Goal: Task Accomplishment & Management: Manage account settings

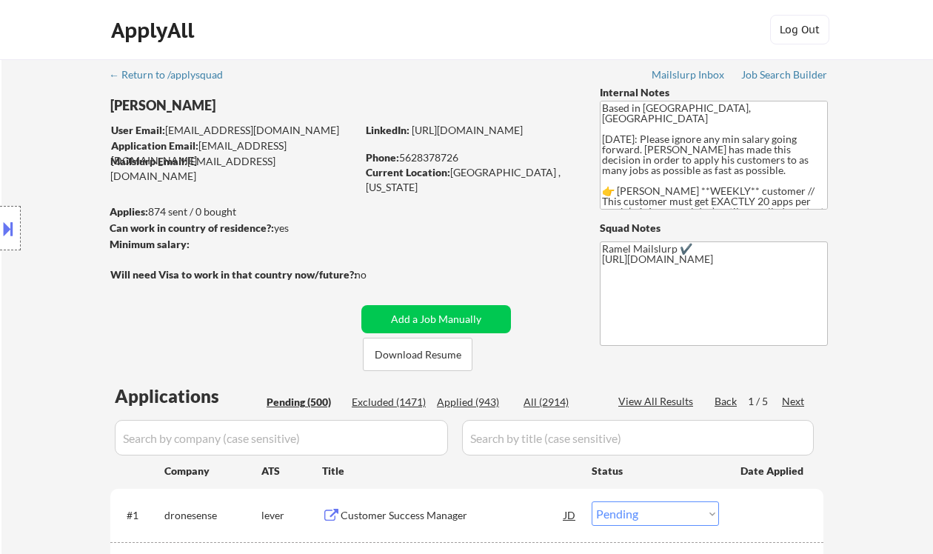
select select ""pending""
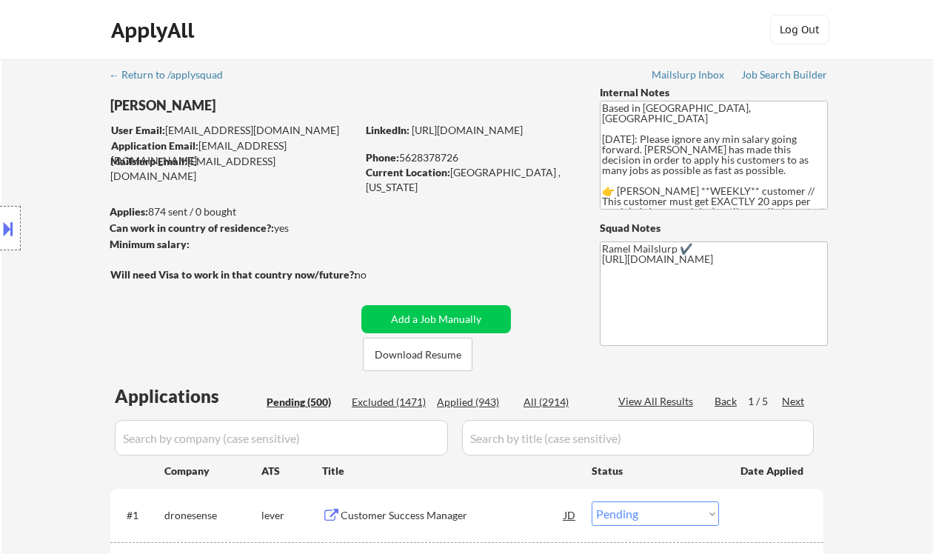
select select ""pending""
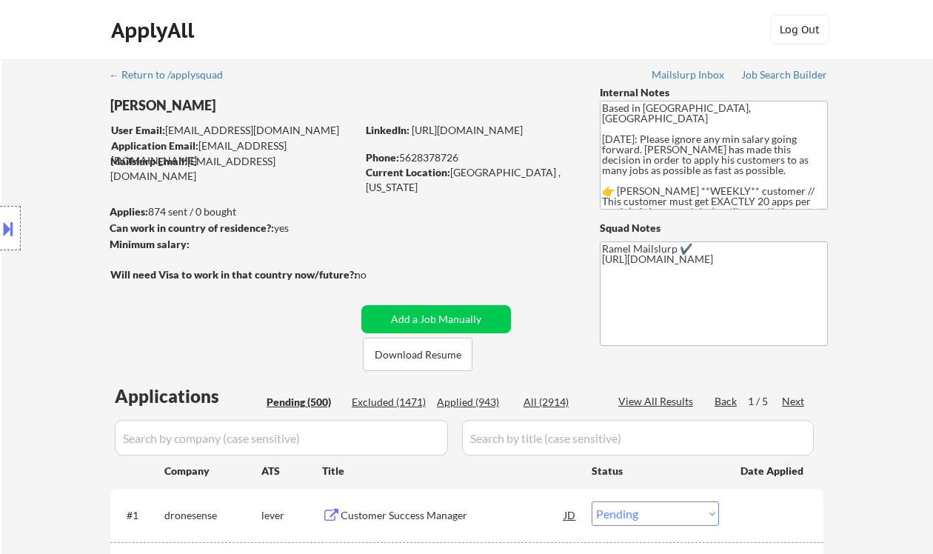
select select ""pending""
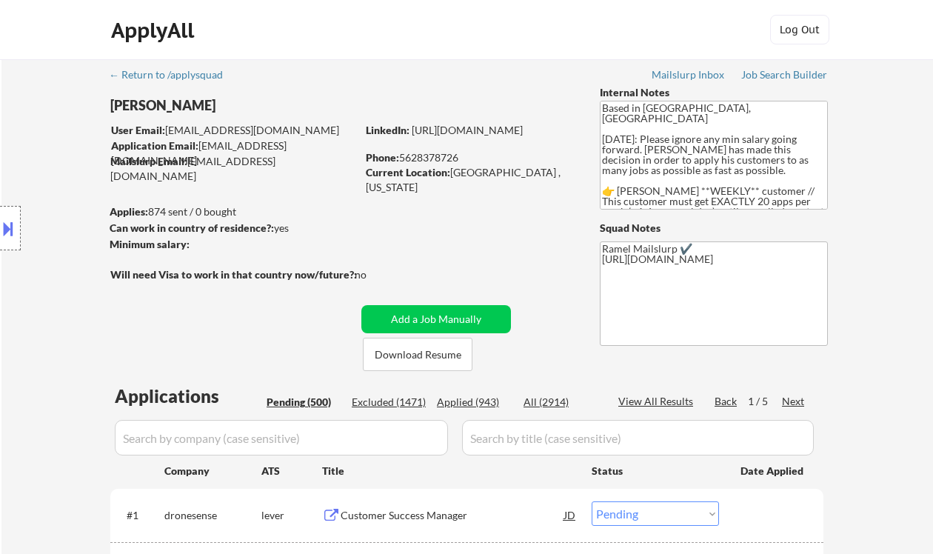
select select ""pending""
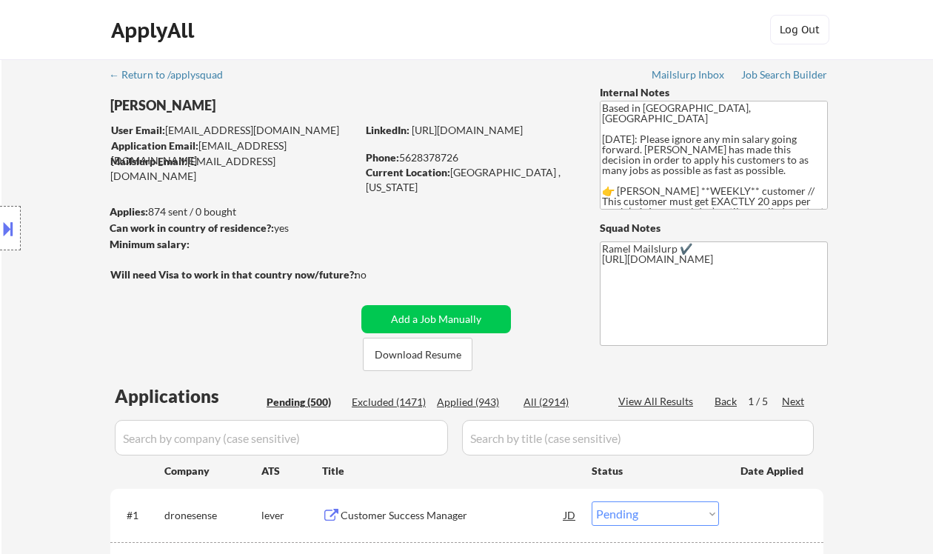
select select ""pending""
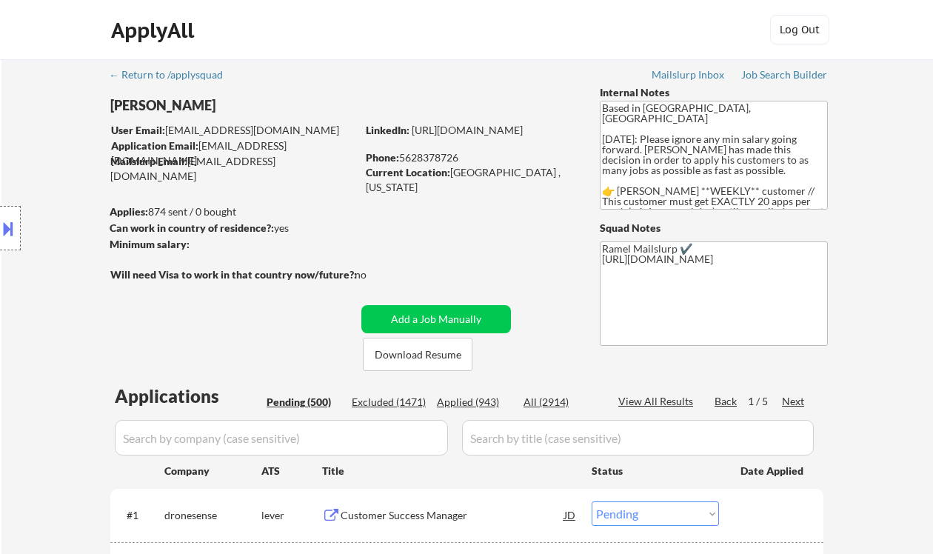
select select ""pending""
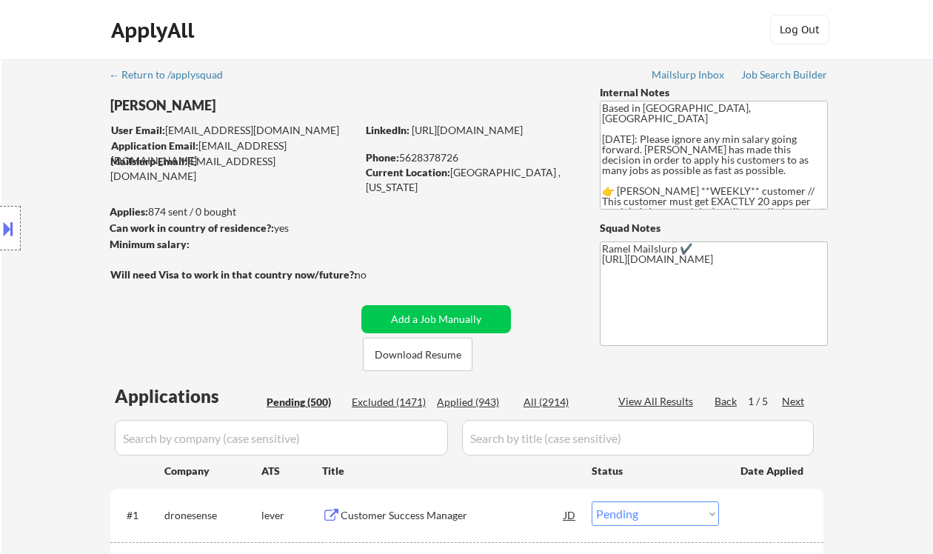
select select ""pending""
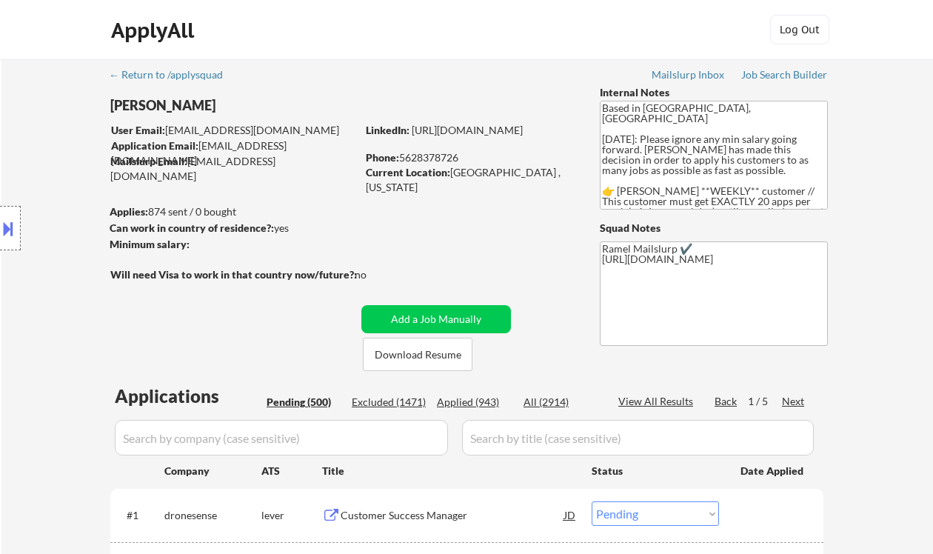
select select ""pending""
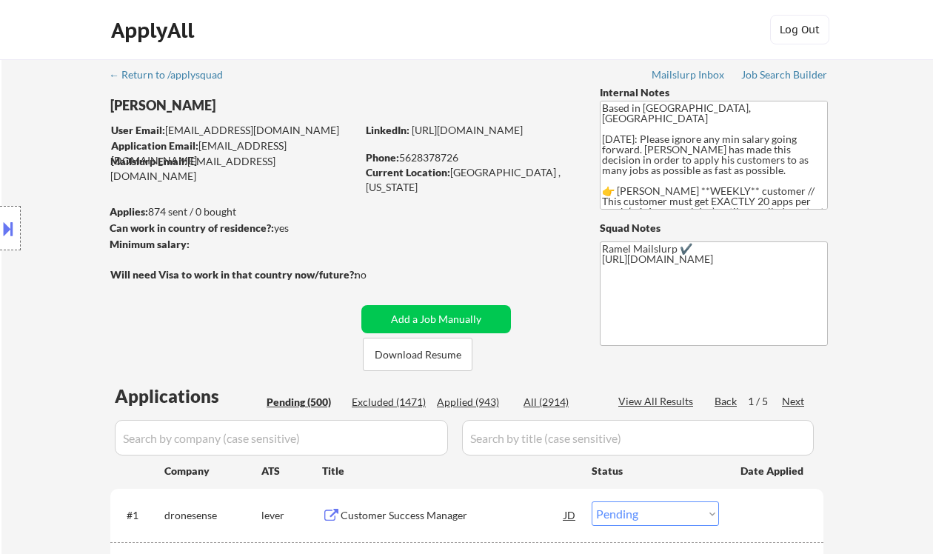
select select ""pending""
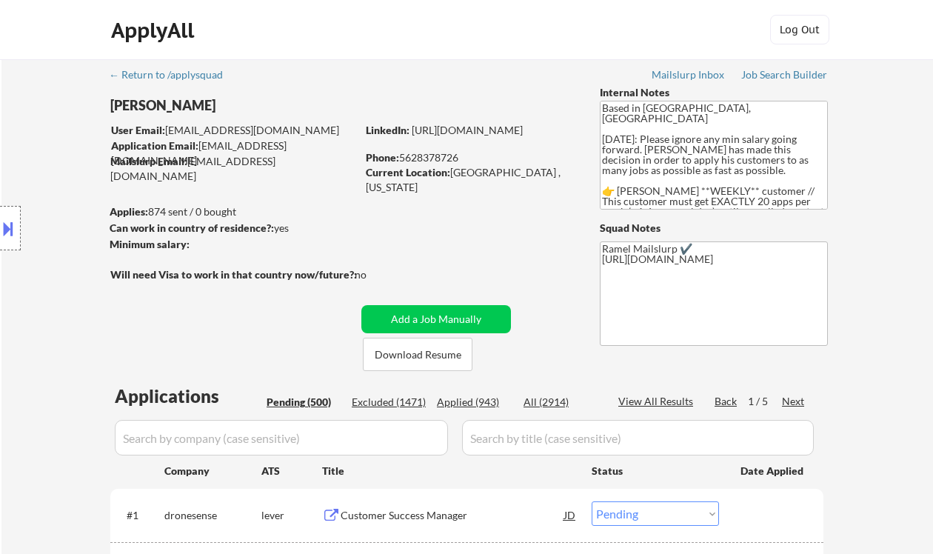
select select ""pending""
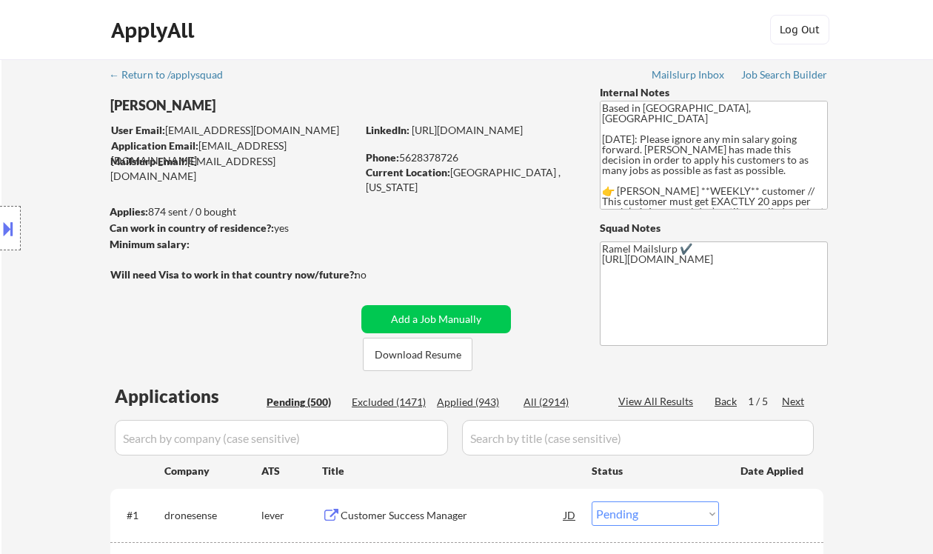
select select ""pending""
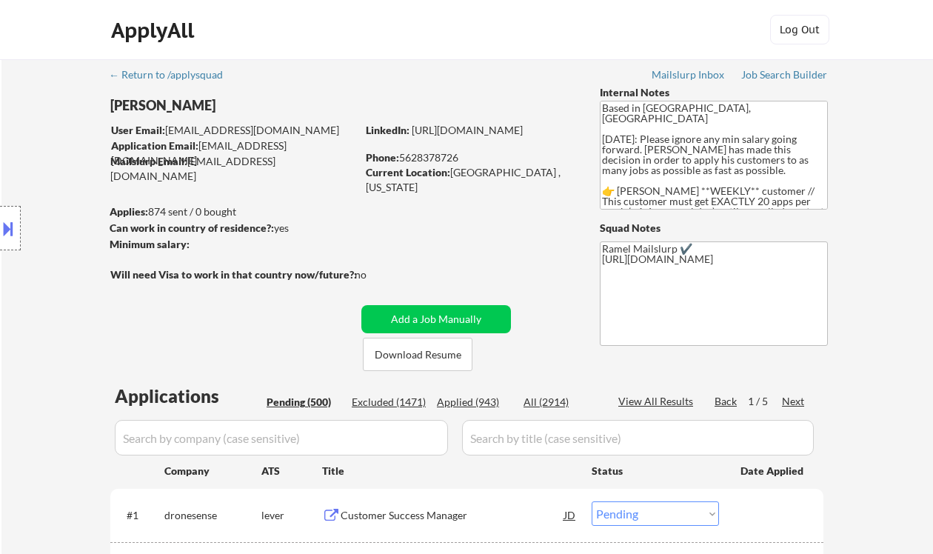
select select ""pending""
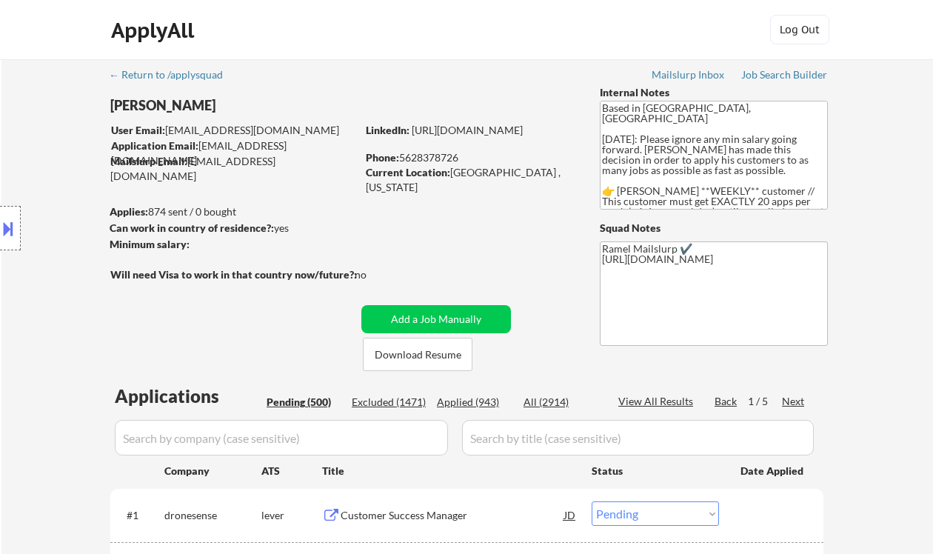
select select ""pending""
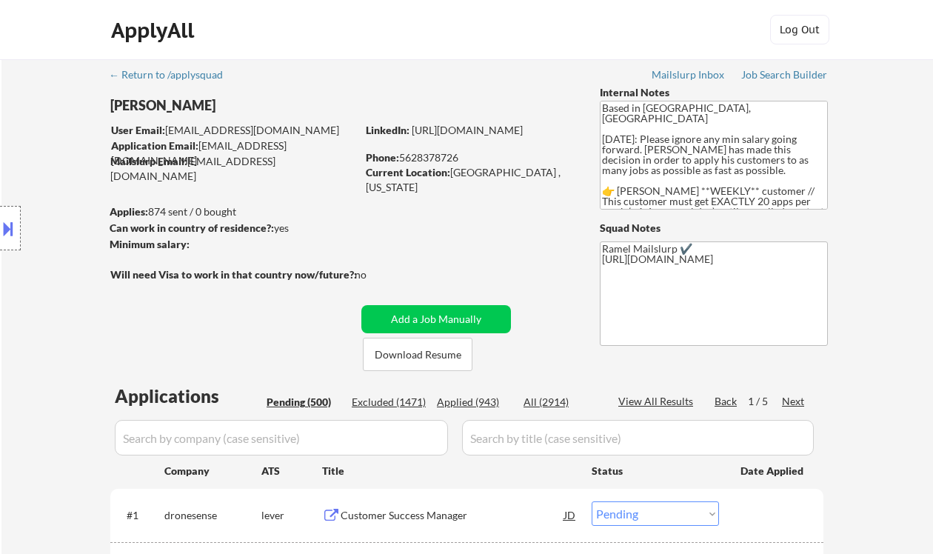
select select ""pending""
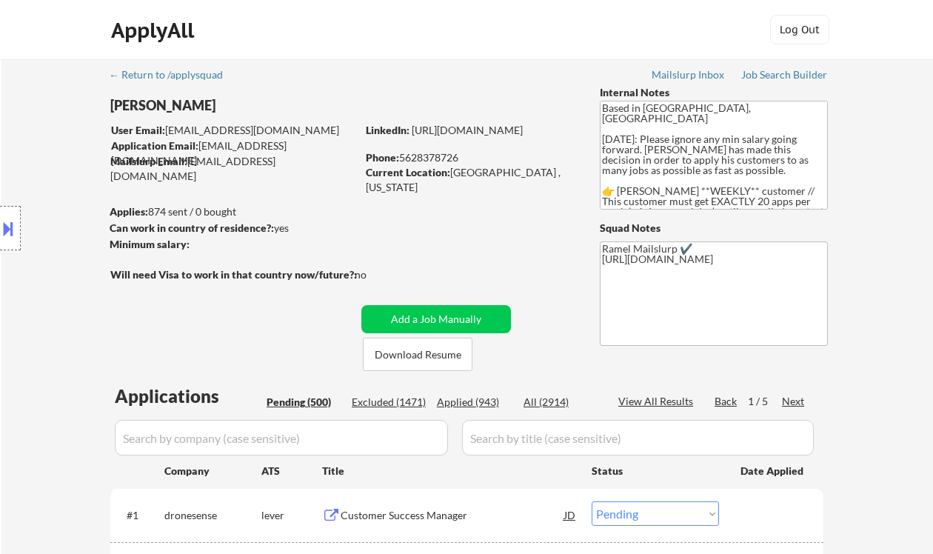
select select ""pending""
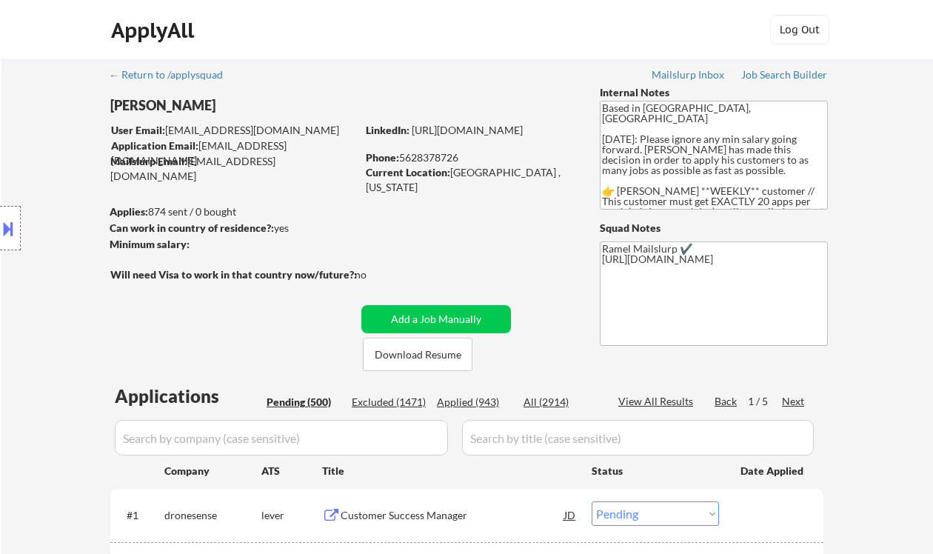
select select ""pending""
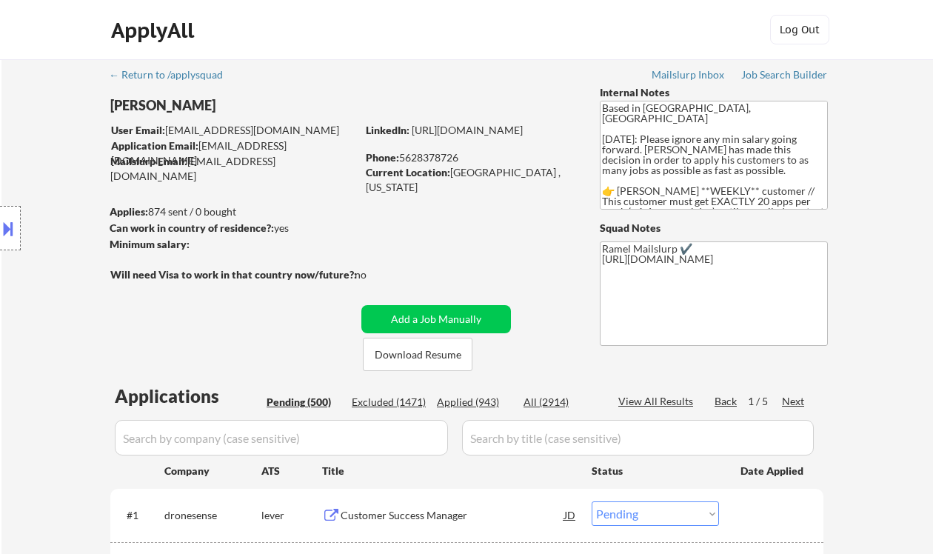
select select ""pending""
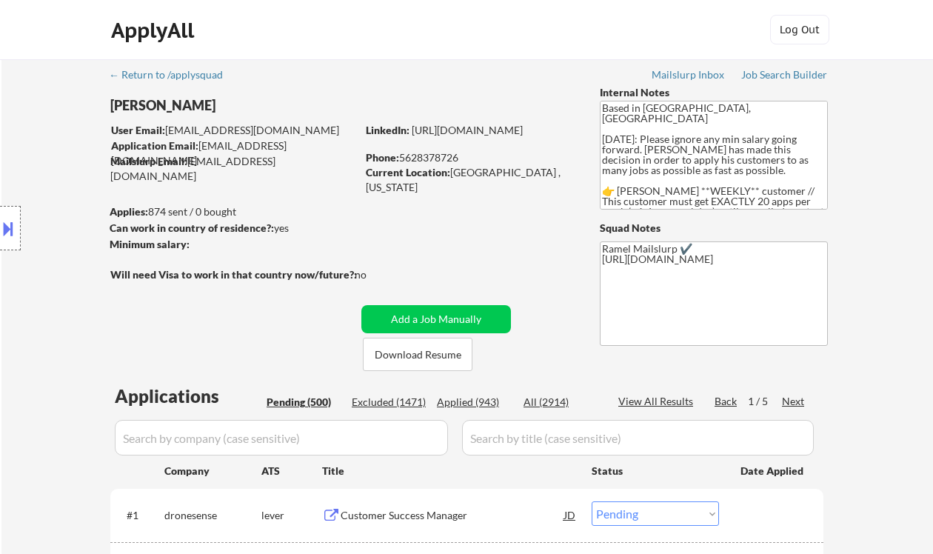
select select ""pending""
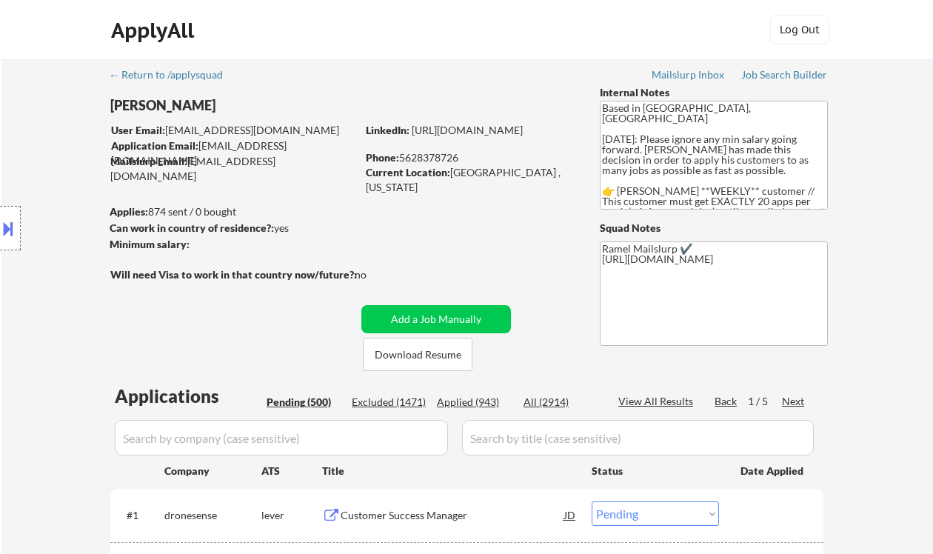
select select ""pending""
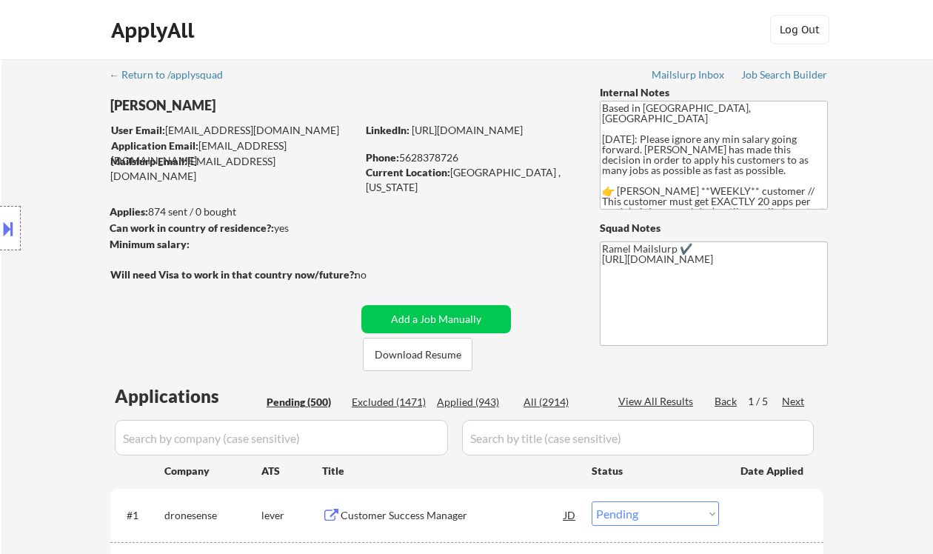
select select ""pending""
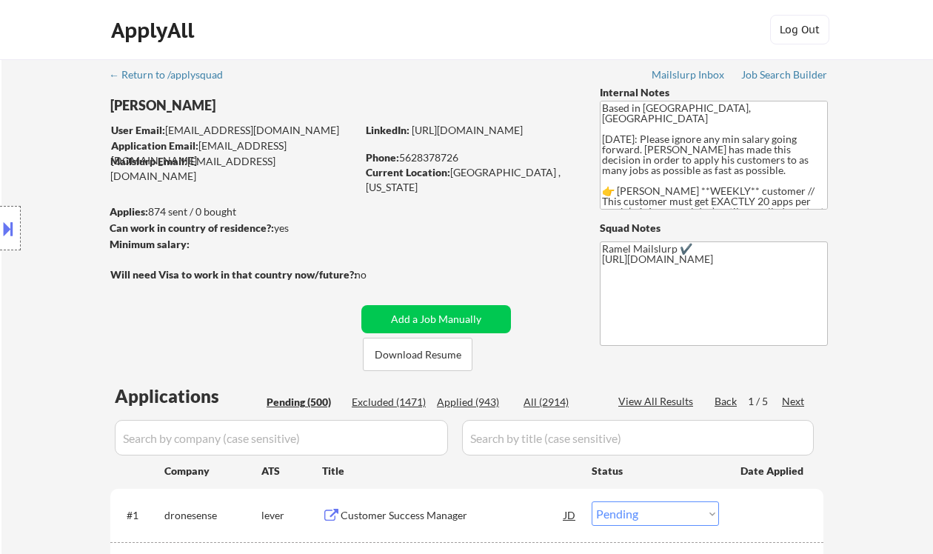
scroll to position [197, 0]
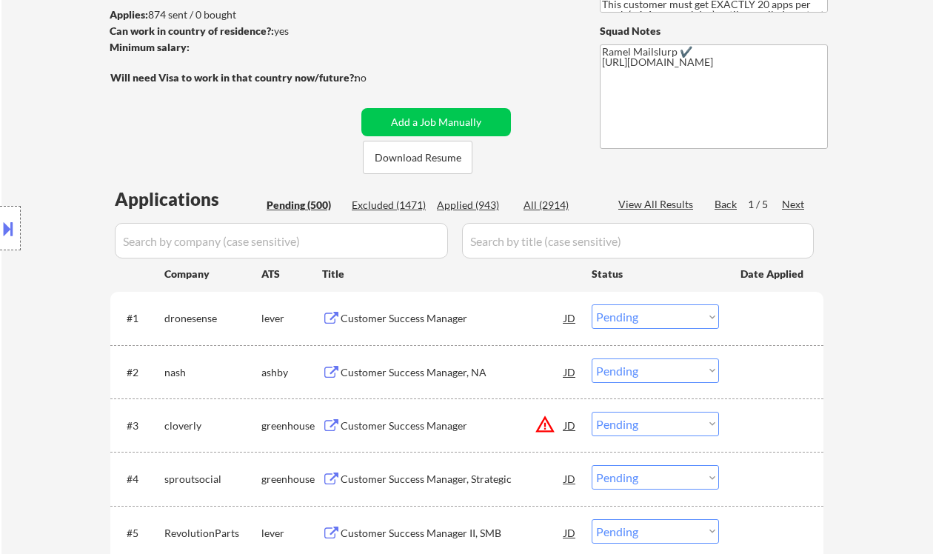
click at [413, 322] on div "Customer Success Manager" at bounding box center [453, 318] width 224 height 15
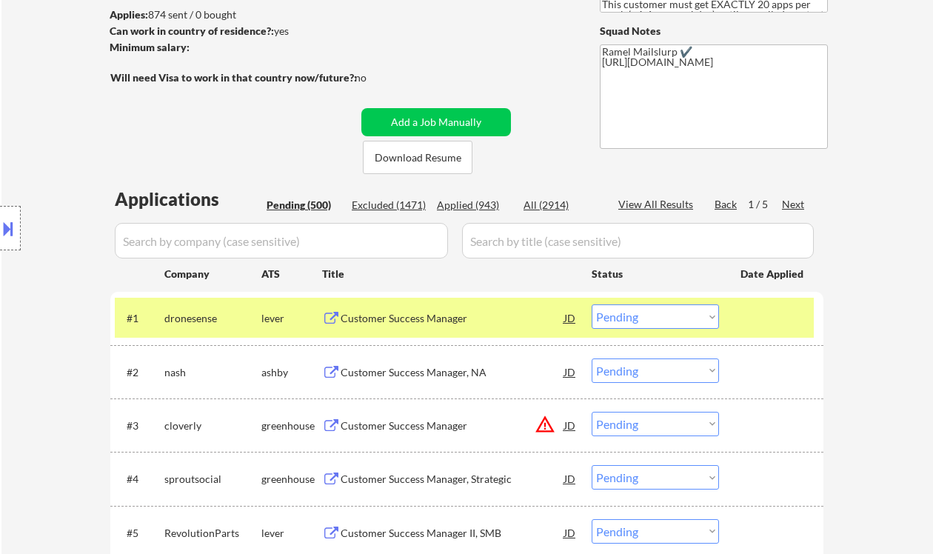
click at [676, 321] on select "Choose an option... Pending Applied Excluded (Questions) Excluded (Expired) Exc…" at bounding box center [655, 316] width 127 height 24
click at [592, 304] on select "Choose an option... Pending Applied Excluded (Questions) Excluded (Expired) Exc…" at bounding box center [655, 316] width 127 height 24
click at [455, 368] on div "Customer Success Manager, NA" at bounding box center [453, 372] width 224 height 15
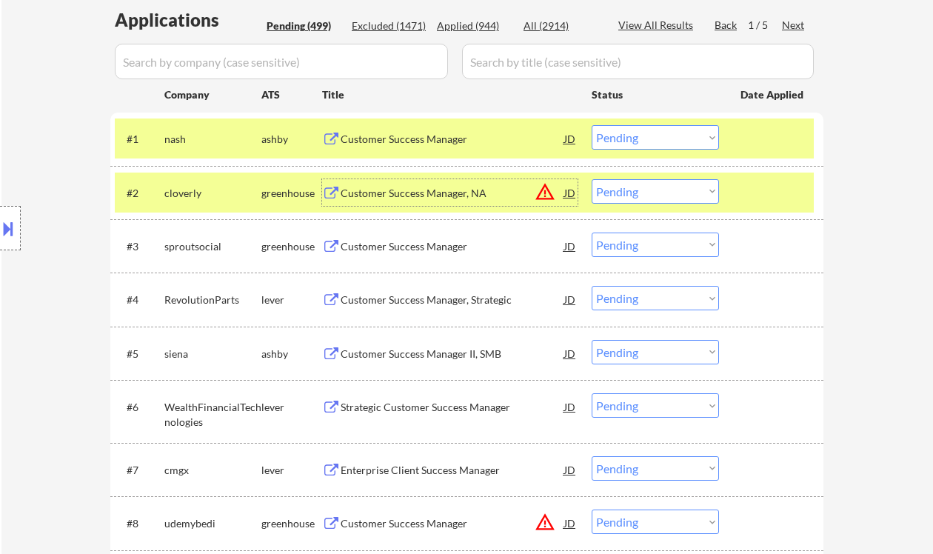
scroll to position [395, 0]
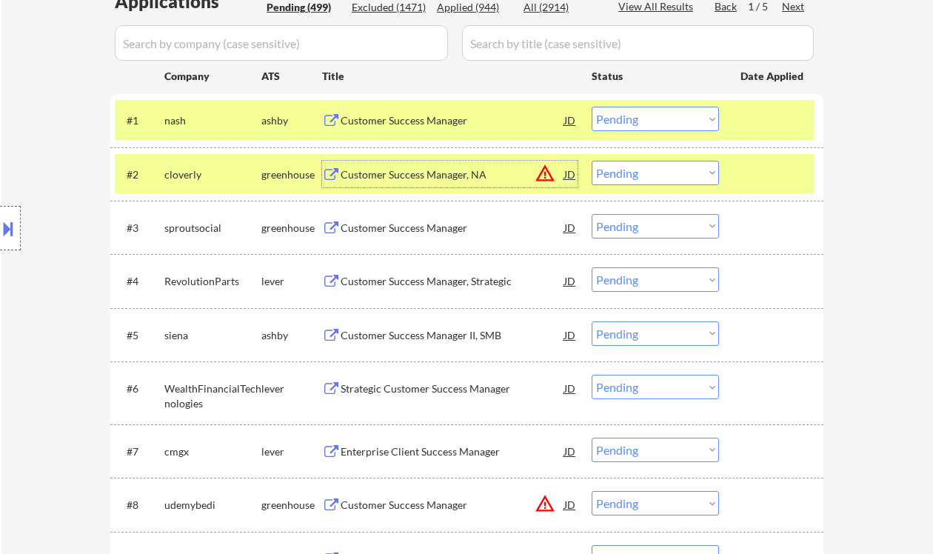
click at [645, 121] on select "Choose an option... Pending Applied Excluded (Questions) Excluded (Expired) Exc…" at bounding box center [655, 119] width 127 height 24
click at [592, 107] on select "Choose an option... Pending Applied Excluded (Questions) Excluded (Expired) Exc…" at bounding box center [655, 119] width 127 height 24
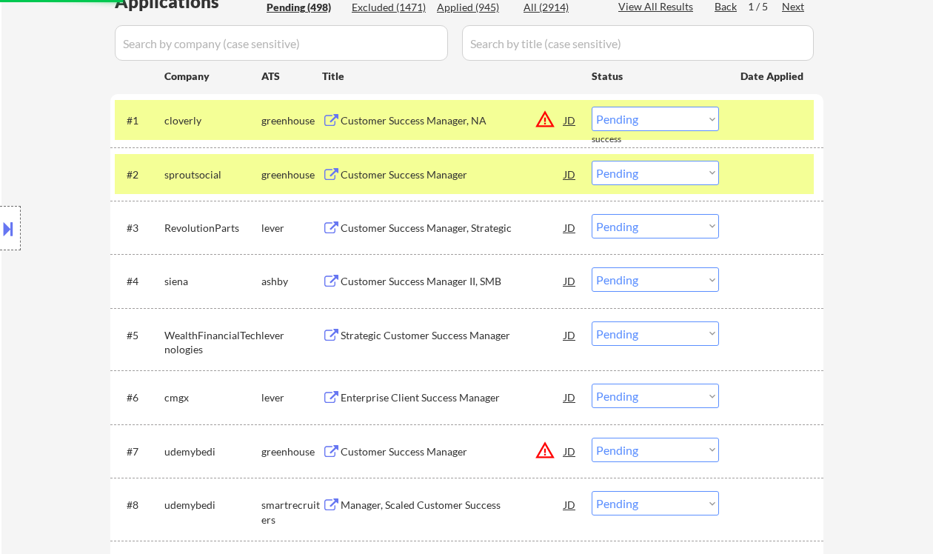
drag, startPoint x: 641, startPoint y: 120, endPoint x: 644, endPoint y: 128, distance: 8.4
click at [641, 120] on select "Choose an option... Pending Applied Excluded (Questions) Excluded (Expired) Exc…" at bounding box center [655, 119] width 127 height 24
click at [592, 107] on select "Choose an option... Pending Applied Excluded (Questions) Excluded (Expired) Exc…" at bounding box center [655, 119] width 127 height 24
click at [421, 178] on div "Customer Success Manager" at bounding box center [453, 174] width 224 height 15
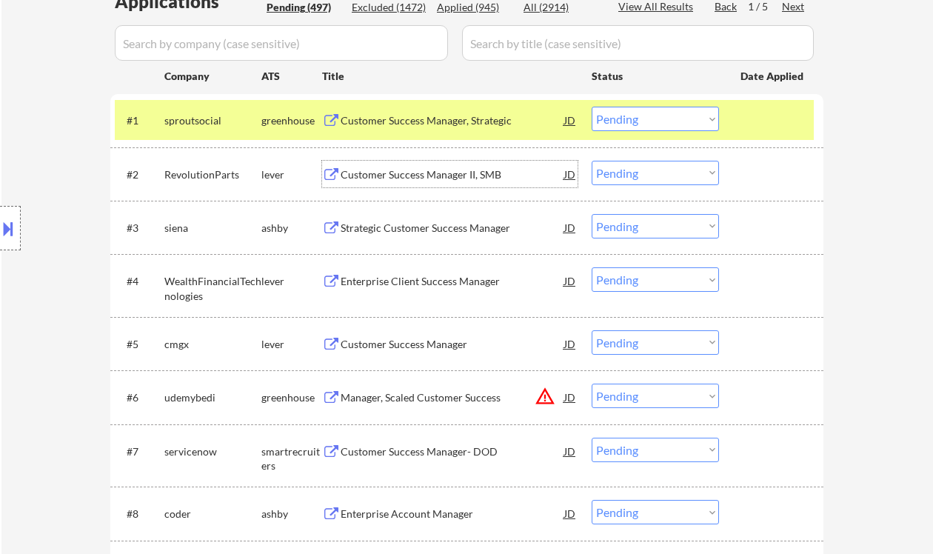
click at [632, 120] on select "Choose an option... Pending Applied Excluded (Questions) Excluded (Expired) Exc…" at bounding box center [655, 119] width 127 height 24
click at [592, 107] on select "Choose an option... Pending Applied Excluded (Questions) Excluded (Expired) Exc…" at bounding box center [655, 119] width 127 height 24
select select ""pending""
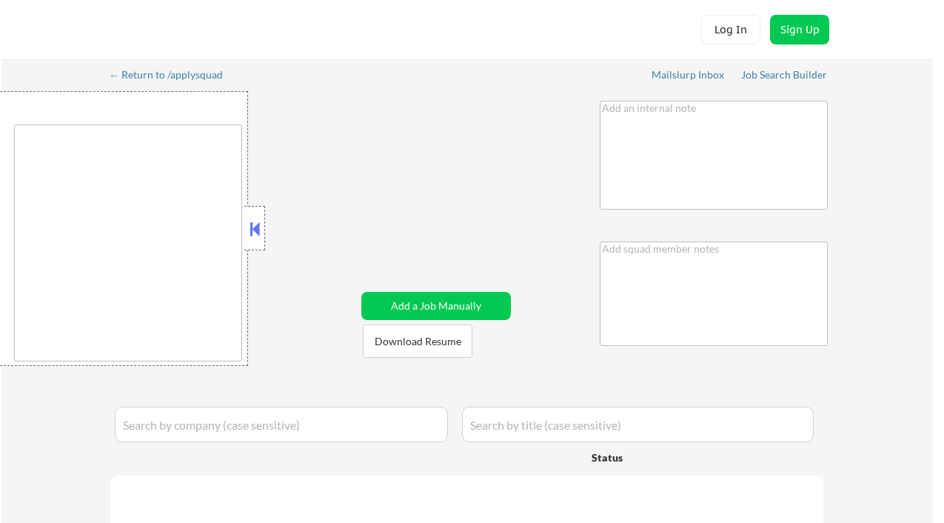
type textarea "Based in [GEOGRAPHIC_DATA], [GEOGRAPHIC_DATA] [DATE]: Please ignore any min sal…"
type textarea "Ramel Mailslurp ✔️ [URL][DOMAIN_NAME]"
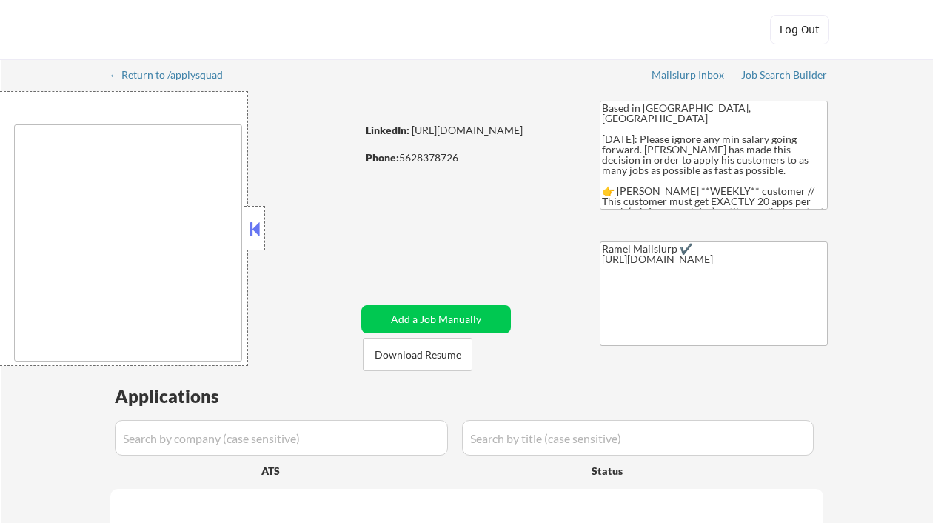
type textarea "Los Angeles, CA Glendale, CA Burbank, CA Pasadena, CA Santa Monica, CA Beverly …"
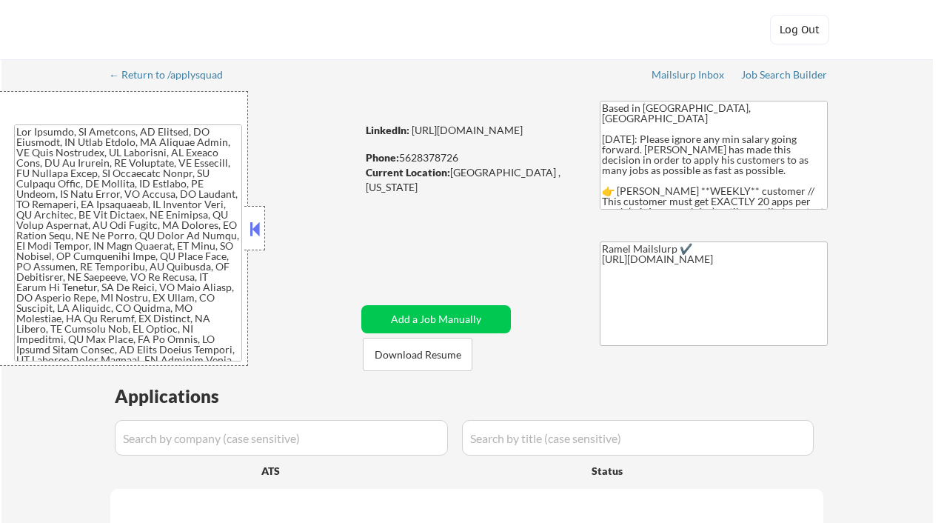
select select ""pending""
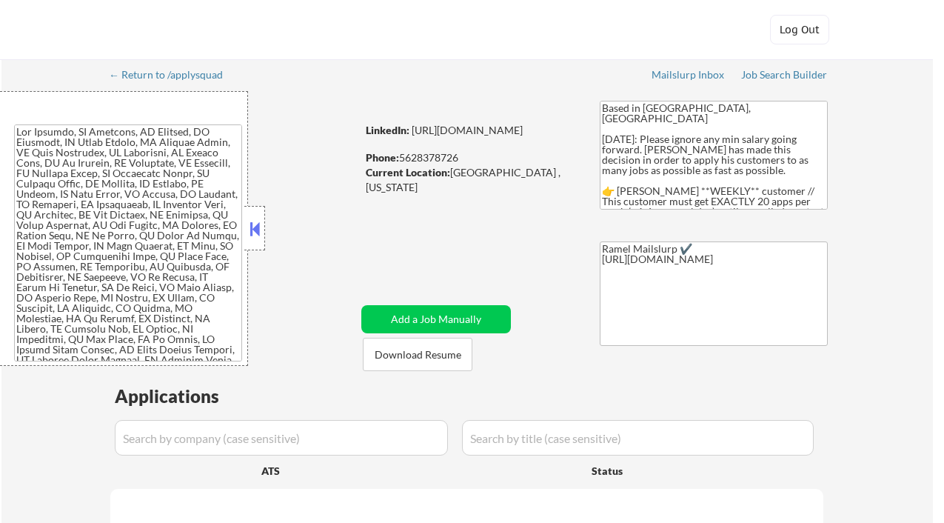
select select ""pending""
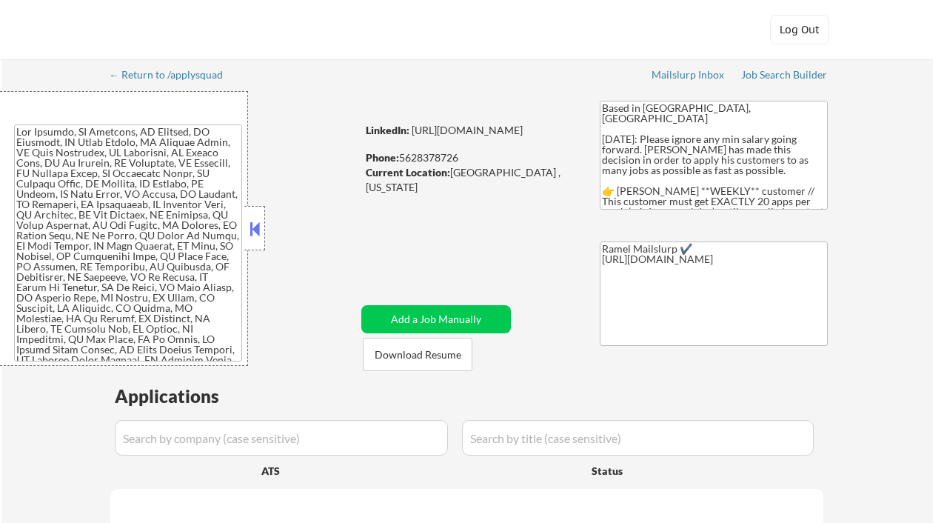
select select ""pending""
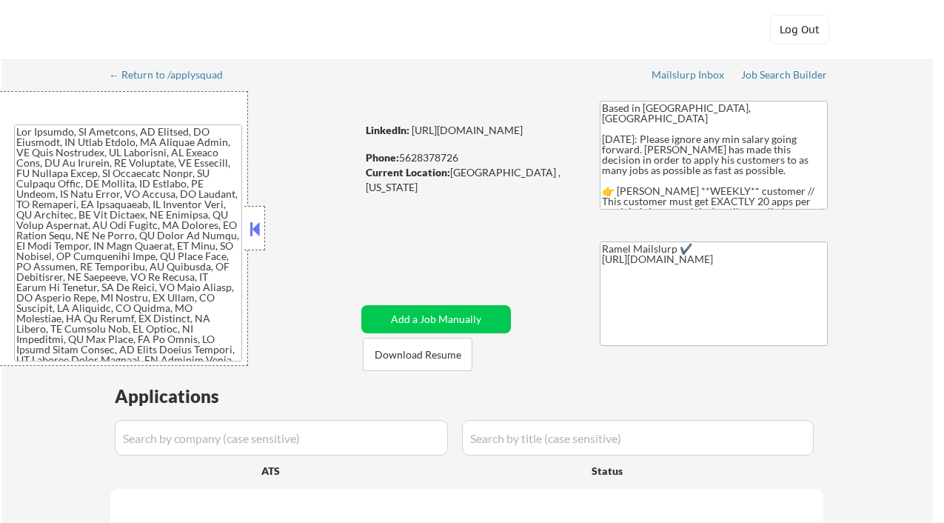
select select ""pending""
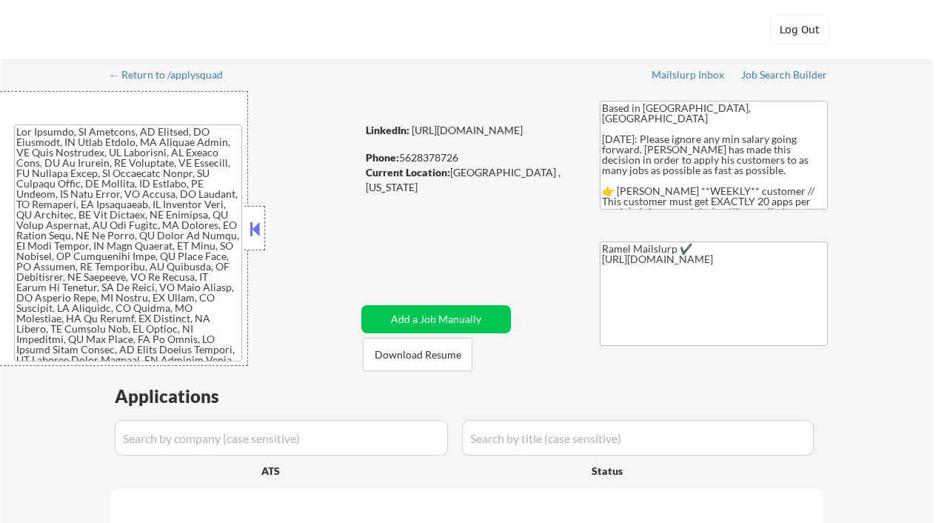
select select ""pending""
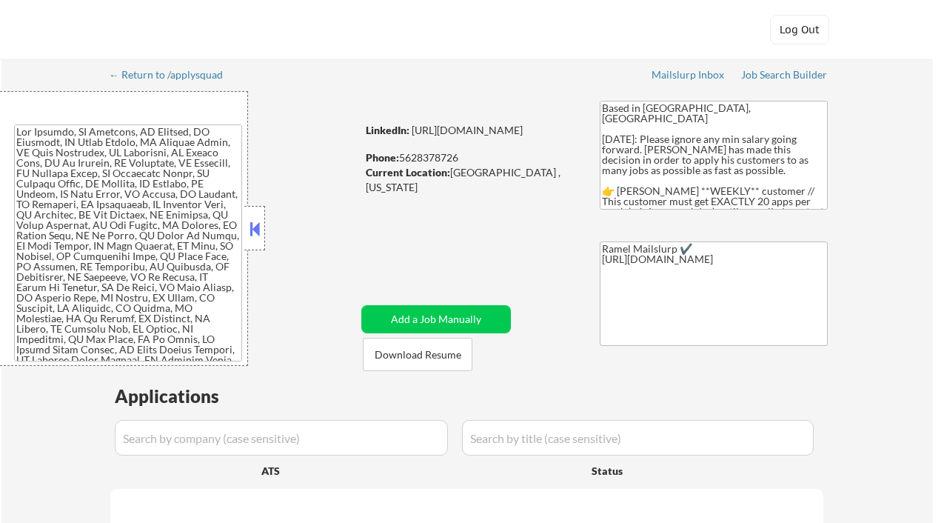
select select ""pending""
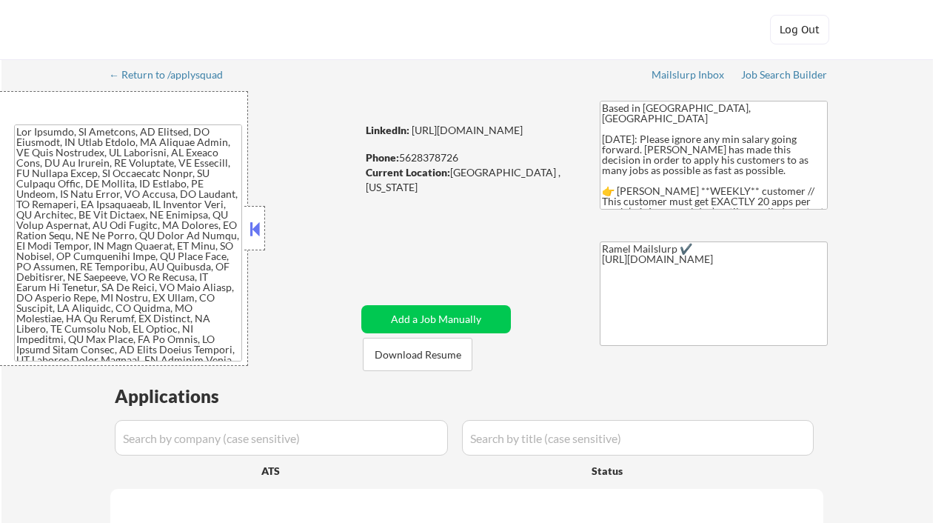
select select ""pending""
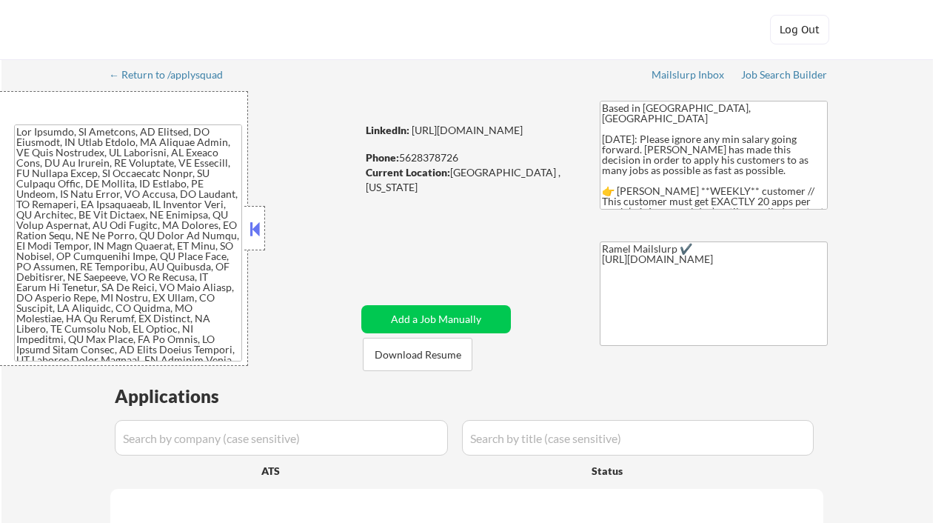
select select ""pending""
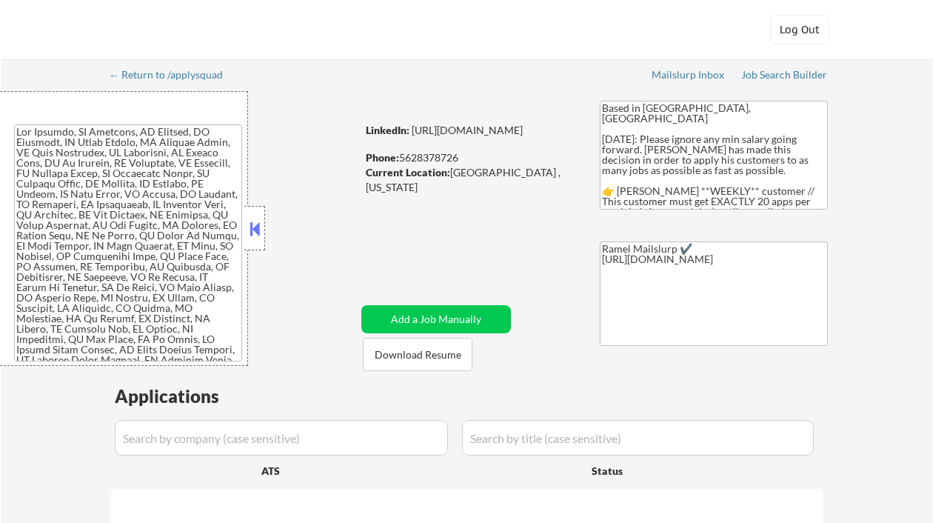
select select ""pending""
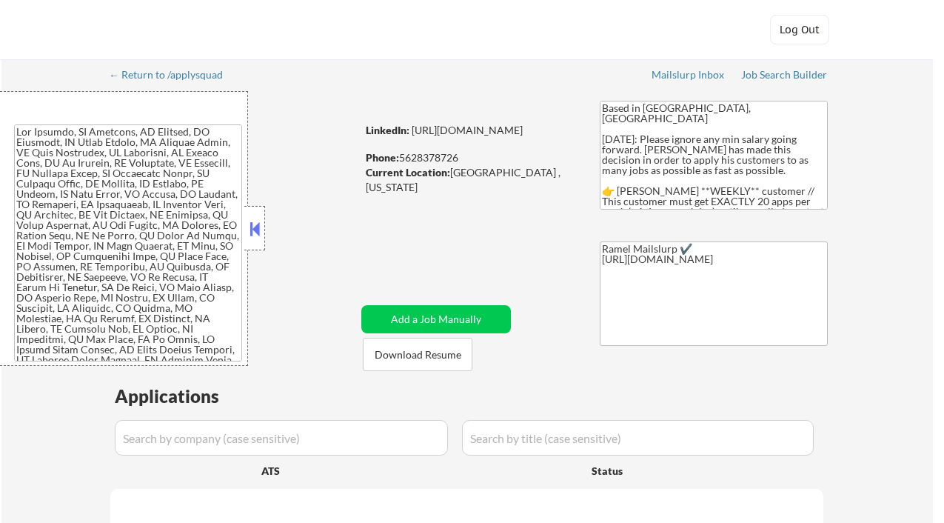
select select ""pending""
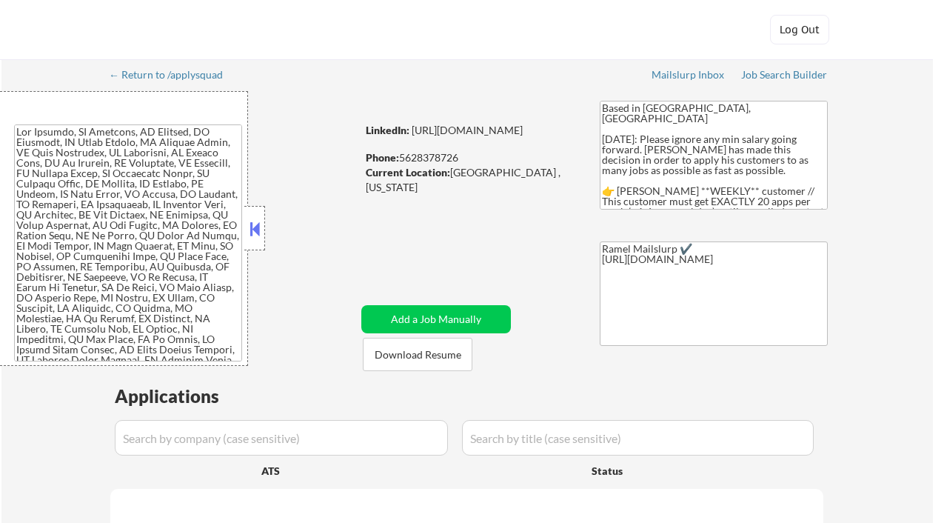
select select ""pending""
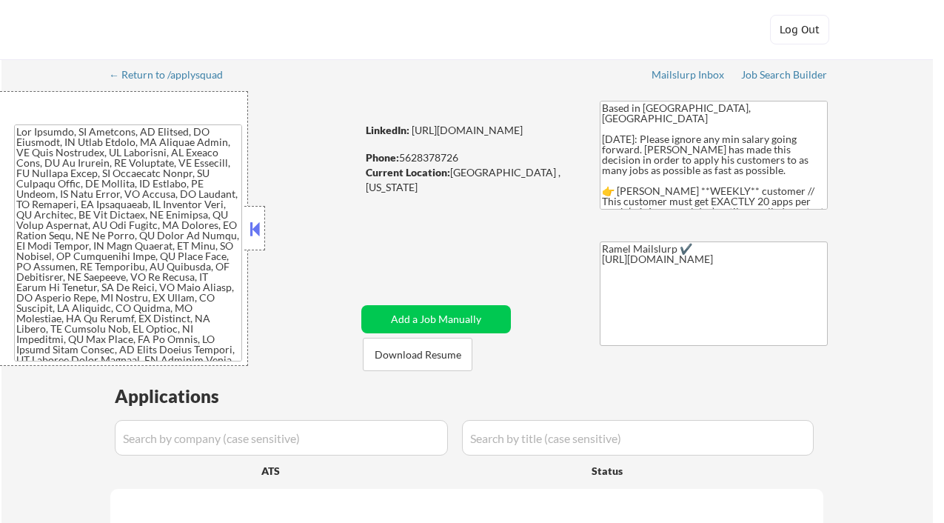
select select ""pending""
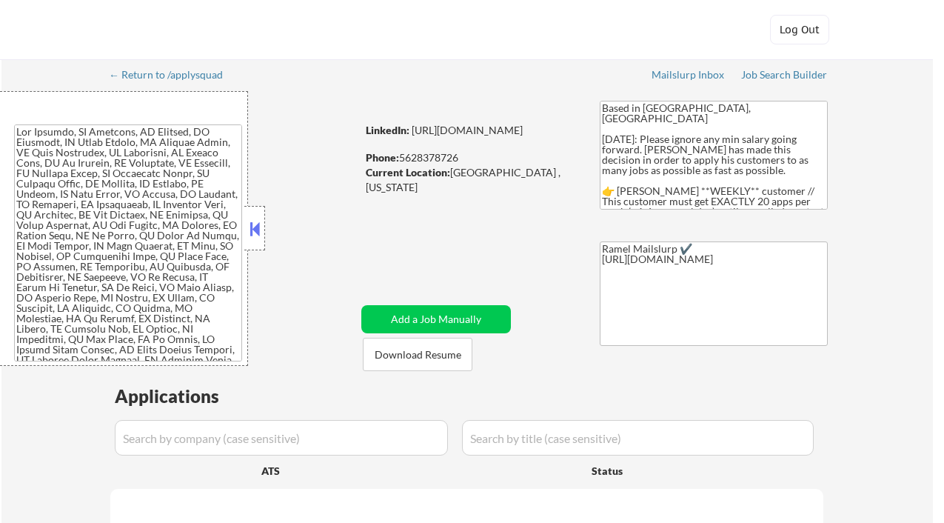
select select ""pending""
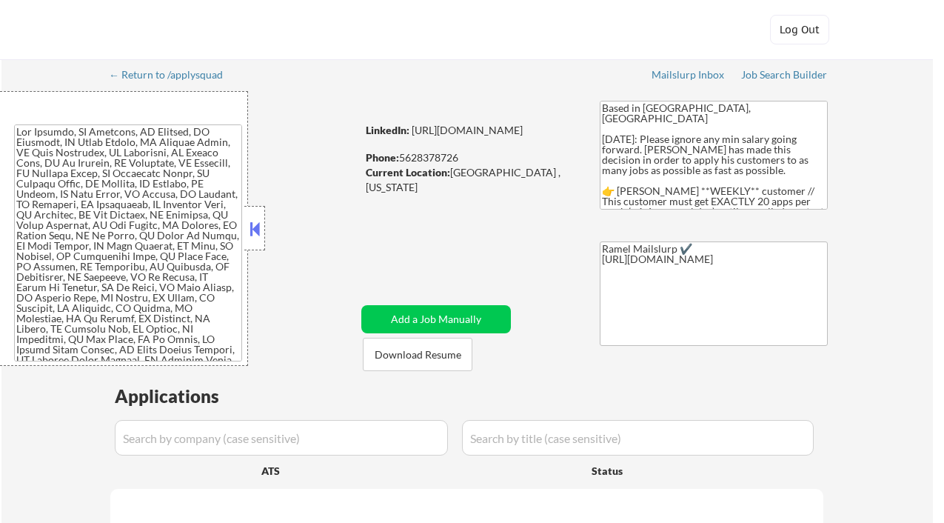
select select ""pending""
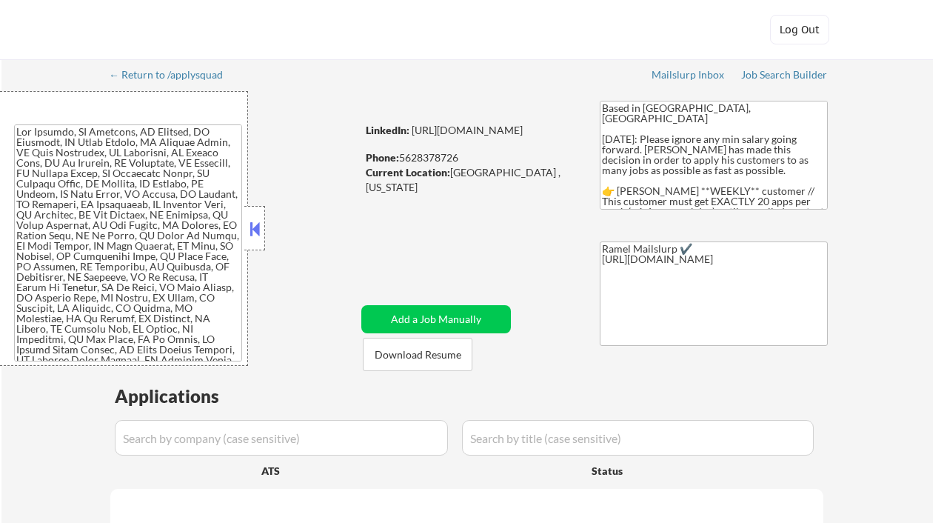
select select ""pending""
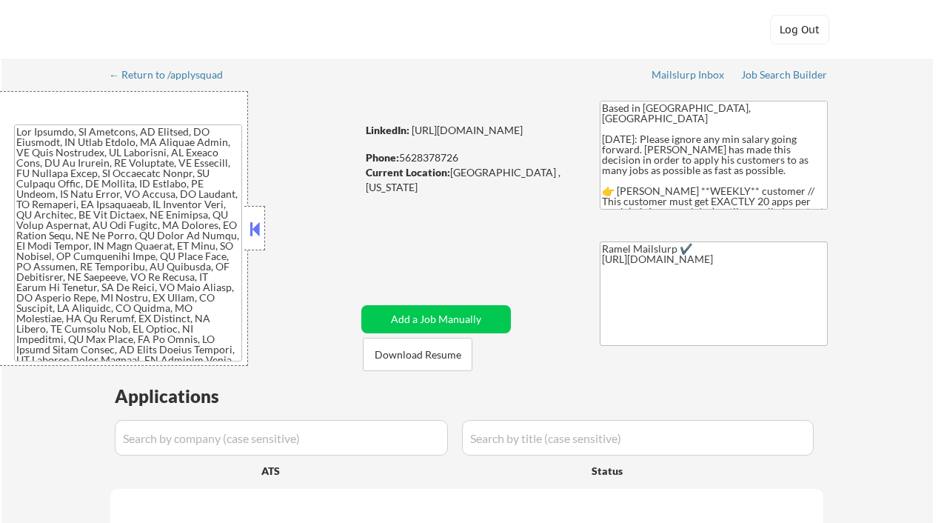
select select ""pending""
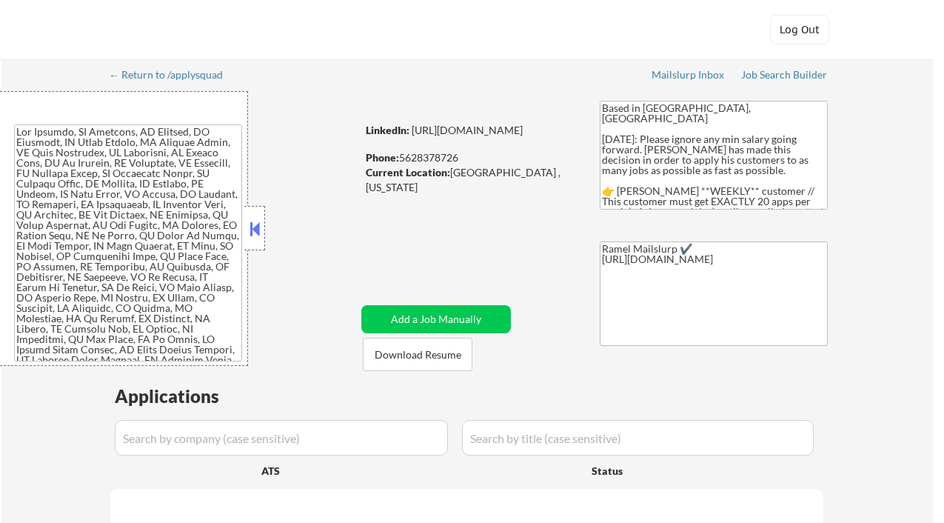
select select ""pending""
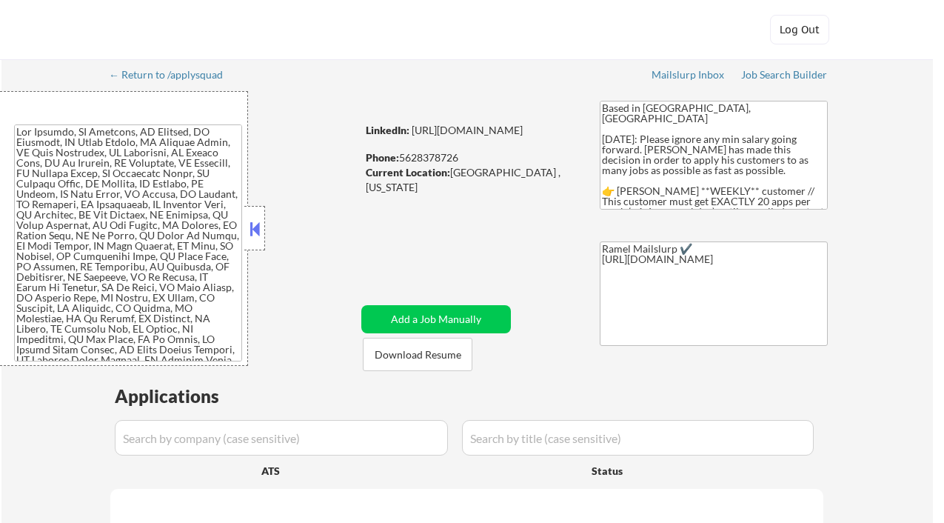
select select ""pending""
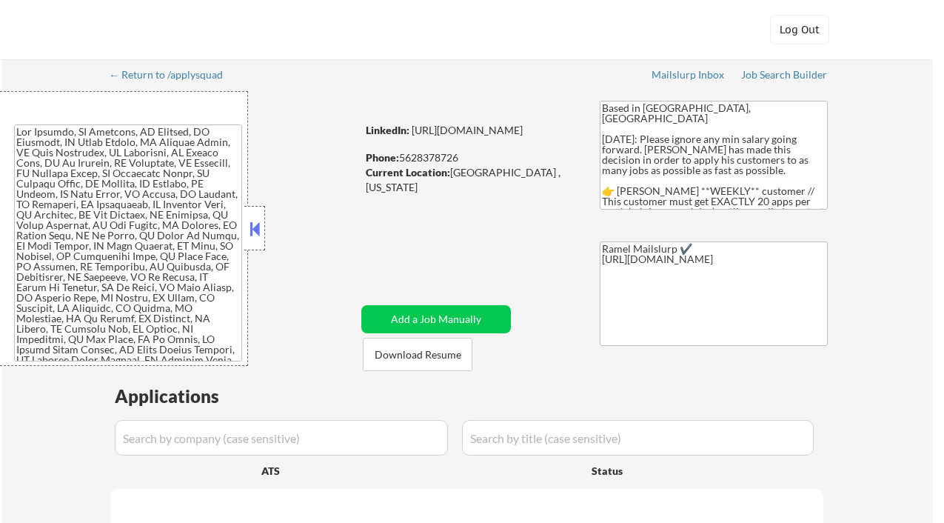
select select ""pending""
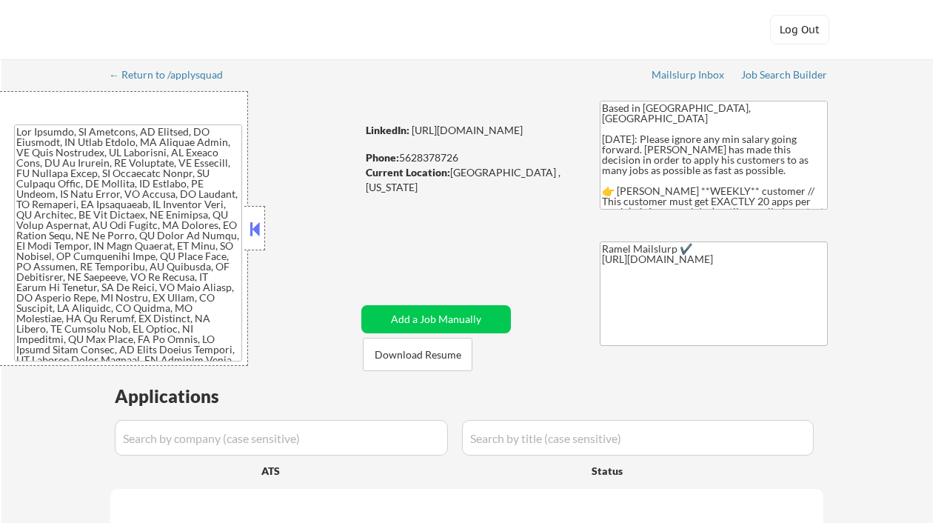
select select ""pending""
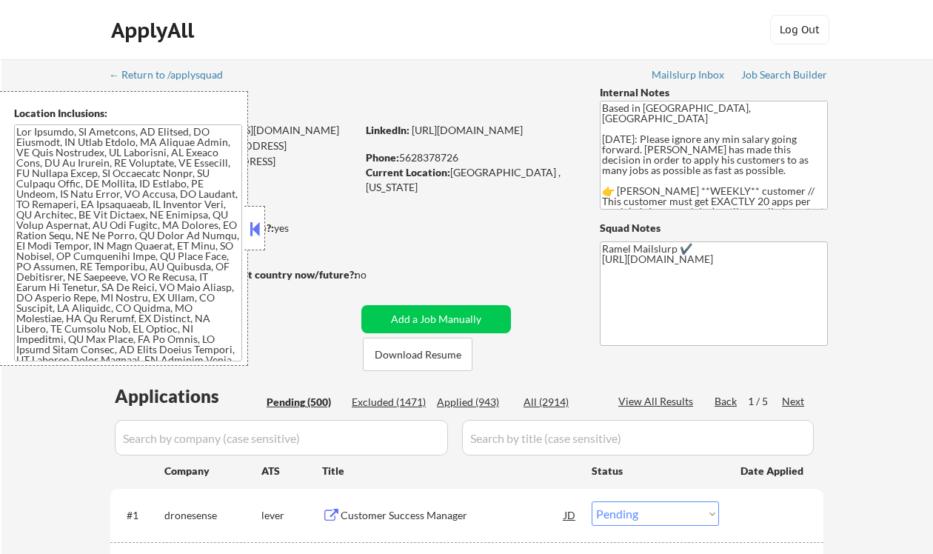
click at [476, 402] on div "Applied (943)" at bounding box center [474, 402] width 74 height 15
click at [253, 226] on button at bounding box center [255, 229] width 16 height 22
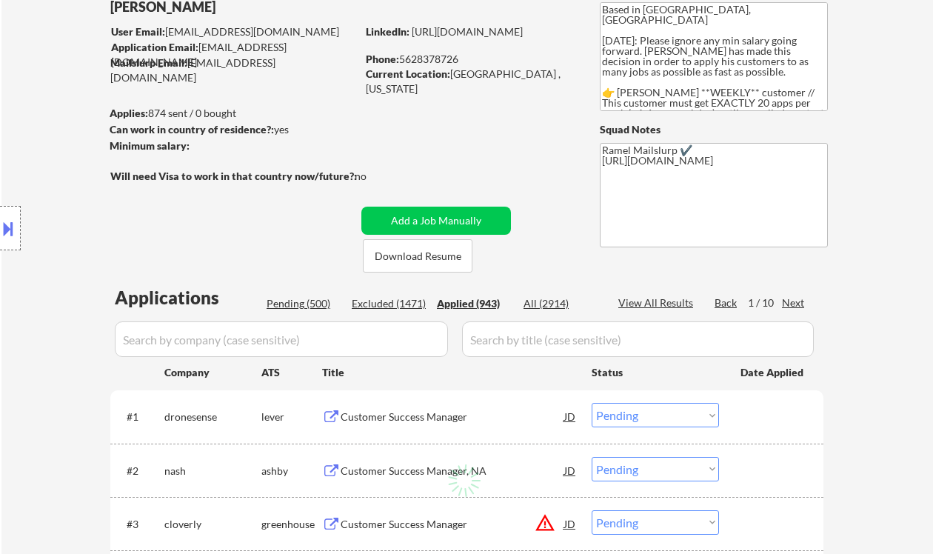
scroll to position [197, 0]
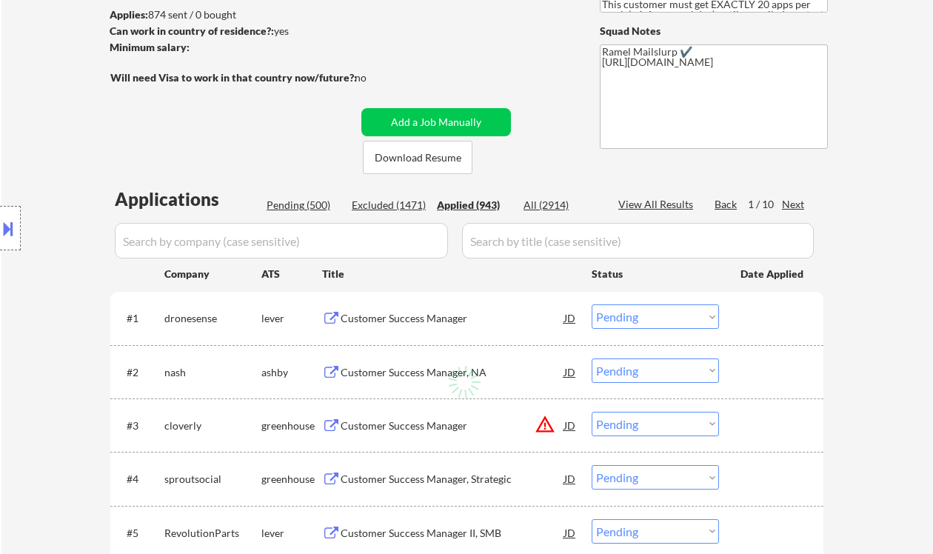
select select ""applied""
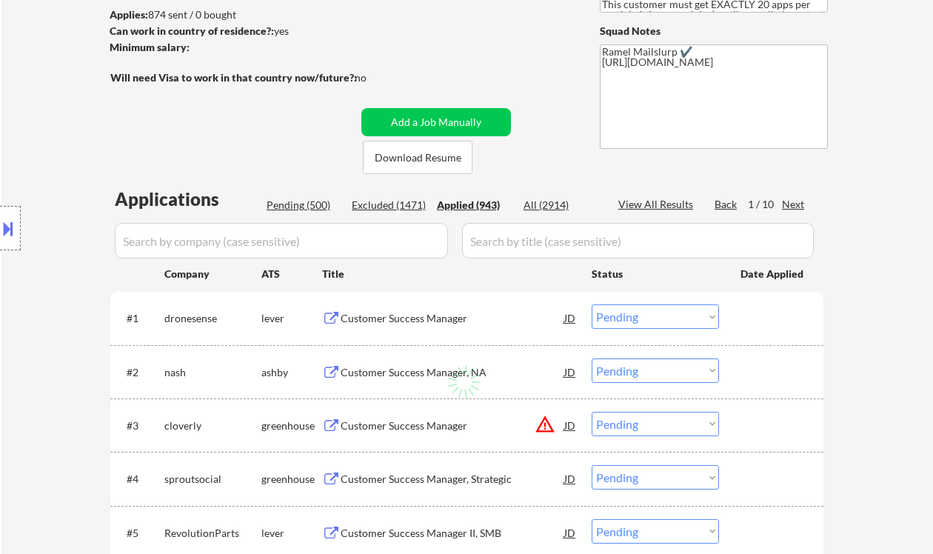
select select ""applied""
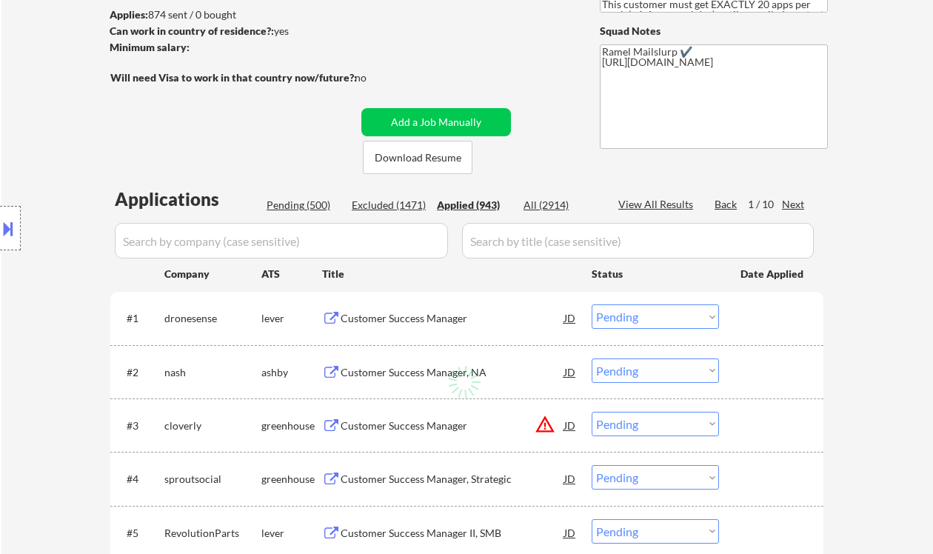
select select ""applied""
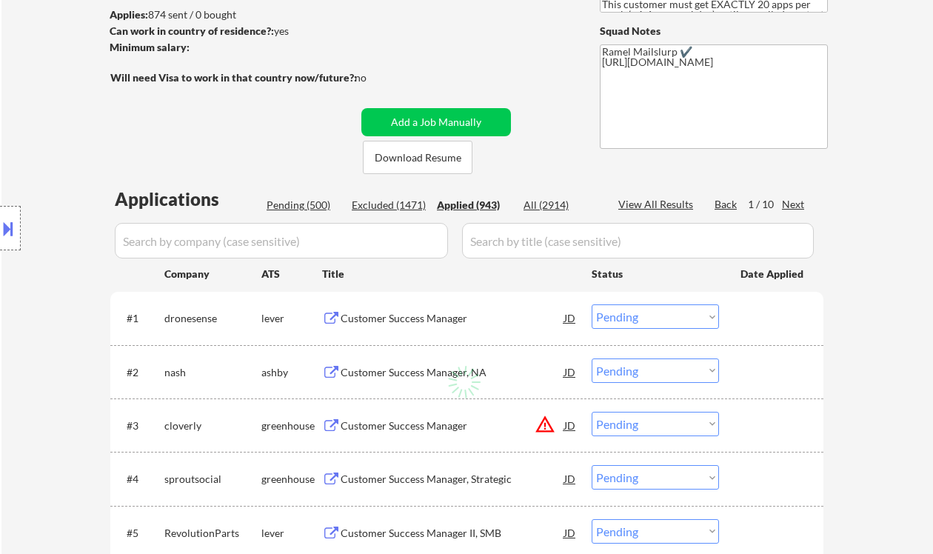
select select ""applied""
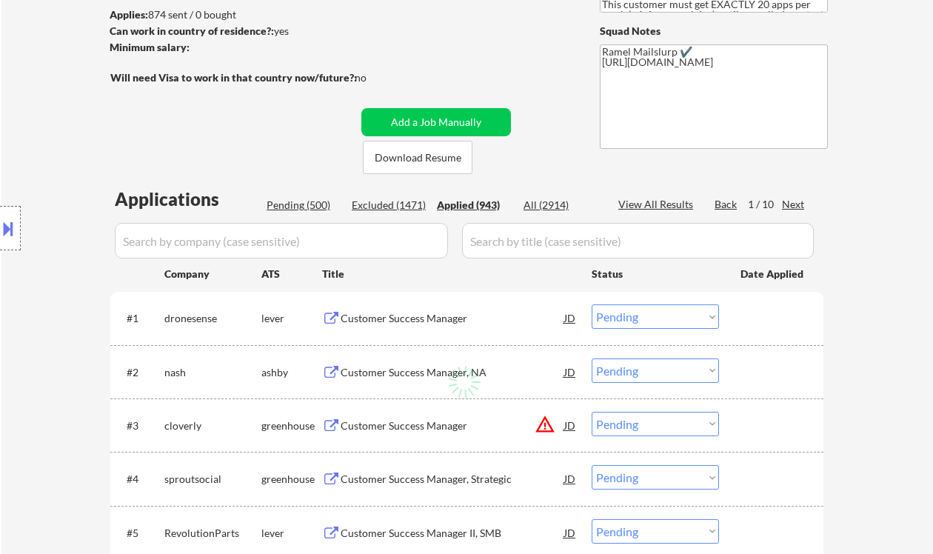
select select ""applied""
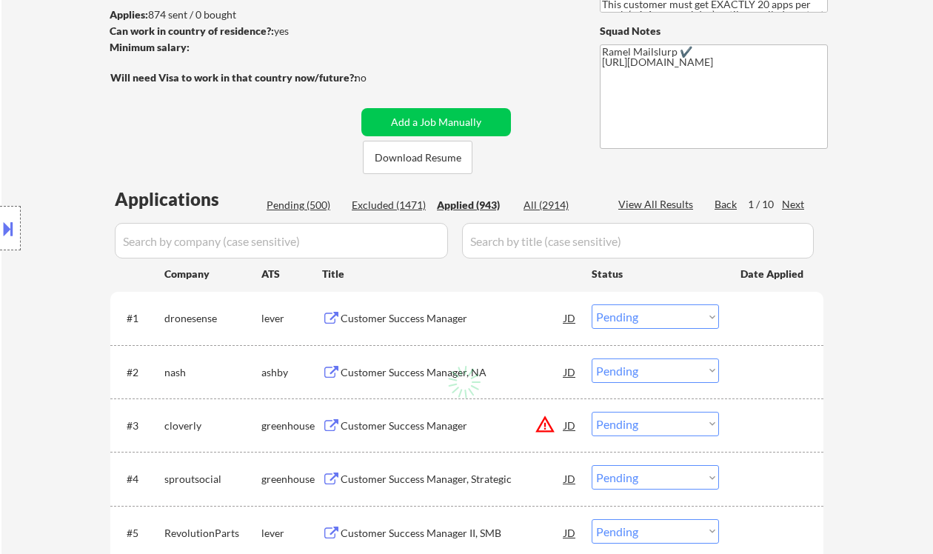
select select ""applied""
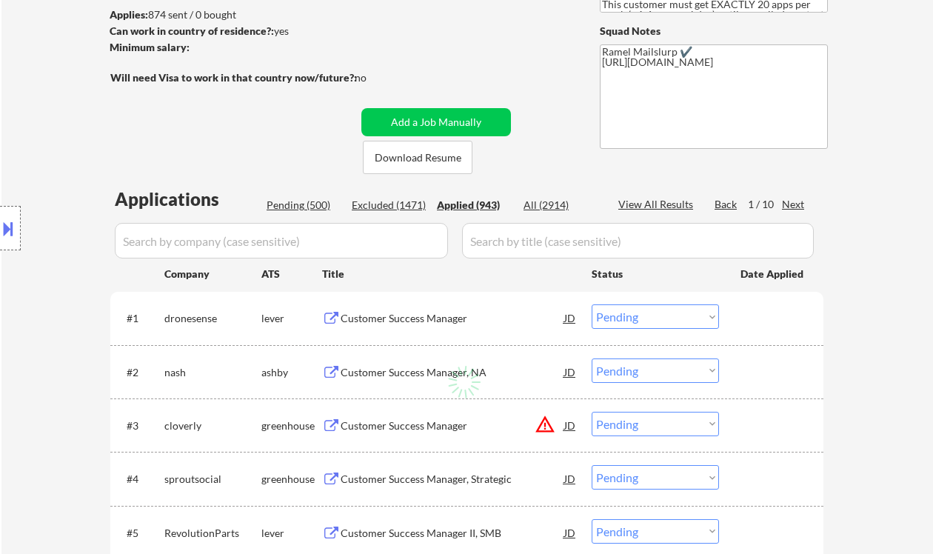
select select ""applied""
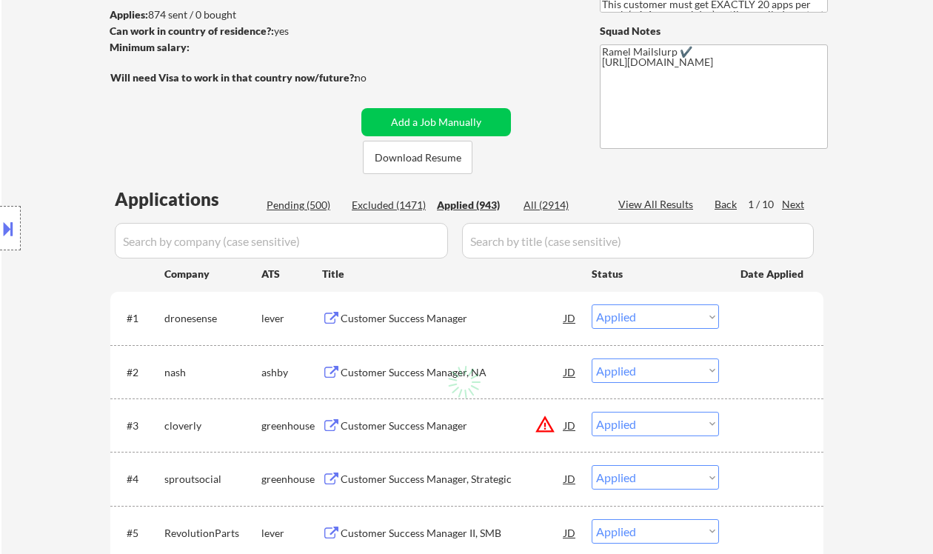
select select ""applied""
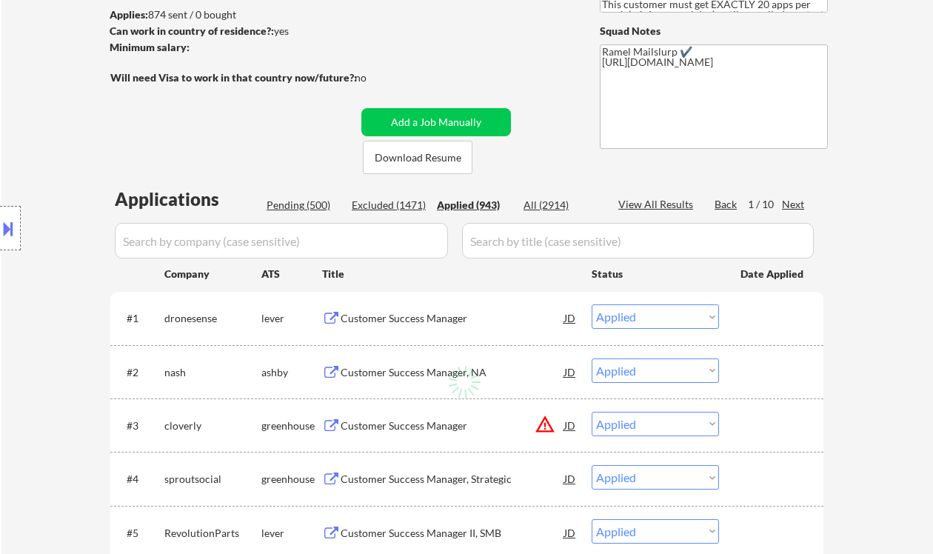
select select ""applied""
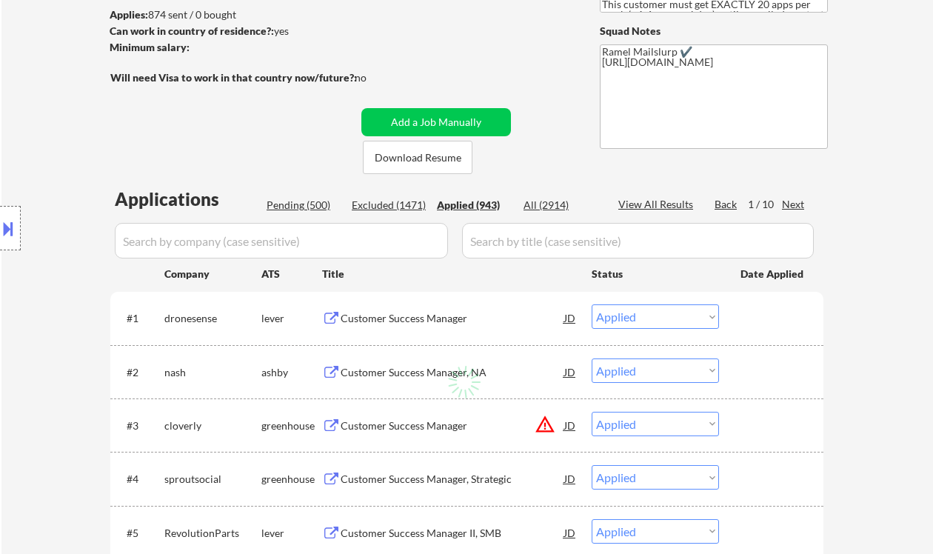
select select ""applied""
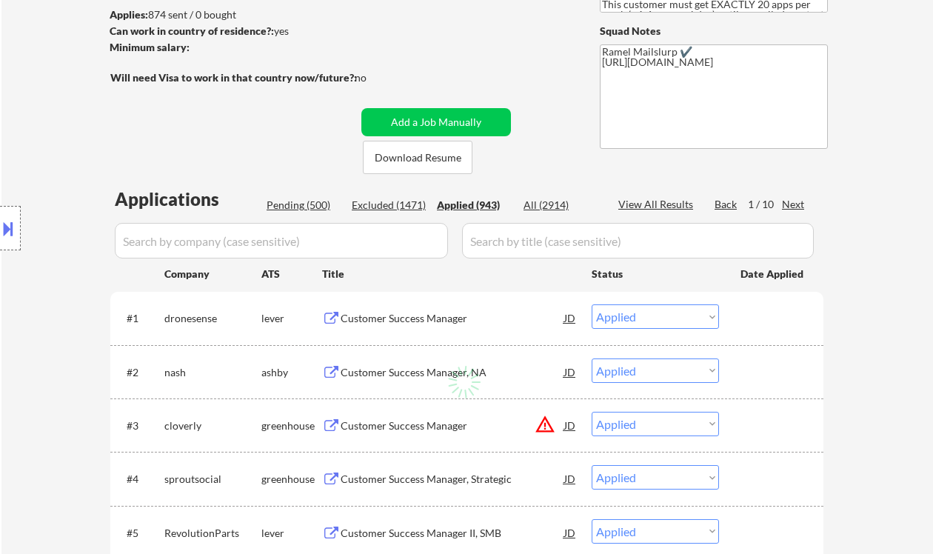
select select ""applied""
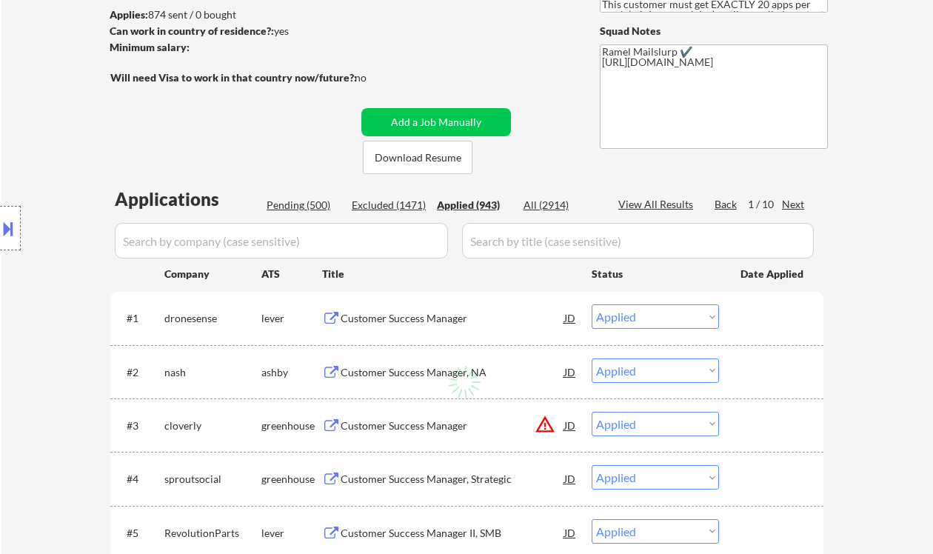
select select ""applied""
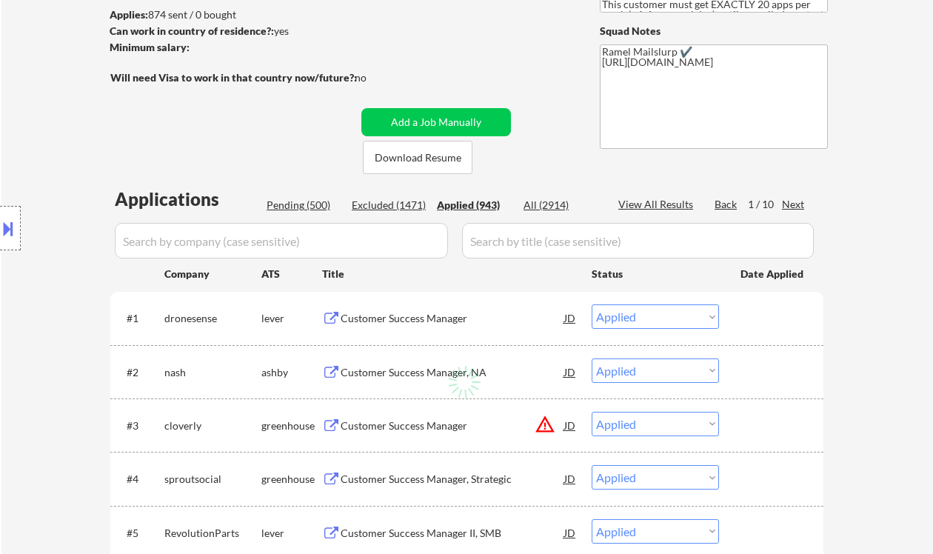
select select ""applied""
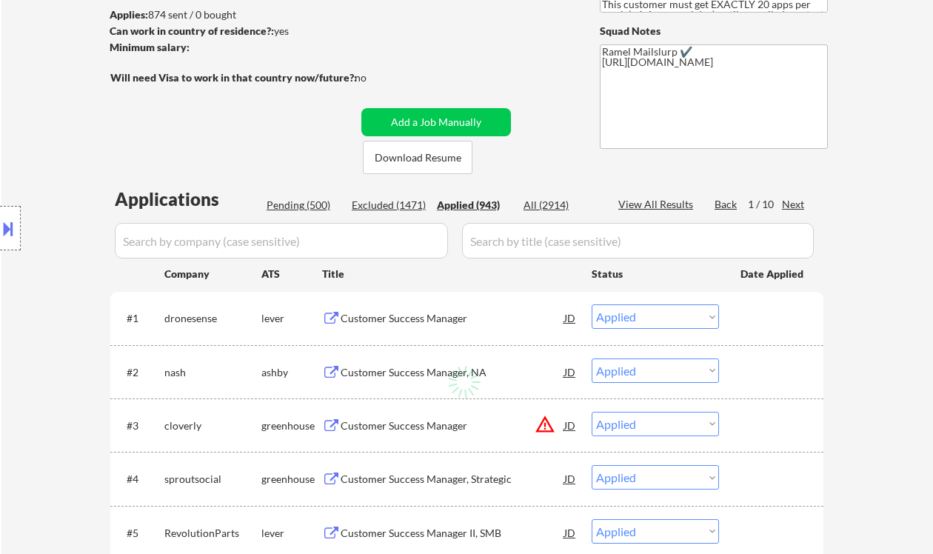
select select ""applied""
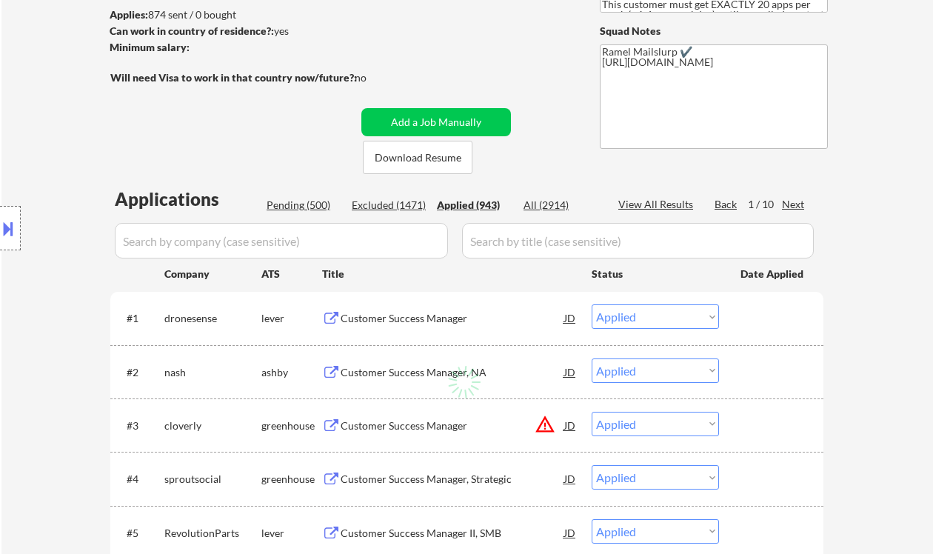
select select ""applied""
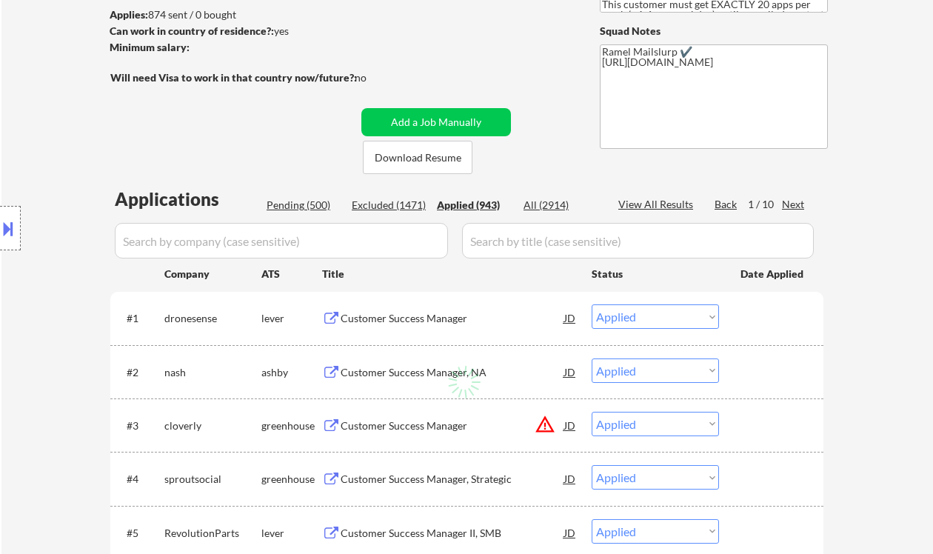
select select ""applied""
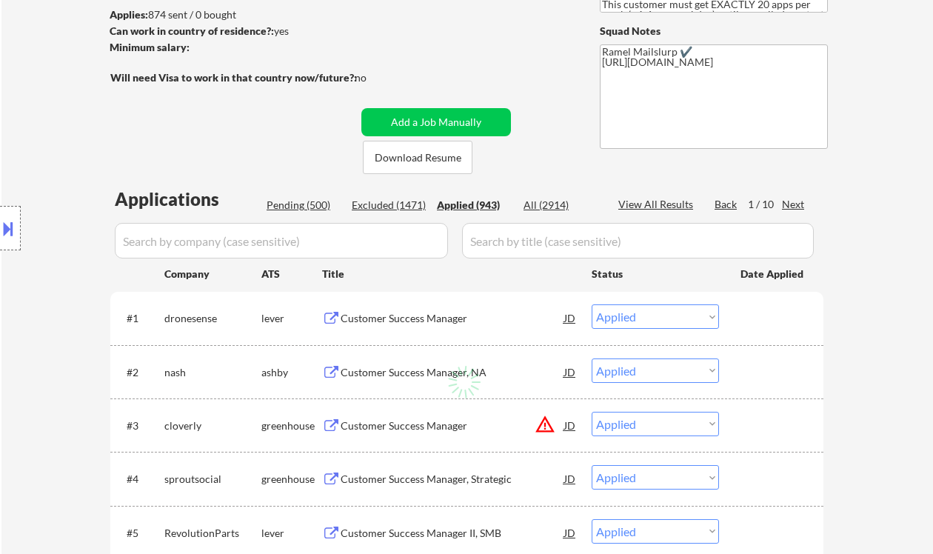
select select ""applied""
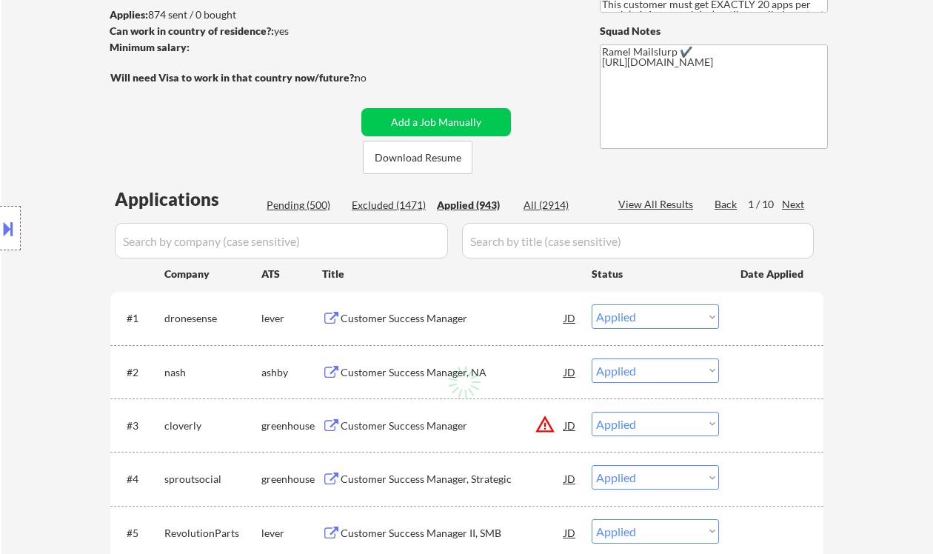
select select ""applied""
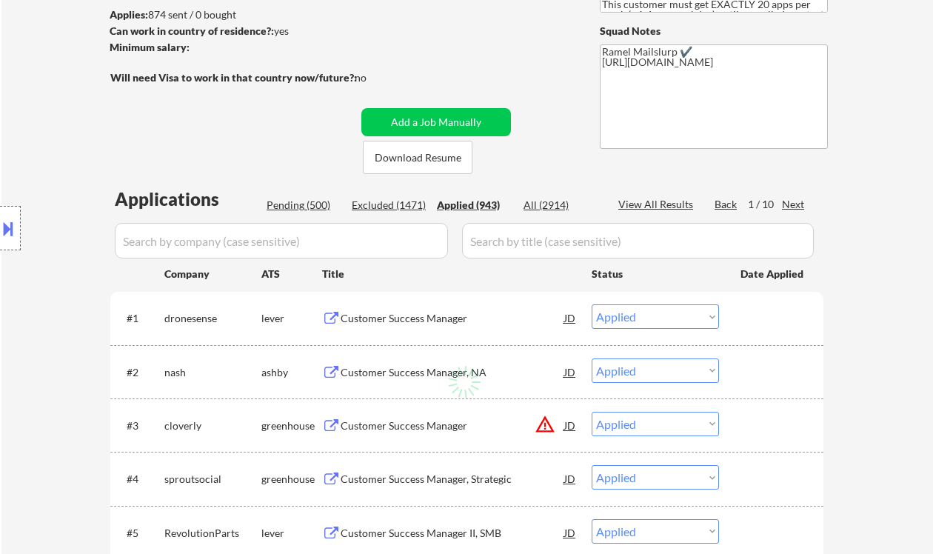
select select ""applied""
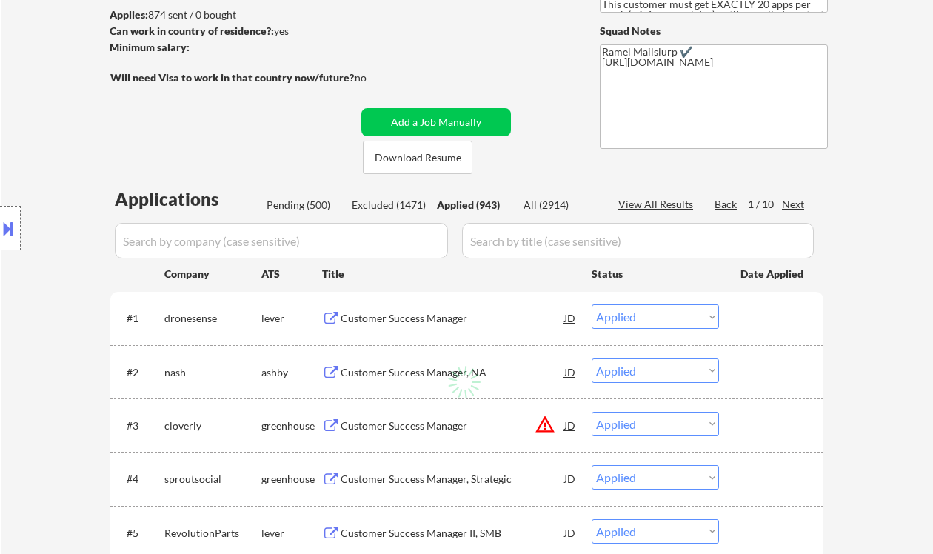
select select ""applied""
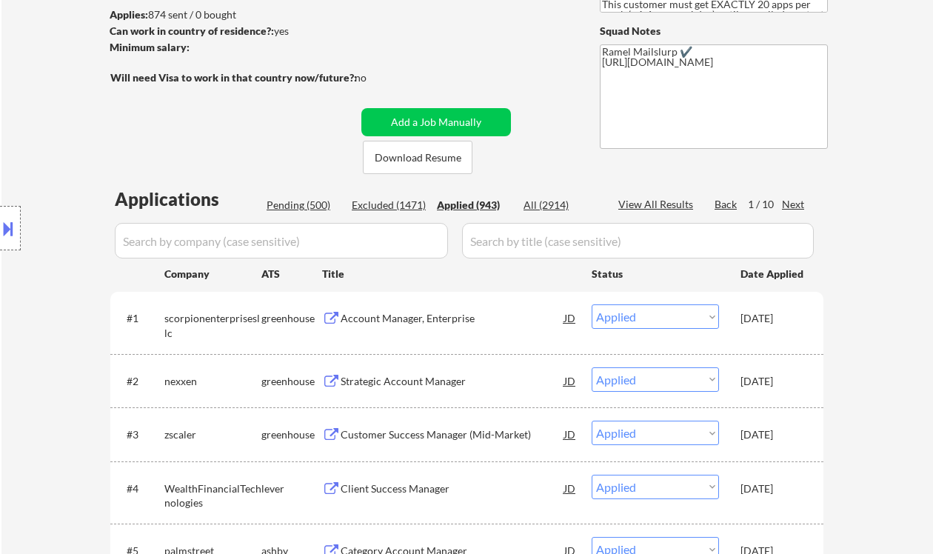
click at [455, 203] on div "Applied (943)" at bounding box center [474, 205] width 74 height 15
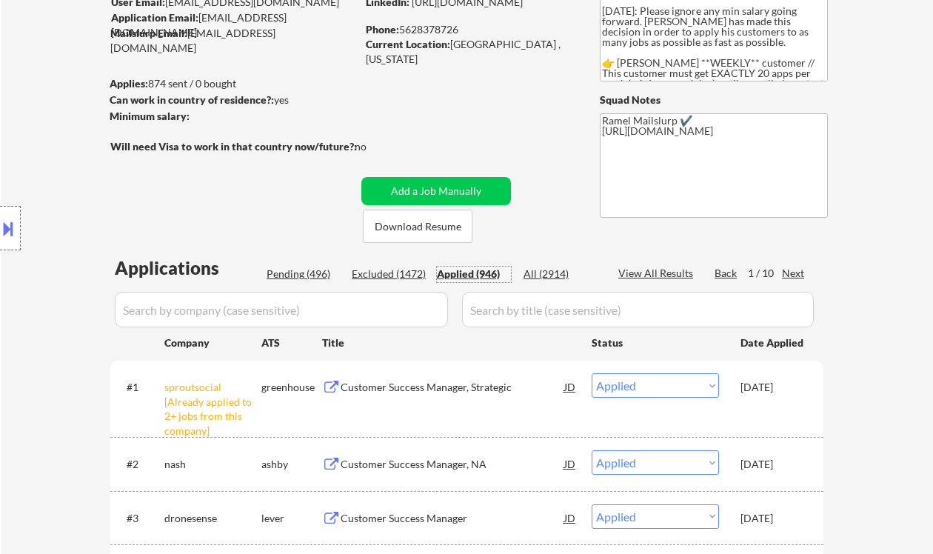
scroll to position [33, 0]
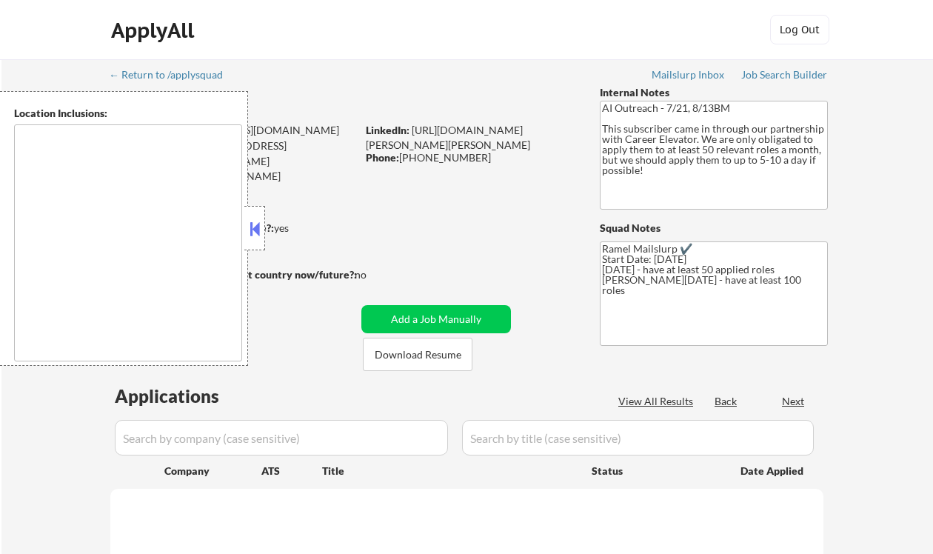
type textarea "[GEOGRAPHIC_DATA], [GEOGRAPHIC_DATA] [GEOGRAPHIC_DATA], [GEOGRAPHIC_DATA], [GEO…"
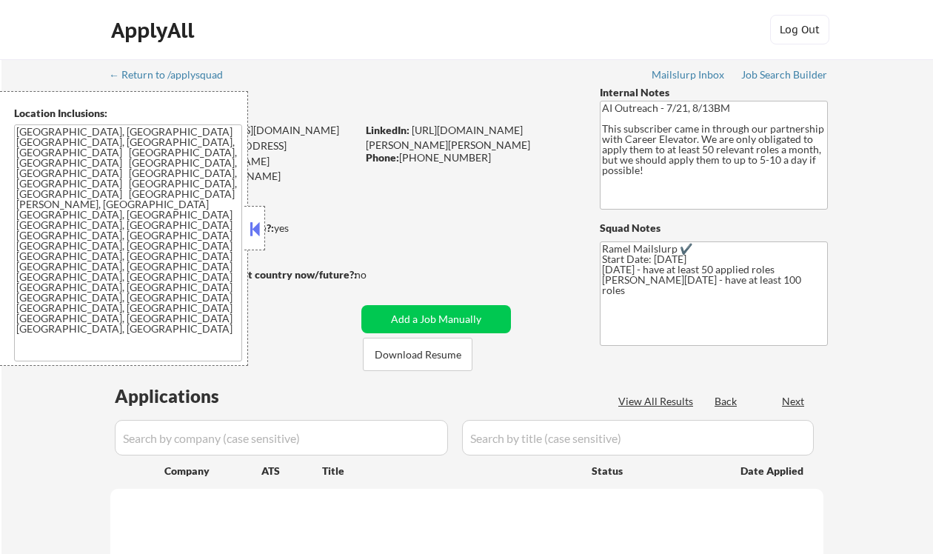
select select ""pending""
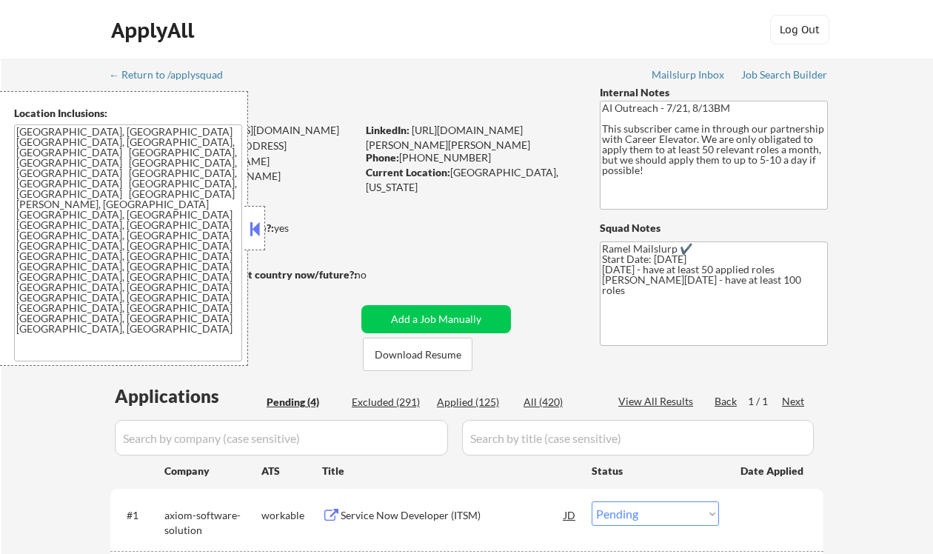
click at [247, 231] on button at bounding box center [255, 229] width 16 height 22
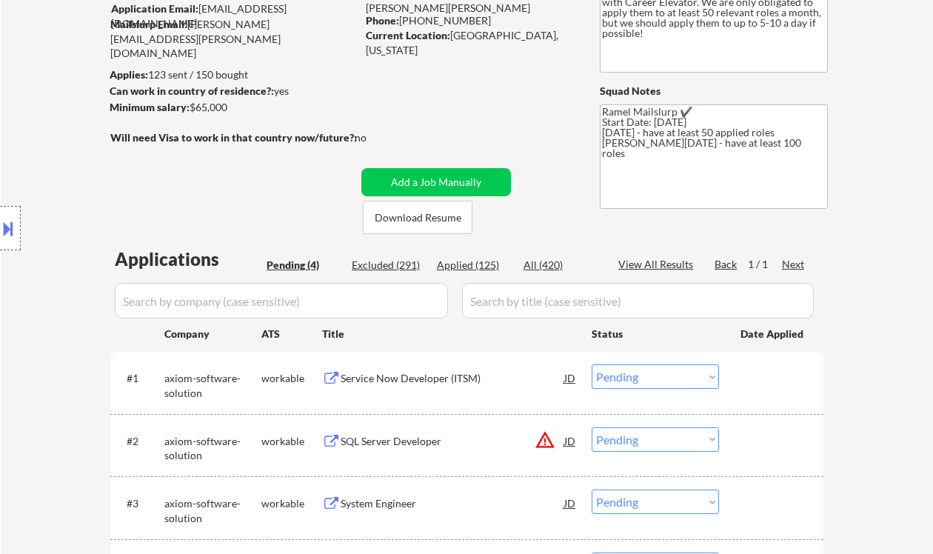
scroll to position [296, 0]
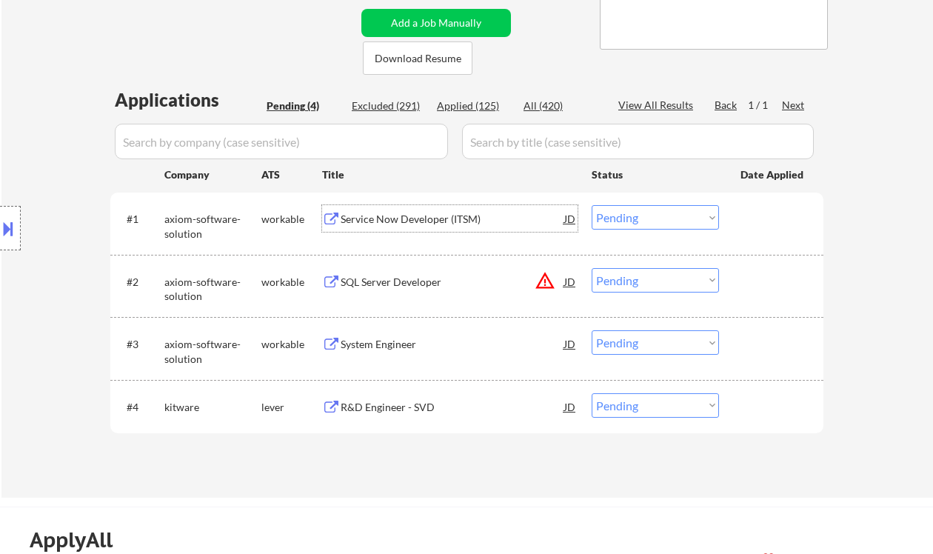
click at [381, 222] on div "Service Now Developer (ITSM)" at bounding box center [453, 219] width 224 height 15
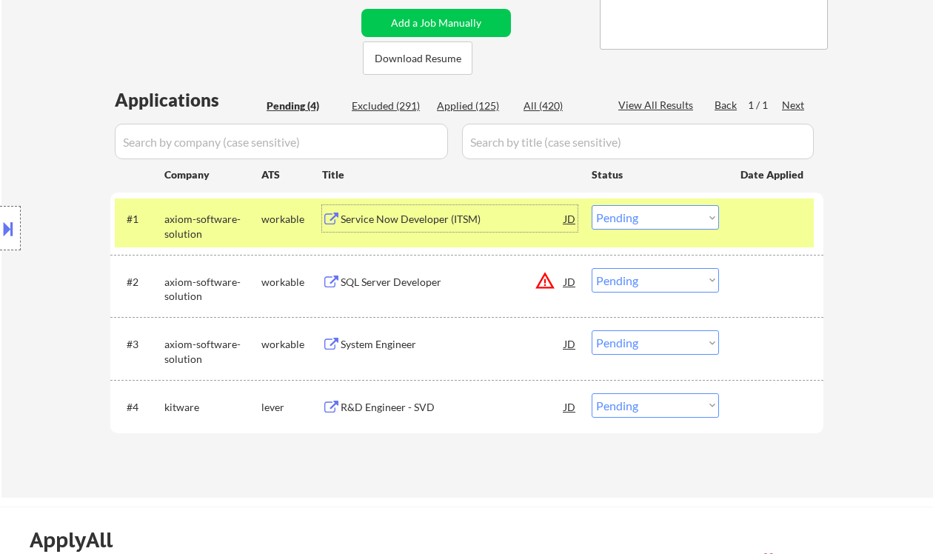
click at [658, 221] on select "Choose an option... Pending Applied Excluded (Questions) Excluded (Expired) Exc…" at bounding box center [655, 217] width 127 height 24
click at [592, 205] on select "Choose an option... Pending Applied Excluded (Questions) Excluded (Expired) Exc…" at bounding box center [655, 217] width 127 height 24
click at [402, 345] on div "System Engineer" at bounding box center [453, 344] width 224 height 15
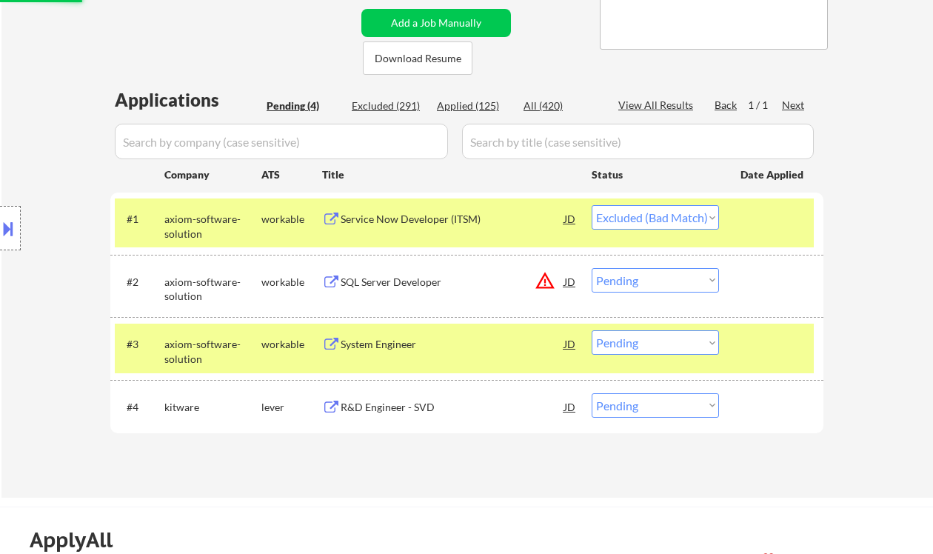
select select ""pending""
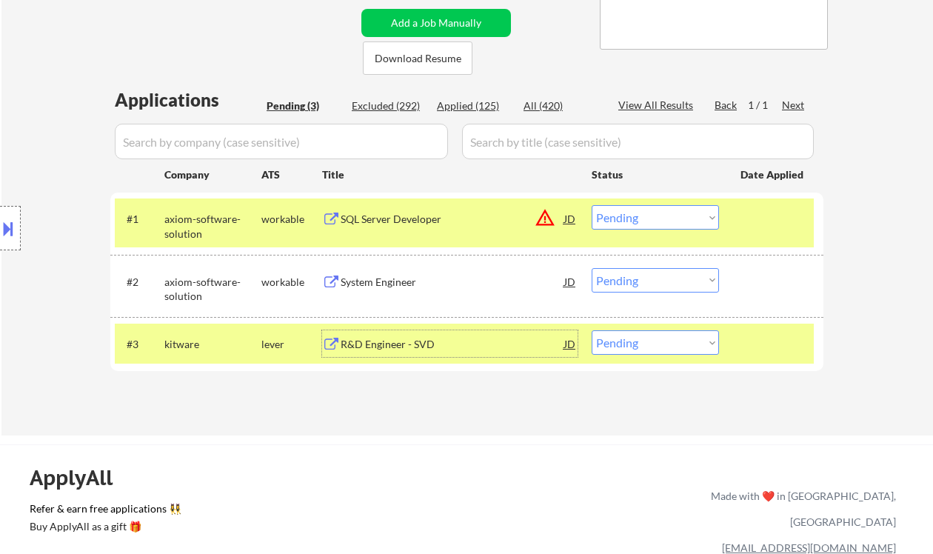
click at [664, 287] on select "Choose an option... Pending Applied Excluded (Questions) Excluded (Expired) Exc…" at bounding box center [655, 280] width 127 height 24
click at [592, 268] on select "Choose an option... Pending Applied Excluded (Questions) Excluded (Expired) Exc…" at bounding box center [655, 280] width 127 height 24
click at [422, 354] on div "R&D Engineer - SVD" at bounding box center [453, 343] width 224 height 27
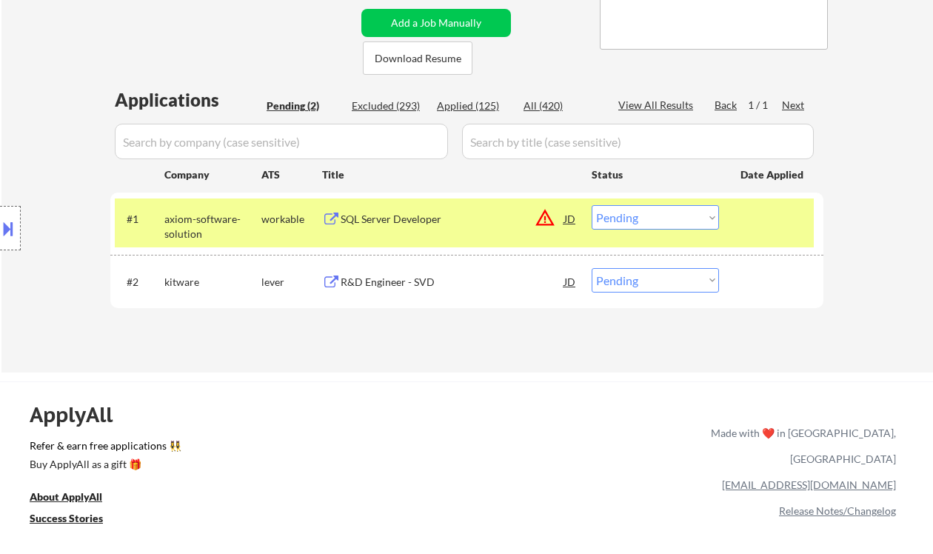
drag, startPoint x: 633, startPoint y: 283, endPoint x: 637, endPoint y: 292, distance: 9.6
click at [633, 283] on select "Choose an option... Pending Applied Excluded (Questions) Excluded (Expired) Exc…" at bounding box center [655, 280] width 127 height 24
select select ""excluded__bad_match_""
click at [592, 268] on select "Choose an option... Pending Applied Excluded (Questions) Excluded (Expired) Exc…" at bounding box center [655, 280] width 127 height 24
click at [433, 222] on div "SQL Server Developer" at bounding box center [453, 219] width 224 height 15
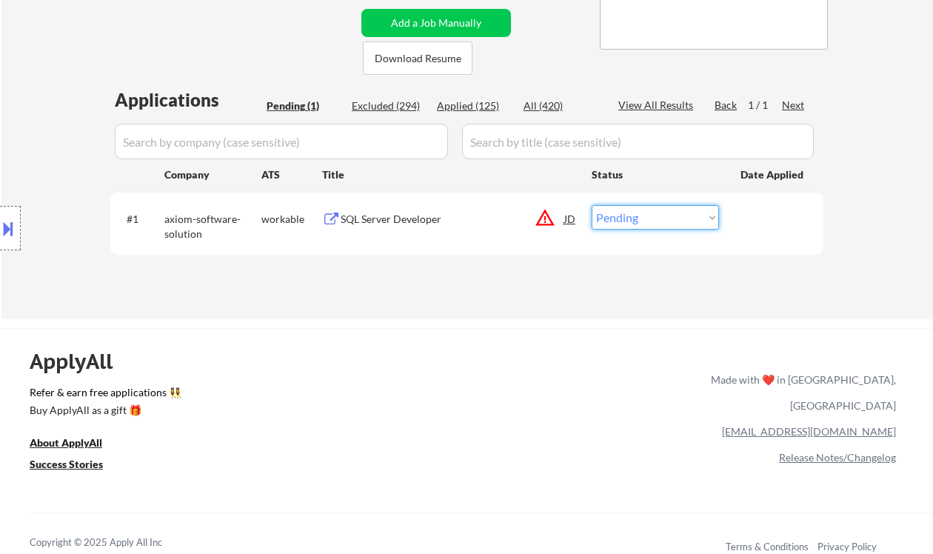
drag, startPoint x: 685, startPoint y: 213, endPoint x: 685, endPoint y: 229, distance: 16.3
click at [685, 213] on select "Choose an option... Pending Applied Excluded (Questions) Excluded (Expired) Exc…" at bounding box center [655, 217] width 127 height 24
select select ""excluded__bad_match_""
click at [592, 205] on select "Choose an option... Pending Applied Excluded (Questions) Excluded (Expired) Exc…" at bounding box center [655, 217] width 127 height 24
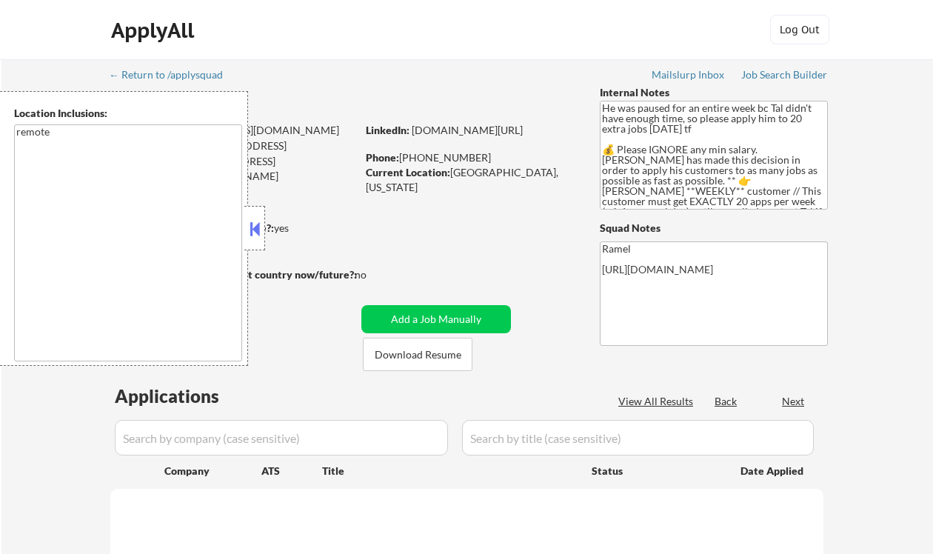
click at [256, 227] on button at bounding box center [255, 229] width 16 height 22
select select ""pending""
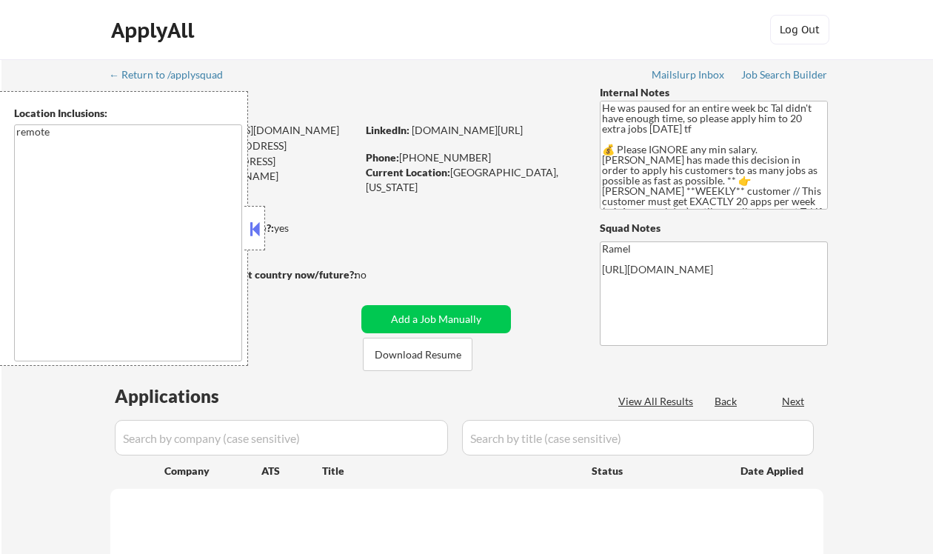
select select ""pending""
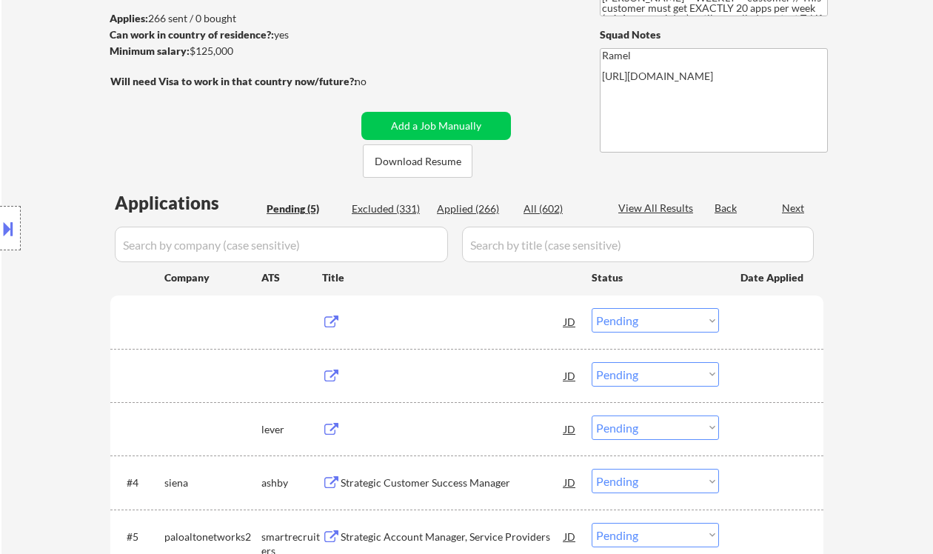
scroll to position [197, 0]
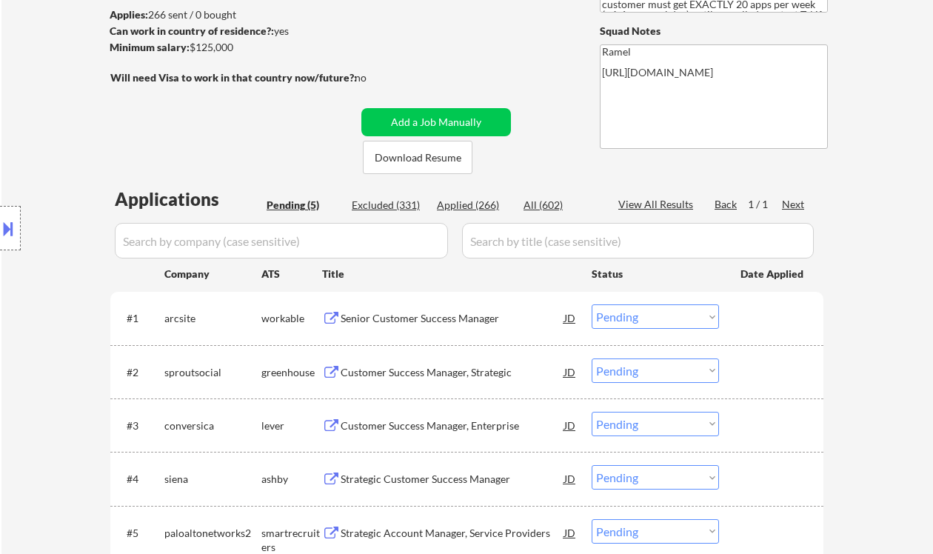
click at [55, 154] on div "Location Inclusions: remote" at bounding box center [132, 228] width 265 height 275
click at [401, 322] on div "Senior Customer Success Manager" at bounding box center [453, 318] width 224 height 15
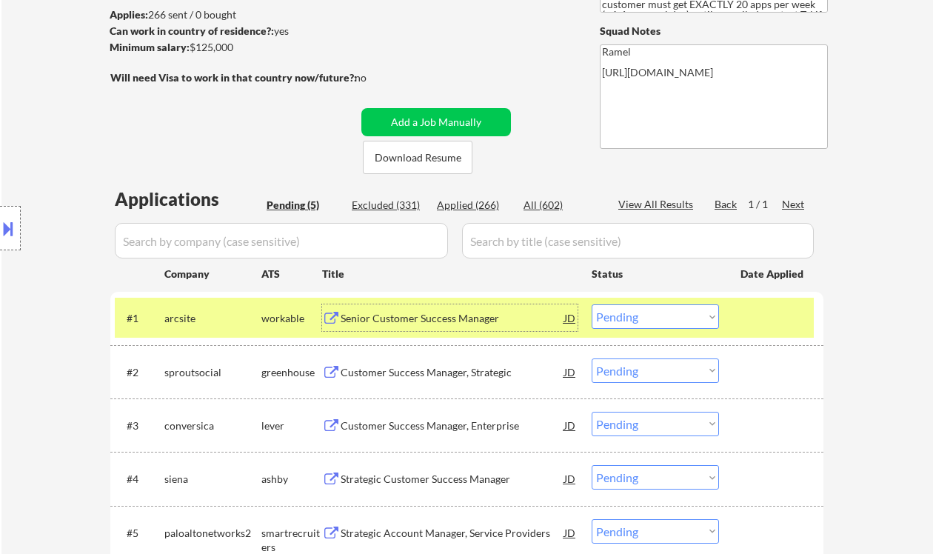
click at [658, 322] on select "Choose an option... Pending Applied Excluded (Questions) Excluded (Expired) Exc…" at bounding box center [655, 316] width 127 height 24
click at [592, 304] on select "Choose an option... Pending Applied Excluded (Questions) Excluded (Expired) Exc…" at bounding box center [655, 316] width 127 height 24
click at [461, 373] on div "Customer Success Manager, Strategic" at bounding box center [453, 372] width 224 height 15
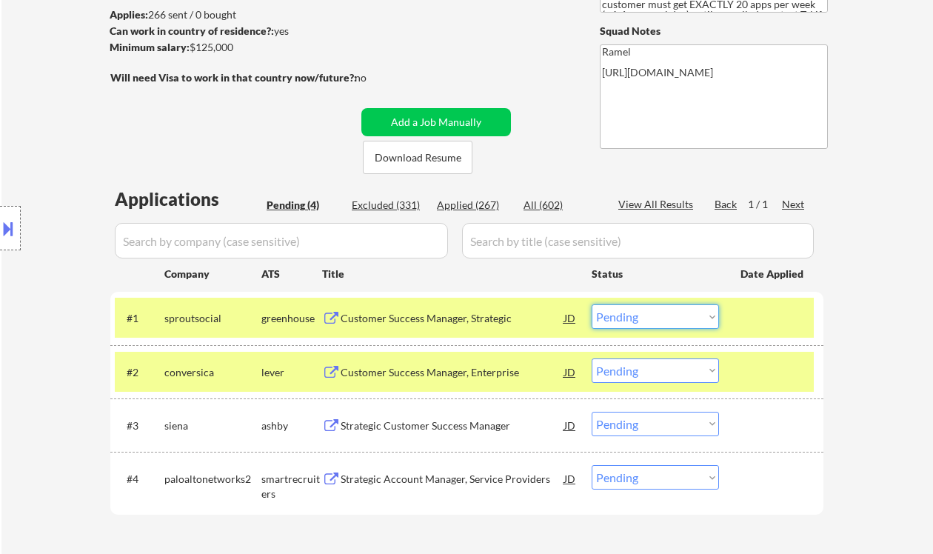
click at [679, 326] on select "Choose an option... Pending Applied Excluded (Questions) Excluded (Expired) Exc…" at bounding box center [655, 316] width 127 height 24
click at [592, 304] on select "Choose an option... Pending Applied Excluded (Questions) Excluded (Expired) Exc…" at bounding box center [655, 316] width 127 height 24
click at [464, 372] on div "Customer Success Manager, Enterprise" at bounding box center [453, 372] width 224 height 15
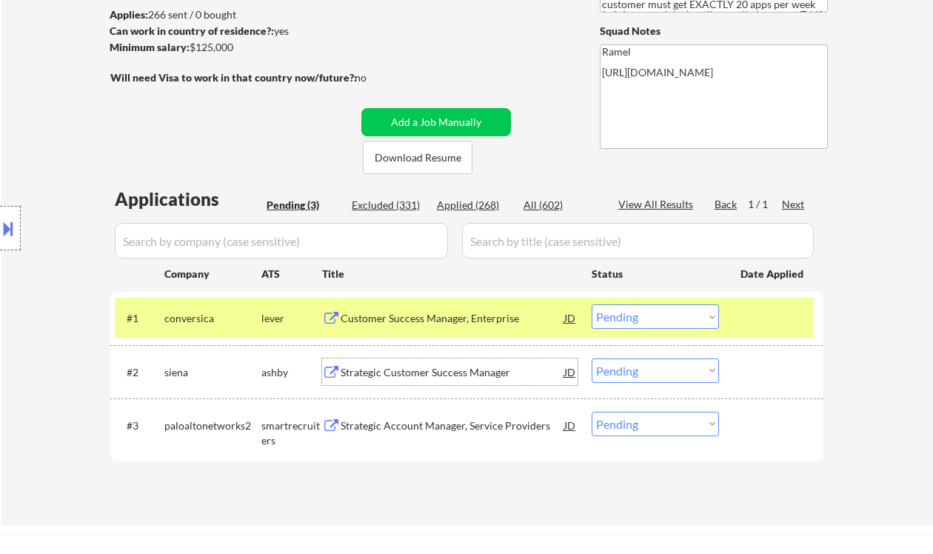
click at [437, 325] on div "Customer Success Manager, Enterprise" at bounding box center [453, 317] width 224 height 27
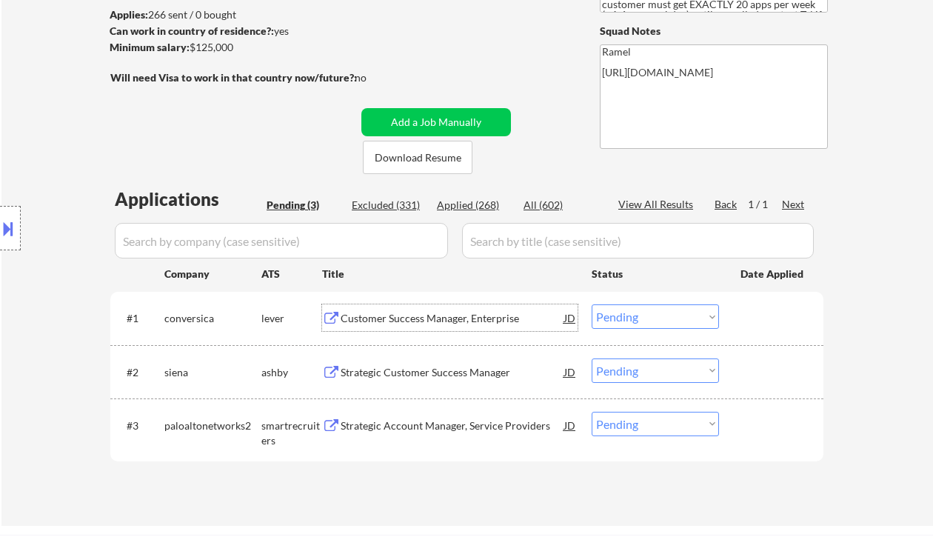
drag, startPoint x: 640, startPoint y: 318, endPoint x: 639, endPoint y: 327, distance: 9.7
click at [640, 318] on select "Choose an option... Pending Applied Excluded (Questions) Excluded (Expired) Exc…" at bounding box center [655, 316] width 127 height 24
click at [592, 304] on select "Choose an option... Pending Applied Excluded (Questions) Excluded (Expired) Exc…" at bounding box center [655, 316] width 127 height 24
click at [431, 370] on div "Strategic Customer Success Manager" at bounding box center [453, 372] width 224 height 15
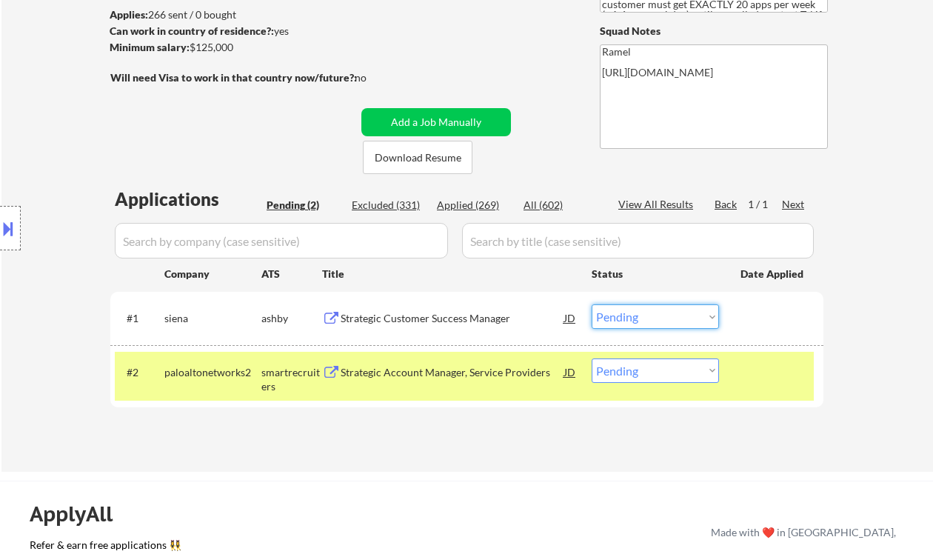
drag, startPoint x: 641, startPoint y: 319, endPoint x: 643, endPoint y: 327, distance: 9.0
click at [641, 319] on select "Choose an option... Pending Applied Excluded (Questions) Excluded (Expired) Exc…" at bounding box center [655, 316] width 127 height 24
click at [592, 304] on select "Choose an option... Pending Applied Excluded (Questions) Excluded (Expired) Exc…" at bounding box center [655, 316] width 127 height 24
click at [422, 372] on div "Strategic Account Manager, Service Providers" at bounding box center [453, 372] width 224 height 15
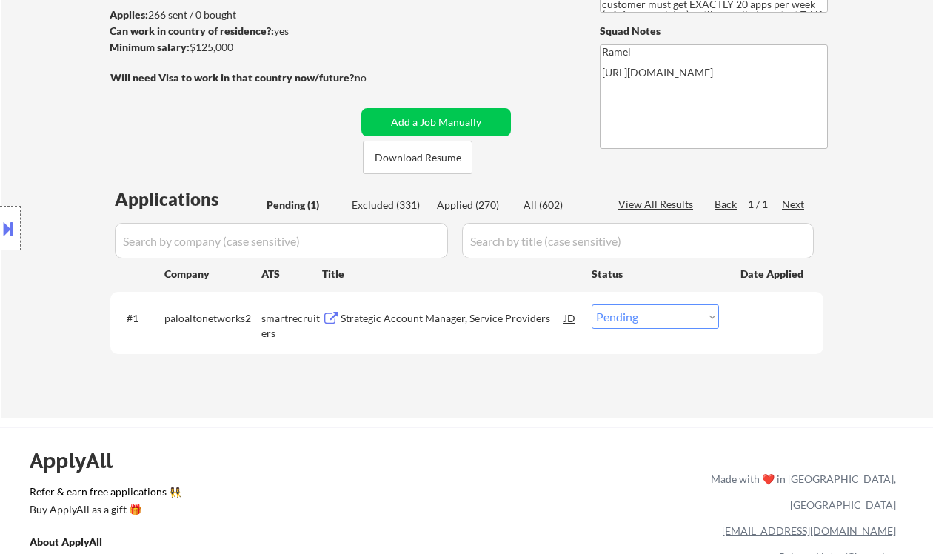
drag, startPoint x: 650, startPoint y: 319, endPoint x: 653, endPoint y: 327, distance: 9.0
click at [650, 319] on select "Choose an option... Pending Applied Excluded (Questions) Excluded (Expired) Exc…" at bounding box center [655, 316] width 127 height 24
select select ""excluded__bad_match_""
click at [592, 304] on select "Choose an option... Pending Applied Excluded (Questions) Excluded (Expired) Exc…" at bounding box center [655, 316] width 127 height 24
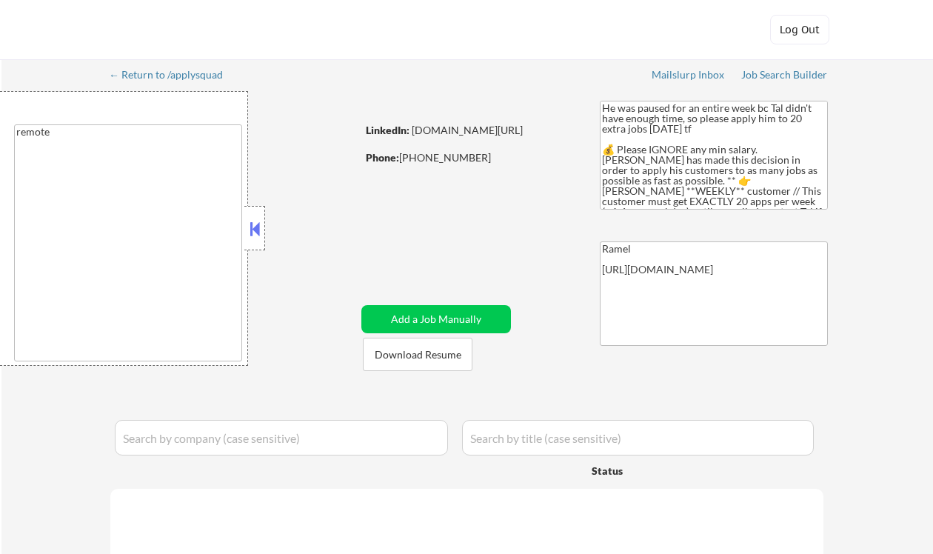
select select ""pending""
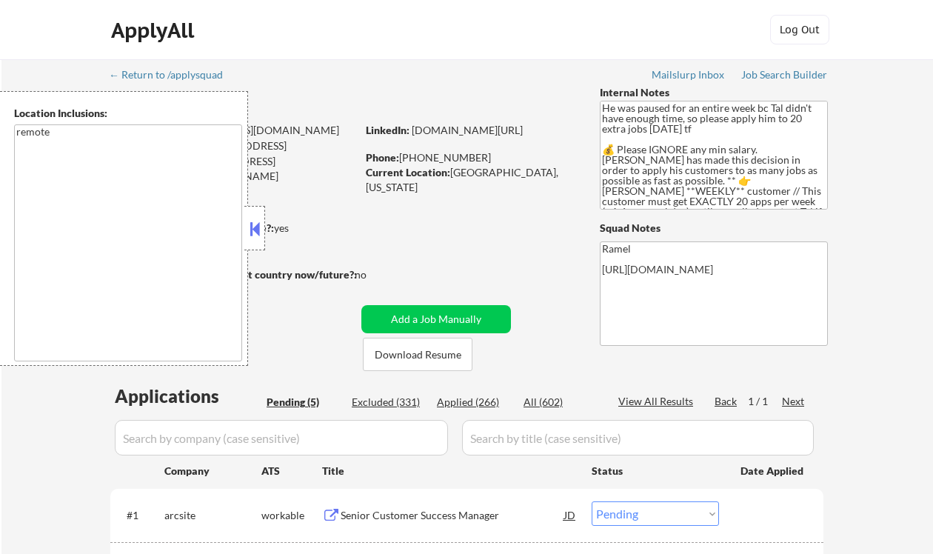
drag, startPoint x: 249, startPoint y: 221, endPoint x: 259, endPoint y: 226, distance: 10.9
click at [249, 221] on button at bounding box center [255, 229] width 16 height 22
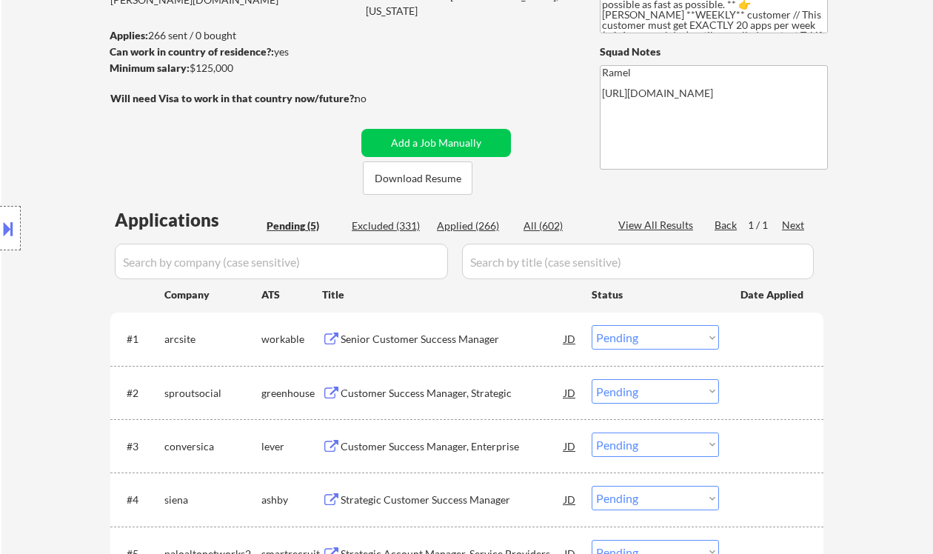
scroll to position [197, 0]
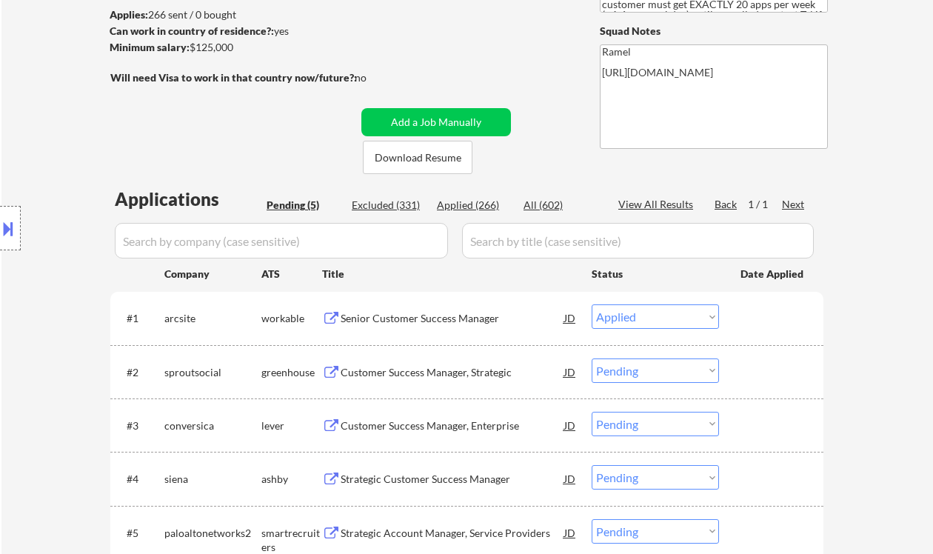
select select ""pending""
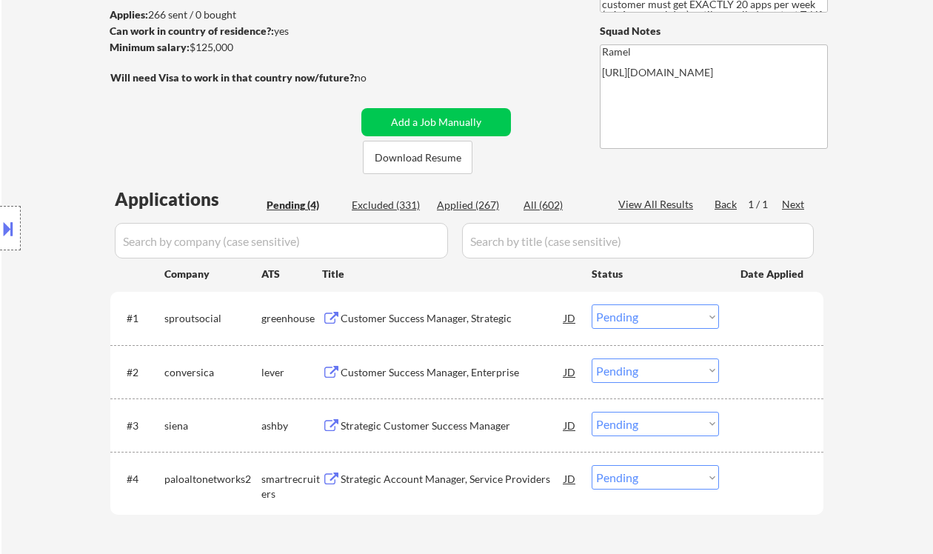
click at [487, 198] on div "Applied (267)" at bounding box center [474, 205] width 74 height 15
select select ""applied""
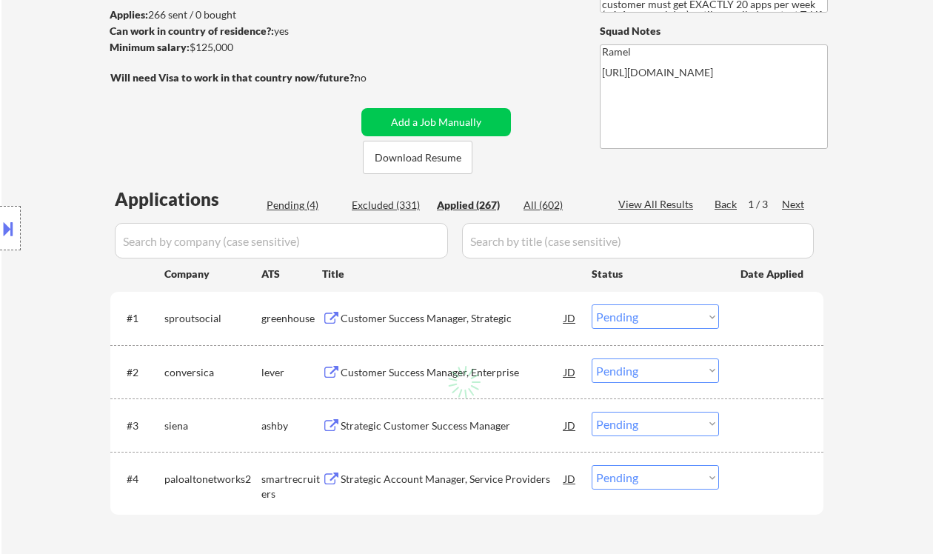
select select ""applied""
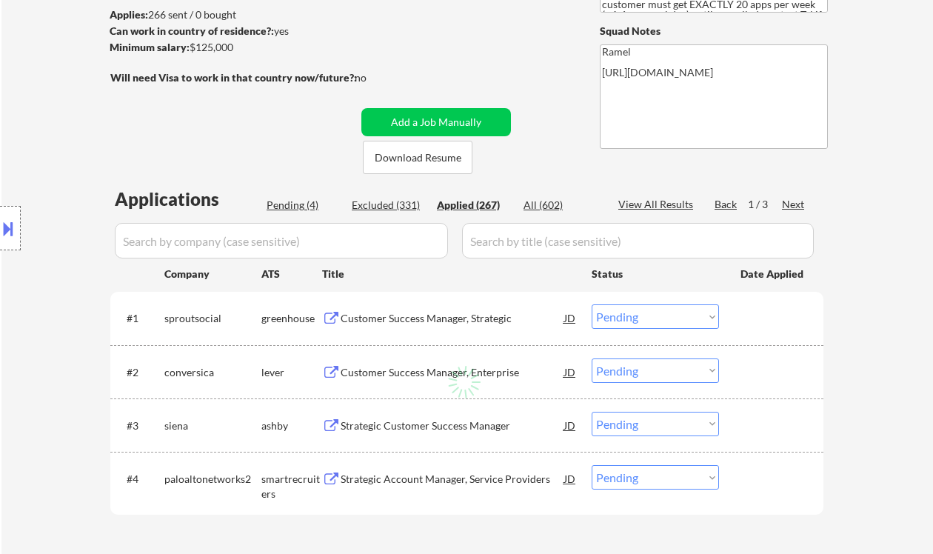
select select ""applied""
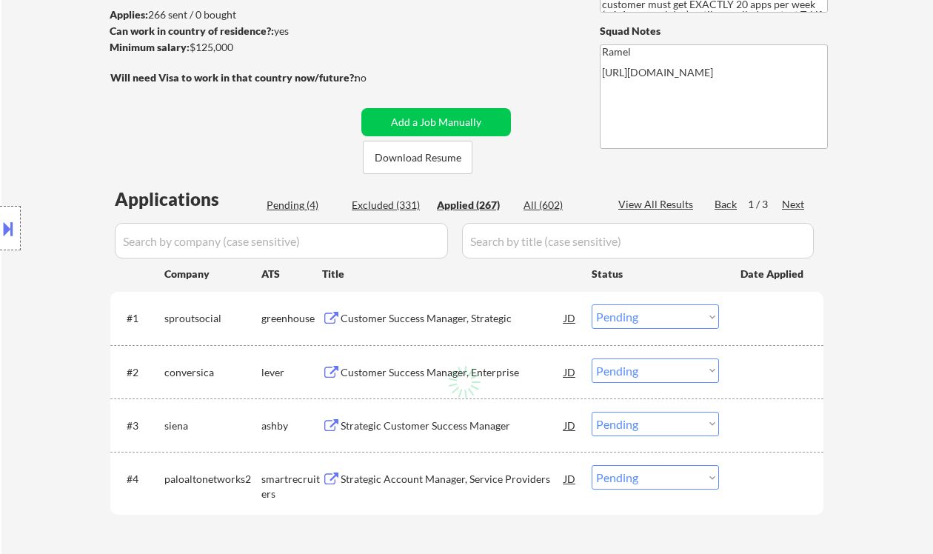
select select ""applied""
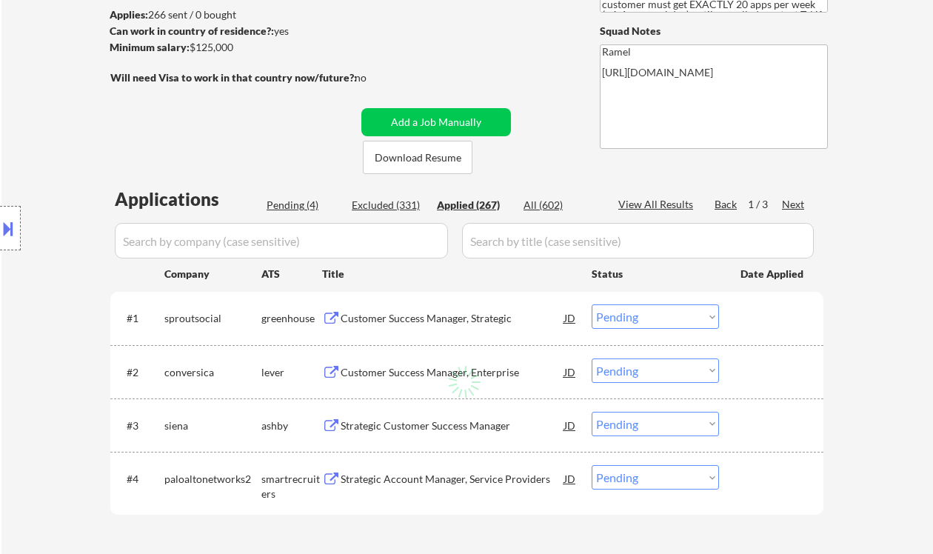
select select ""applied""
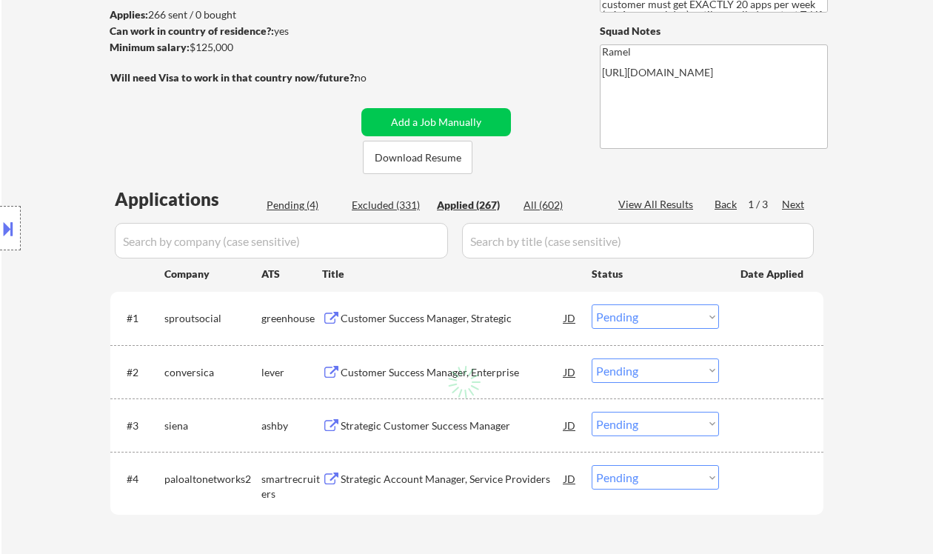
select select ""applied""
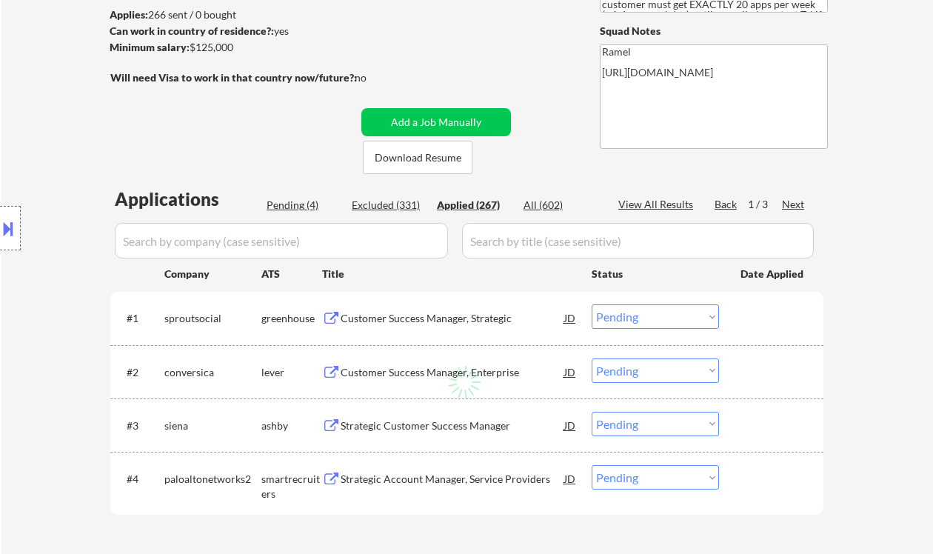
select select ""applied""
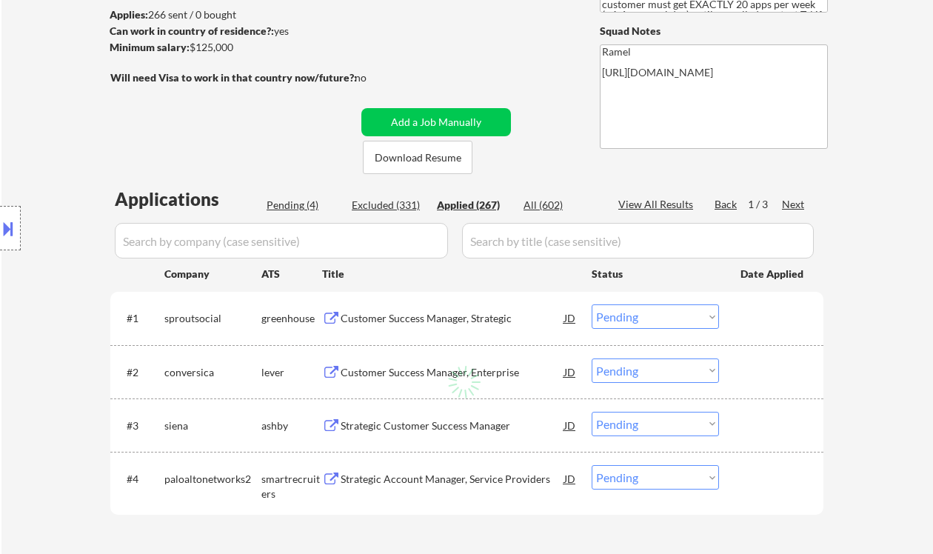
select select ""applied""
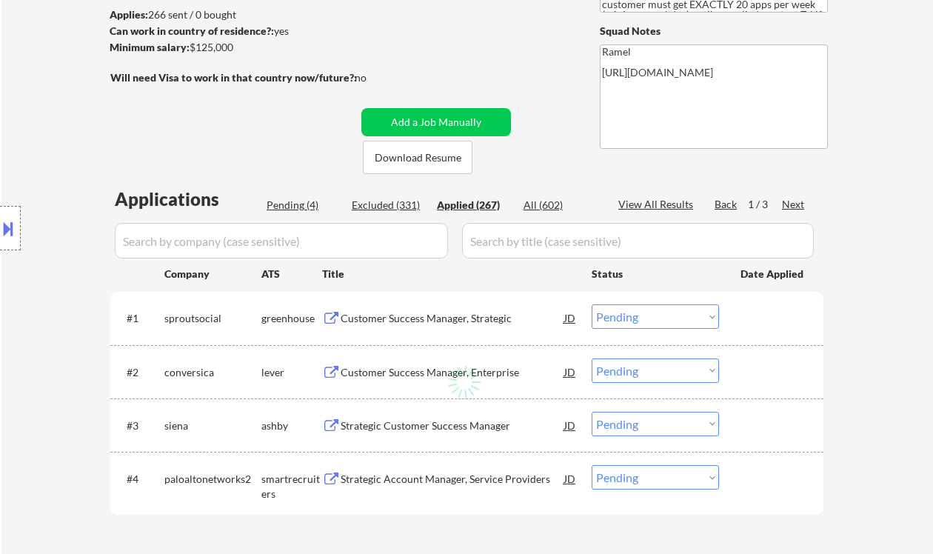
select select ""applied""
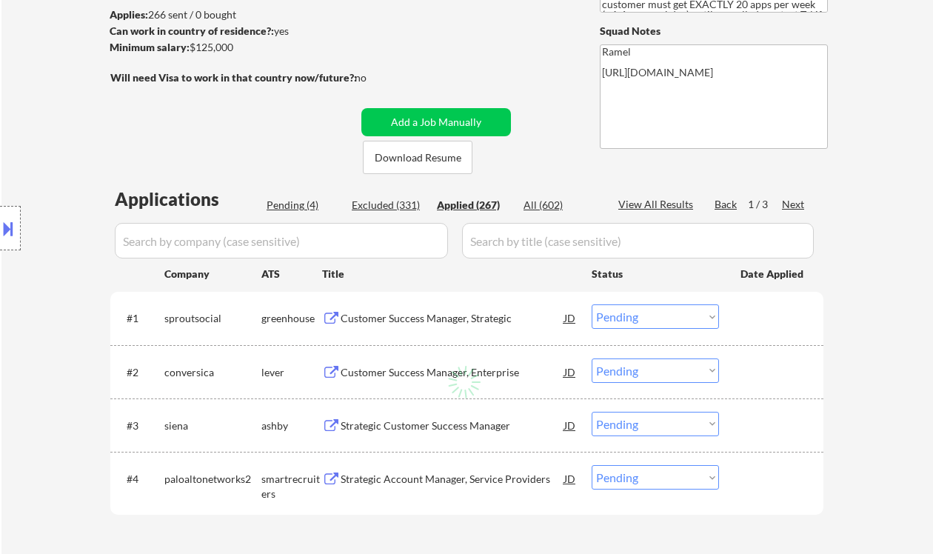
select select ""applied""
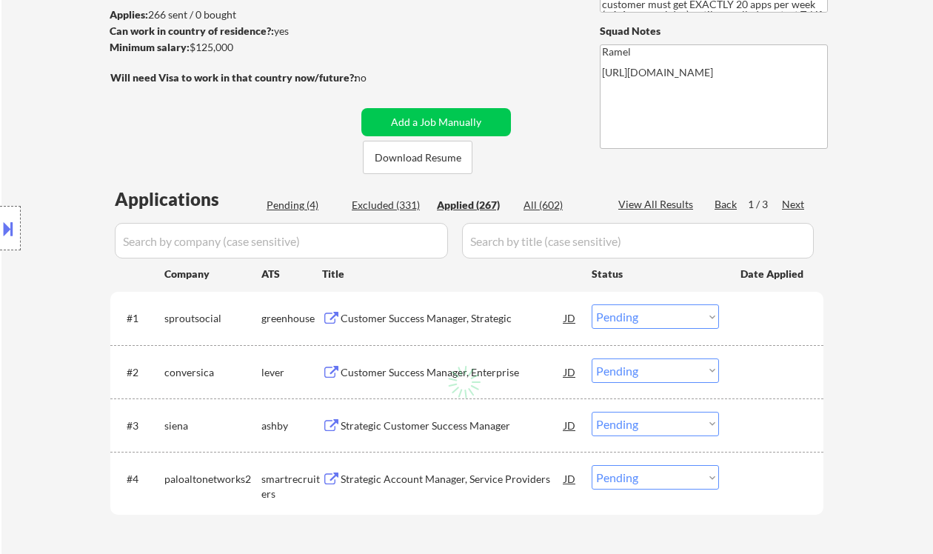
select select ""applied""
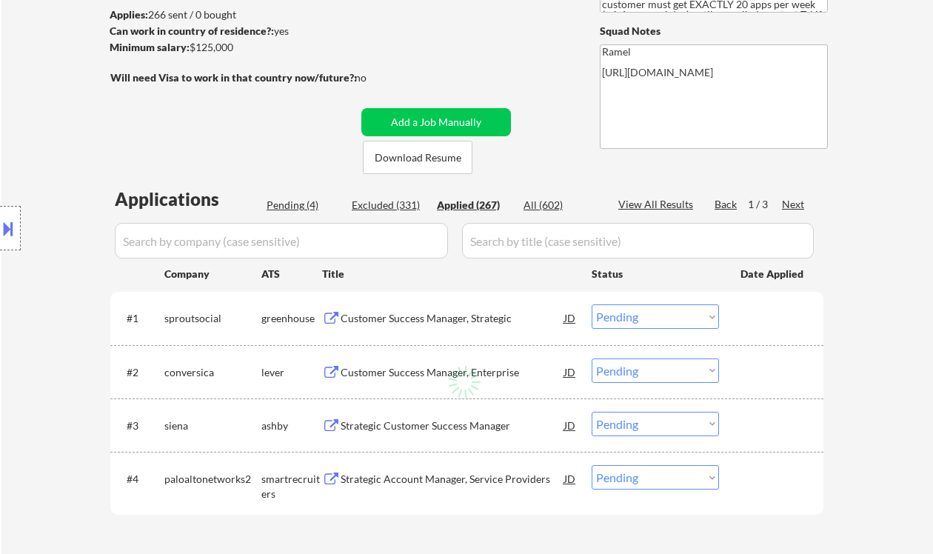
select select ""applied""
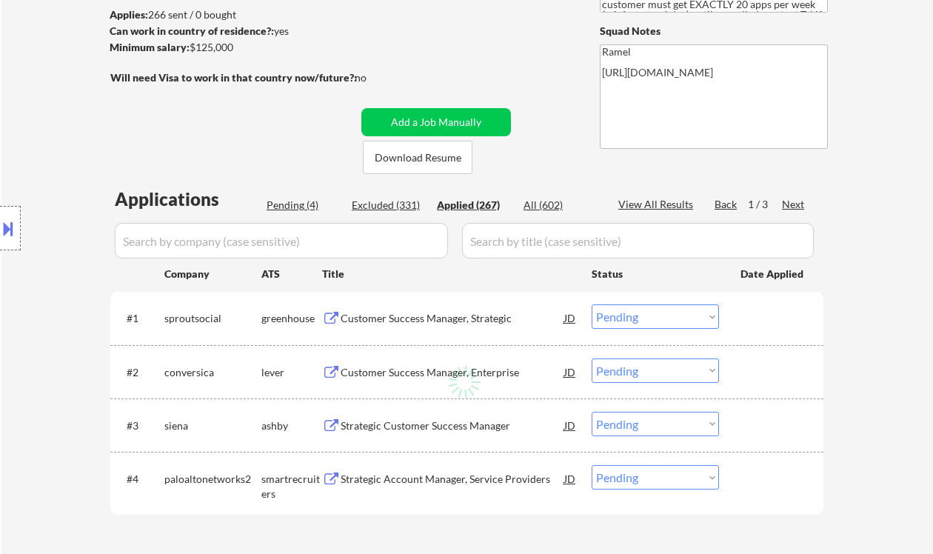
select select ""applied""
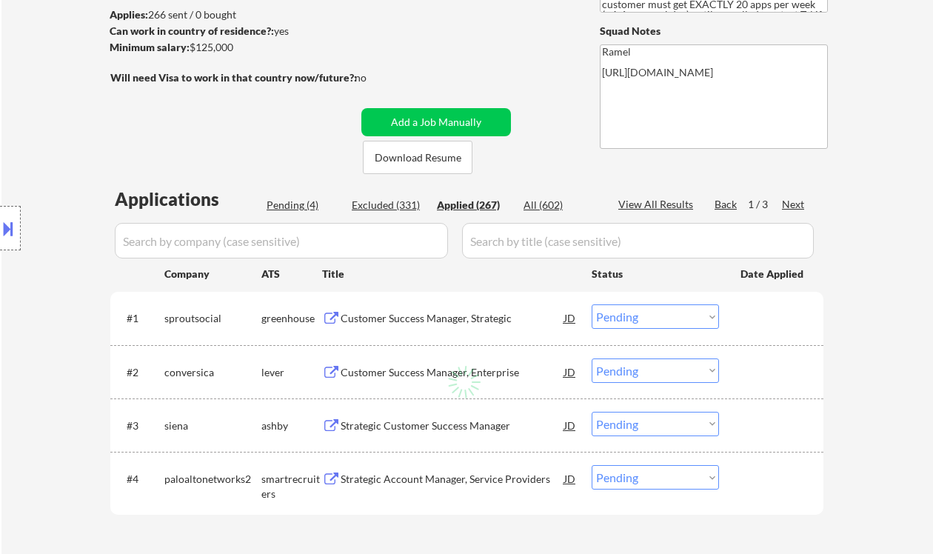
select select ""applied""
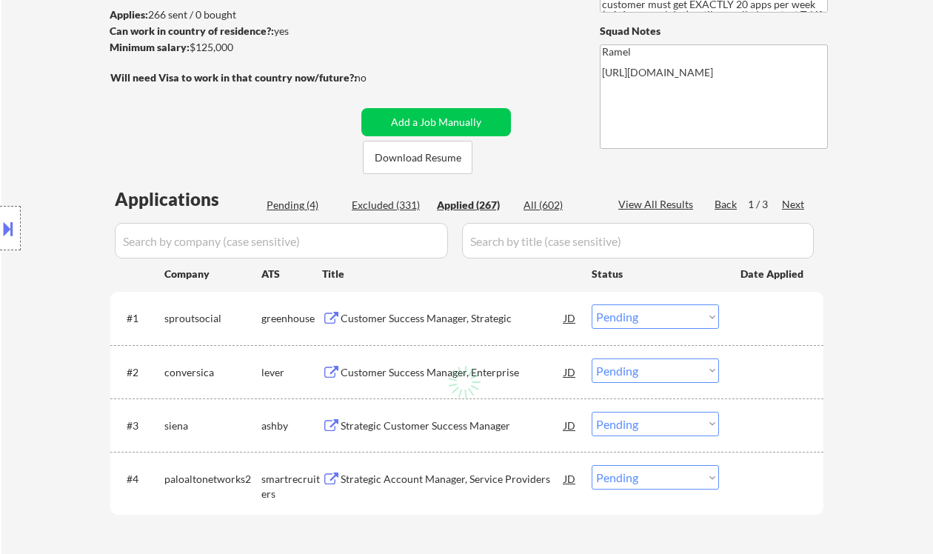
select select ""applied""
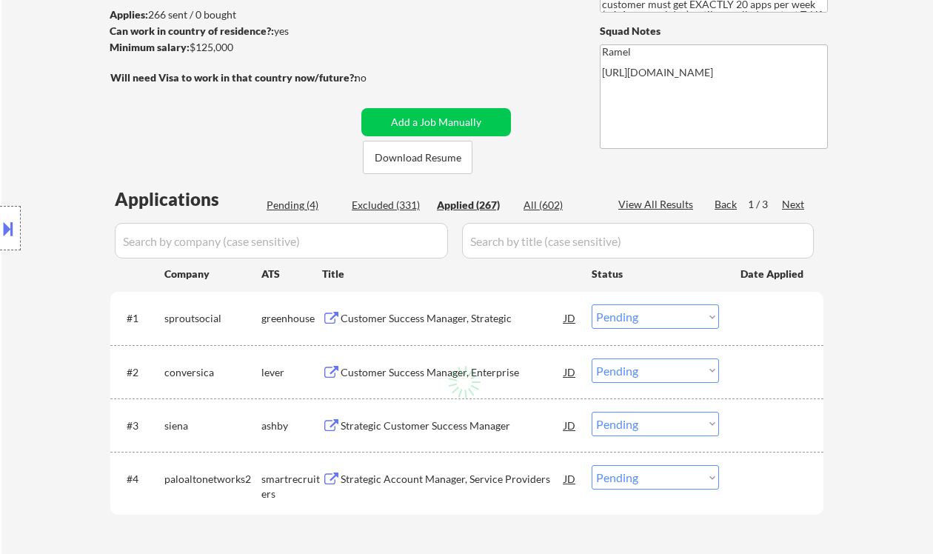
select select ""applied""
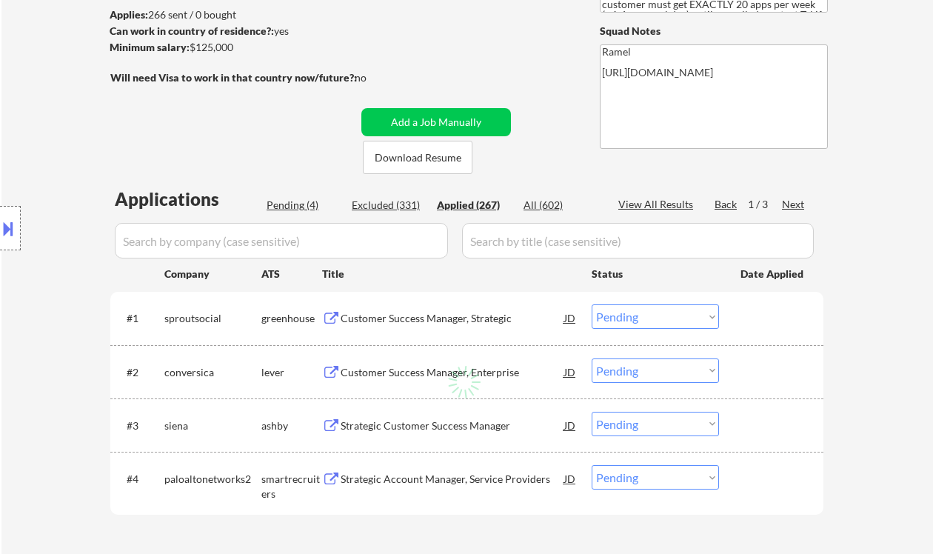
select select ""applied""
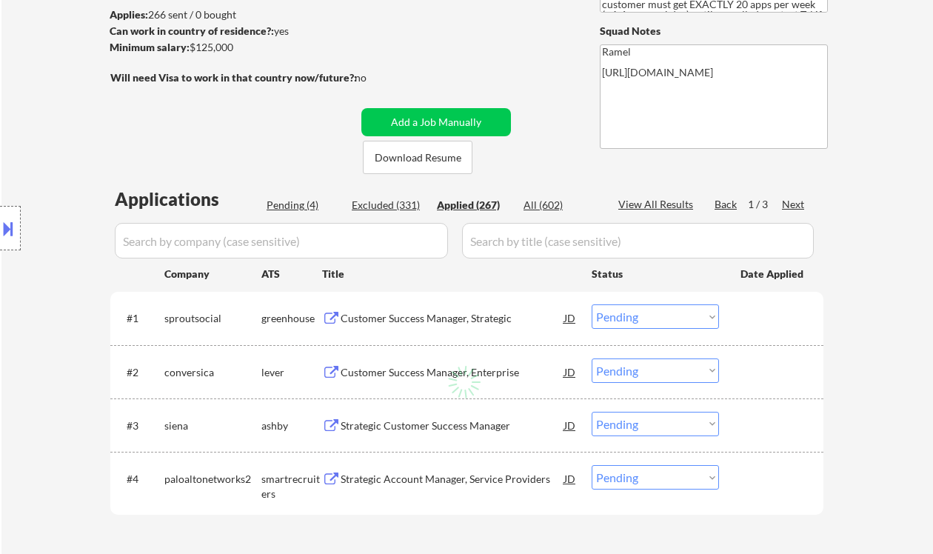
select select ""applied""
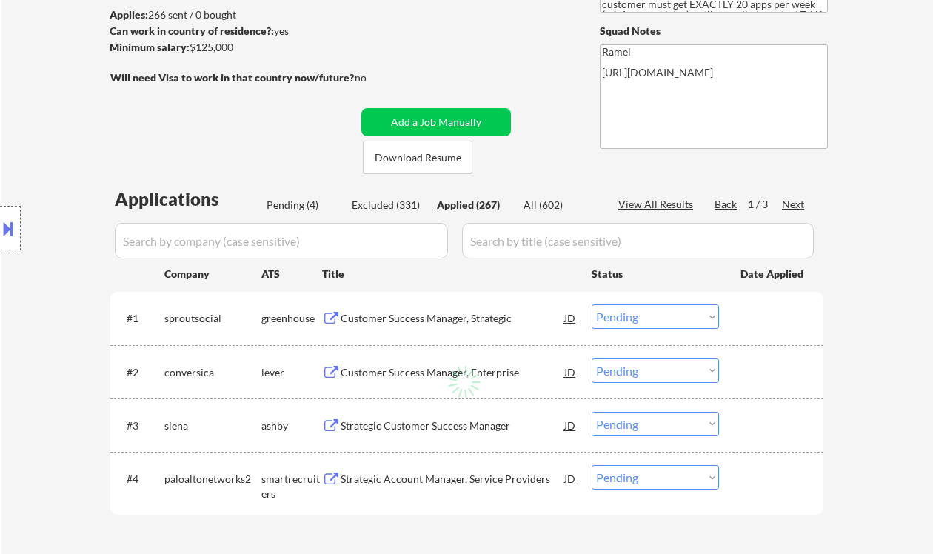
select select ""applied""
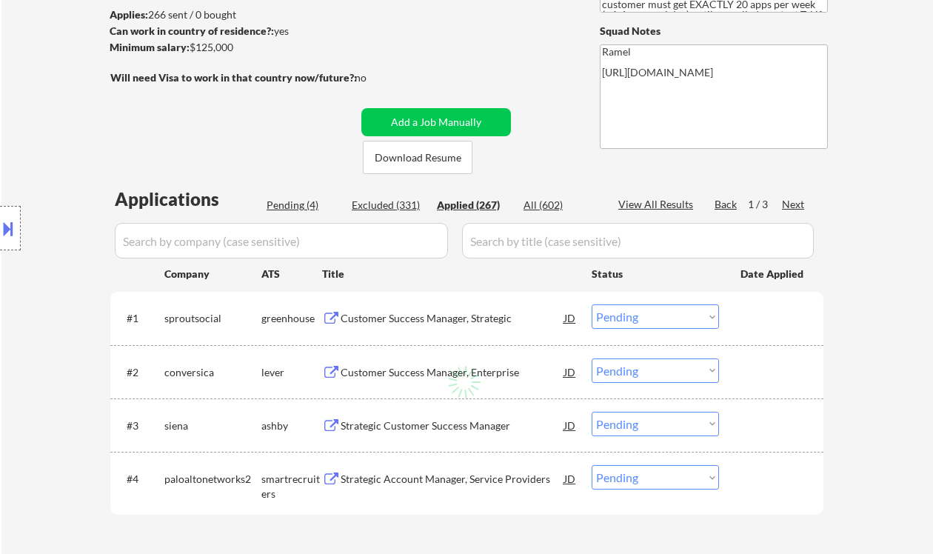
select select ""applied""
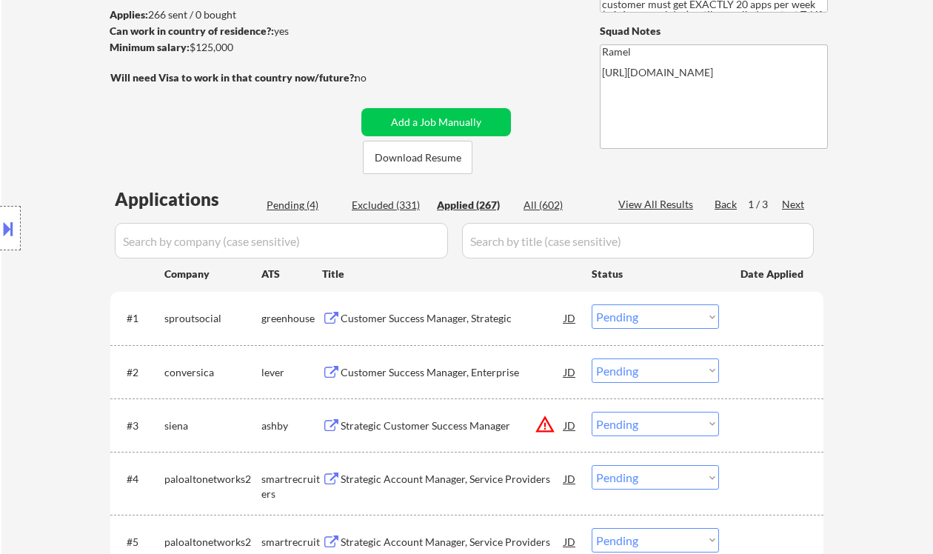
select select ""applied""
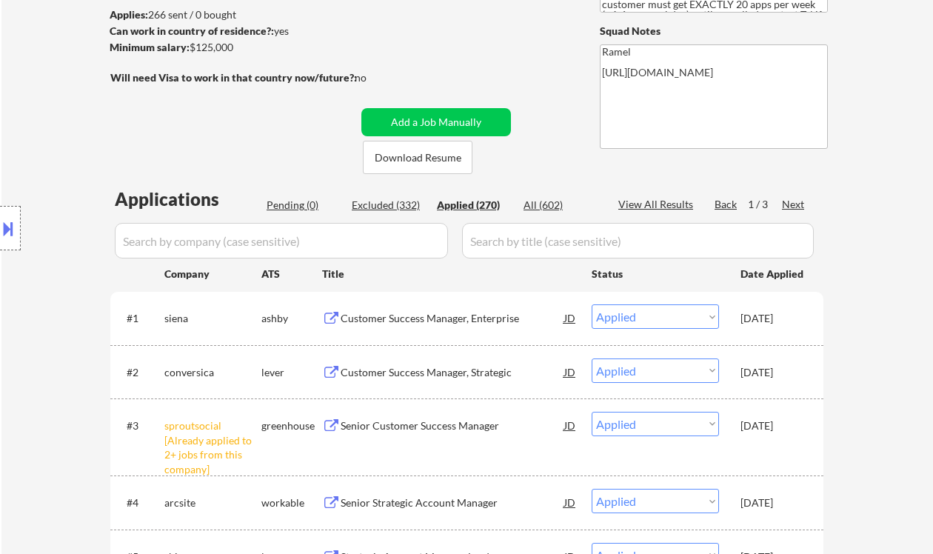
scroll to position [296, 0]
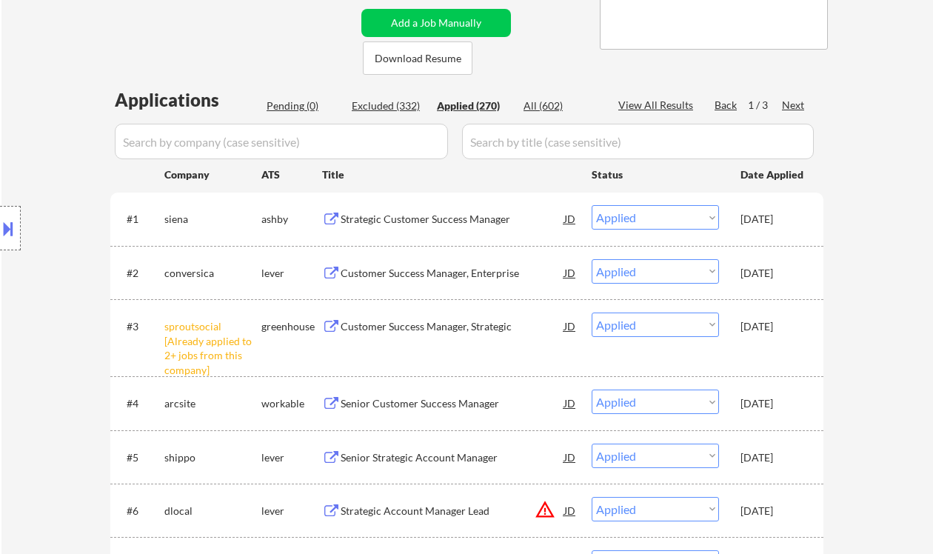
drag, startPoint x: 54, startPoint y: 140, endPoint x: 82, endPoint y: 121, distance: 34.1
click at [54, 140] on div "Location Inclusions: remote" at bounding box center [132, 228] width 265 height 275
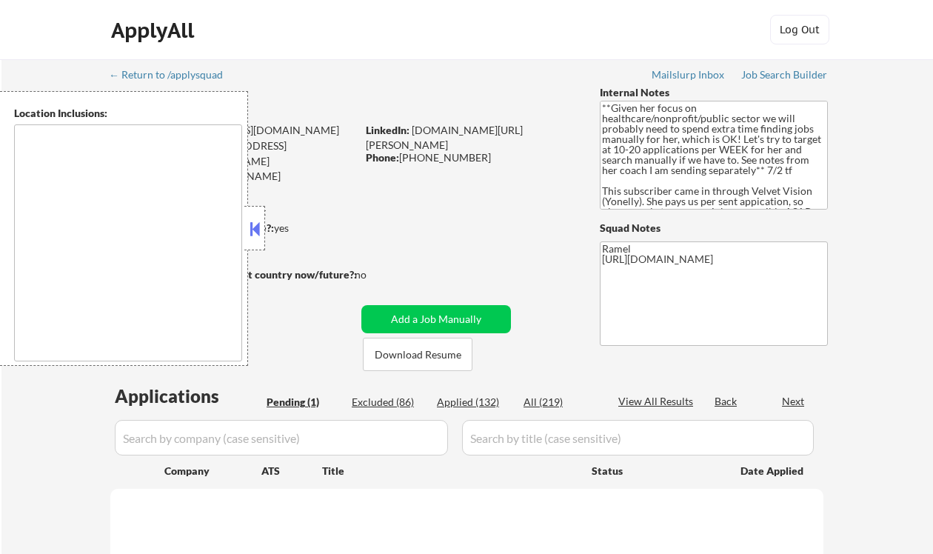
select select ""pending""
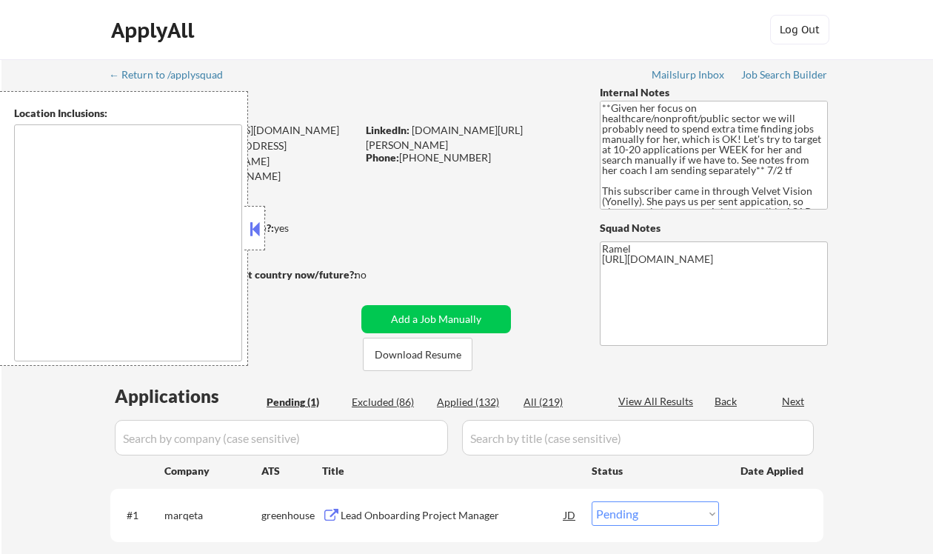
type textarea "[GEOGRAPHIC_DATA], ON [GEOGRAPHIC_DATA], ON [GEOGRAPHIC_DATA], ON [GEOGRAPHIC_D…"
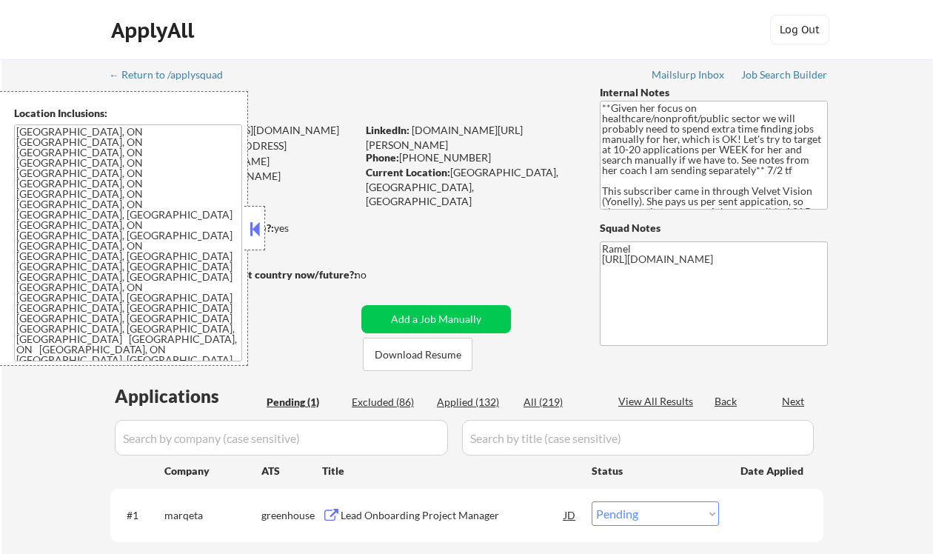
click at [257, 224] on button at bounding box center [255, 229] width 16 height 22
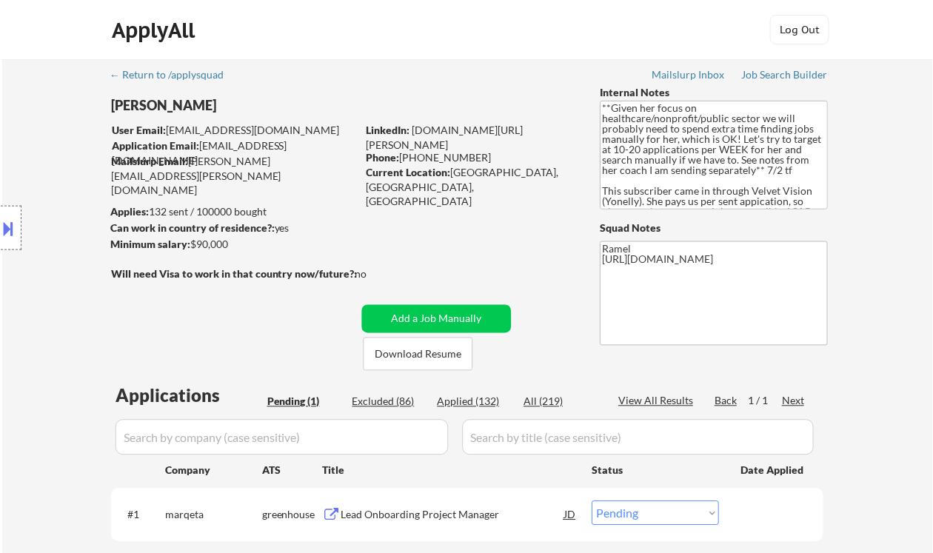
scroll to position [197, 0]
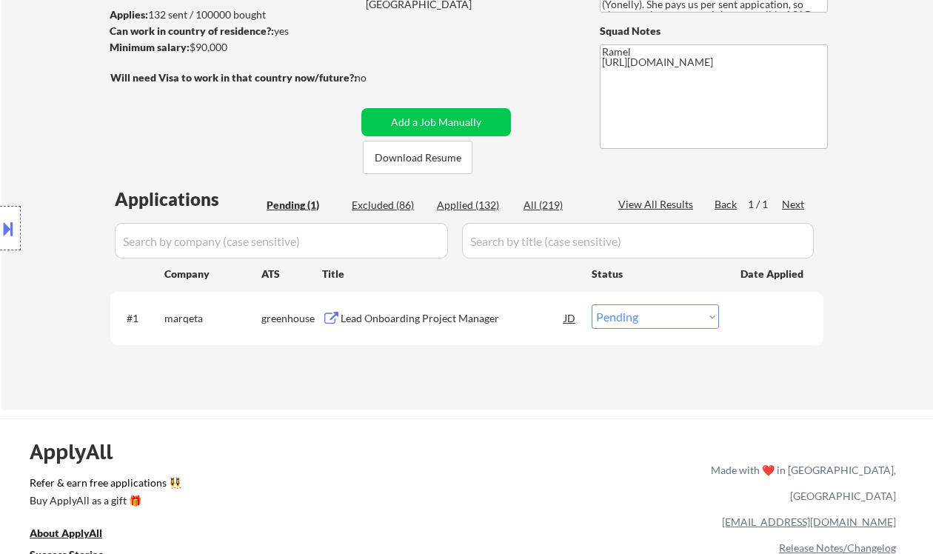
click at [58, 143] on div "Location Inclusions: [GEOGRAPHIC_DATA], [GEOGRAPHIC_DATA] [GEOGRAPHIC_DATA], ON…" at bounding box center [132, 228] width 265 height 275
click at [444, 321] on div "Lead Onboarding Project Manager" at bounding box center [453, 318] width 224 height 15
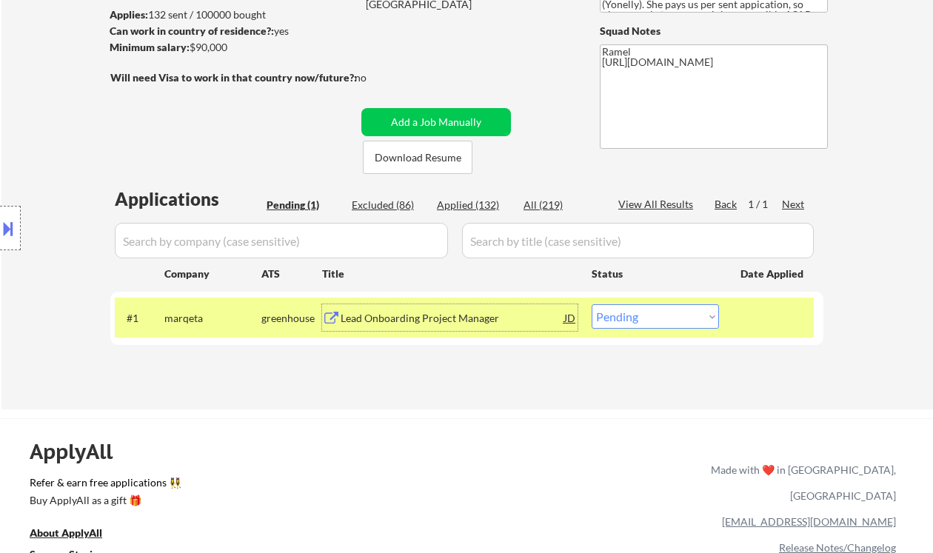
click at [639, 326] on select "Choose an option... Pending Applied Excluded (Questions) Excluded (Expired) Exc…" at bounding box center [655, 316] width 127 height 24
select select ""applied""
click at [592, 304] on select "Choose an option... Pending Applied Excluded (Questions) Excluded (Expired) Exc…" at bounding box center [655, 316] width 127 height 24
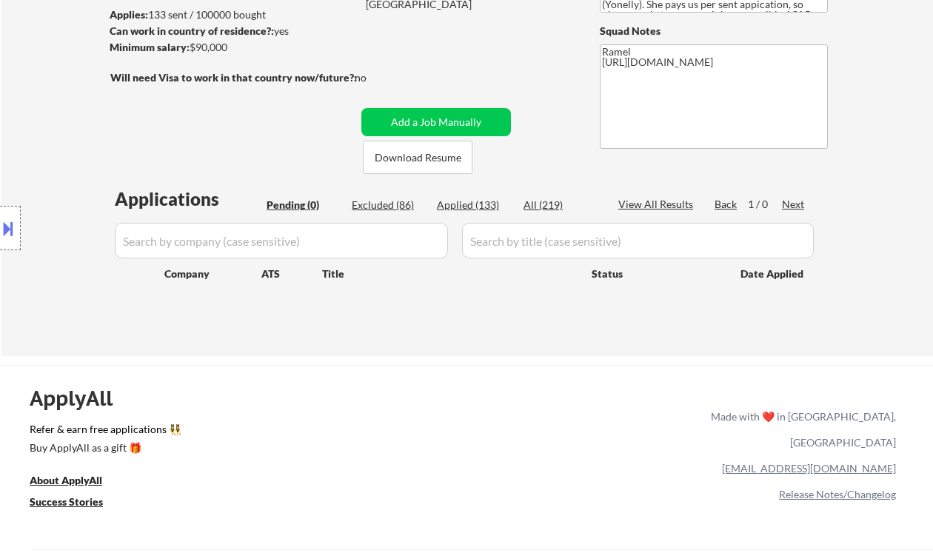
click at [19, 279] on div "Location Inclusions: [GEOGRAPHIC_DATA], [GEOGRAPHIC_DATA] [GEOGRAPHIC_DATA], ON…" at bounding box center [132, 228] width 265 height 275
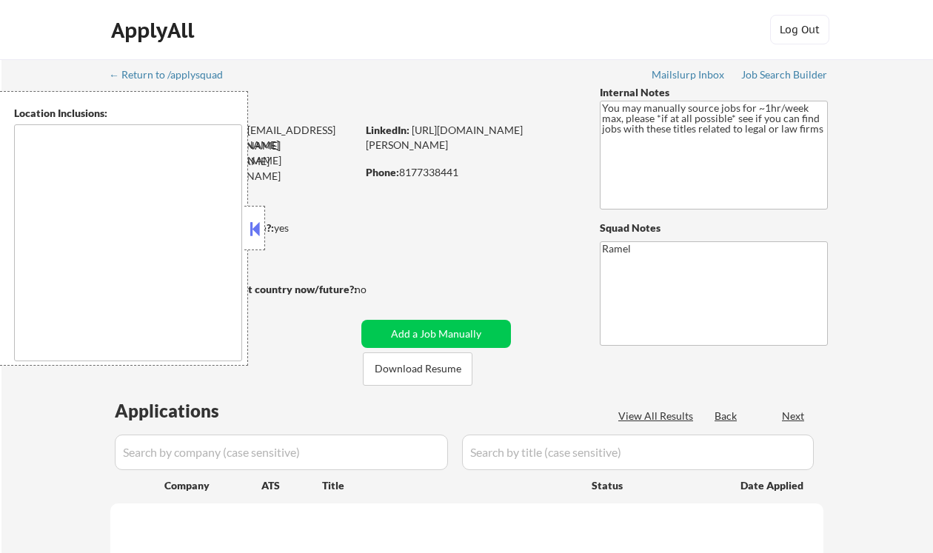
type textarea "remote"
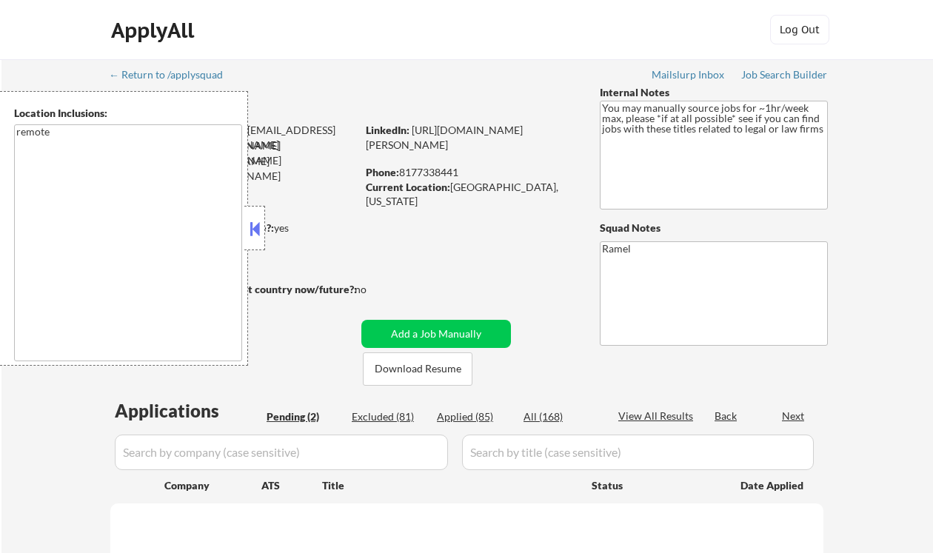
click at [256, 224] on button at bounding box center [255, 229] width 16 height 22
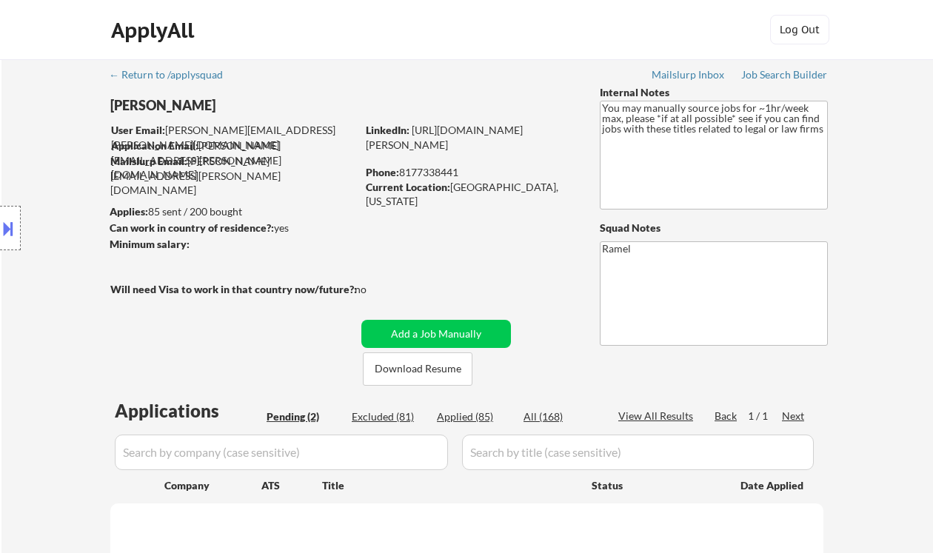
select select ""pending""
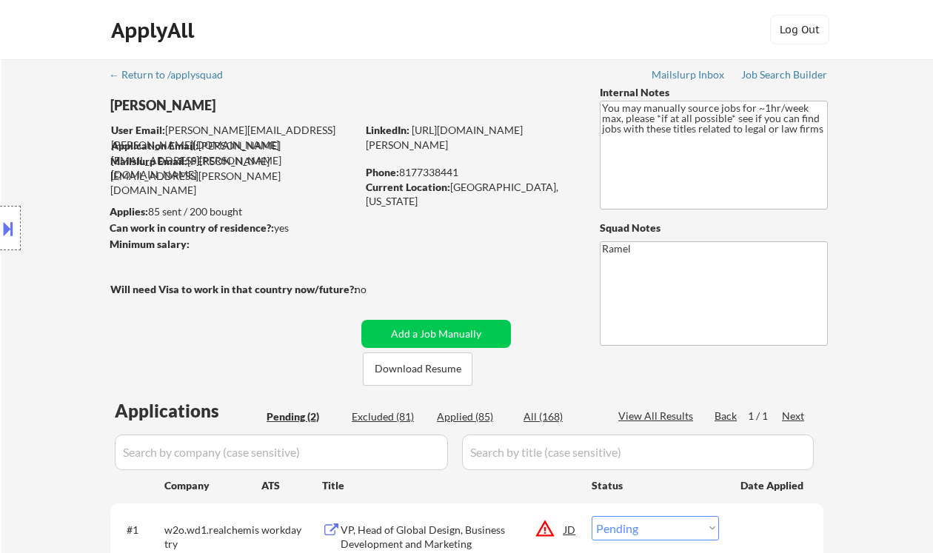
click at [388, 13] on div "ApplyAll Log Out" at bounding box center [466, 30] width 933 height 60
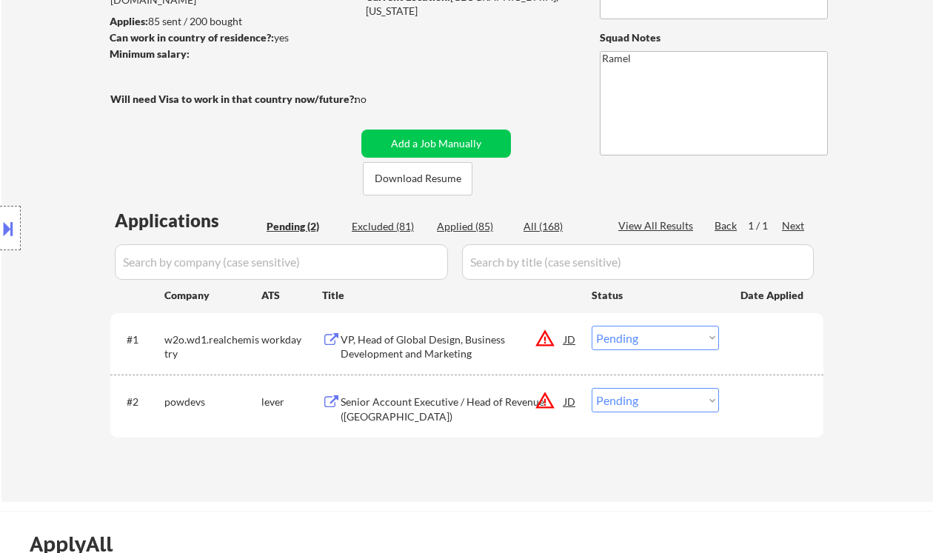
scroll to position [197, 0]
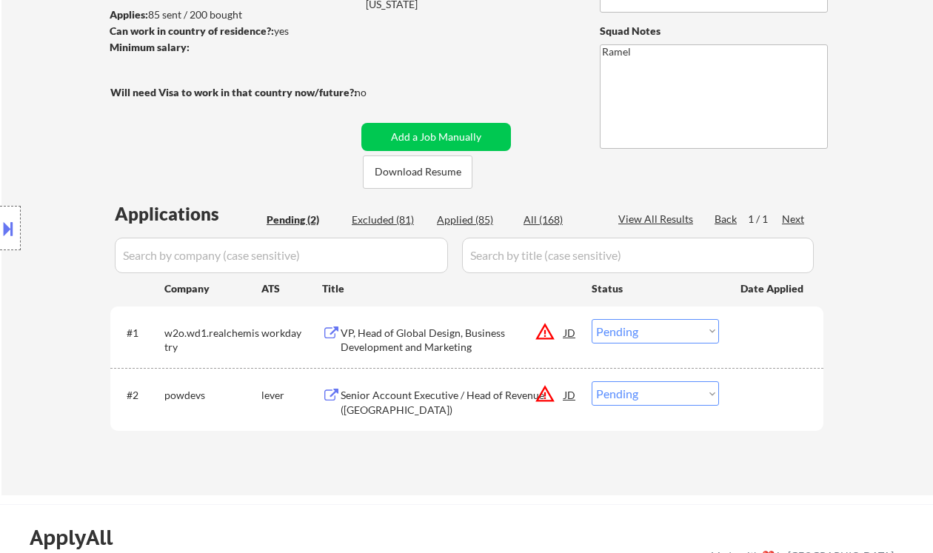
drag, startPoint x: 20, startPoint y: 304, endPoint x: 315, endPoint y: 328, distance: 295.8
click at [20, 313] on div "Location Inclusions: remote" at bounding box center [132, 228] width 265 height 275
click at [399, 360] on div "#1 w2o.wd1.realchemistry workday VP, Head of Global Design, Business Developmen…" at bounding box center [464, 337] width 699 height 49
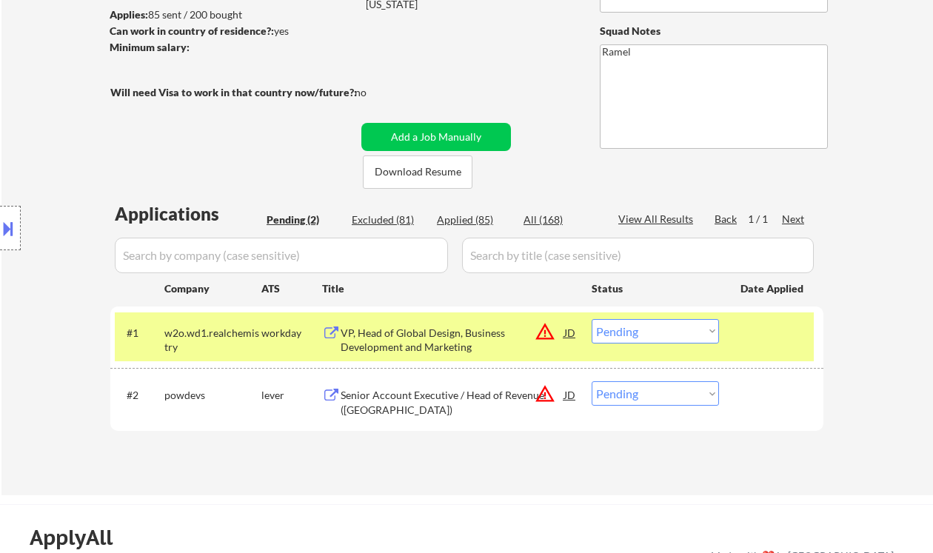
click at [422, 344] on div "VP, Head of Global Design, Business Development and Marketing" at bounding box center [453, 340] width 224 height 29
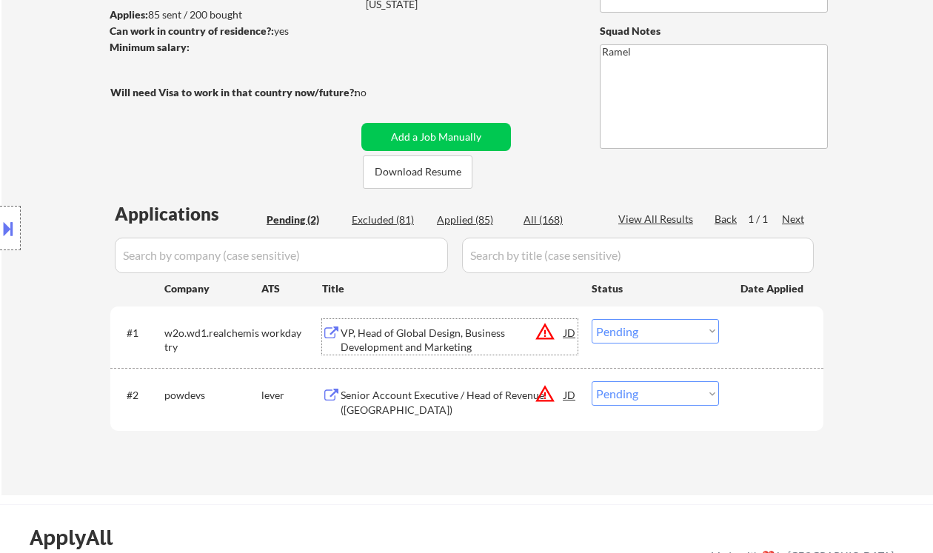
click at [678, 336] on select "Choose an option... Pending Applied Excluded (Questions) Excluded (Expired) Exc…" at bounding box center [655, 331] width 127 height 24
click at [592, 319] on select "Choose an option... Pending Applied Excluded (Questions) Excluded (Expired) Exc…" at bounding box center [655, 331] width 127 height 24
click at [498, 407] on div "Senior Account Executive / Head of Revenue ([GEOGRAPHIC_DATA])" at bounding box center [453, 402] width 224 height 29
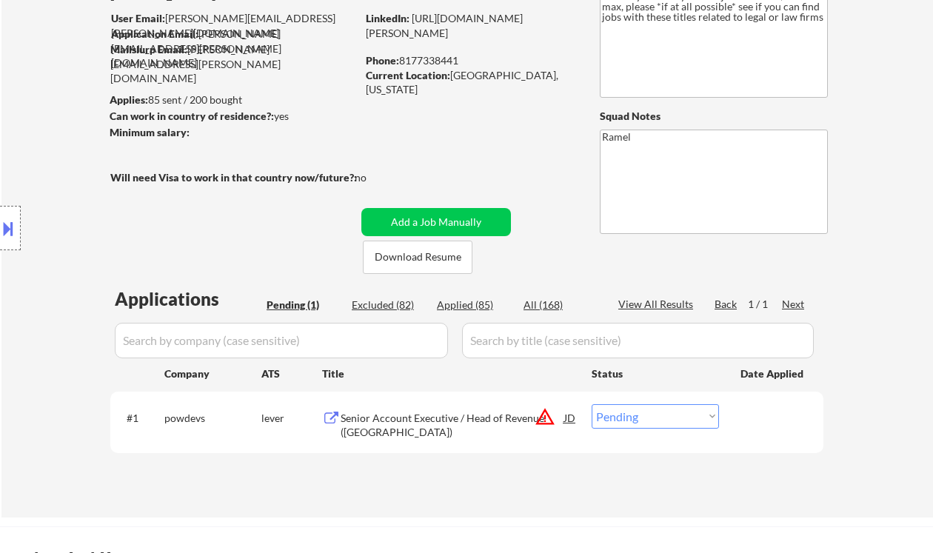
scroll to position [99, 0]
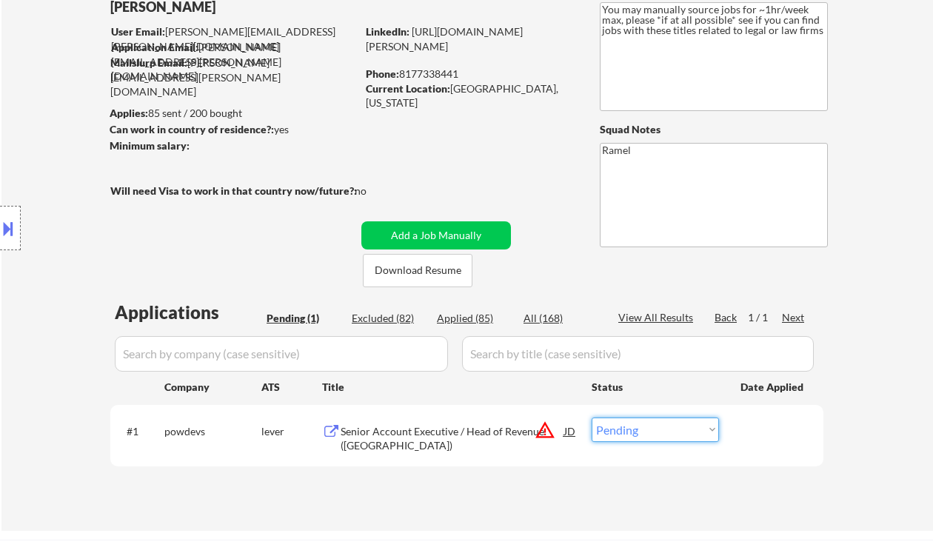
drag, startPoint x: 621, startPoint y: 422, endPoint x: 628, endPoint y: 425, distance: 8.0
click at [622, 422] on select "Choose an option... Pending Applied Excluded (Questions) Excluded (Expired) Exc…" at bounding box center [655, 430] width 127 height 24
select select ""applied""
click at [592, 418] on select "Choose an option... Pending Applied Excluded (Questions) Excluded (Expired) Exc…" at bounding box center [655, 430] width 127 height 24
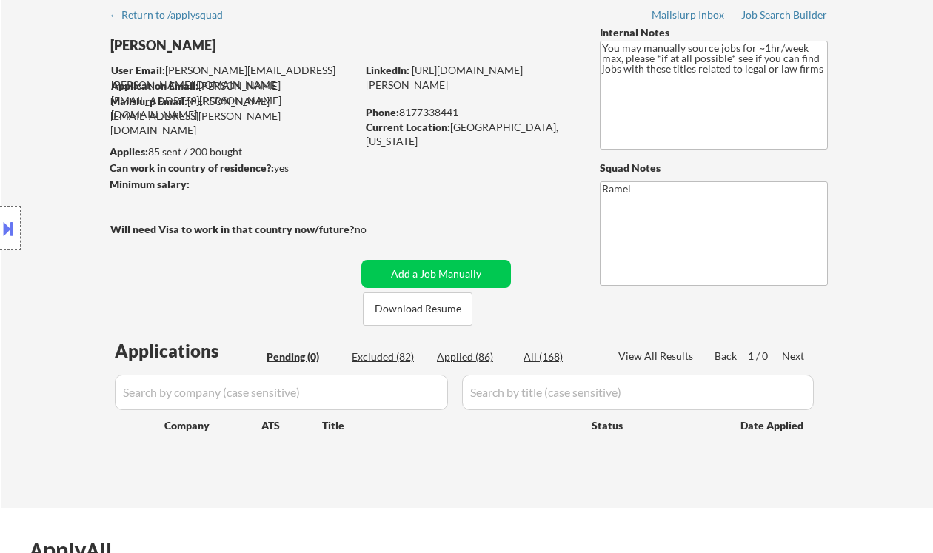
scroll to position [0, 0]
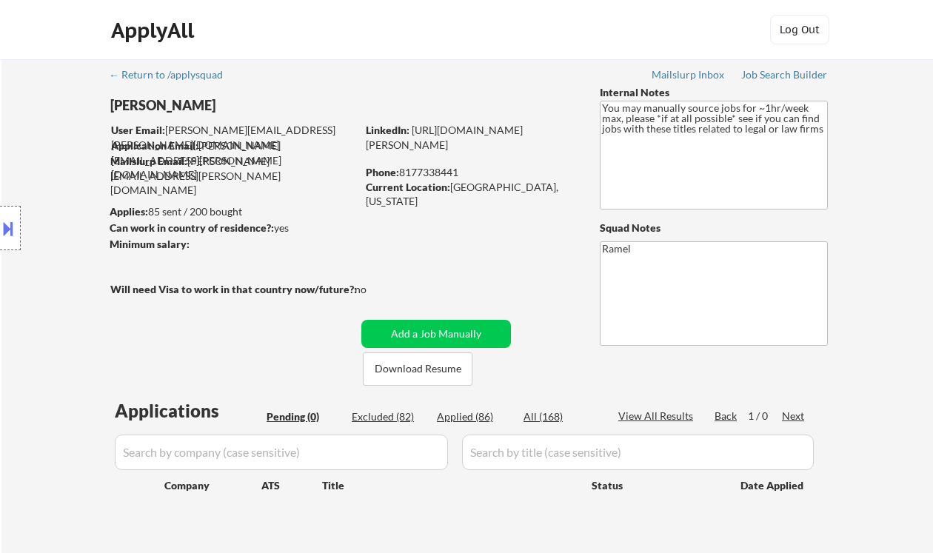
drag, startPoint x: 33, startPoint y: 97, endPoint x: 188, endPoint y: 15, distance: 175.3
click at [33, 97] on div "Location Inclusions: remote" at bounding box center [132, 228] width 265 height 275
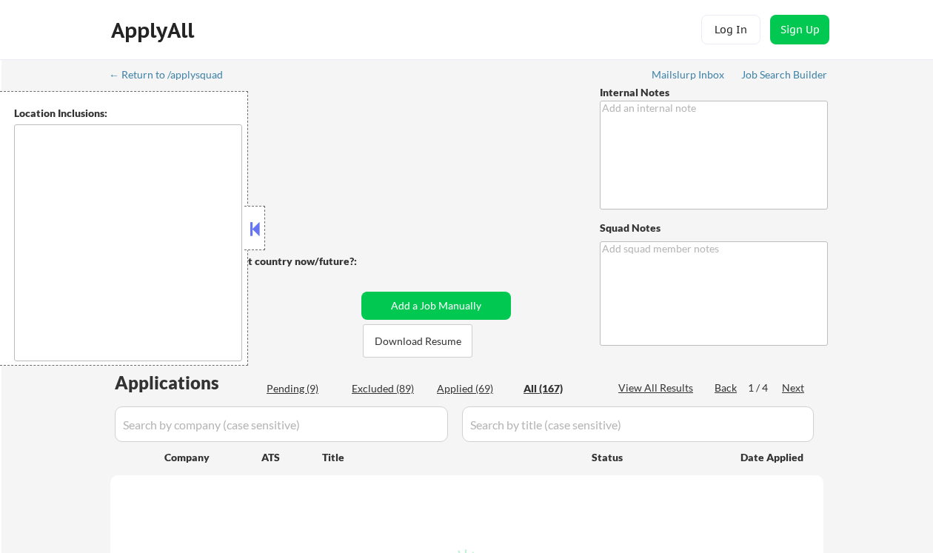
type textarea "You can use AI - 8/11 AB Salary Outreach - 8/12 BM Salary reduced from 120k to …"
type textarea "Ramel [URL][DOMAIN_NAME]"
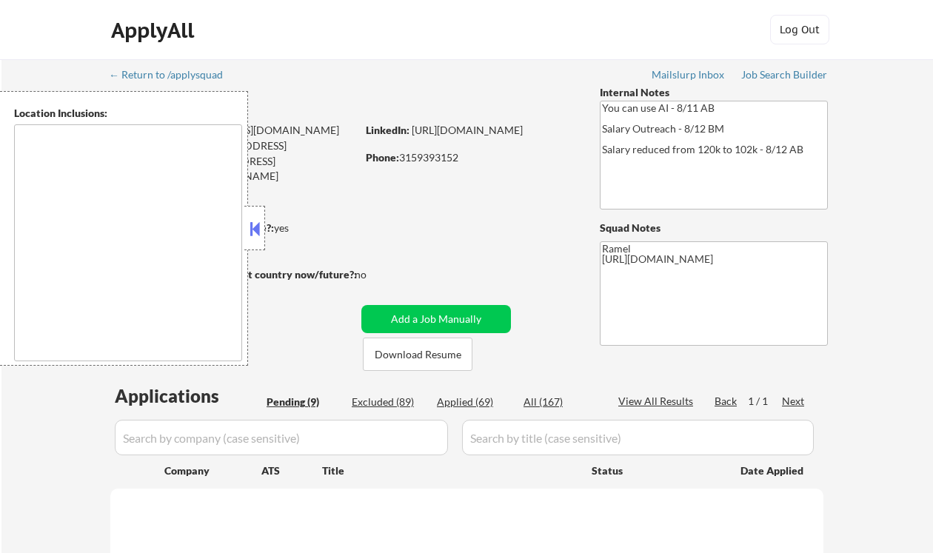
select select ""pending""
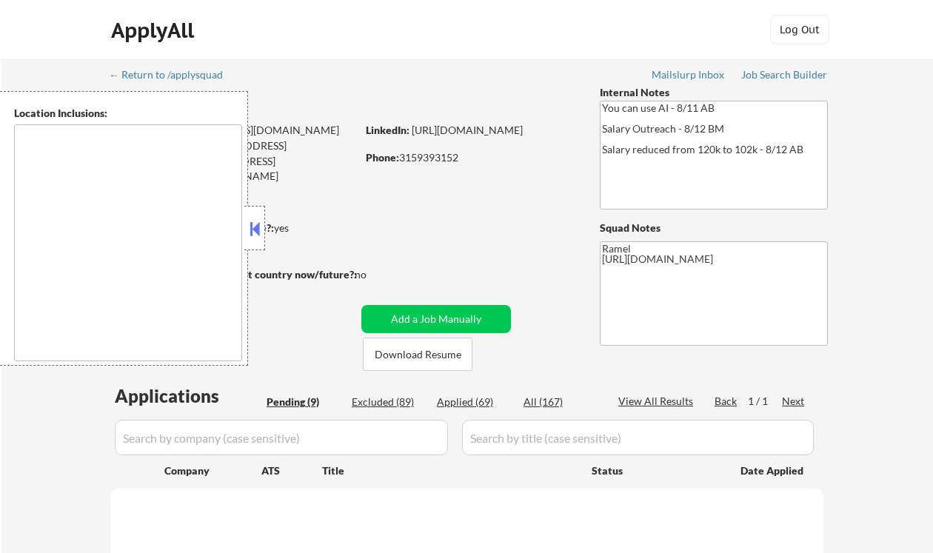
select select ""pending""
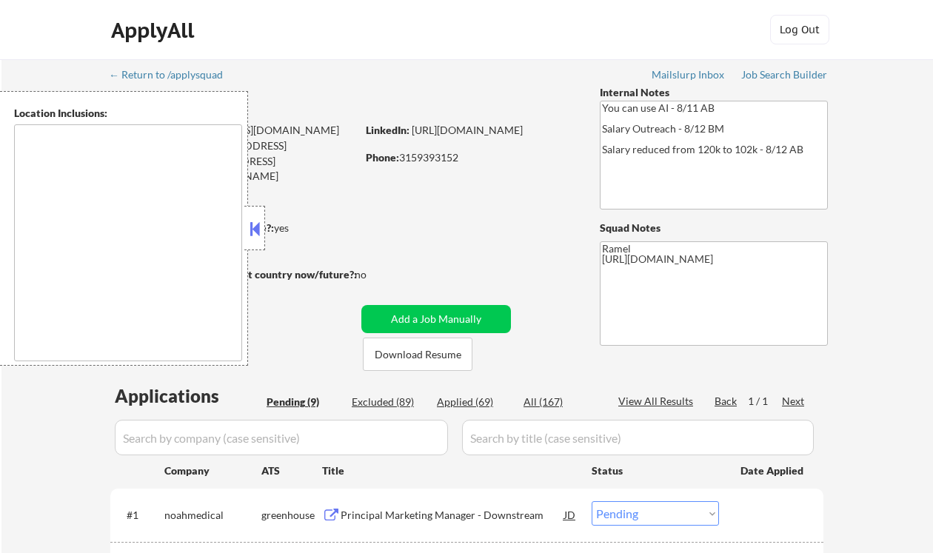
click at [253, 224] on button at bounding box center [255, 229] width 16 height 22
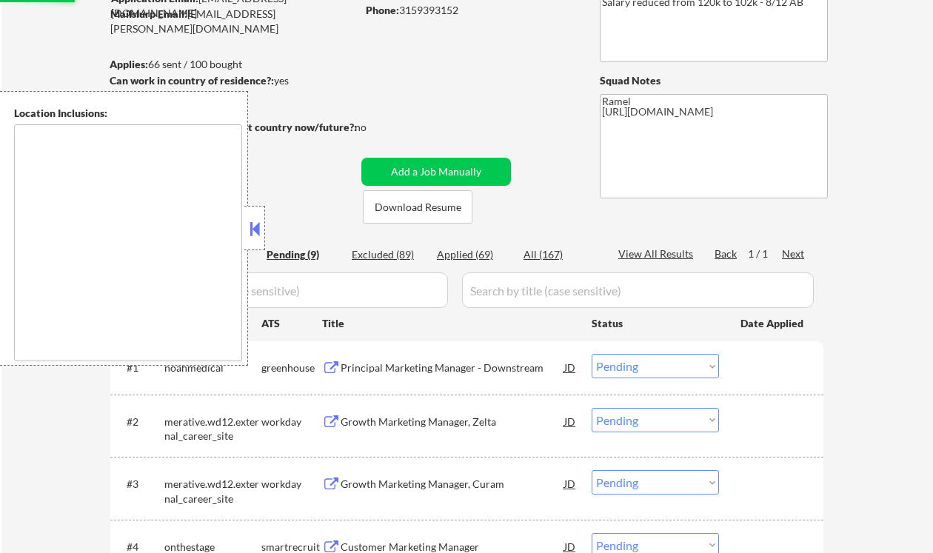
scroll to position [197, 0]
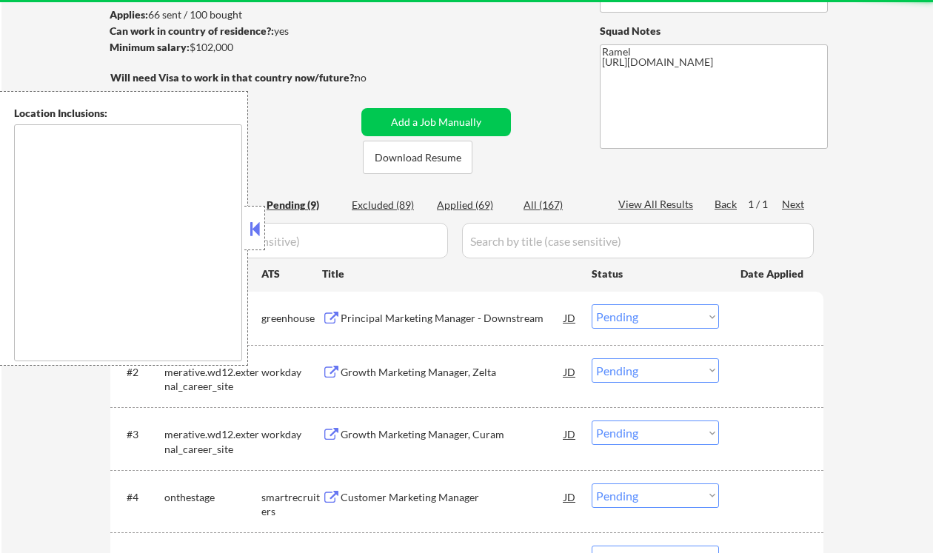
click at [485, 316] on div "Principal Marketing Manager - Downstream" at bounding box center [453, 318] width 224 height 15
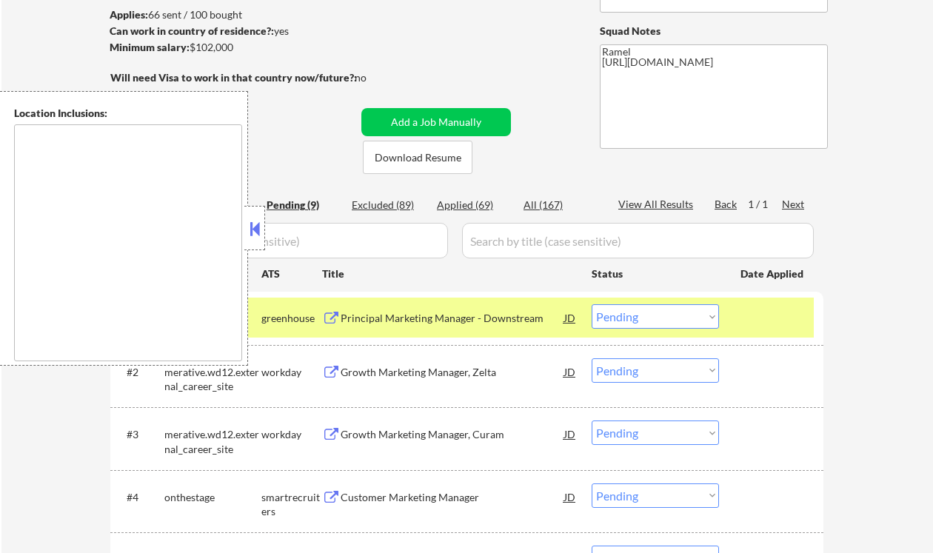
type textarea "remote"
drag, startPoint x: 654, startPoint y: 309, endPoint x: 661, endPoint y: 327, distance: 19.0
click at [654, 309] on select "Choose an option... Pending Applied Excluded (Questions) Excluded (Expired) Exc…" at bounding box center [655, 316] width 127 height 24
click at [592, 304] on select "Choose an option... Pending Applied Excluded (Questions) Excluded (Expired) Exc…" at bounding box center [655, 316] width 127 height 24
click at [441, 376] on div "Growth Marketing Manager, Zelta" at bounding box center [453, 372] width 224 height 15
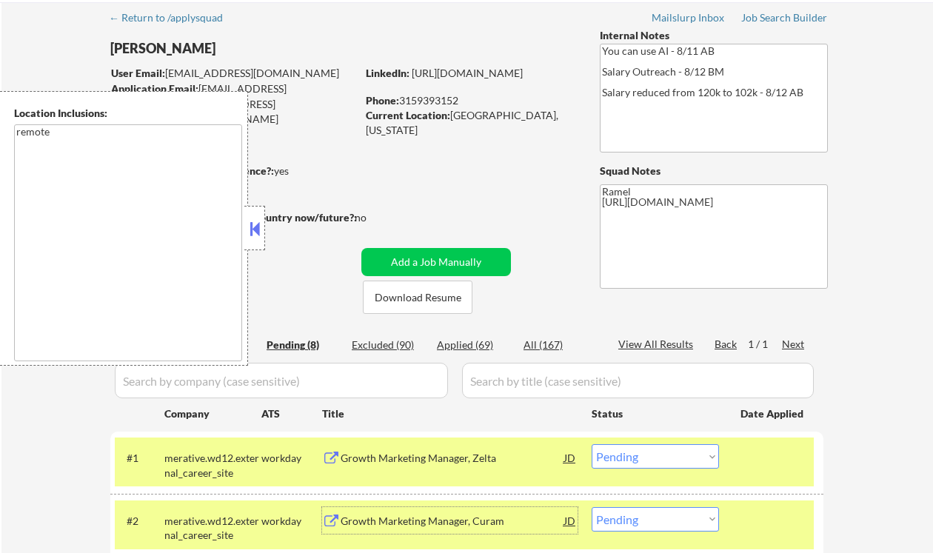
scroll to position [0, 0]
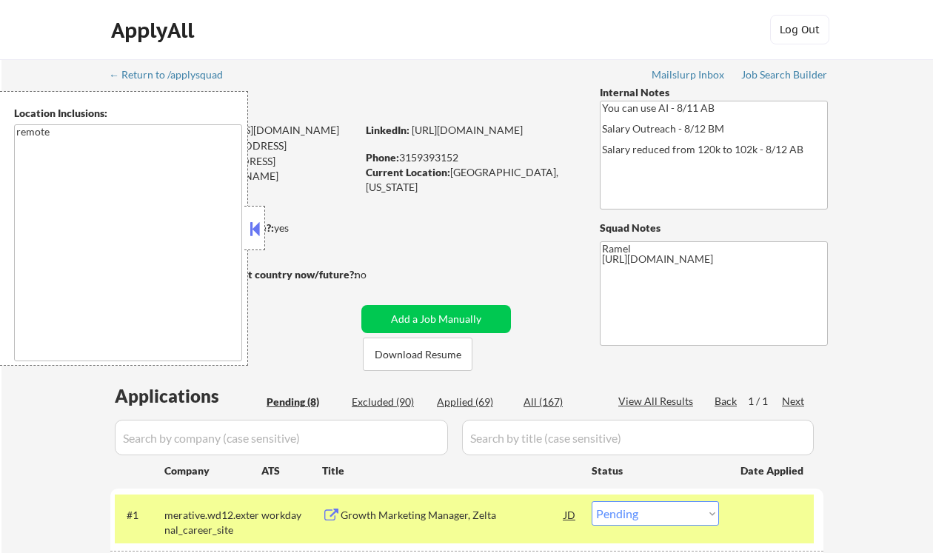
click at [419, 152] on div "Phone: 3159393152" at bounding box center [471, 157] width 210 height 15
copy div "3159393152"
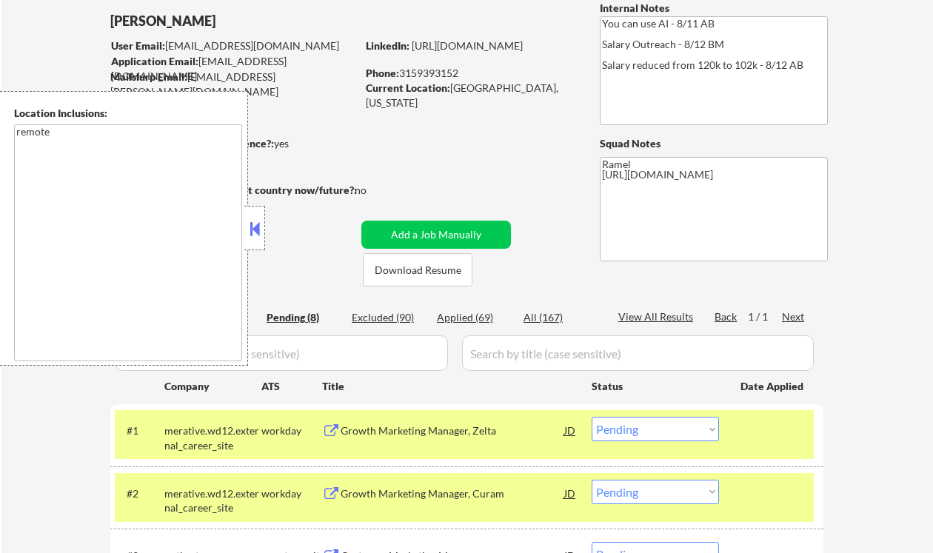
scroll to position [99, 0]
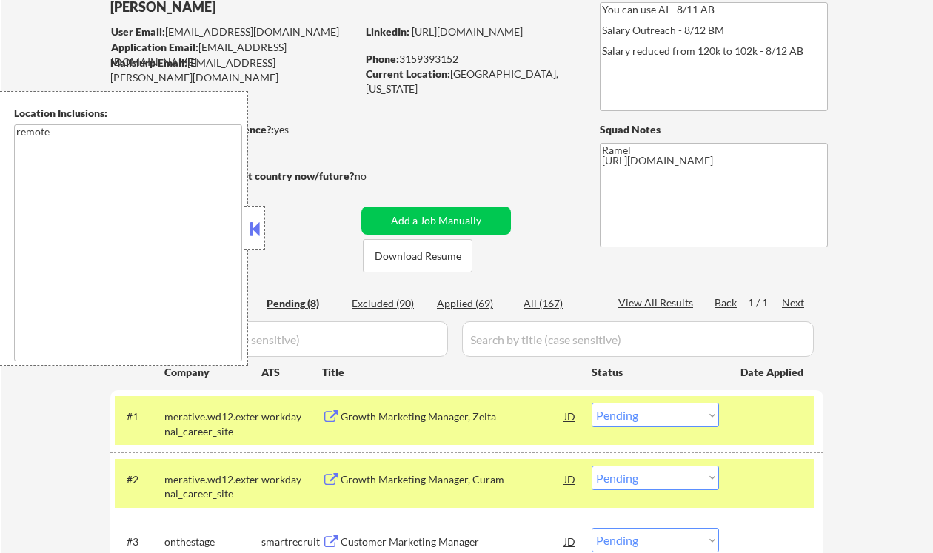
click at [260, 231] on button at bounding box center [255, 229] width 16 height 22
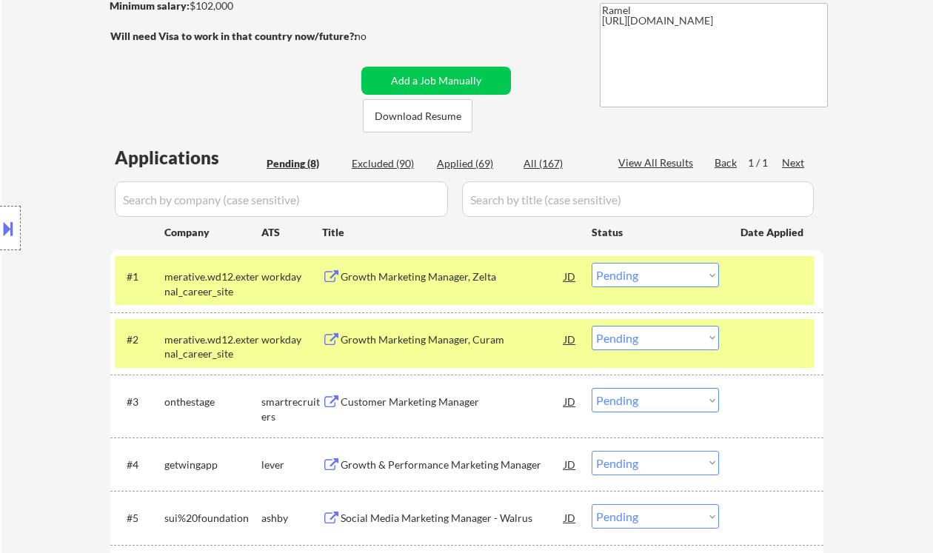
scroll to position [296, 0]
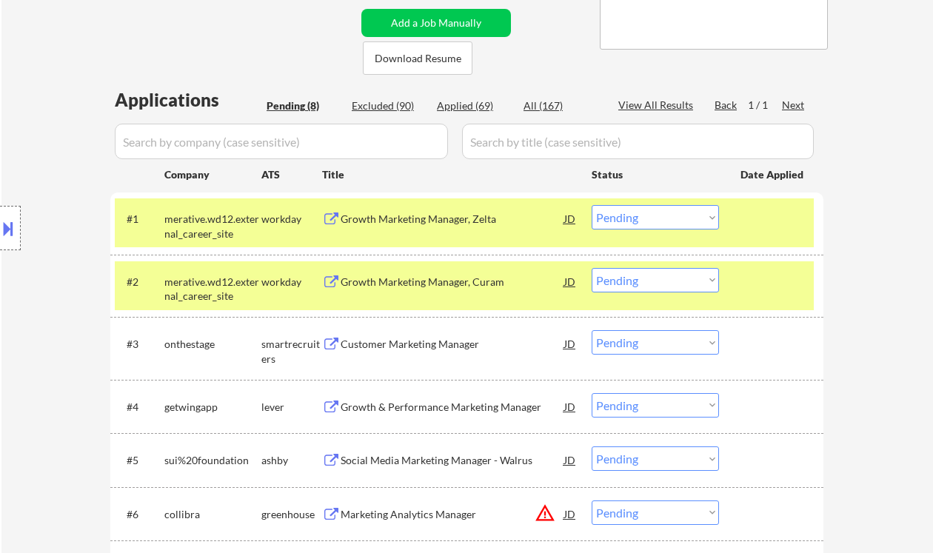
drag, startPoint x: 627, startPoint y: 210, endPoint x: 636, endPoint y: 229, distance: 21.5
click at [627, 210] on select "Choose an option... Pending Applied Excluded (Questions) Excluded (Expired) Exc…" at bounding box center [655, 217] width 127 height 24
click at [592, 205] on select "Choose an option... Pending Applied Excluded (Questions) Excluded (Expired) Exc…" at bounding box center [655, 217] width 127 height 24
click at [462, 350] on div "Customer Marketing Manager" at bounding box center [453, 344] width 224 height 15
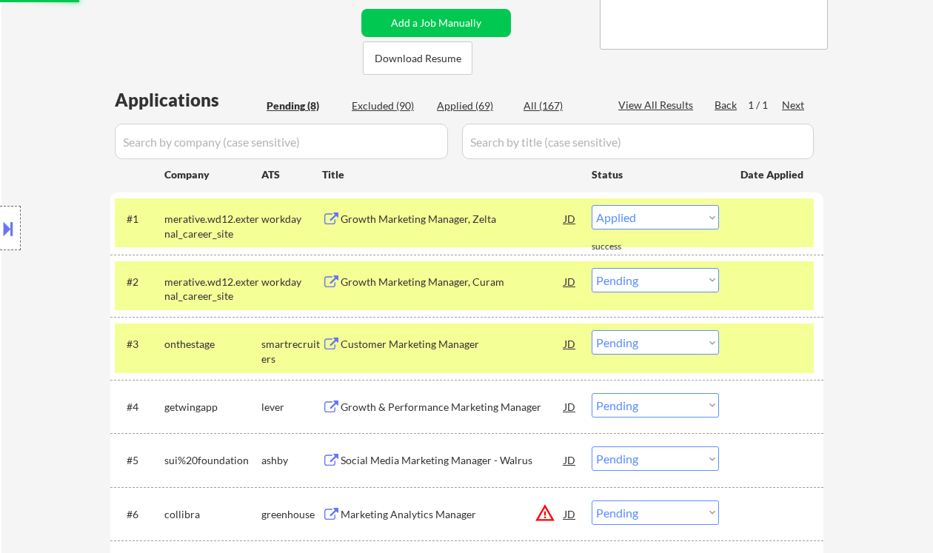
select select ""pending""
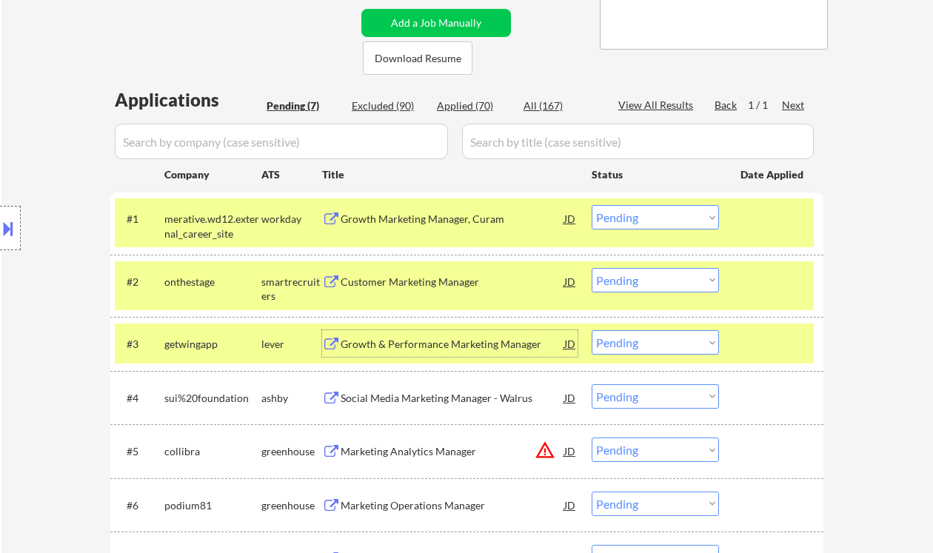
drag, startPoint x: 638, startPoint y: 278, endPoint x: 641, endPoint y: 292, distance: 14.6
click at [638, 278] on select "Choose an option... Pending Applied Excluded (Questions) Excluded (Expired) Exc…" at bounding box center [655, 280] width 127 height 24
click at [592, 268] on select "Choose an option... Pending Applied Excluded (Questions) Excluded (Expired) Exc…" at bounding box center [655, 280] width 127 height 24
click at [464, 349] on div "Growth & Performance Marketing Manager" at bounding box center [453, 344] width 224 height 15
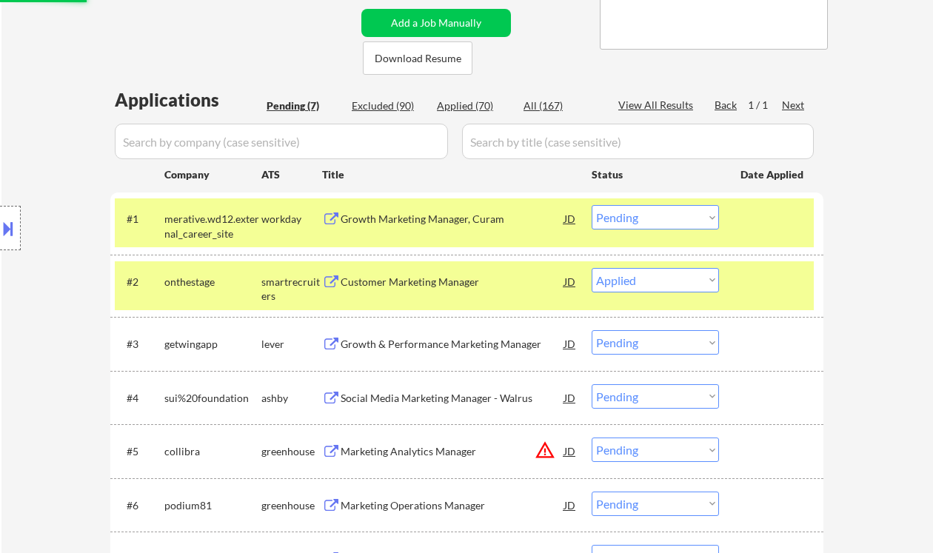
select select ""pending""
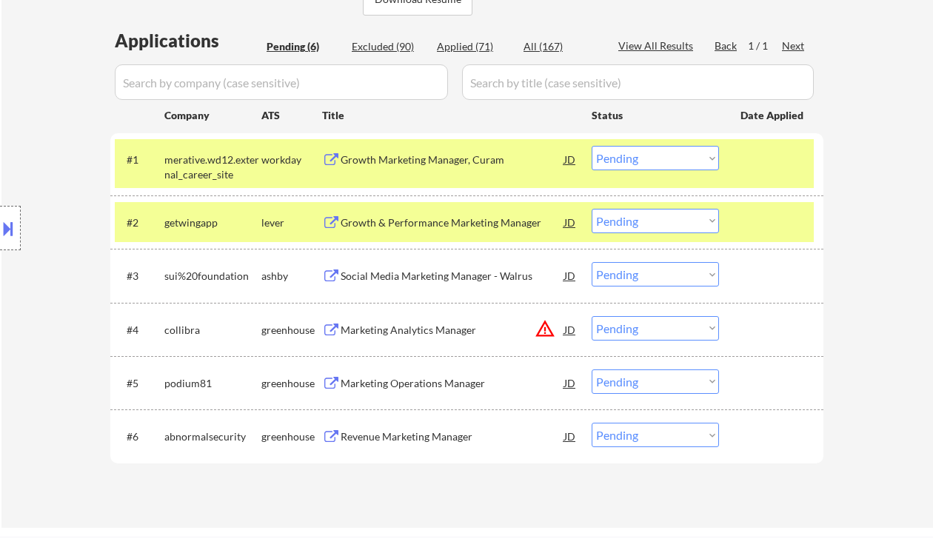
scroll to position [395, 0]
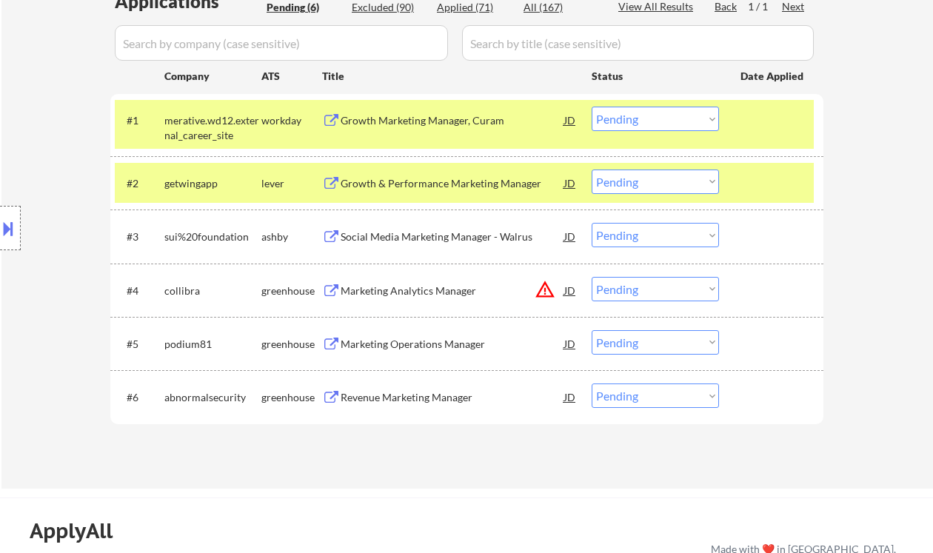
click at [424, 240] on div "Social Media Marketing Manager - Walrus" at bounding box center [453, 237] width 224 height 15
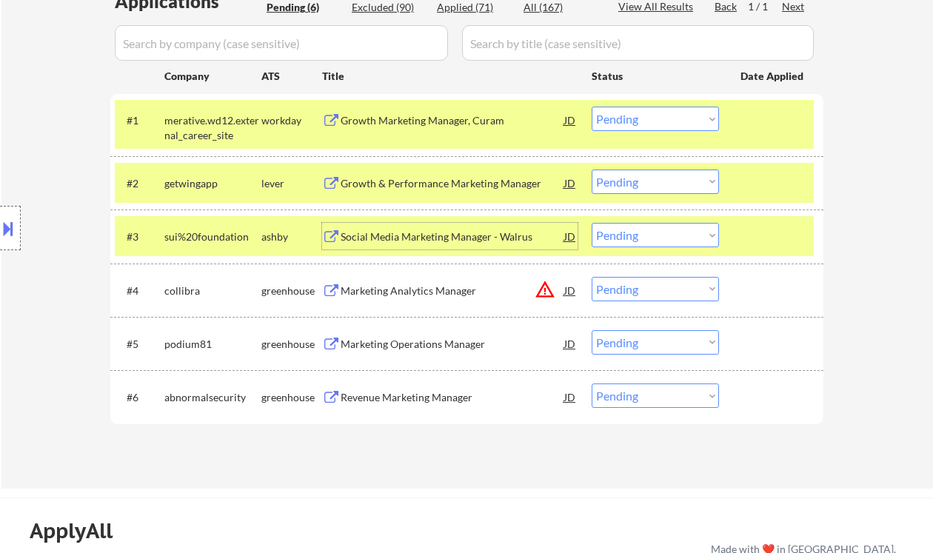
click at [653, 233] on select "Choose an option... Pending Applied Excluded (Questions) Excluded (Expired) Exc…" at bounding box center [655, 235] width 127 height 24
click at [592, 223] on select "Choose an option... Pending Applied Excluded (Questions) Excluded (Expired) Exc…" at bounding box center [655, 235] width 127 height 24
click at [456, 341] on div "Marketing Operations Manager" at bounding box center [453, 344] width 224 height 15
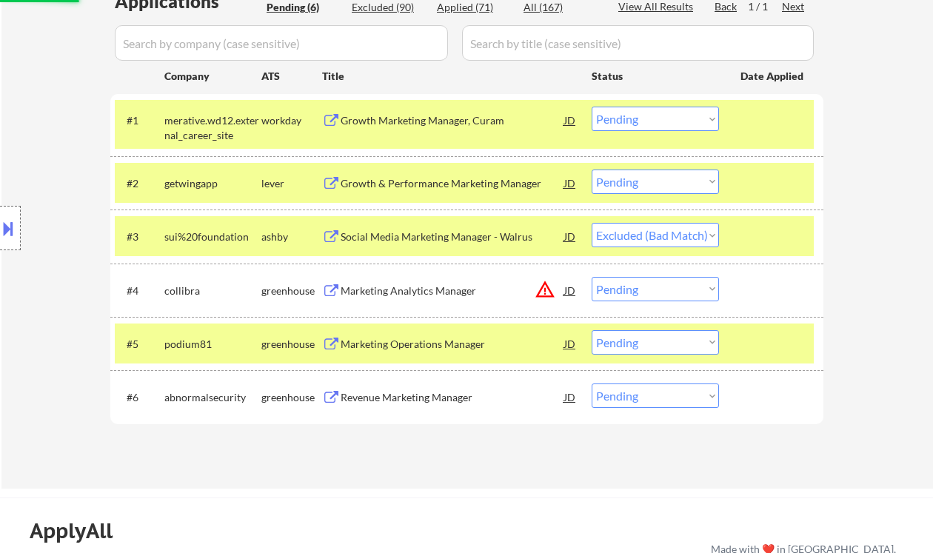
select select ""pending""
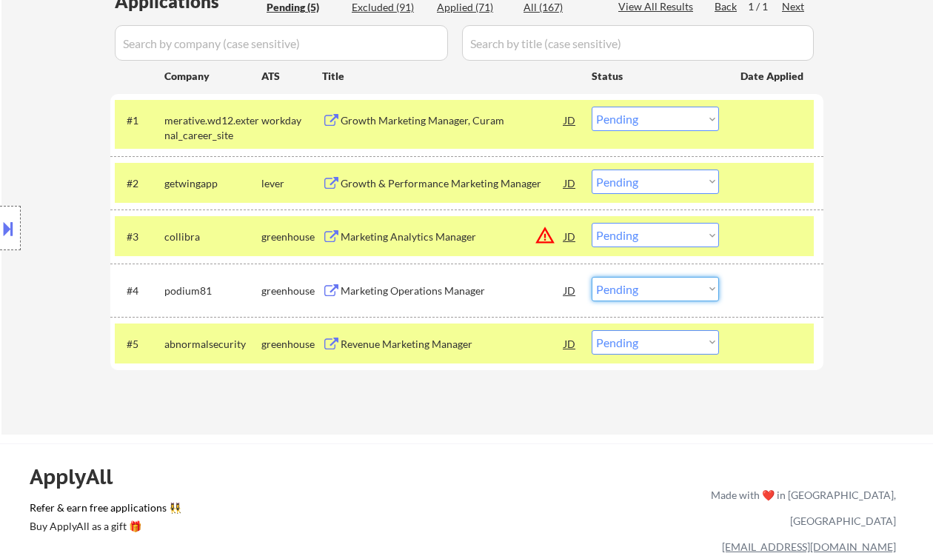
drag, startPoint x: 629, startPoint y: 286, endPoint x: 658, endPoint y: 299, distance: 31.5
click at [629, 286] on select "Choose an option... Pending Applied Excluded (Questions) Excluded (Expired) Exc…" at bounding box center [655, 289] width 127 height 24
click at [867, 272] on div "← Return to /applysquad Mailslurp Inbox Job Search Builder Matt Kopyt User Emai…" at bounding box center [467, 49] width 932 height 770
drag, startPoint x: 619, startPoint y: 285, endPoint x: 632, endPoint y: 299, distance: 18.3
click at [619, 285] on select "Choose an option... Pending Applied Excluded (Questions) Excluded (Expired) Exc…" at bounding box center [655, 289] width 127 height 24
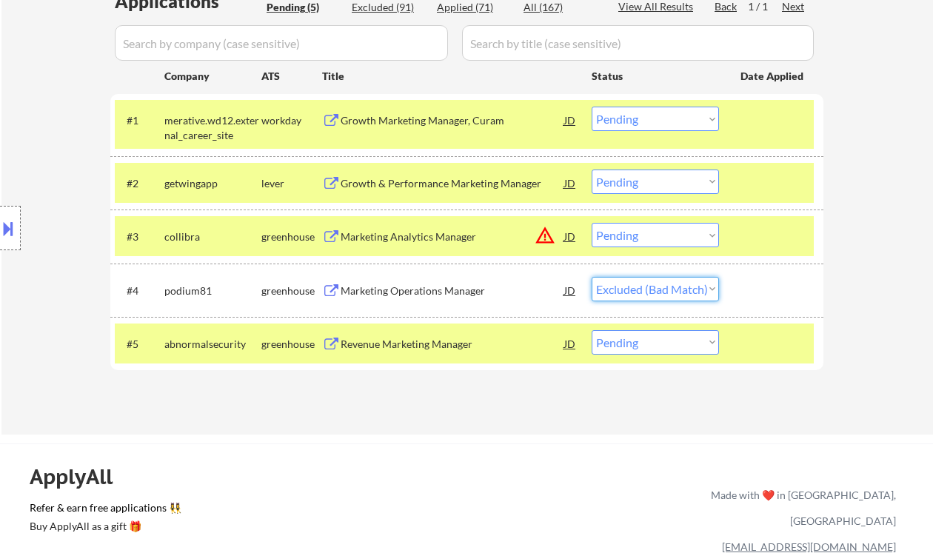
click at [592, 277] on select "Choose an option... Pending Applied Excluded (Questions) Excluded (Expired) Exc…" at bounding box center [655, 289] width 127 height 24
click at [433, 334] on div "Revenue Marketing Manager" at bounding box center [453, 343] width 224 height 27
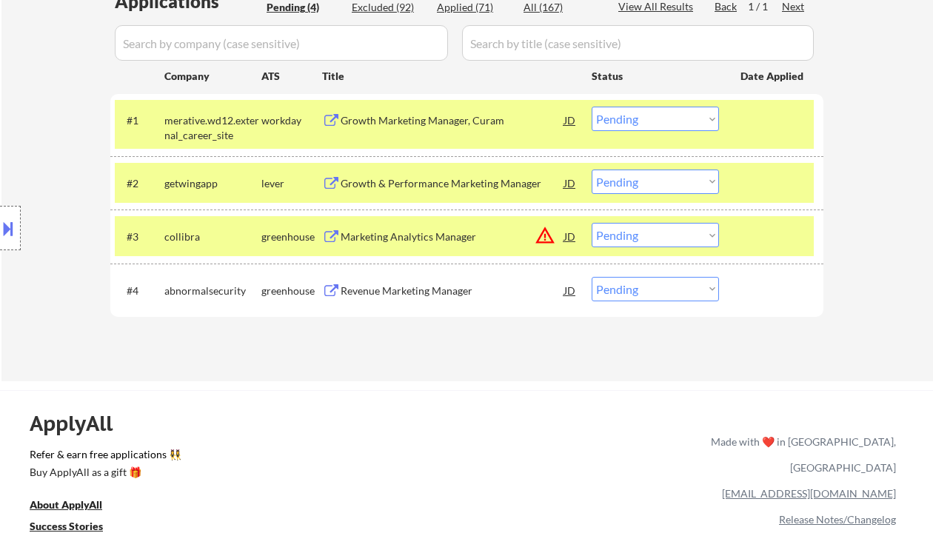
click at [617, 291] on select "Choose an option... Pending Applied Excluded (Questions) Excluded (Expired) Exc…" at bounding box center [655, 289] width 127 height 24
select select ""excluded__bad_match_""
click at [592, 277] on select "Choose an option... Pending Applied Excluded (Questions) Excluded (Expired) Exc…" at bounding box center [655, 289] width 127 height 24
click at [433, 184] on div "Growth & Performance Marketing Manager" at bounding box center [453, 183] width 224 height 15
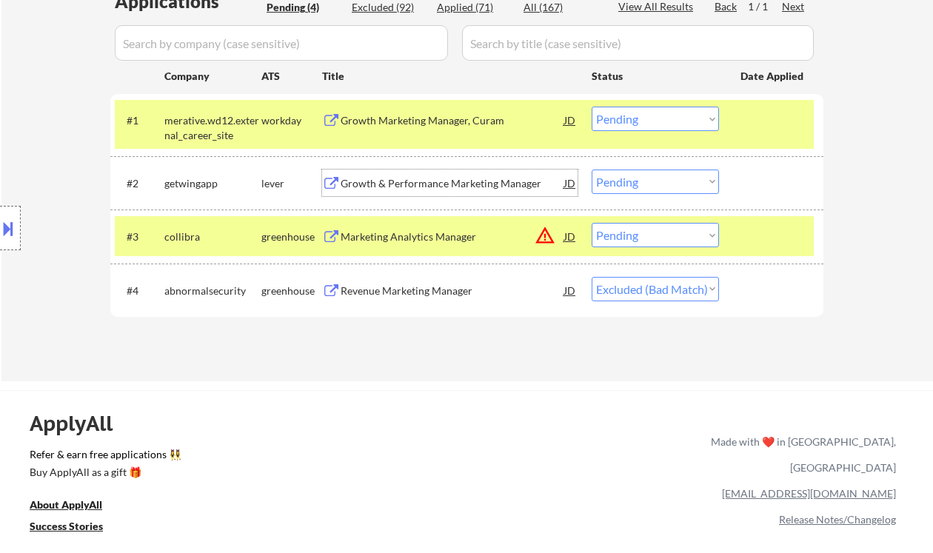
click at [641, 179] on select "Choose an option... Pending Applied Excluded (Questions) Excluded (Expired) Exc…" at bounding box center [655, 182] width 127 height 24
select select ""excluded""
click at [592, 170] on select "Choose an option... Pending Applied Excluded (Questions) Excluded (Expired) Exc…" at bounding box center [655, 182] width 127 height 24
click at [440, 230] on div "Marketing Analytics Manager" at bounding box center [453, 237] width 224 height 15
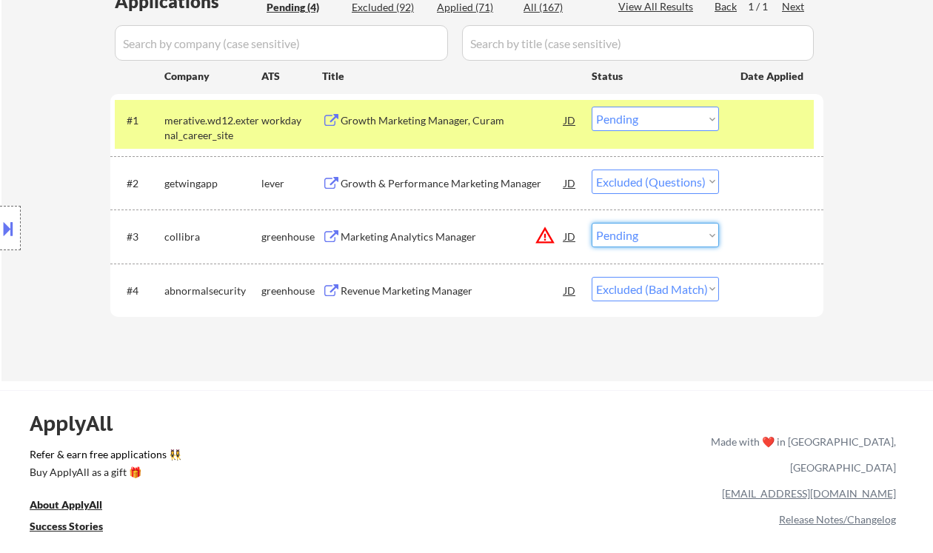
click at [674, 230] on select "Choose an option... Pending Applied Excluded (Questions) Excluded (Expired) Exc…" at bounding box center [655, 235] width 127 height 24
select select ""excluded__location_""
click at [592, 223] on select "Choose an option... Pending Applied Excluded (Questions) Excluded (Expired) Exc…" at bounding box center [655, 235] width 127 height 24
click at [495, 118] on div "Growth Marketing Manager, Curam" at bounding box center [453, 120] width 224 height 15
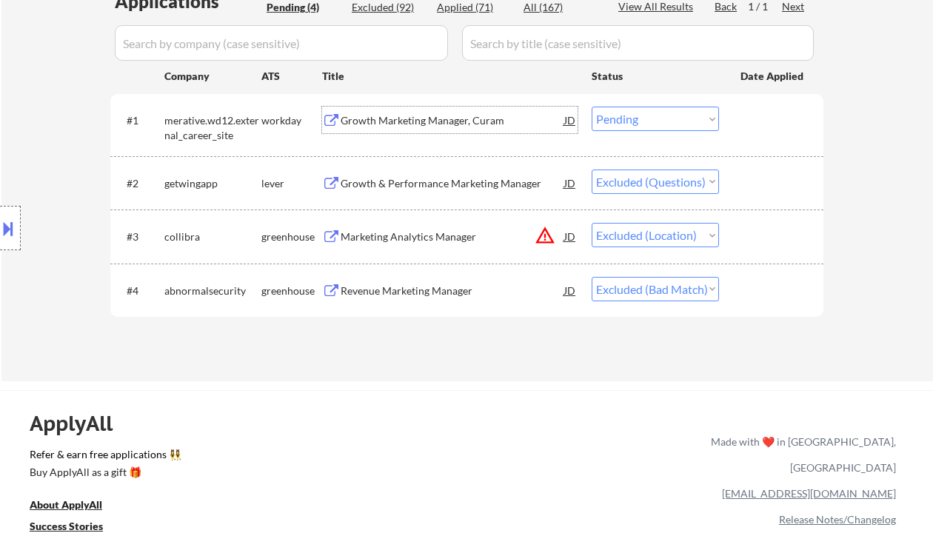
click at [469, 7] on div "Applied (71)" at bounding box center [474, 7] width 74 height 15
select select ""applied""
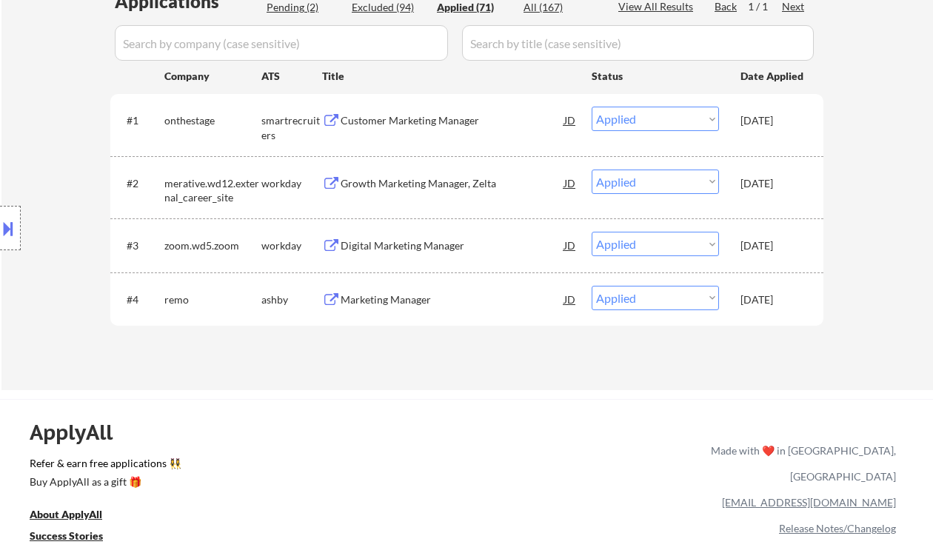
select select ""applied""
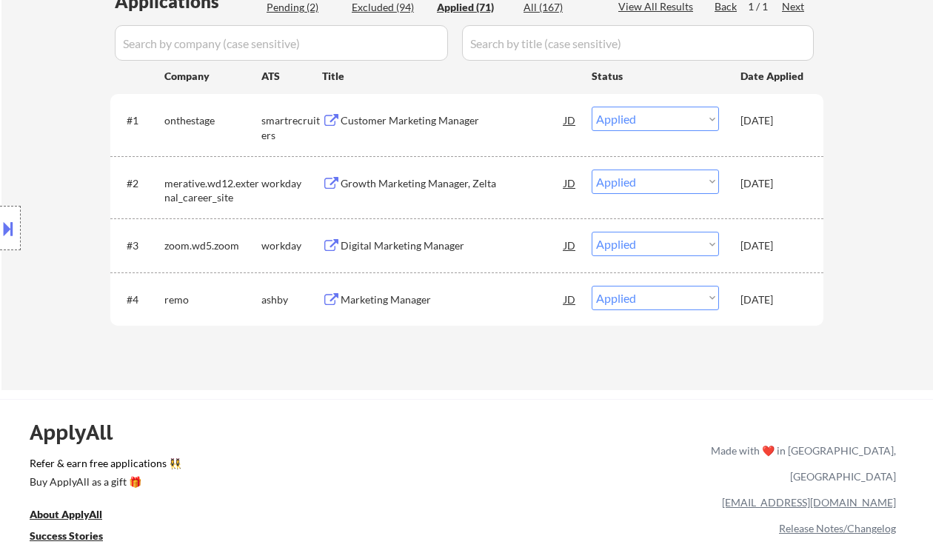
select select ""applied""
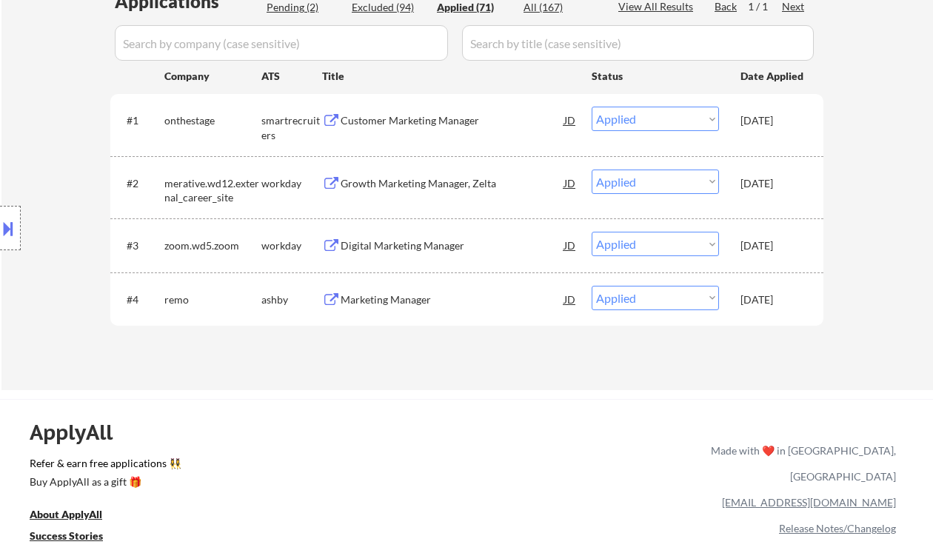
select select ""applied""
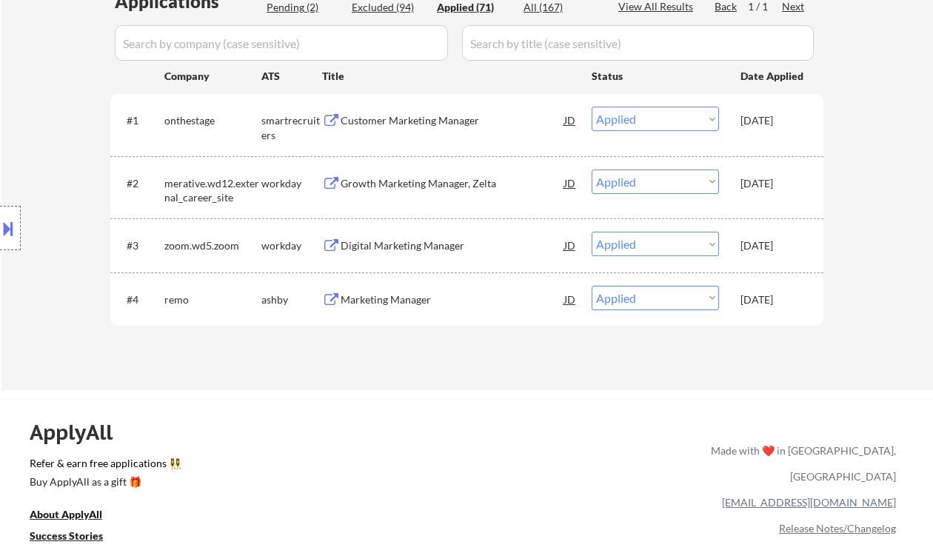
select select ""applied""
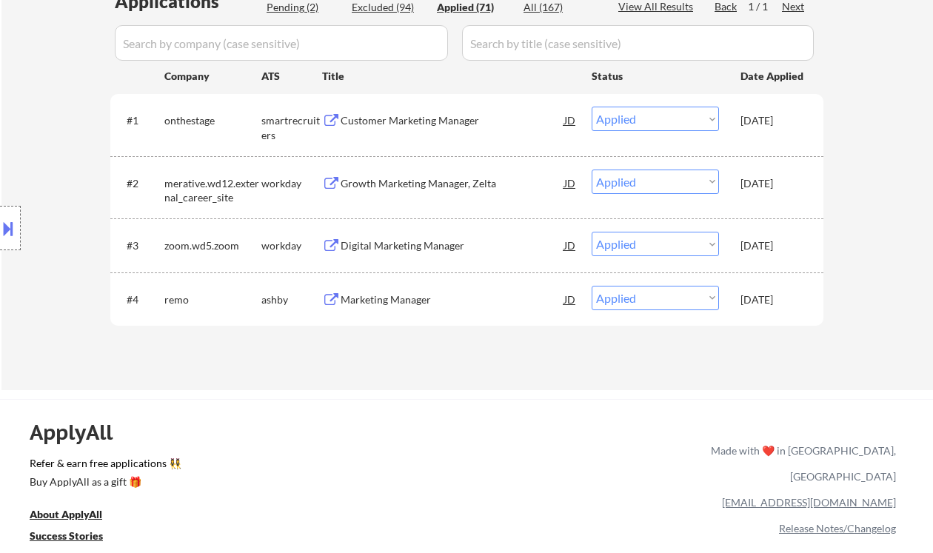
select select ""applied""
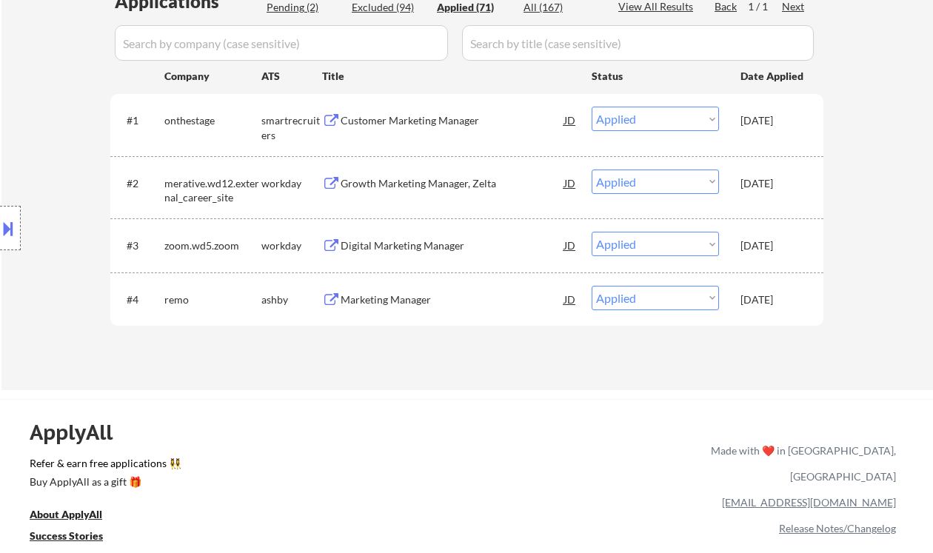
select select ""applied""
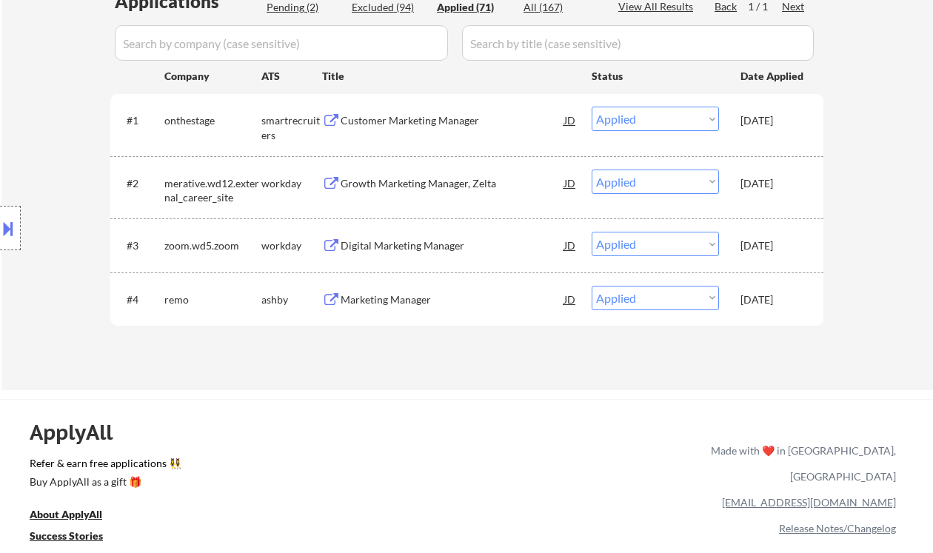
select select ""applied""
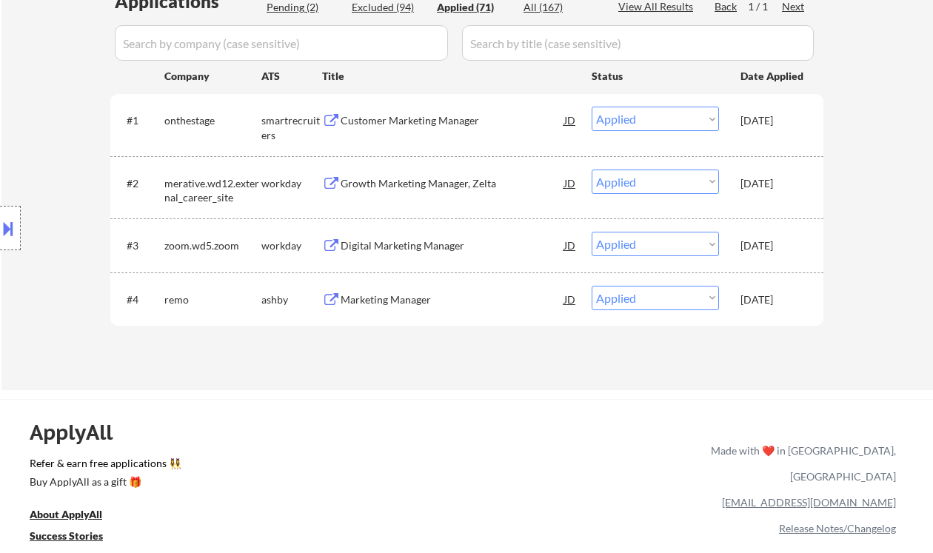
select select ""applied""
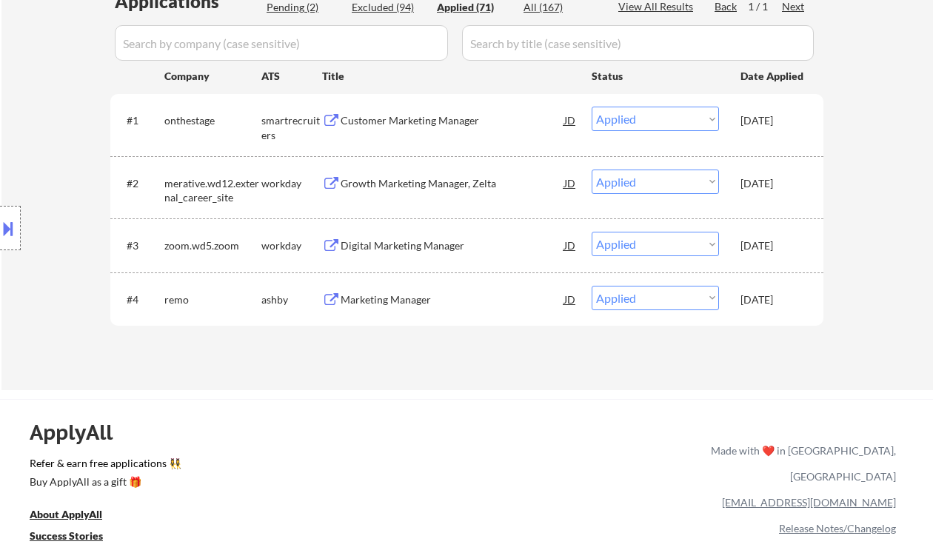
select select ""applied""
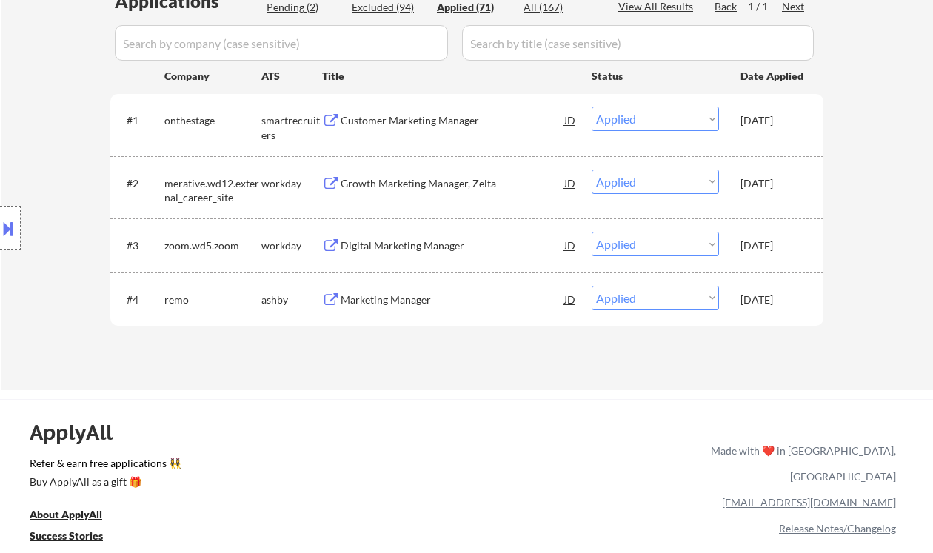
select select ""applied""
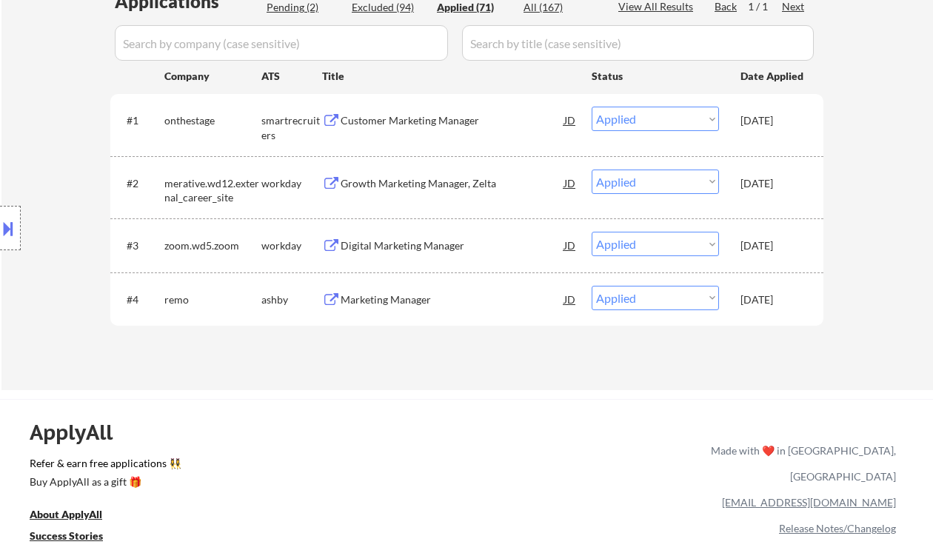
select select ""applied""
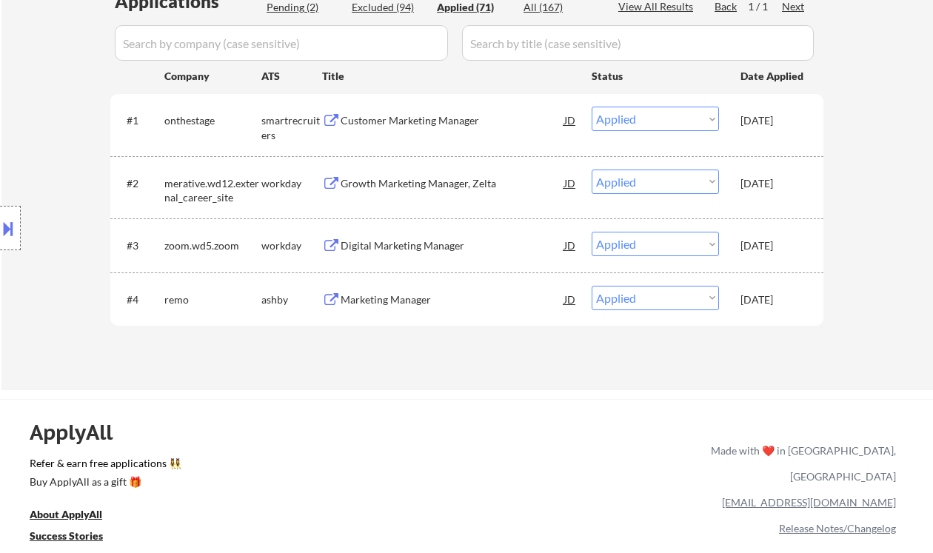
select select ""applied""
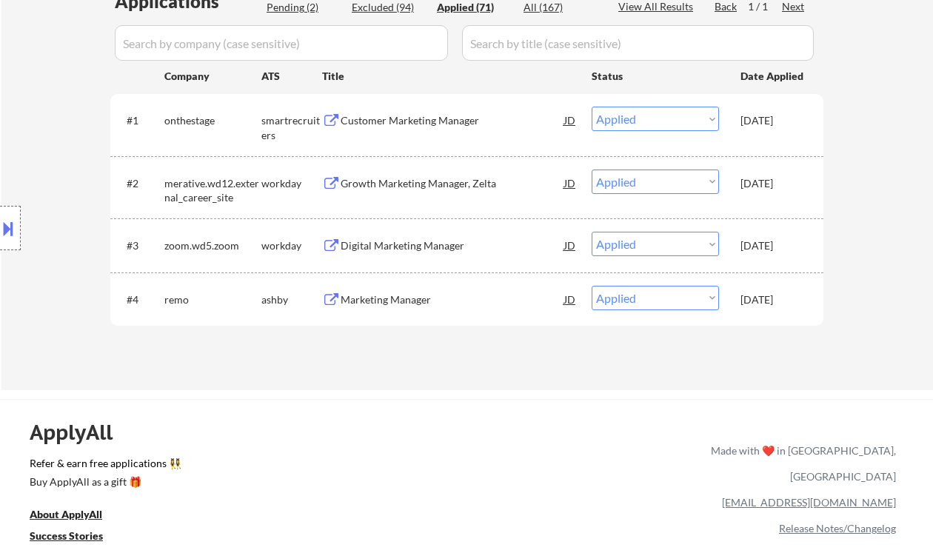
select select ""applied""
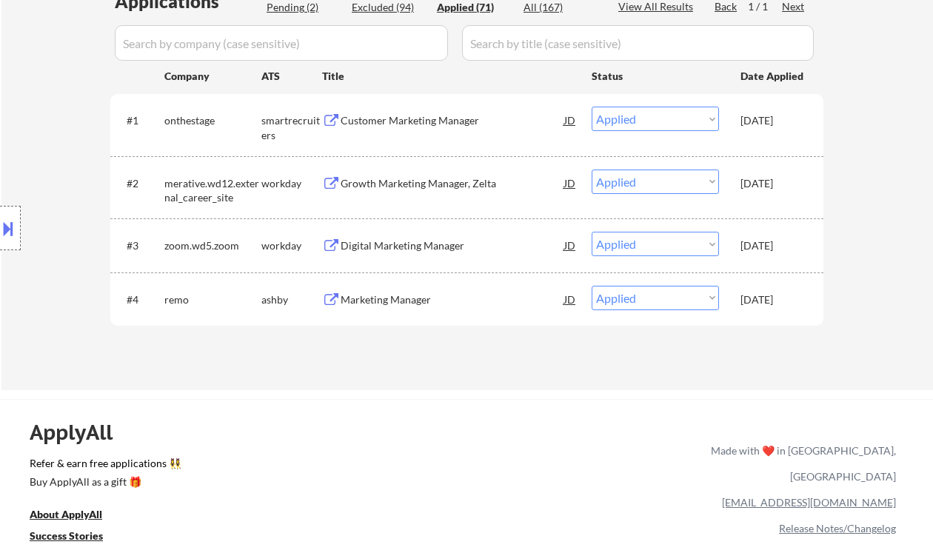
select select ""applied""
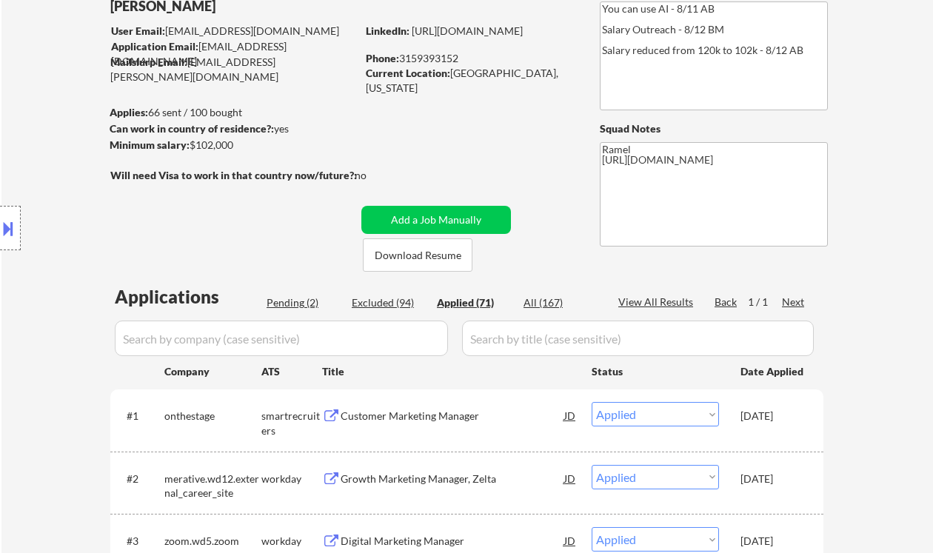
scroll to position [0, 0]
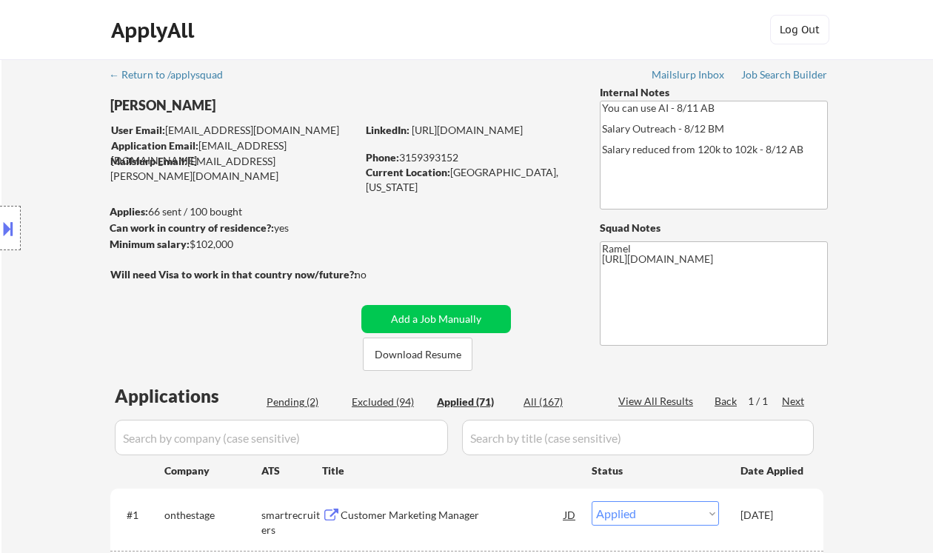
click at [428, 156] on div "Phone: 3159393152" at bounding box center [471, 157] width 210 height 15
copy div "3159393152"
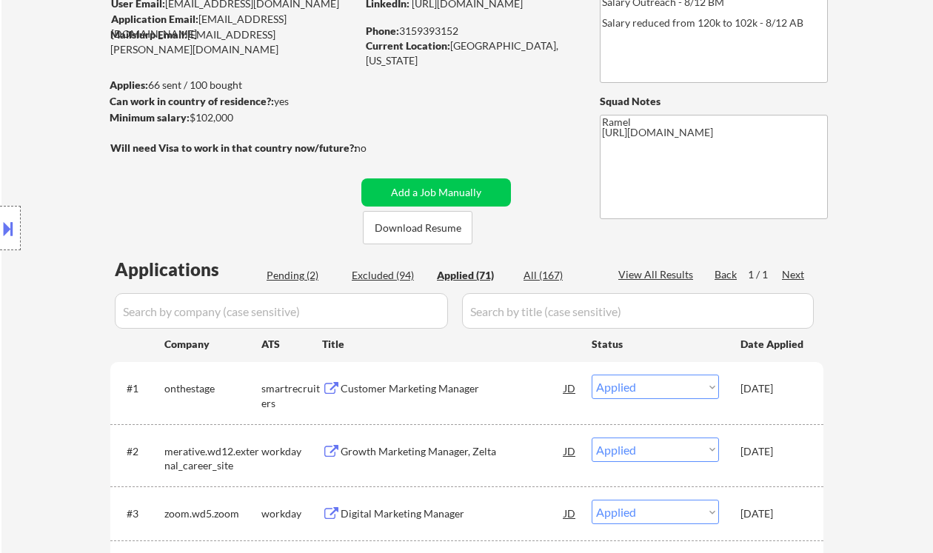
scroll to position [197, 0]
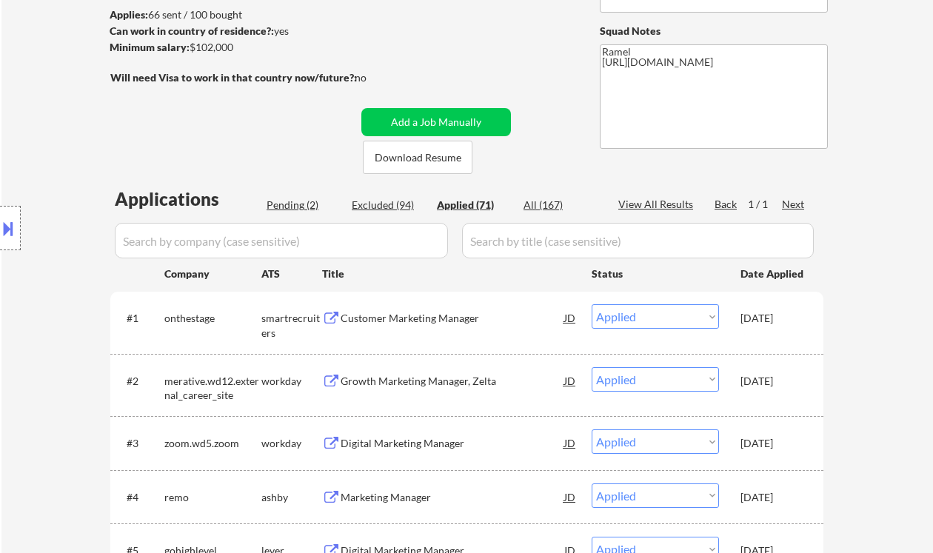
click at [297, 209] on div "Pending (2)" at bounding box center [304, 205] width 74 height 15
select select ""pending""
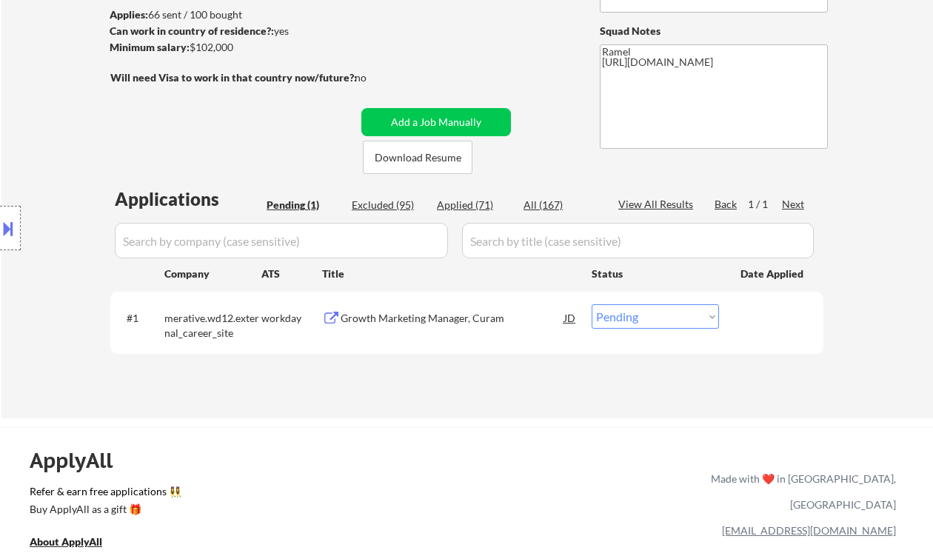
drag, startPoint x: 638, startPoint y: 315, endPoint x: 641, endPoint y: 327, distance: 12.4
click at [639, 315] on select "Choose an option... Pending Applied Excluded (Questions) Excluded (Expired) Exc…" at bounding box center [655, 316] width 127 height 24
select select ""applied""
click at [592, 304] on select "Choose an option... Pending Applied Excluded (Questions) Excluded (Expired) Exc…" at bounding box center [655, 316] width 127 height 24
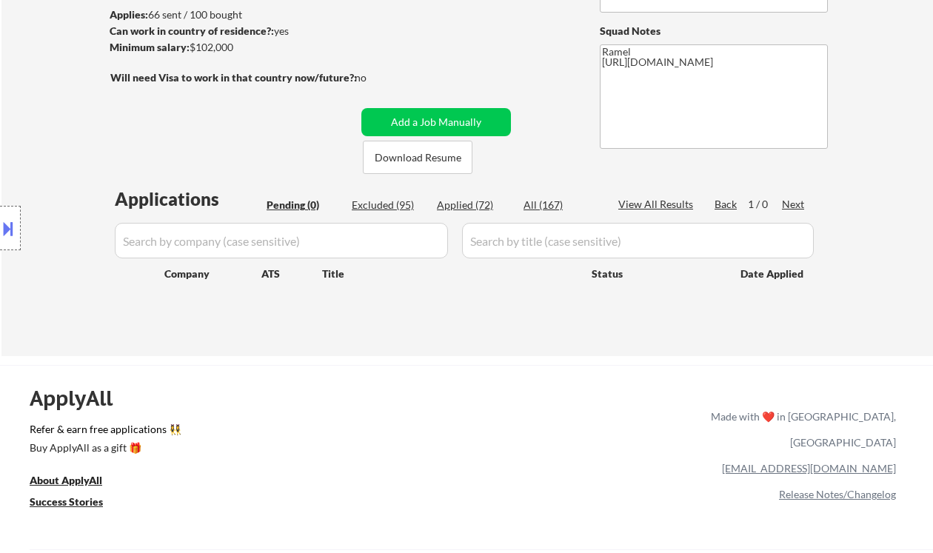
click at [44, 142] on div "Location Inclusions: remote" at bounding box center [132, 228] width 265 height 275
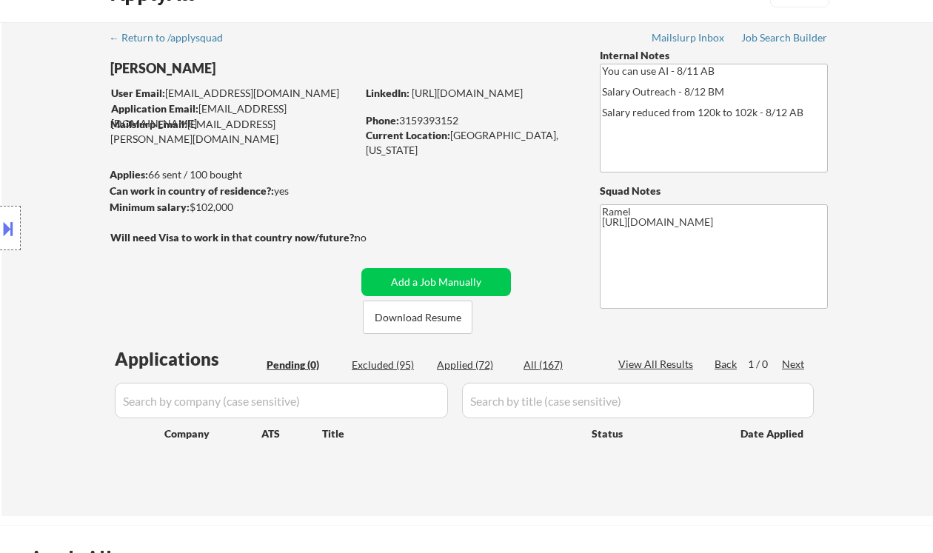
scroll to position [0, 0]
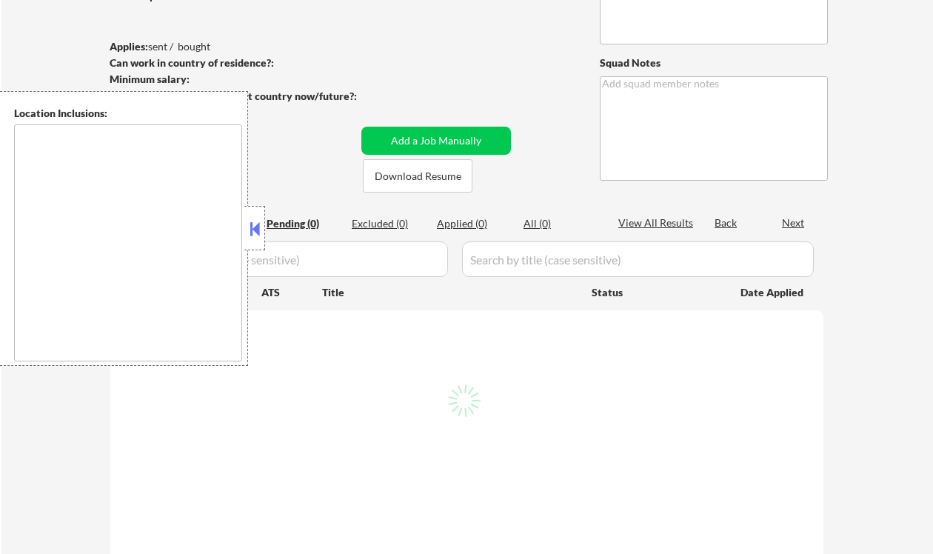
scroll to position [197, 0]
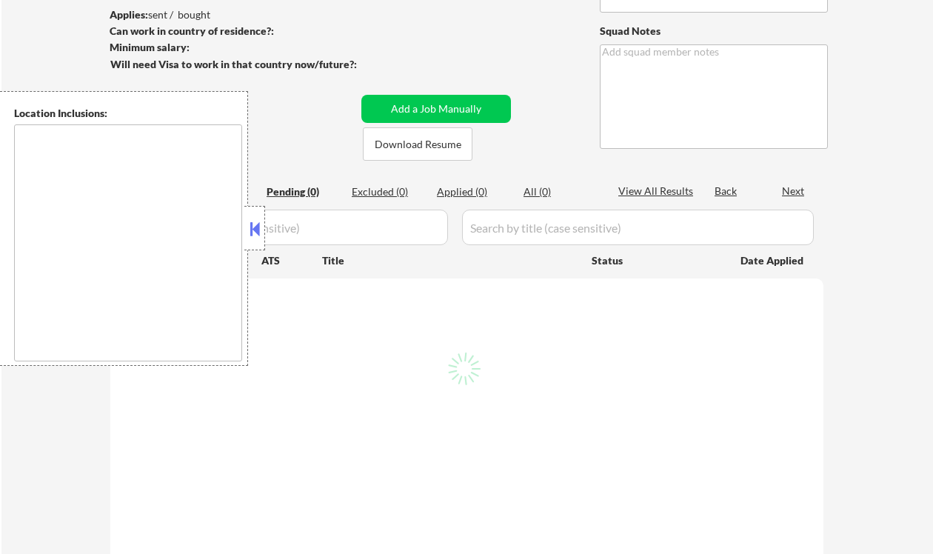
click at [457, 192] on div "Applied (0)" at bounding box center [474, 191] width 74 height 15
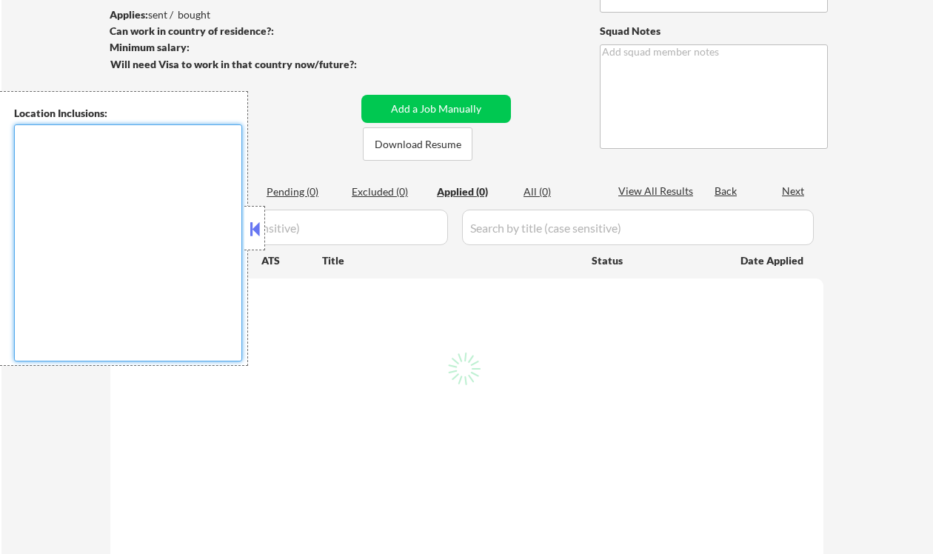
click at [33, 204] on textarea at bounding box center [128, 242] width 228 height 237
select select ""applied""
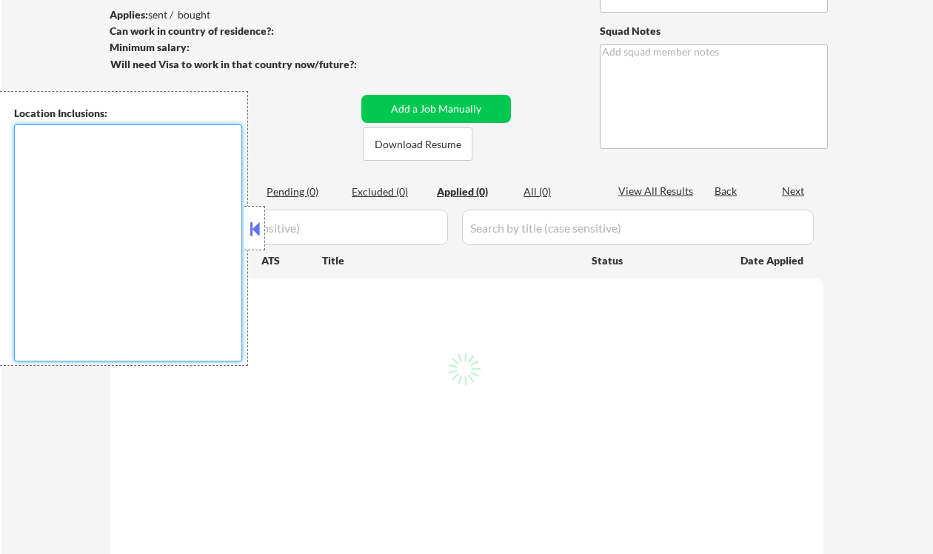
select select ""applied""
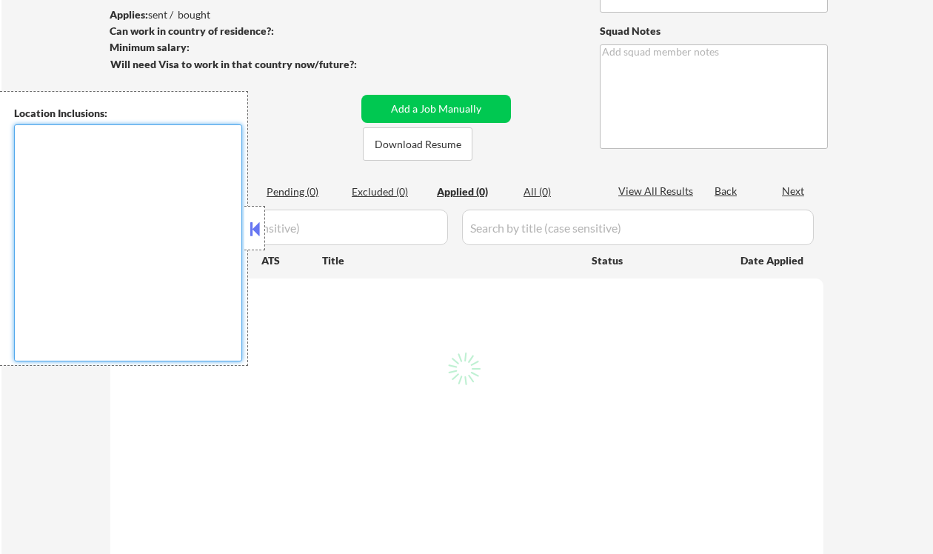
select select ""applied""
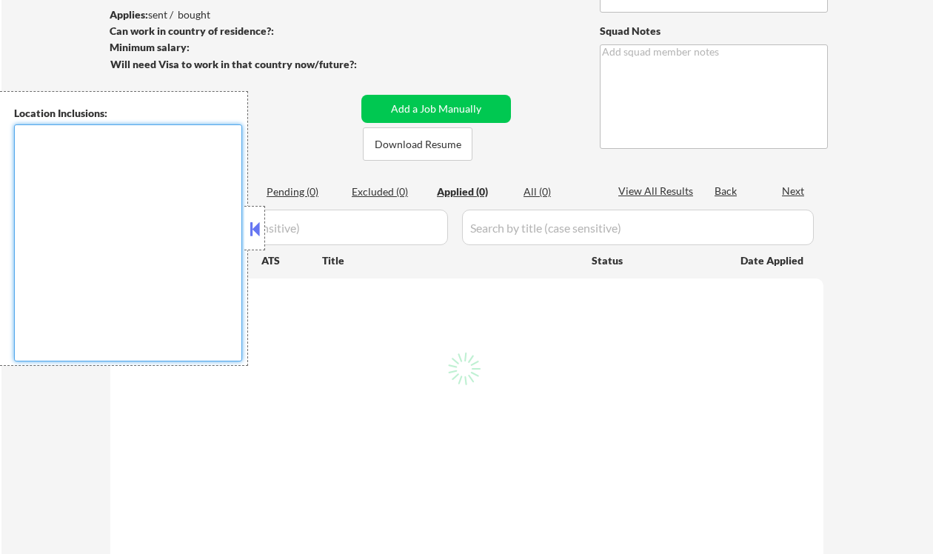
select select ""applied""
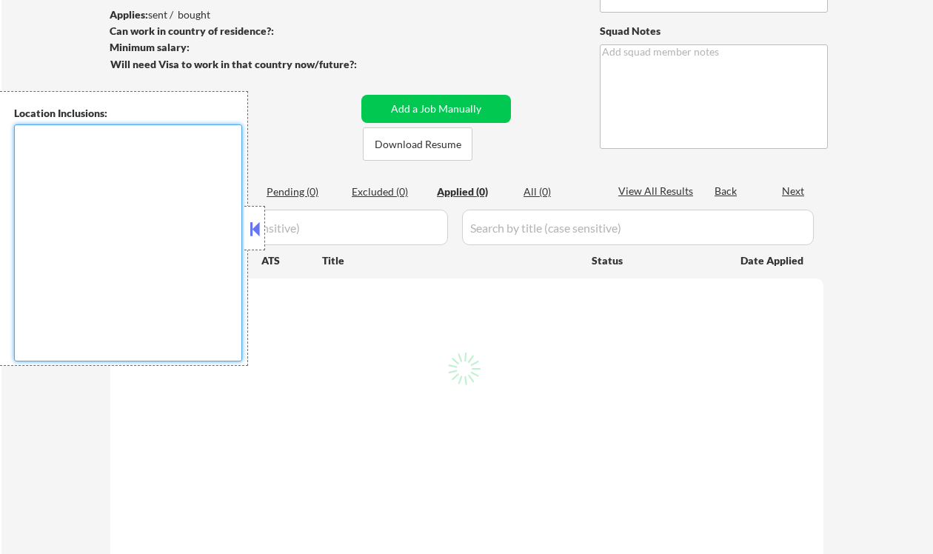
select select ""applied""
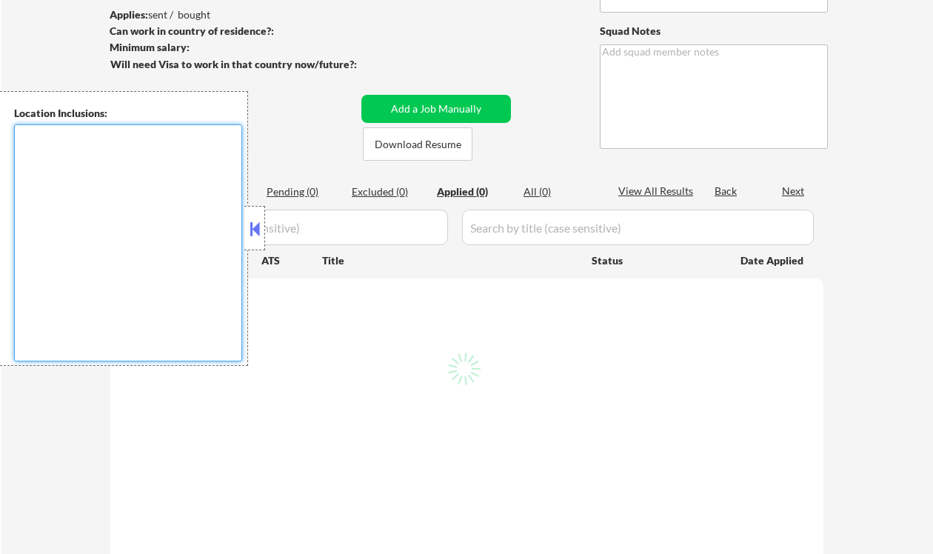
select select ""applied""
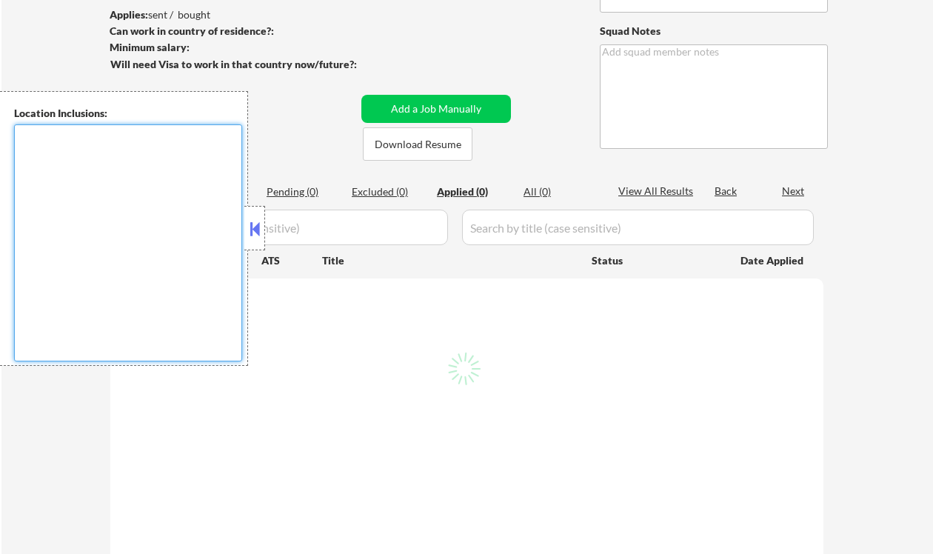
select select ""applied""
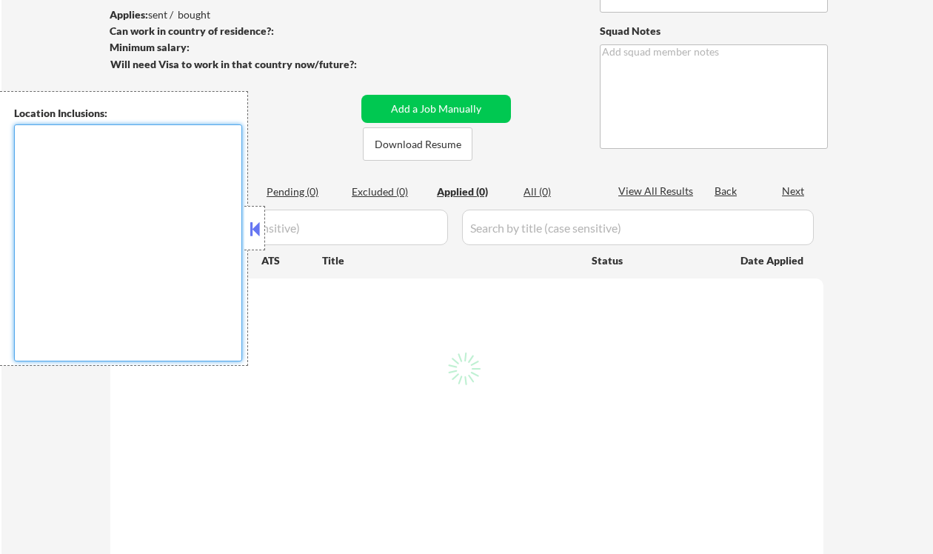
select select ""applied""
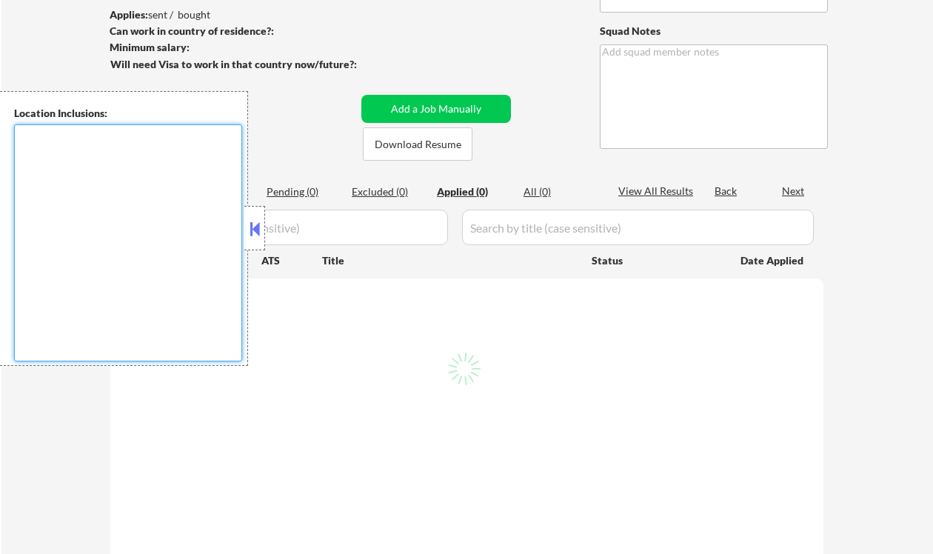
select select ""applied""
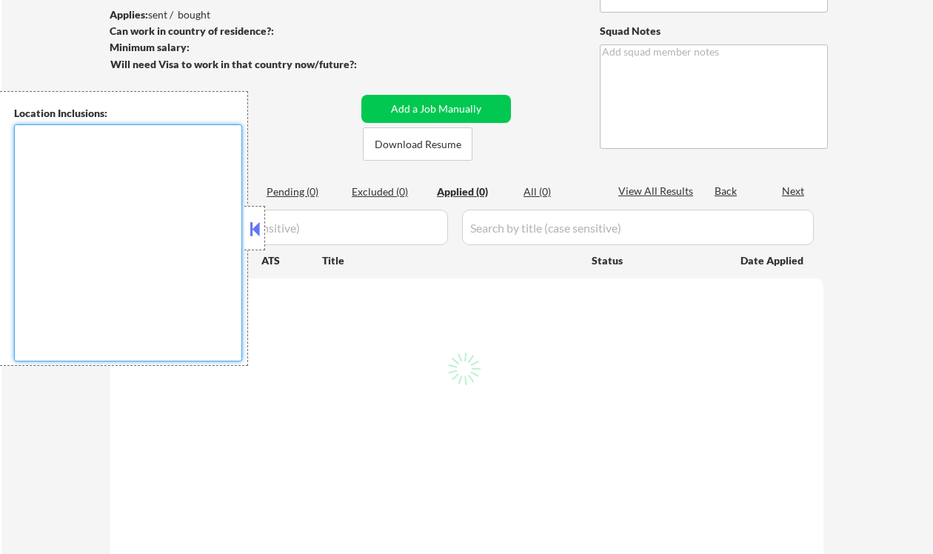
select select ""applied""
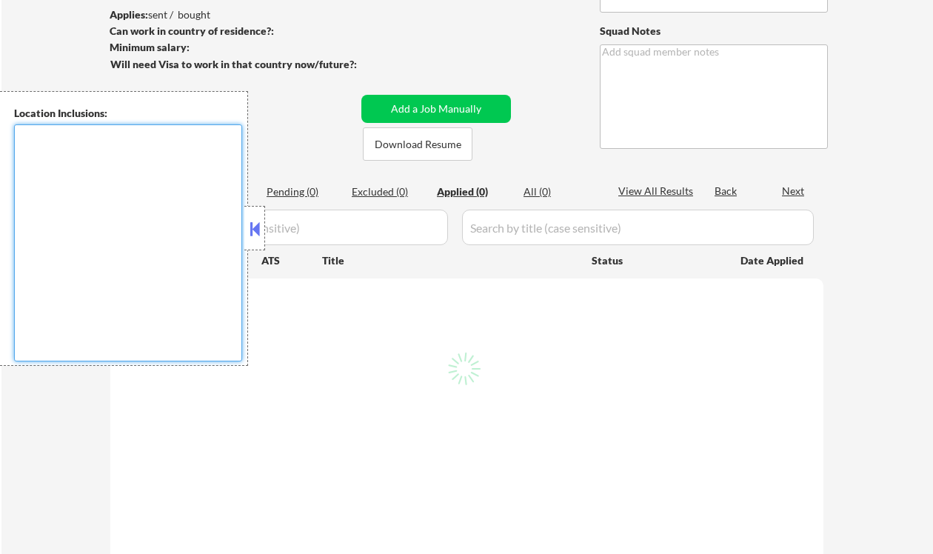
select select ""applied""
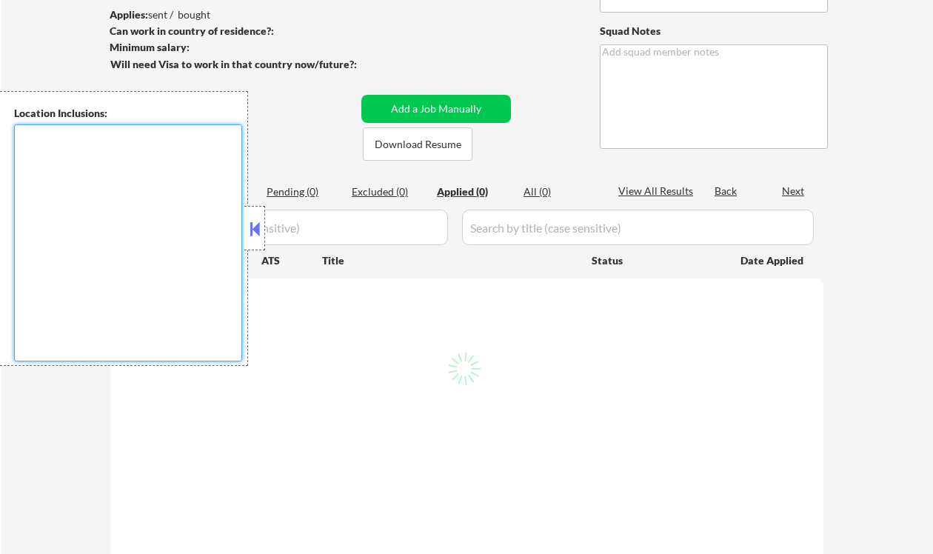
select select ""applied""
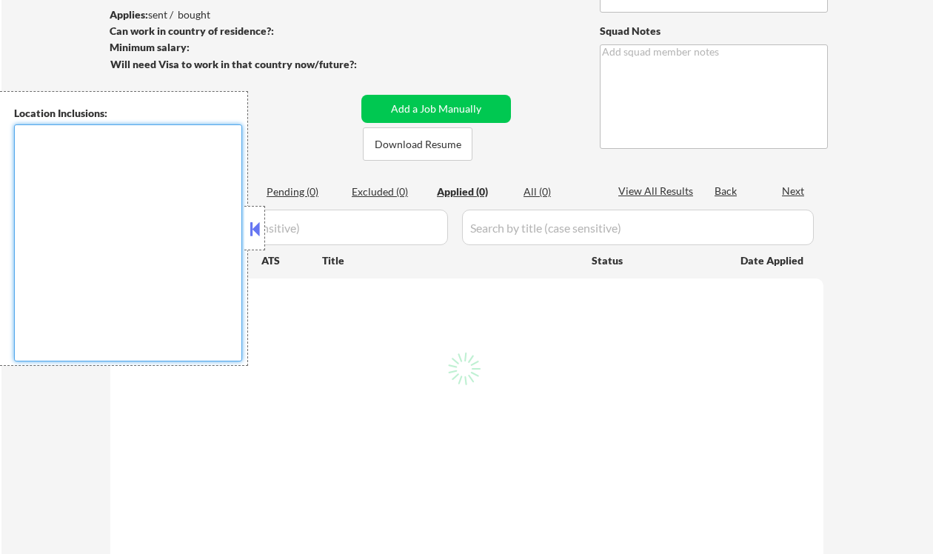
select select ""applied""
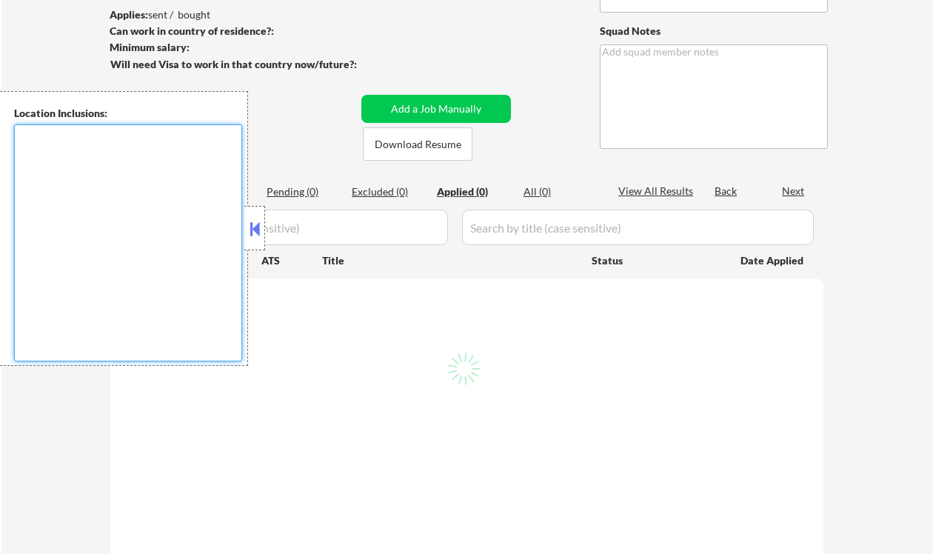
select select ""applied""
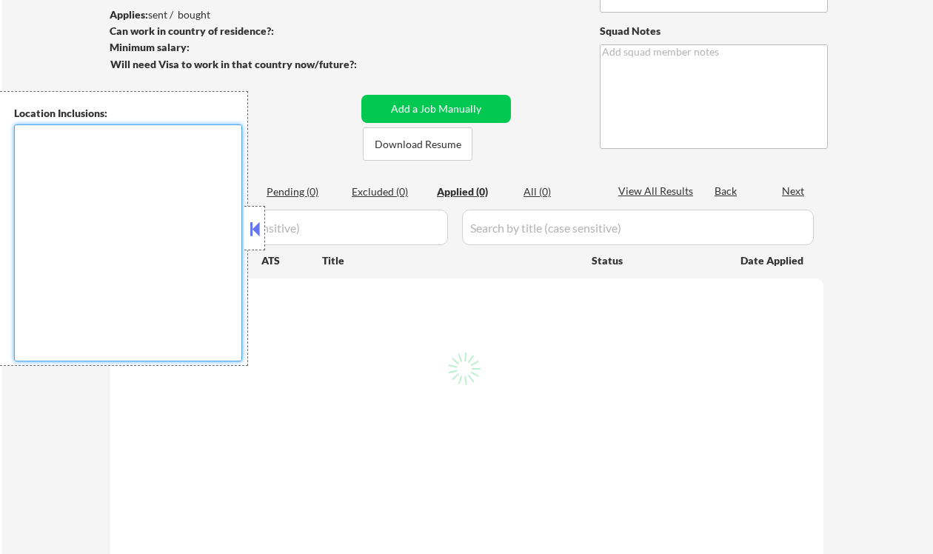
select select ""applied""
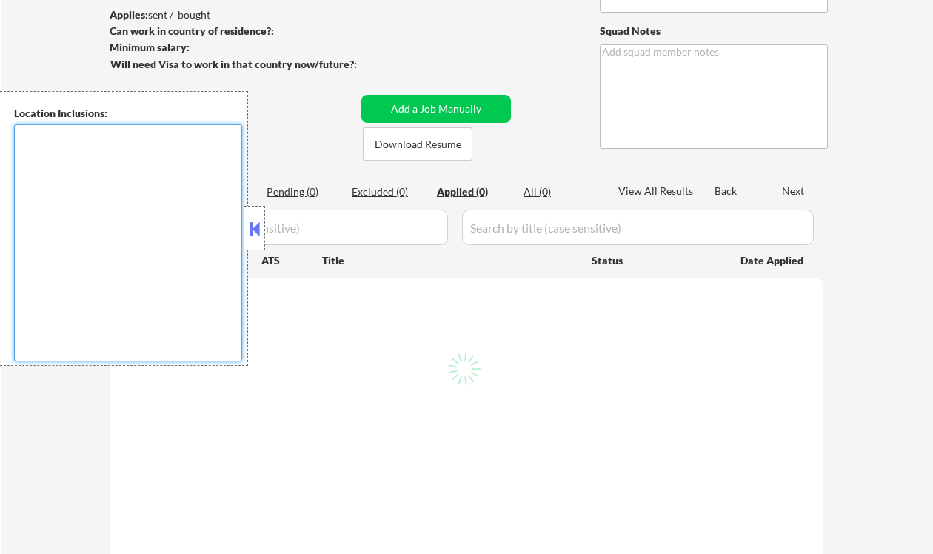
select select ""applied""
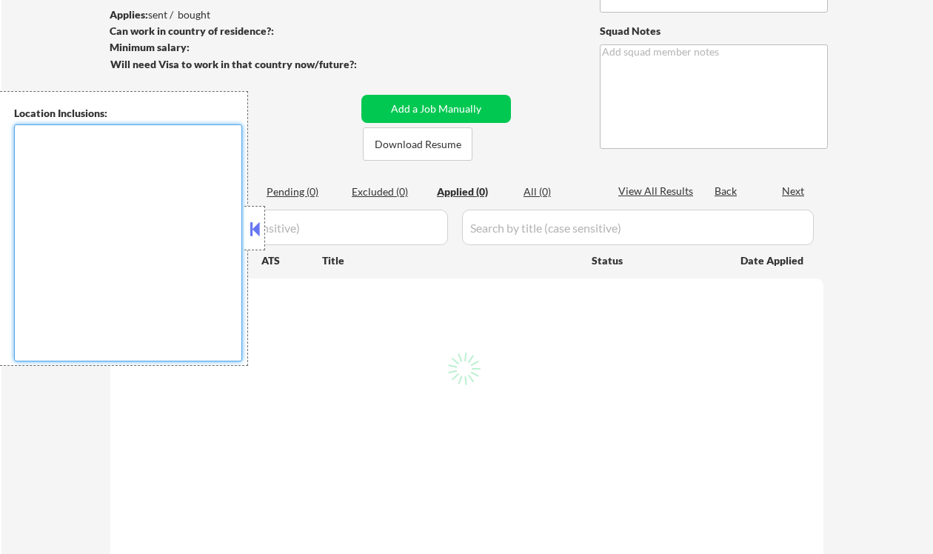
select select ""applied""
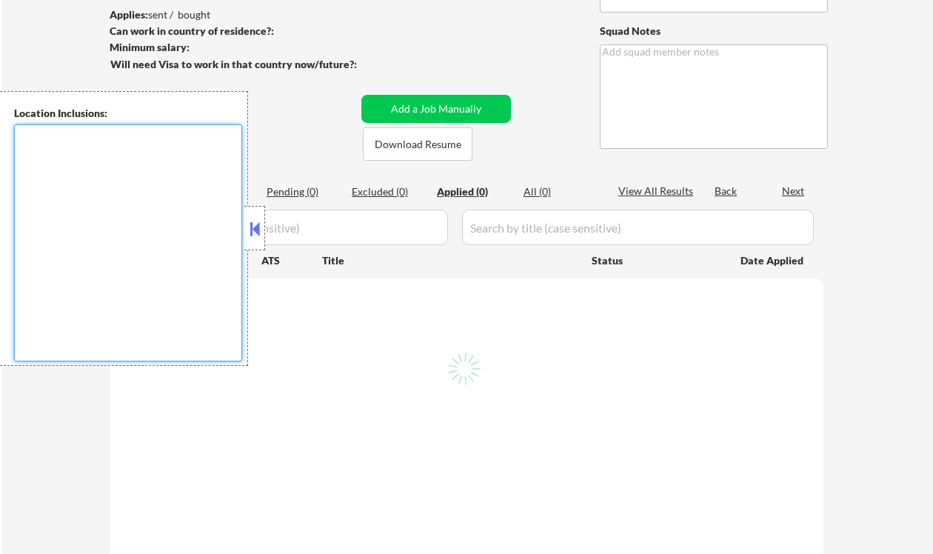
select select ""applied""
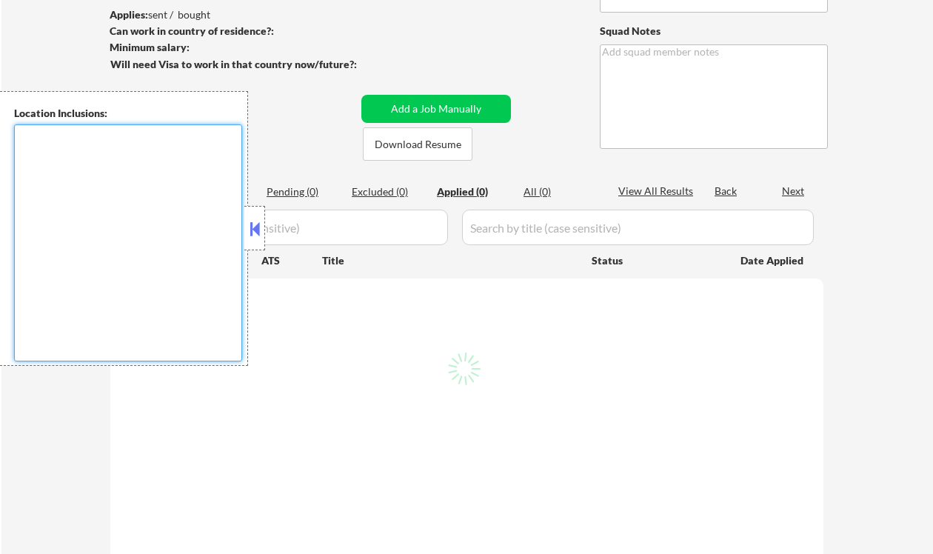
select select ""applied""
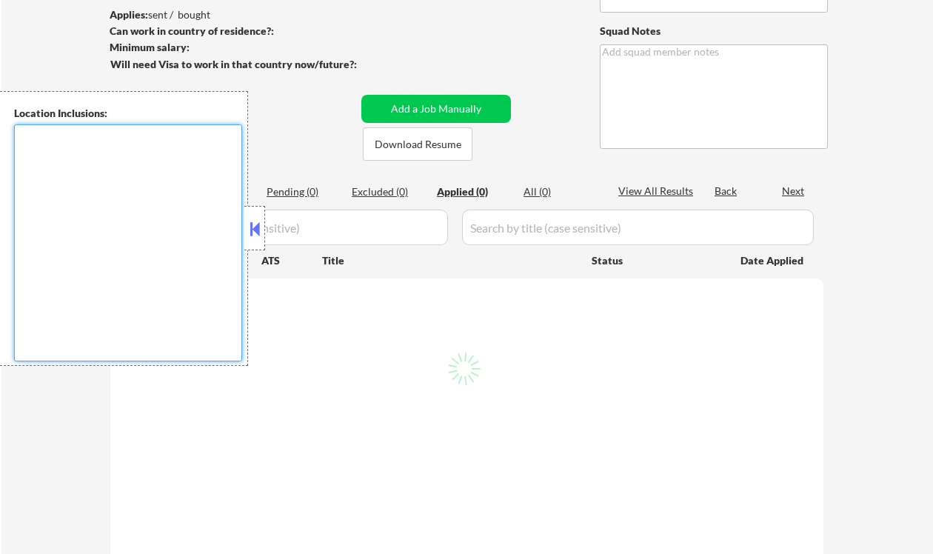
select select ""applied""
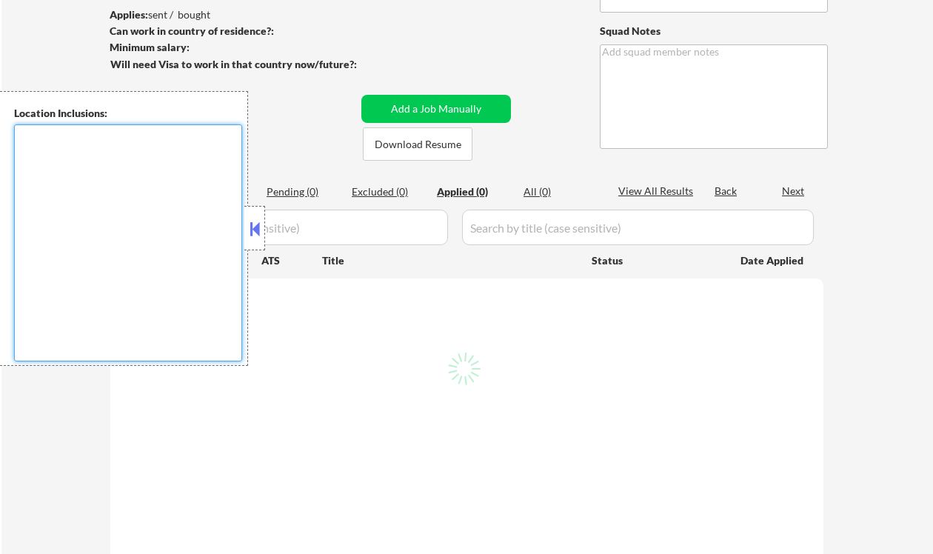
select select ""applied""
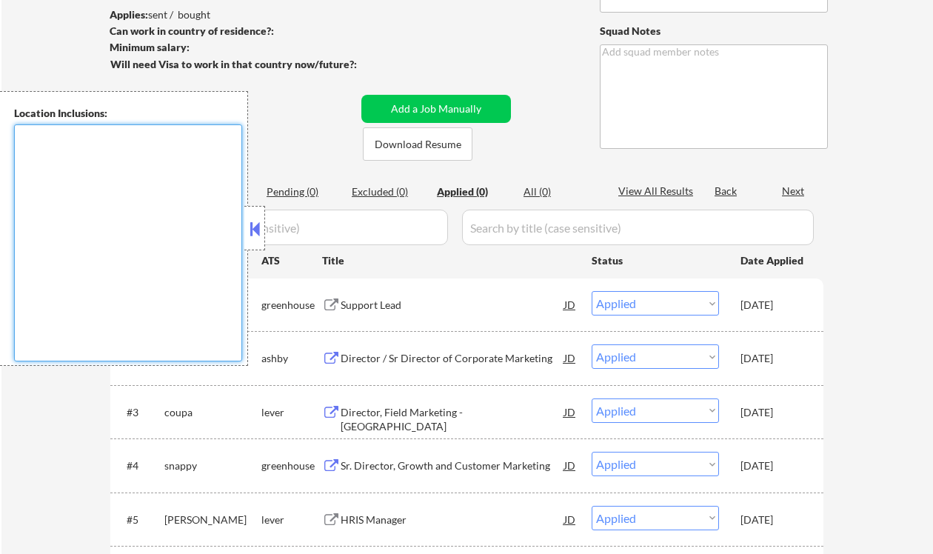
click at [262, 230] on div at bounding box center [254, 228] width 21 height 44
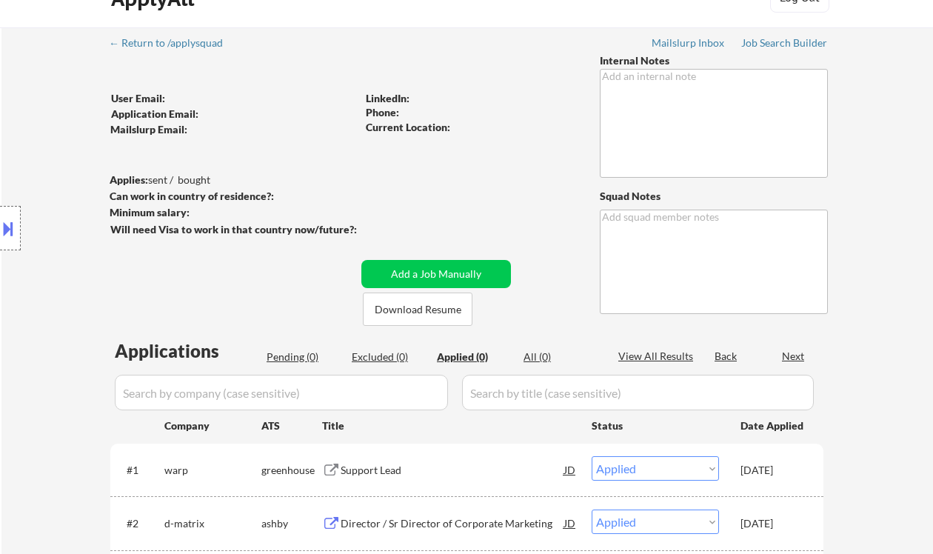
scroll to position [0, 0]
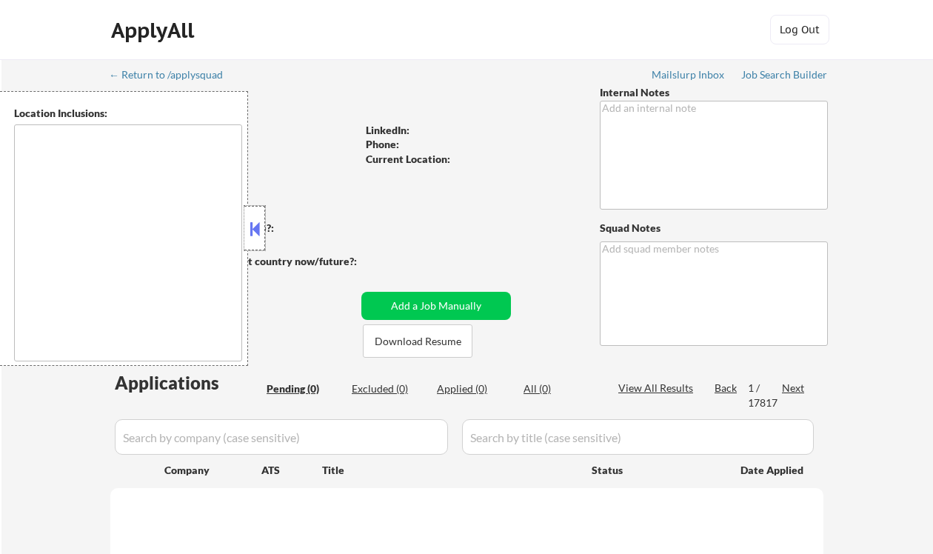
click at [263, 223] on div at bounding box center [254, 228] width 21 height 44
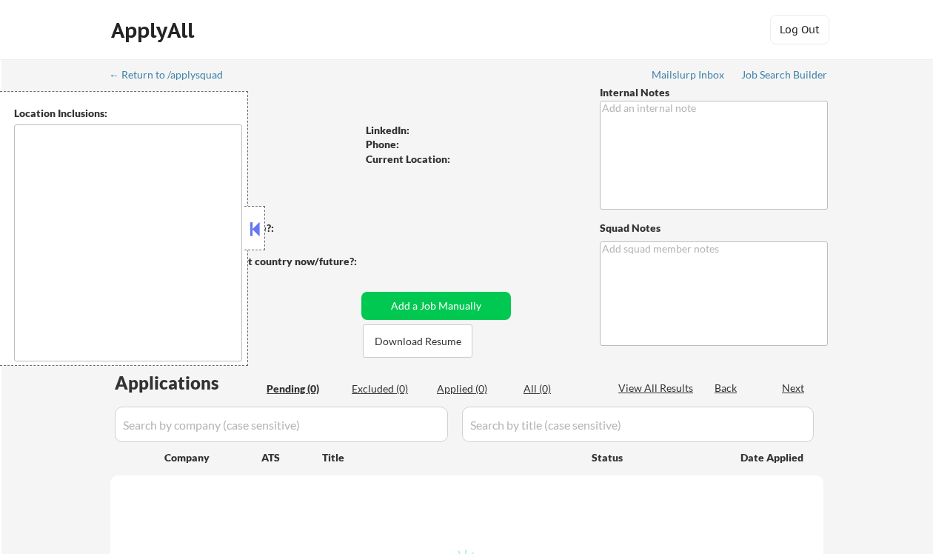
click at [254, 227] on button at bounding box center [255, 229] width 16 height 22
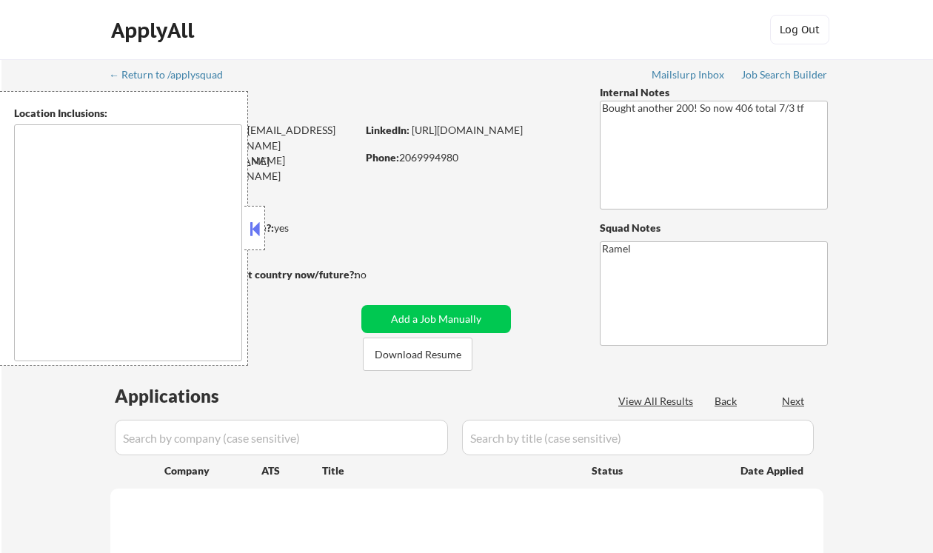
drag, startPoint x: 251, startPoint y: 223, endPoint x: 309, endPoint y: 227, distance: 57.9
click at [251, 223] on button at bounding box center [255, 229] width 16 height 22
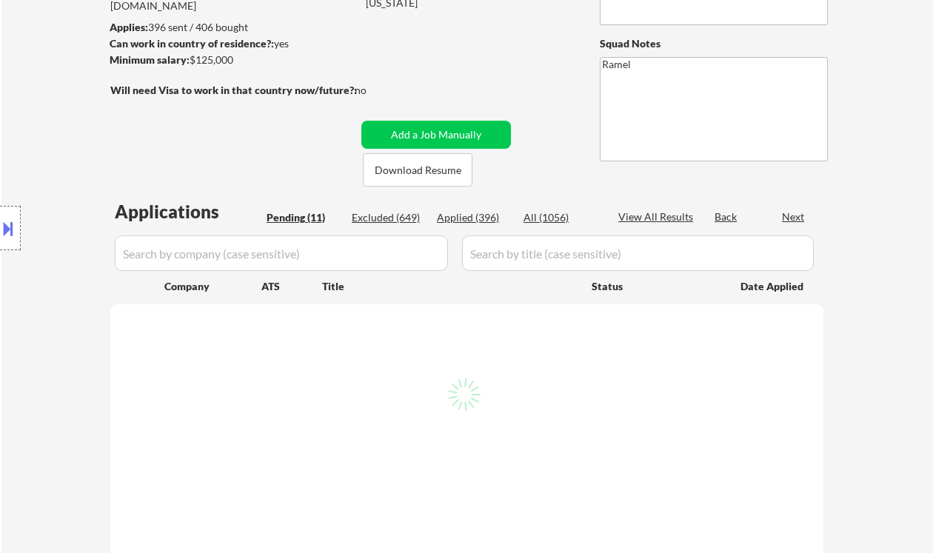
scroll to position [197, 0]
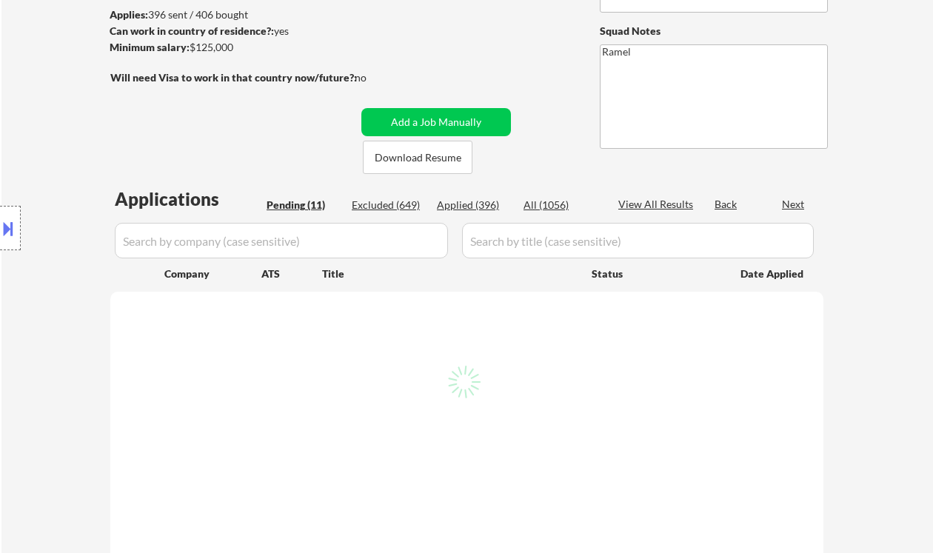
select select ""pending""
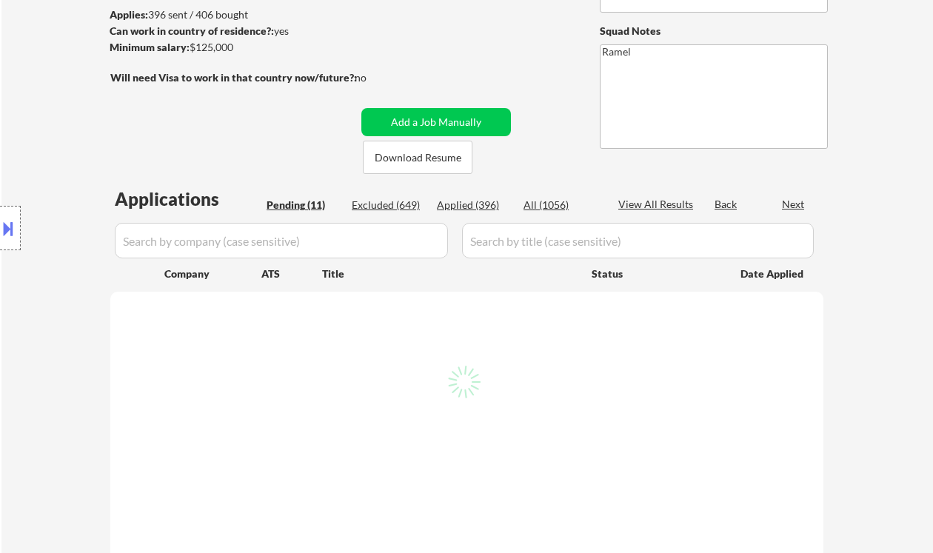
select select ""pending""
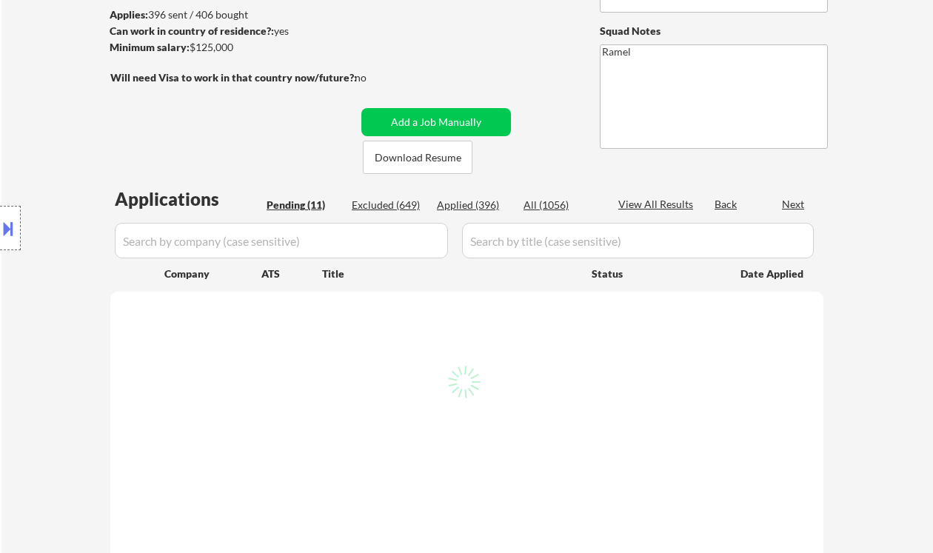
select select ""pending""
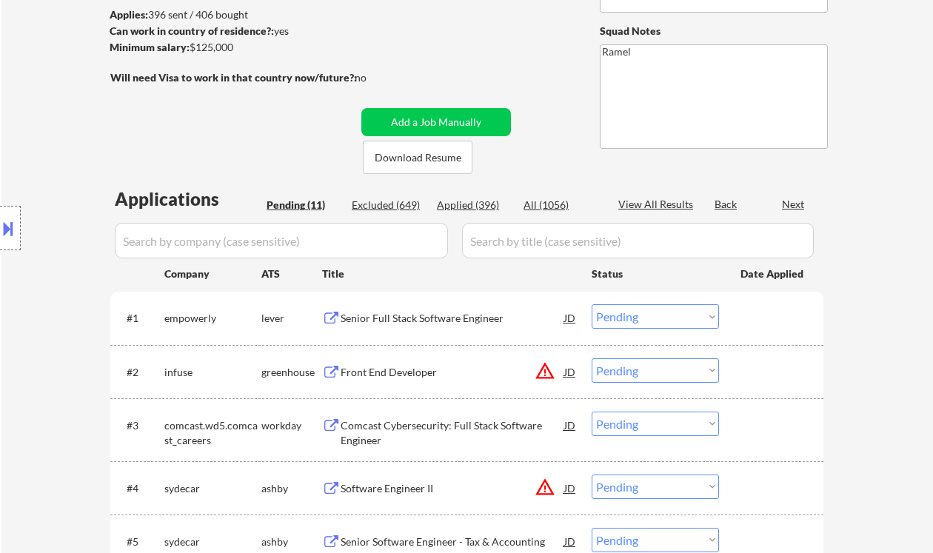
click at [416, 324] on div "Senior Full Stack Software Engineer" at bounding box center [453, 318] width 224 height 15
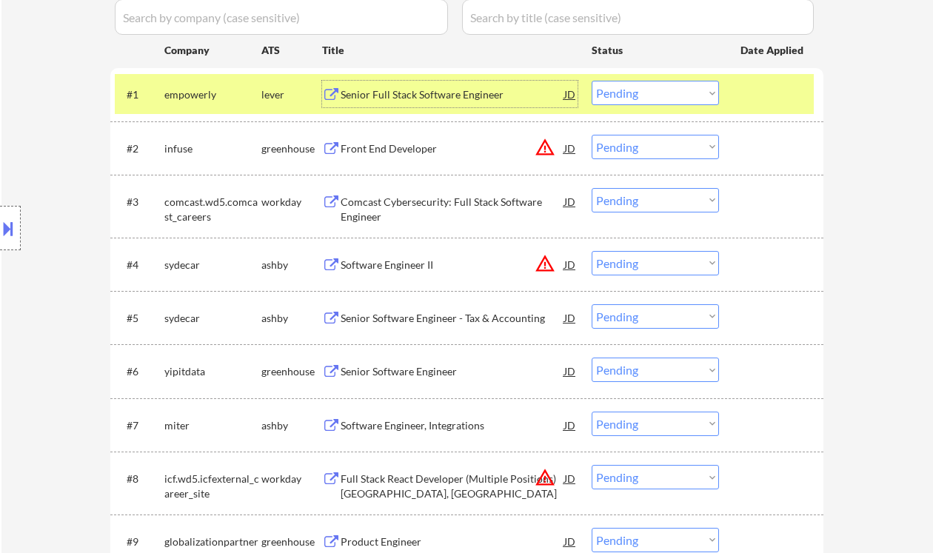
scroll to position [395, 0]
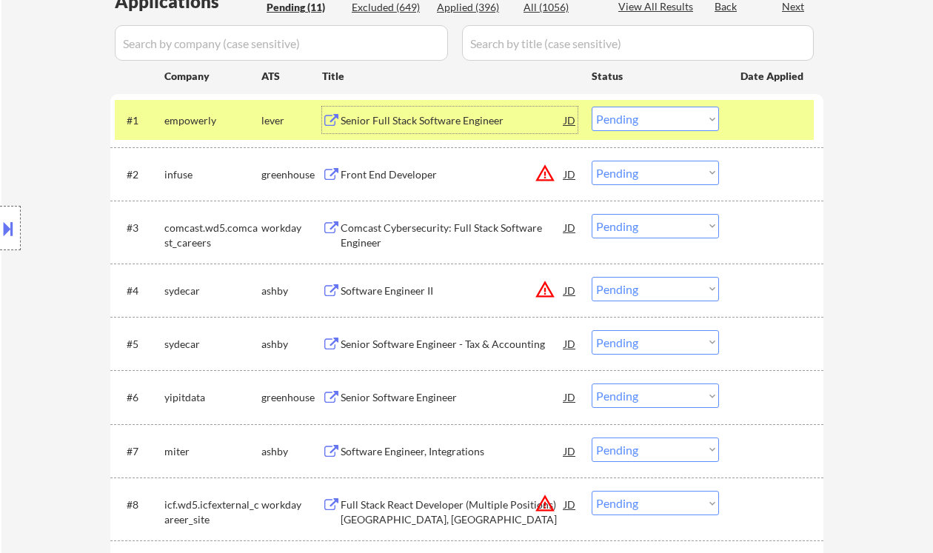
click at [401, 230] on div "Comcast Cybersecurity: Full Stack Software Engineer" at bounding box center [453, 235] width 224 height 29
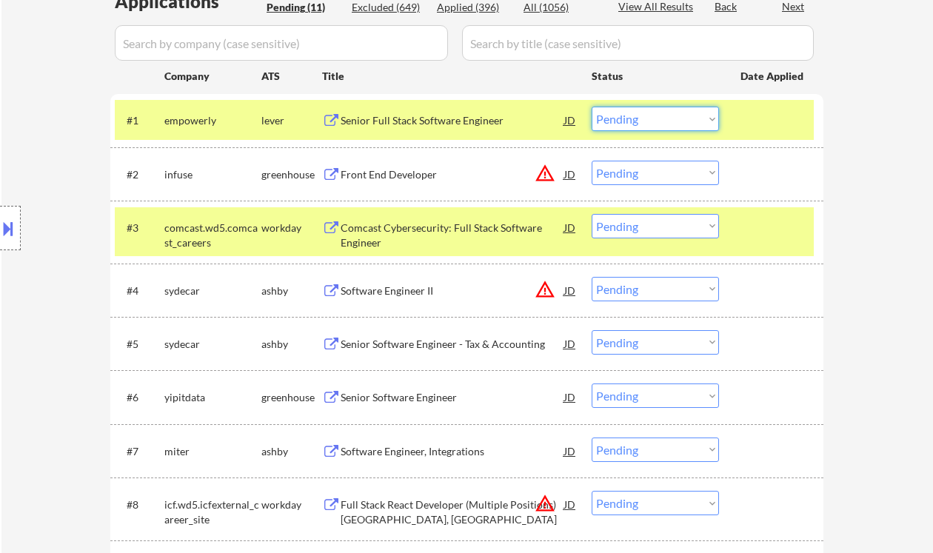
drag, startPoint x: 640, startPoint y: 113, endPoint x: 644, endPoint y: 130, distance: 17.6
click at [640, 112] on select "Choose an option... Pending Applied Excluded (Questions) Excluded (Expired) Exc…" at bounding box center [655, 119] width 127 height 24
click at [592, 107] on select "Choose an option... Pending Applied Excluded (Questions) Excluded (Expired) Exc…" at bounding box center [655, 119] width 127 height 24
select select ""pending""
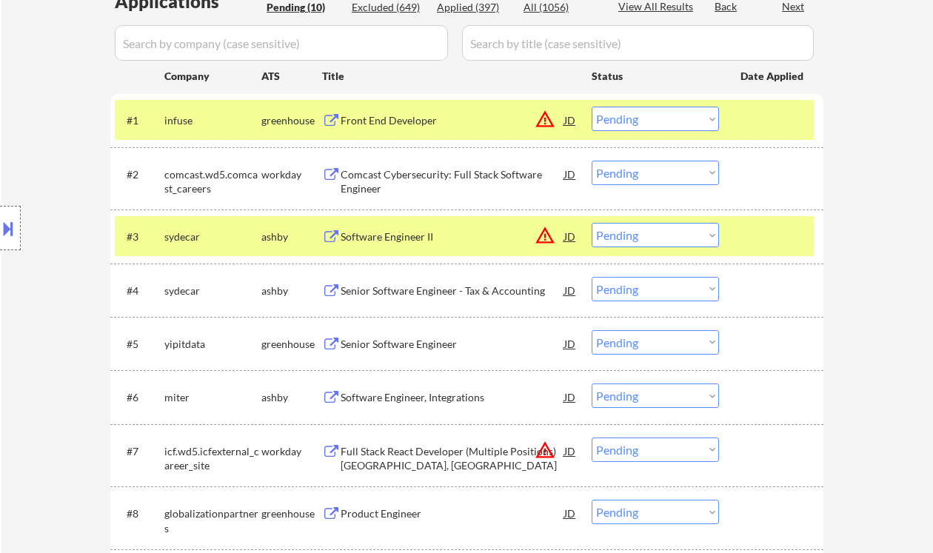
click at [630, 172] on select "Choose an option... Pending Applied Excluded (Questions) Excluded (Expired) Exc…" at bounding box center [655, 173] width 127 height 24
click at [592, 161] on select "Choose an option... Pending Applied Excluded (Questions) Excluded (Expired) Exc…" at bounding box center [655, 173] width 127 height 24
click at [402, 299] on div "Senior Software Engineer - Tax & Accounting" at bounding box center [453, 290] width 224 height 27
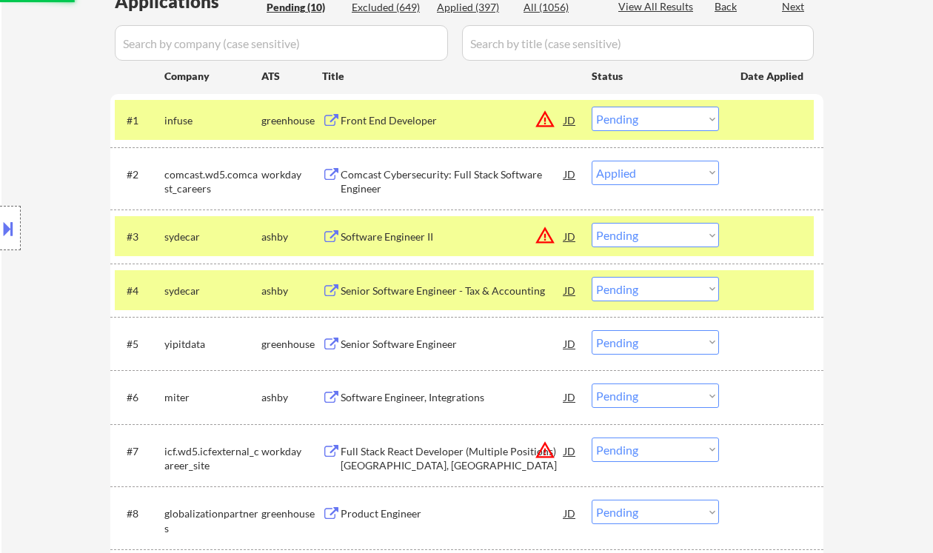
select select ""pending""
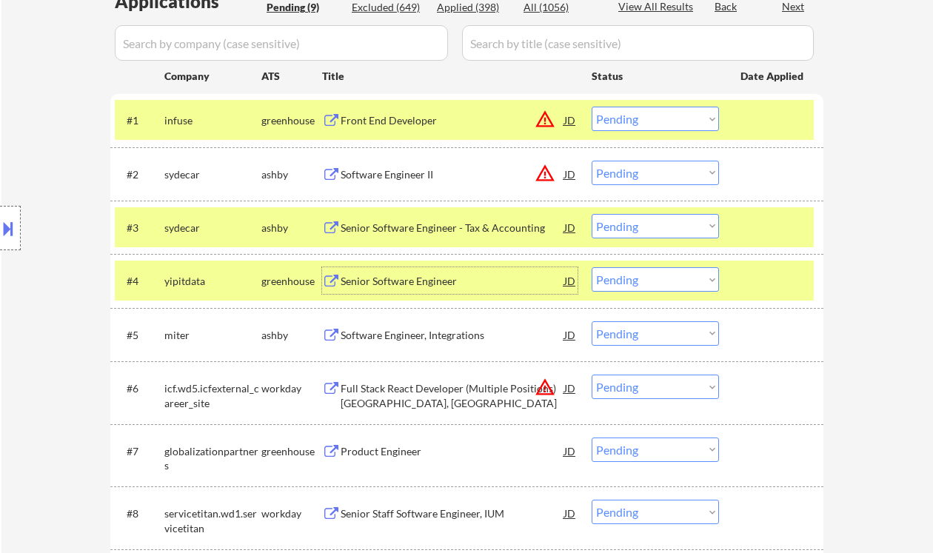
click at [7, 244] on div at bounding box center [10, 228] width 21 height 44
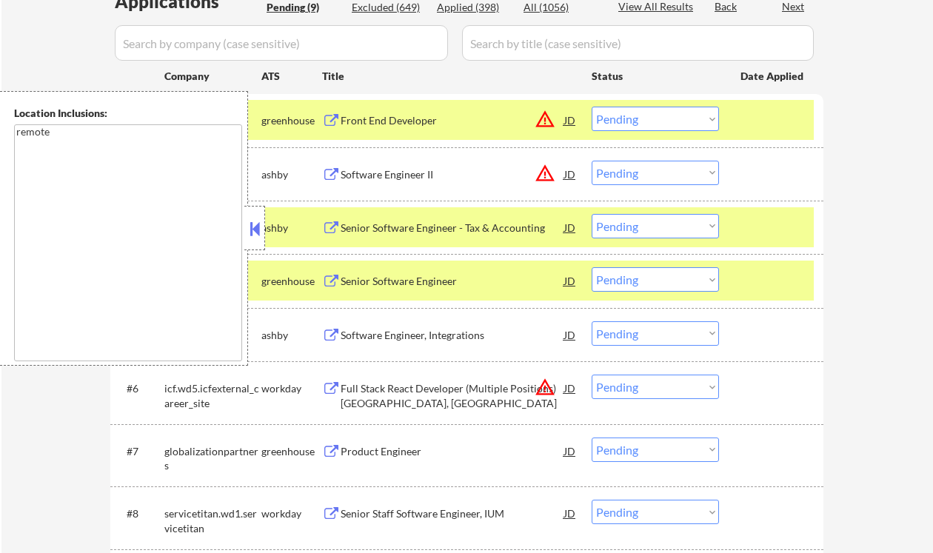
click at [260, 237] on button at bounding box center [255, 229] width 16 height 22
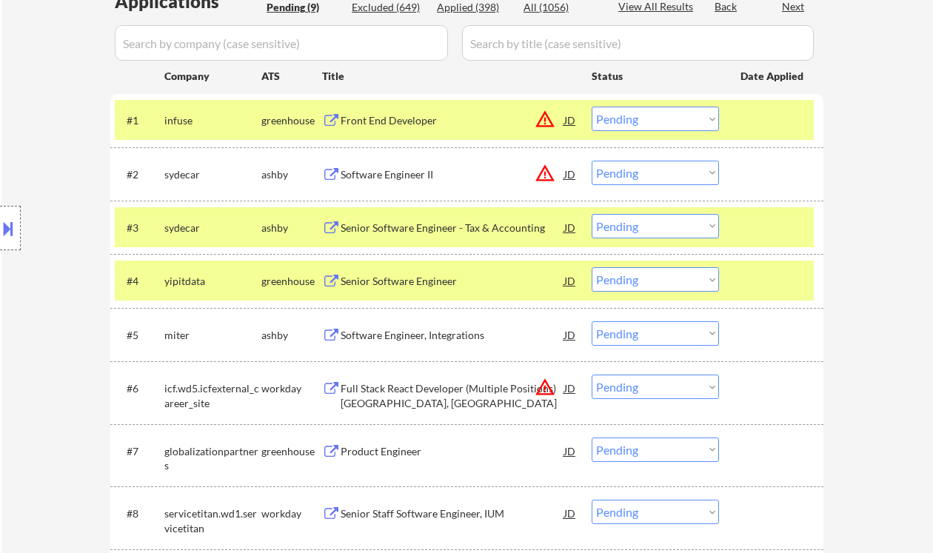
click at [639, 119] on select "Choose an option... Pending Applied Excluded (Questions) Excluded (Expired) Exc…" at bounding box center [655, 119] width 127 height 24
click at [592, 107] on select "Choose an option... Pending Applied Excluded (Questions) Excluded (Expired) Exc…" at bounding box center [655, 119] width 127 height 24
click at [414, 177] on div "Software Engineer II" at bounding box center [453, 174] width 224 height 15
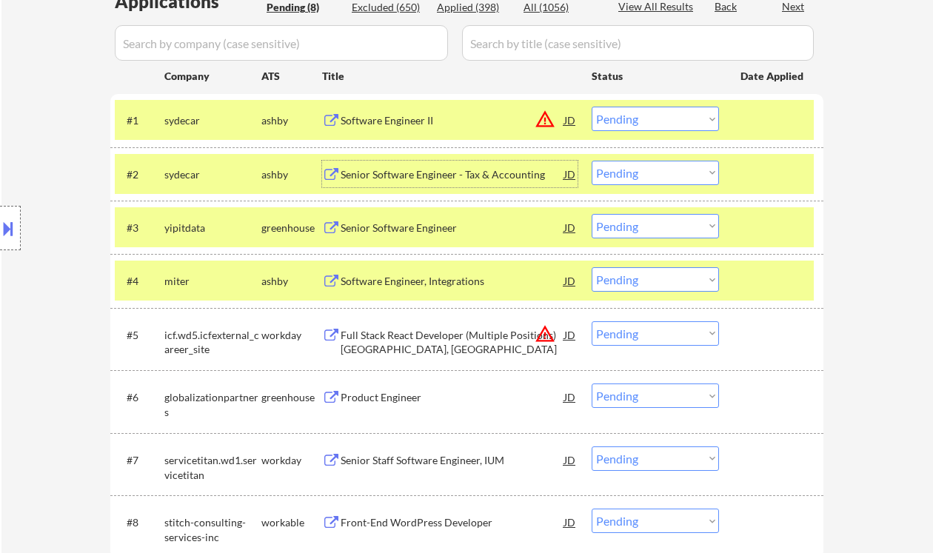
click at [656, 121] on select "Choose an option... Pending Applied Excluded (Questions) Excluded (Expired) Exc…" at bounding box center [655, 119] width 127 height 24
click at [592, 107] on select "Choose an option... Pending Applied Excluded (Questions) Excluded (Expired) Exc…" at bounding box center [655, 119] width 127 height 24
click at [662, 172] on select "Choose an option... Pending Applied Excluded (Questions) Excluded (Expired) Exc…" at bounding box center [655, 173] width 127 height 24
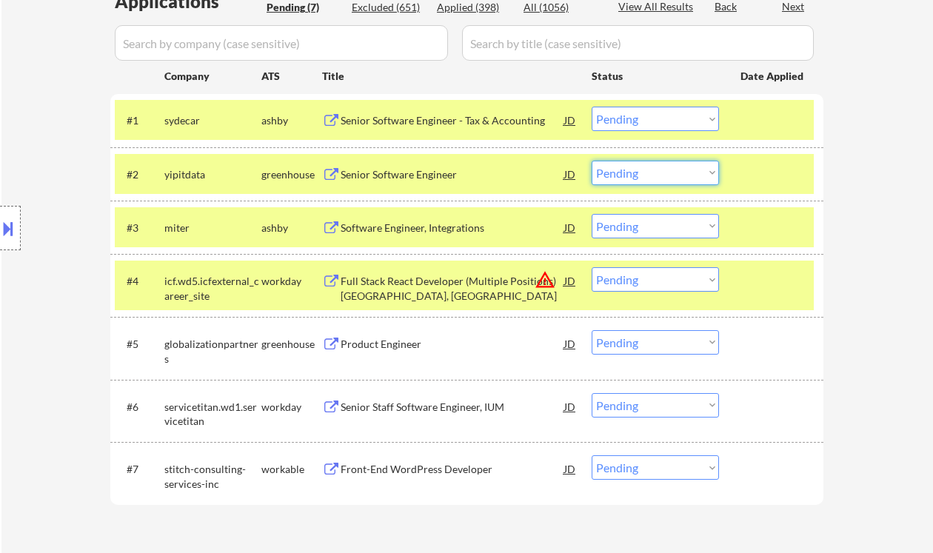
click at [392, 121] on div "Senior Software Engineer - Tax & Accounting" at bounding box center [453, 120] width 224 height 15
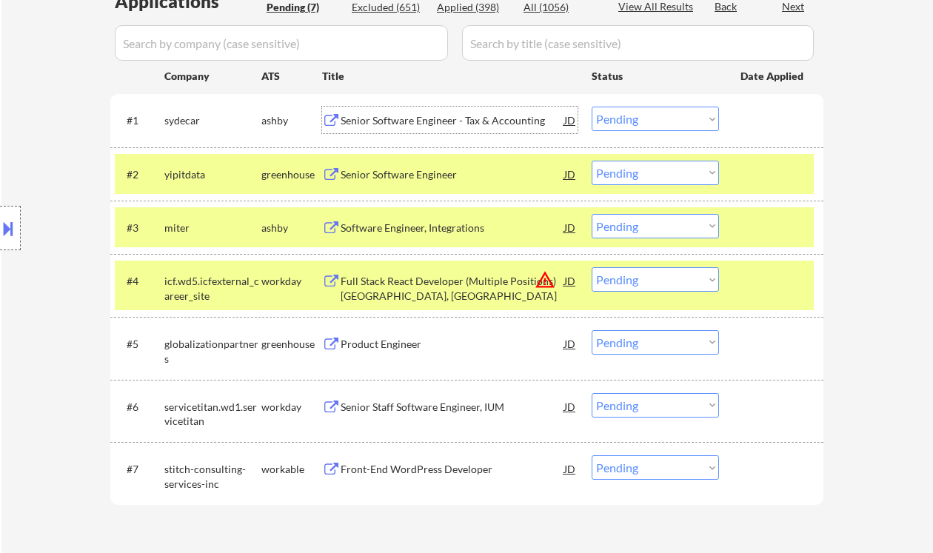
click at [676, 127] on select "Choose an option... Pending Applied Excluded (Questions) Excluded (Expired) Exc…" at bounding box center [655, 119] width 127 height 24
select select ""excluded__location_""
click at [592, 107] on select "Choose an option... Pending Applied Excluded (Questions) Excluded (Expired) Exc…" at bounding box center [655, 119] width 127 height 24
click at [389, 181] on div "Senior Software Engineer" at bounding box center [453, 174] width 224 height 15
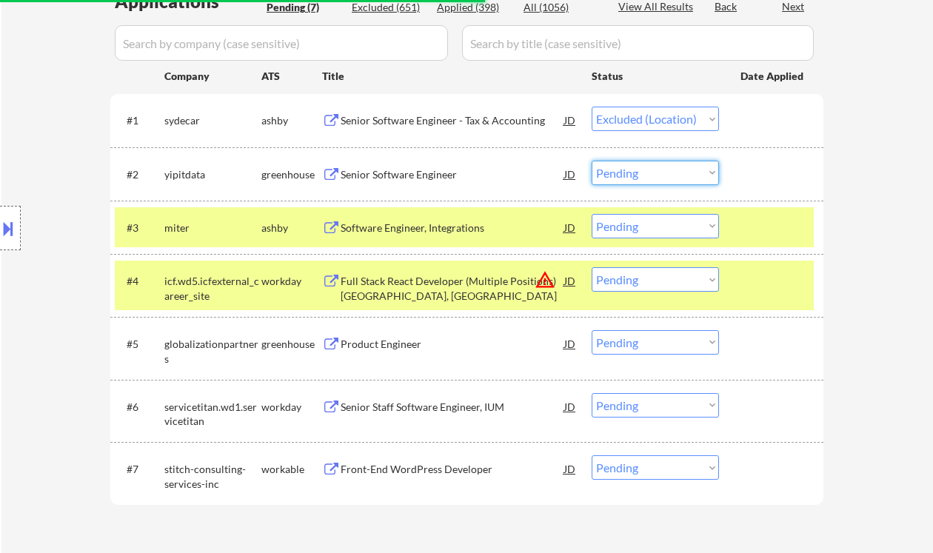
drag, startPoint x: 661, startPoint y: 175, endPoint x: 664, endPoint y: 184, distance: 9.4
click at [661, 175] on select "Choose an option... Pending Applied Excluded (Questions) Excluded (Expired) Exc…" at bounding box center [655, 173] width 127 height 24
select select ""excluded""
click at [592, 161] on select "Choose an option... Pending Applied Excluded (Questions) Excluded (Expired) Exc…" at bounding box center [655, 173] width 127 height 24
click at [405, 224] on div "Software Engineer, Integrations" at bounding box center [453, 228] width 224 height 15
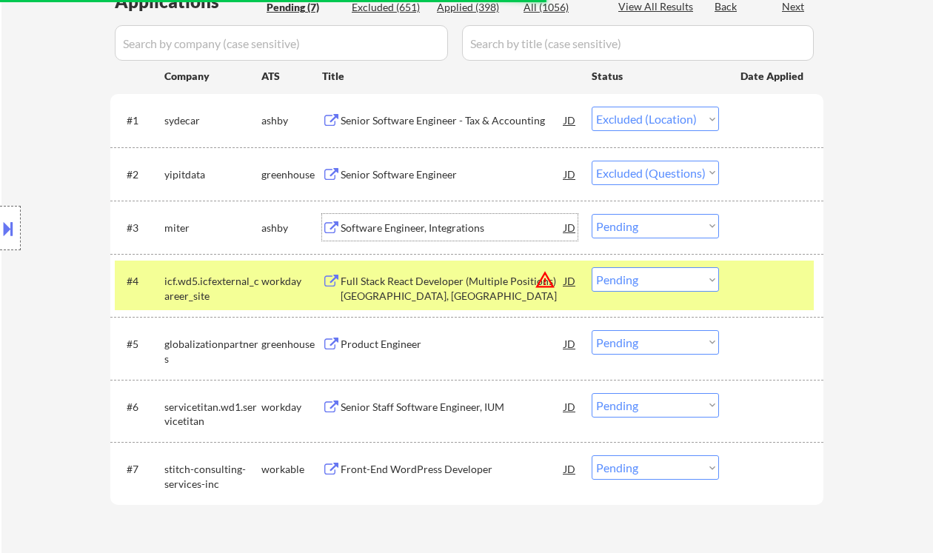
drag, startPoint x: 628, startPoint y: 219, endPoint x: 635, endPoint y: 231, distance: 14.2
click at [628, 219] on select "Choose an option... Pending Applied Excluded (Questions) Excluded (Expired) Exc…" at bounding box center [655, 226] width 127 height 24
select select ""excluded__expired_""
click at [592, 214] on select "Choose an option... Pending Applied Excluded (Questions) Excluded (Expired) Exc…" at bounding box center [655, 226] width 127 height 24
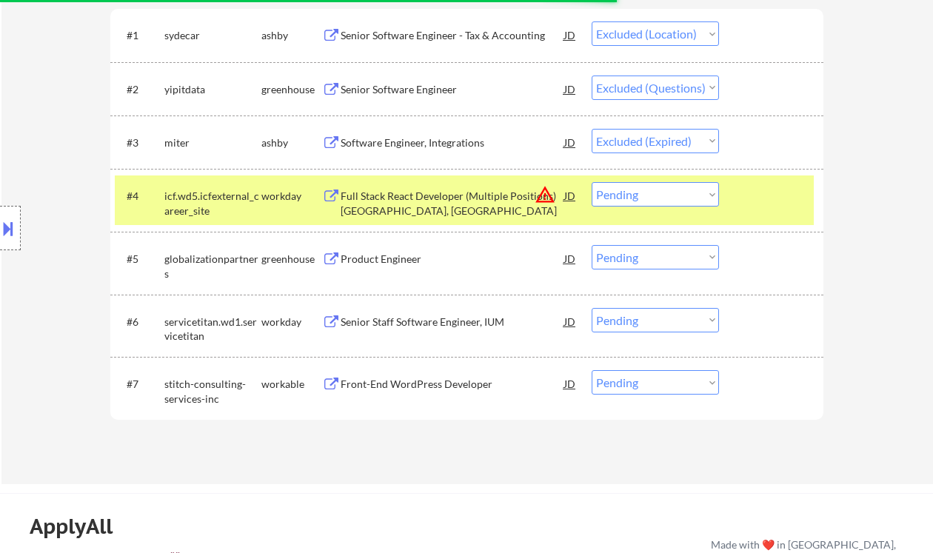
scroll to position [493, 0]
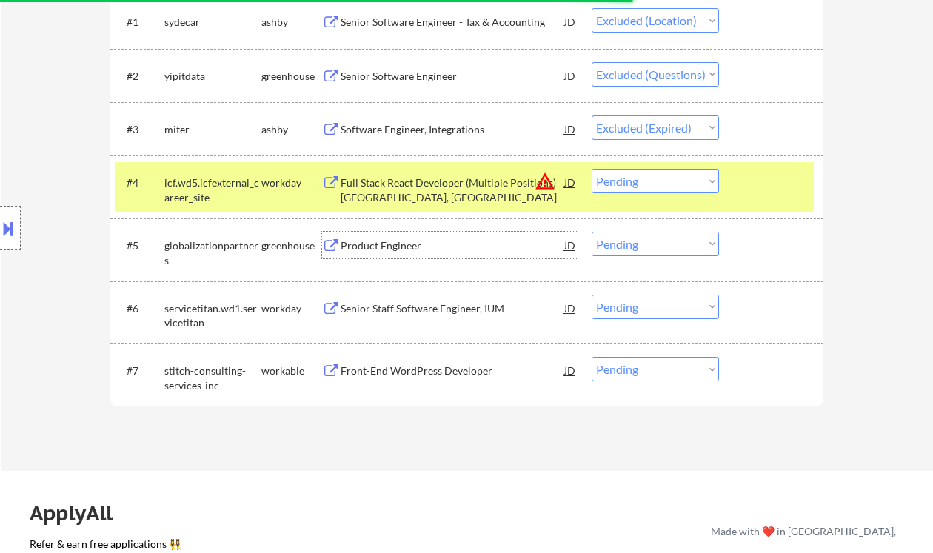
click at [409, 245] on div "Product Engineer" at bounding box center [453, 246] width 224 height 15
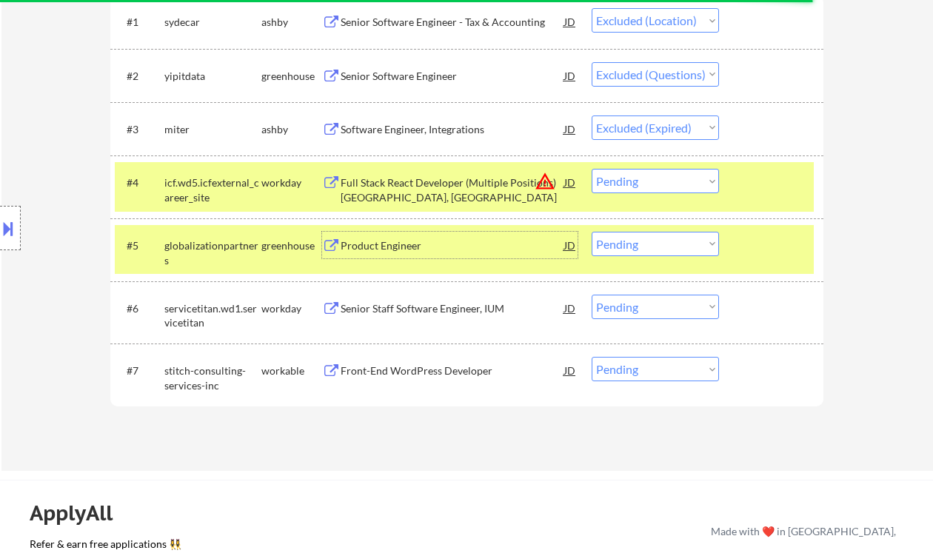
click at [645, 247] on select "Choose an option... Pending Applied Excluded (Questions) Excluded (Expired) Exc…" at bounding box center [655, 244] width 127 height 24
select select ""excluded__bad_match_""
click at [592, 232] on select "Choose an option... Pending Applied Excluded (Questions) Excluded (Expired) Exc…" at bounding box center [655, 244] width 127 height 24
click at [445, 306] on div "Senior Staff Software Engineer, IUM" at bounding box center [453, 308] width 224 height 15
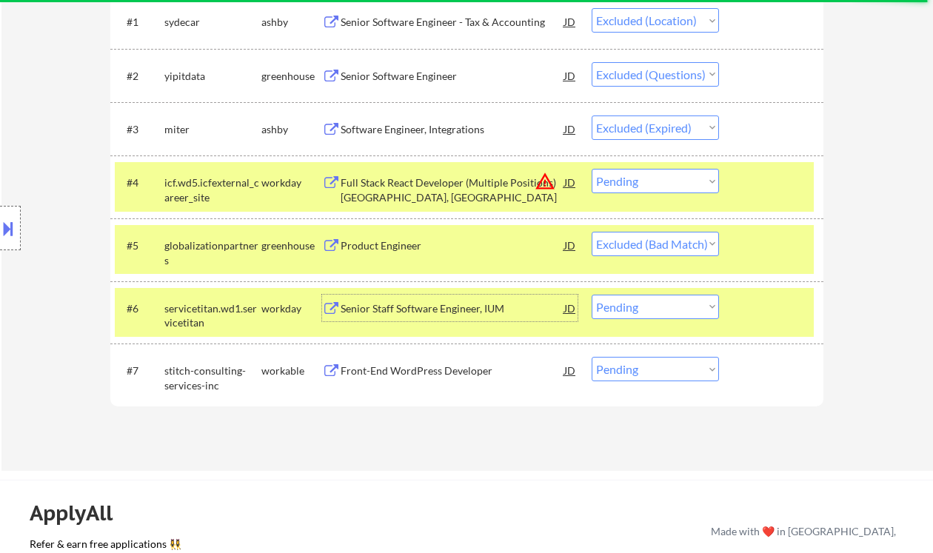
drag, startPoint x: 653, startPoint y: 301, endPoint x: 656, endPoint y: 310, distance: 8.7
click at [653, 301] on select "Choose an option... Pending Applied Excluded (Questions) Excluded (Expired) Exc…" at bounding box center [655, 307] width 127 height 24
select select ""excluded__bad_match_""
click at [592, 295] on select "Choose an option... Pending Applied Excluded (Questions) Excluded (Expired) Exc…" at bounding box center [655, 307] width 127 height 24
click at [436, 373] on div "Front-End WordPress Developer" at bounding box center [453, 371] width 224 height 15
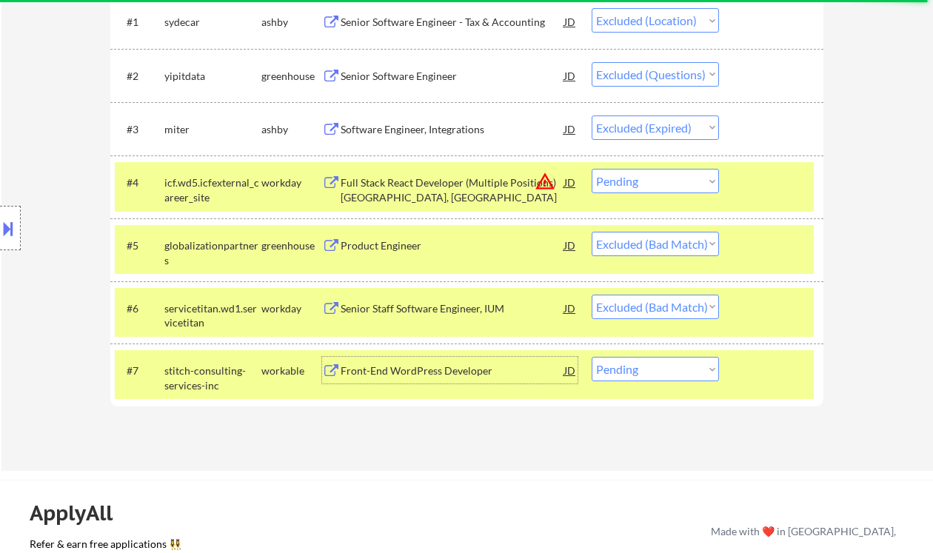
drag, startPoint x: 679, startPoint y: 373, endPoint x: 687, endPoint y: 380, distance: 10.0
click at [679, 373] on select "Choose an option... Pending Applied Excluded (Questions) Excluded (Expired) Exc…" at bounding box center [655, 369] width 127 height 24
select select ""excluded__bad_match_""
click at [592, 357] on select "Choose an option... Pending Applied Excluded (Questions) Excluded (Expired) Exc…" at bounding box center [655, 369] width 127 height 24
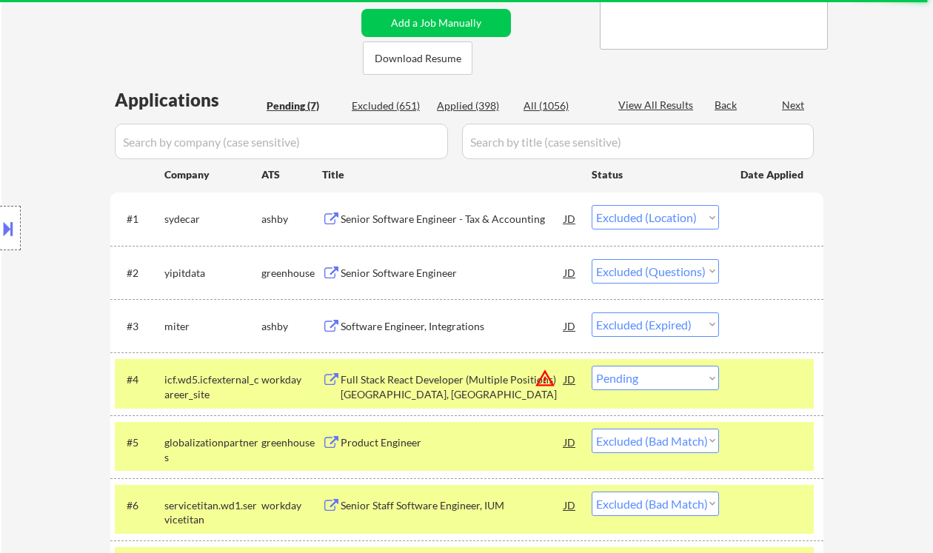
scroll to position [395, 0]
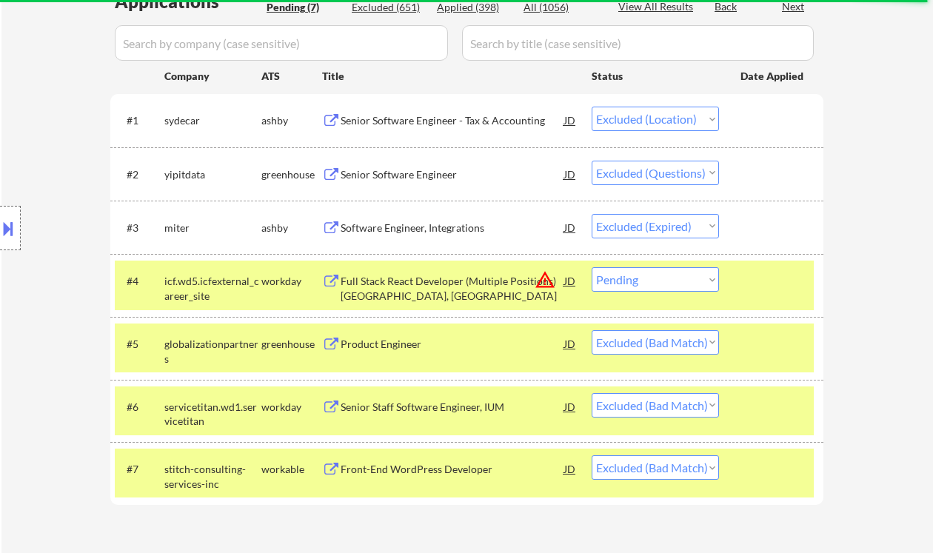
click at [450, 285] on div "Full Stack React Developer (Multiple Positions) Rockville, MD" at bounding box center [453, 288] width 224 height 29
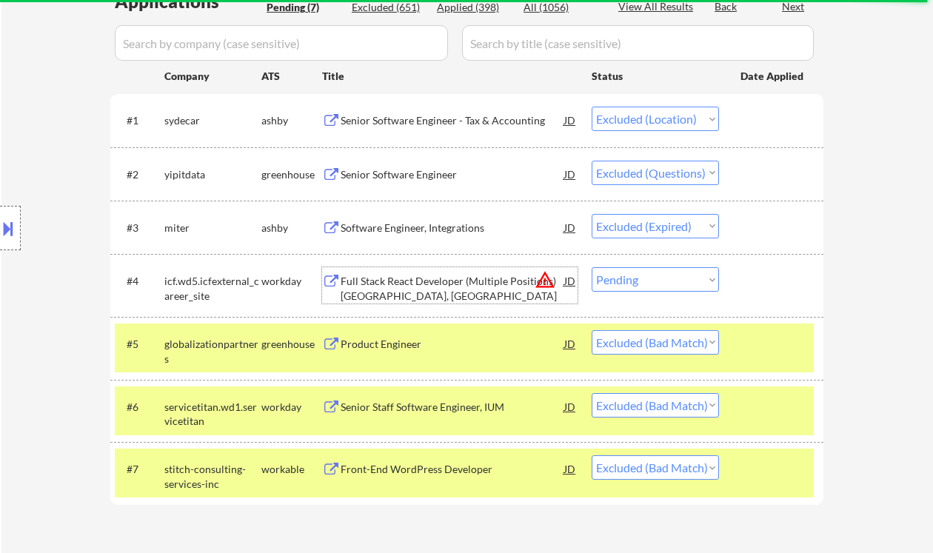
click at [570, 279] on div "JD" at bounding box center [570, 280] width 15 height 27
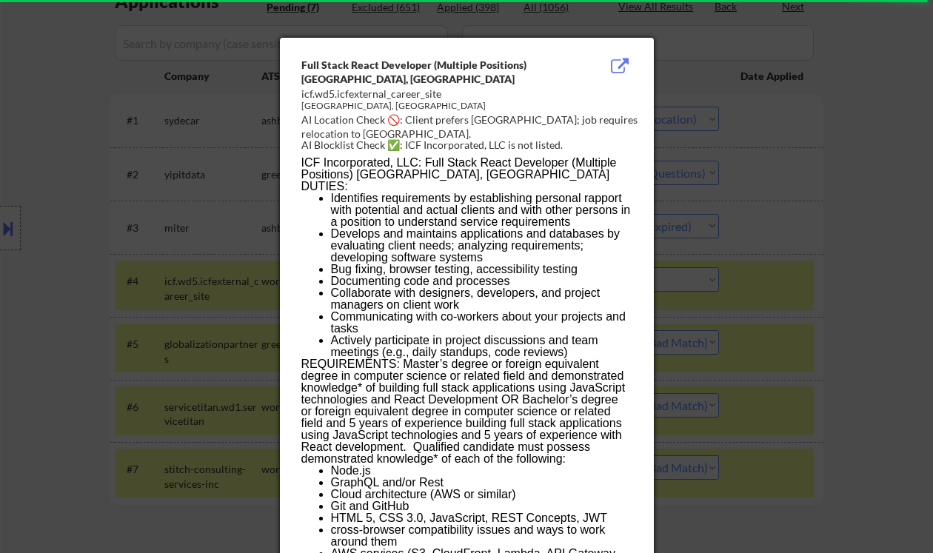
click at [882, 298] on div at bounding box center [466, 276] width 933 height 553
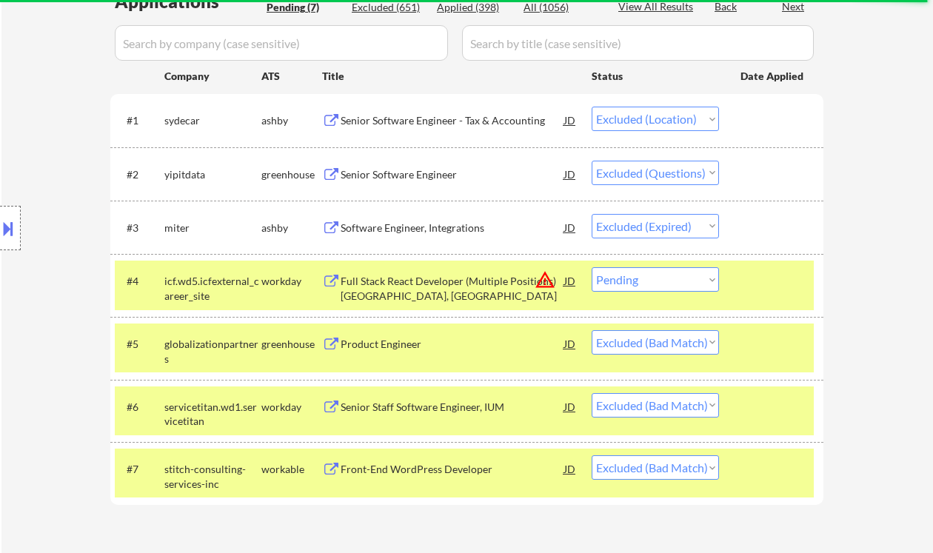
click at [18, 223] on div at bounding box center [10, 228] width 21 height 44
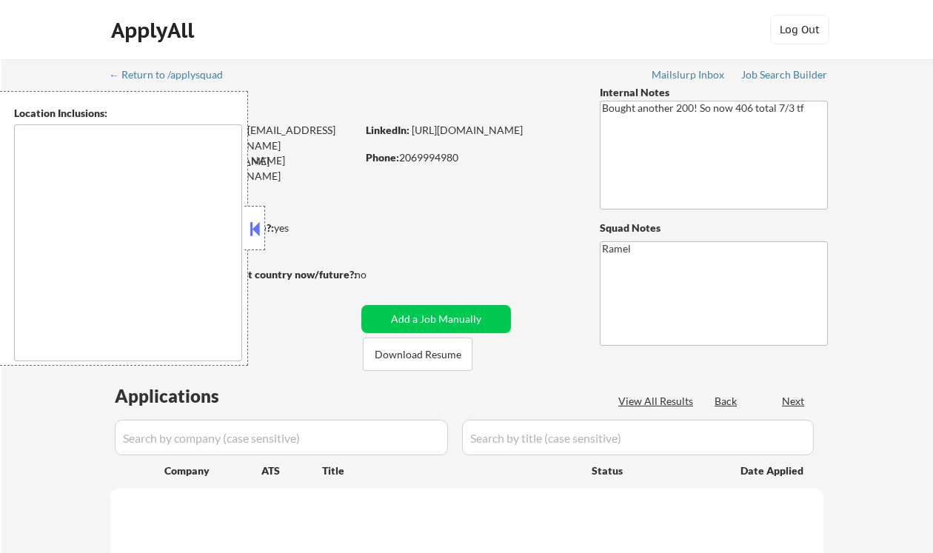
click at [252, 230] on button at bounding box center [255, 229] width 16 height 22
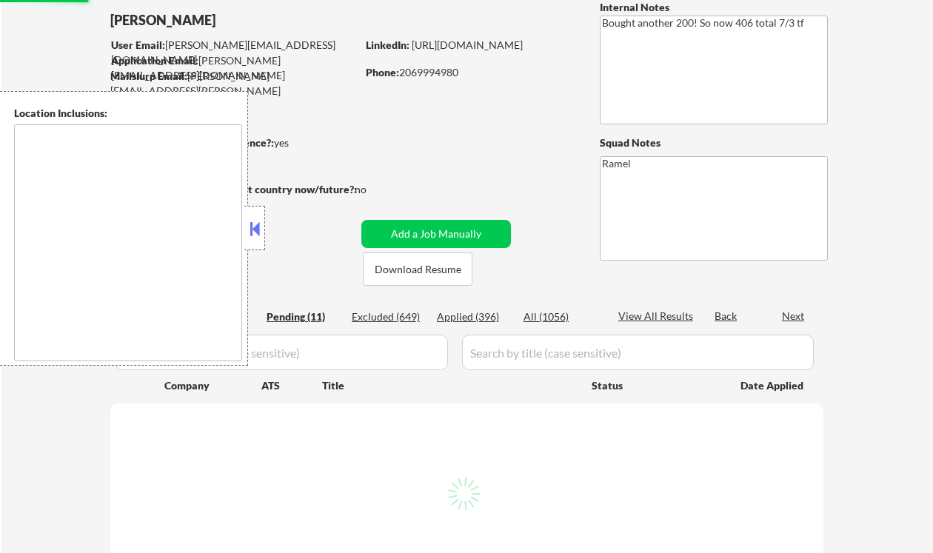
scroll to position [99, 0]
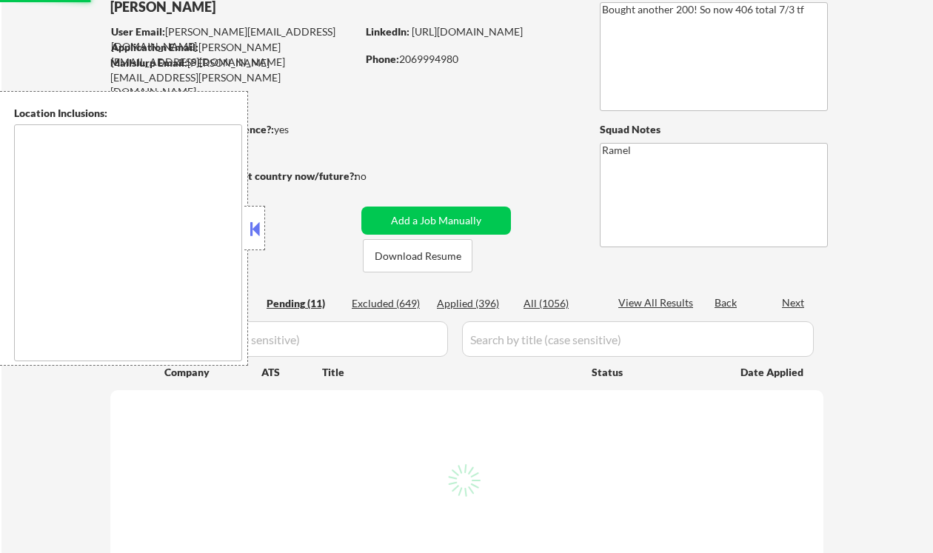
select select ""pending""
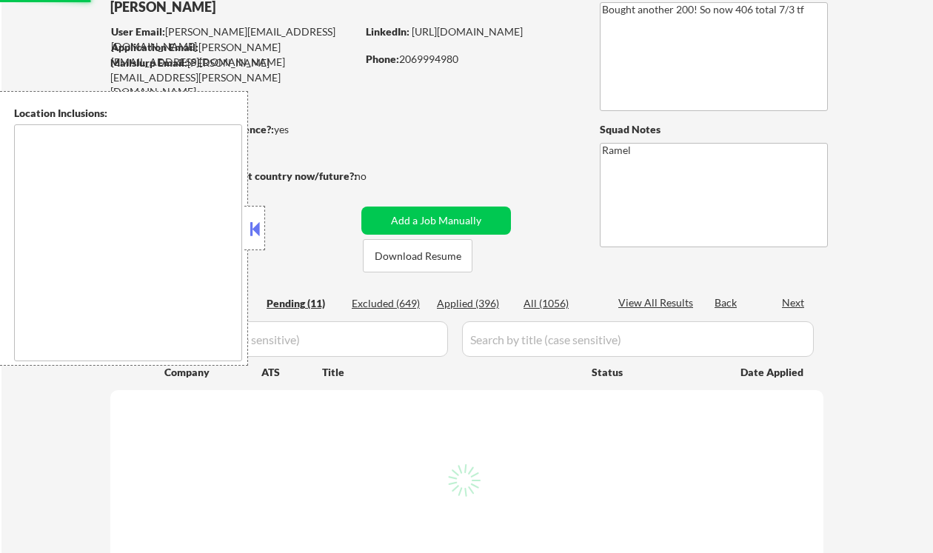
select select ""pending""
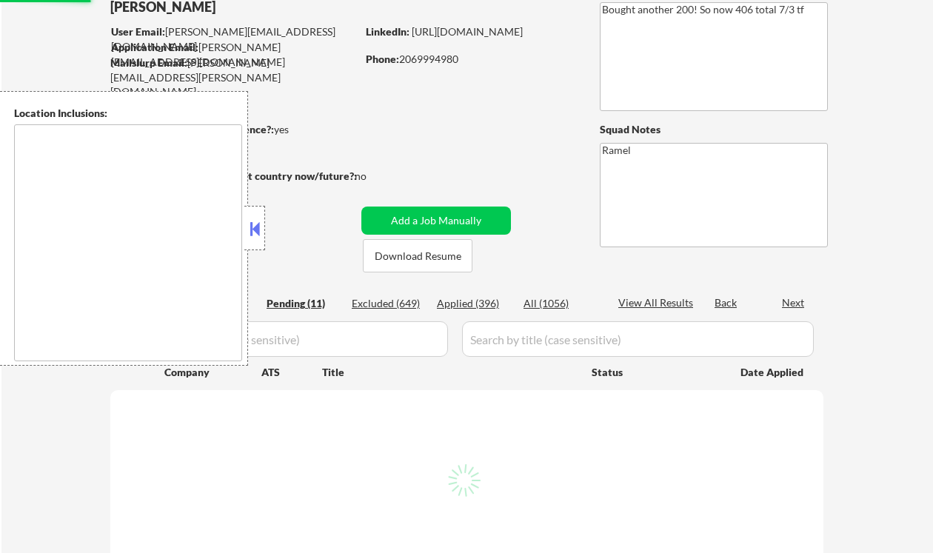
select select ""pending""
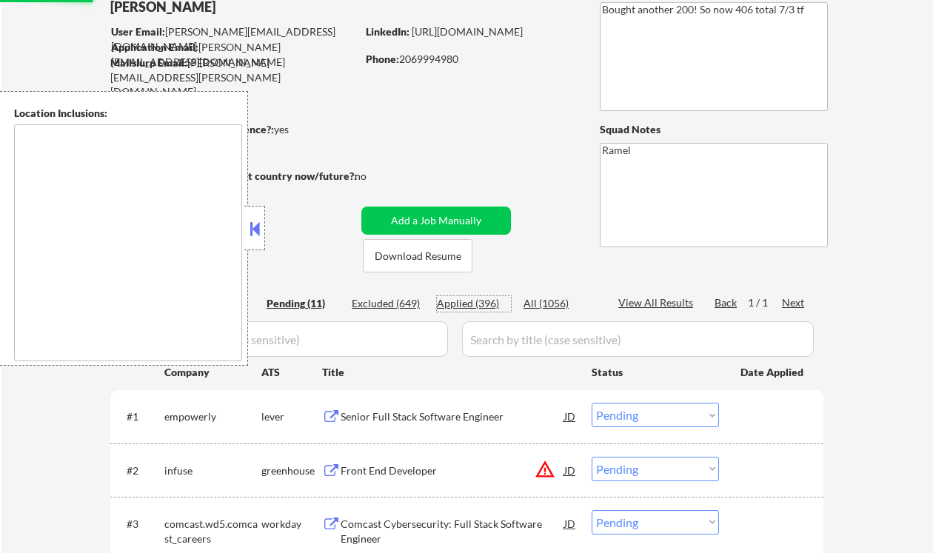
click at [470, 301] on div "Applied (396)" at bounding box center [474, 303] width 74 height 15
click at [253, 223] on button at bounding box center [255, 229] width 16 height 22
click at [256, 222] on button at bounding box center [255, 229] width 16 height 22
select select ""applied""
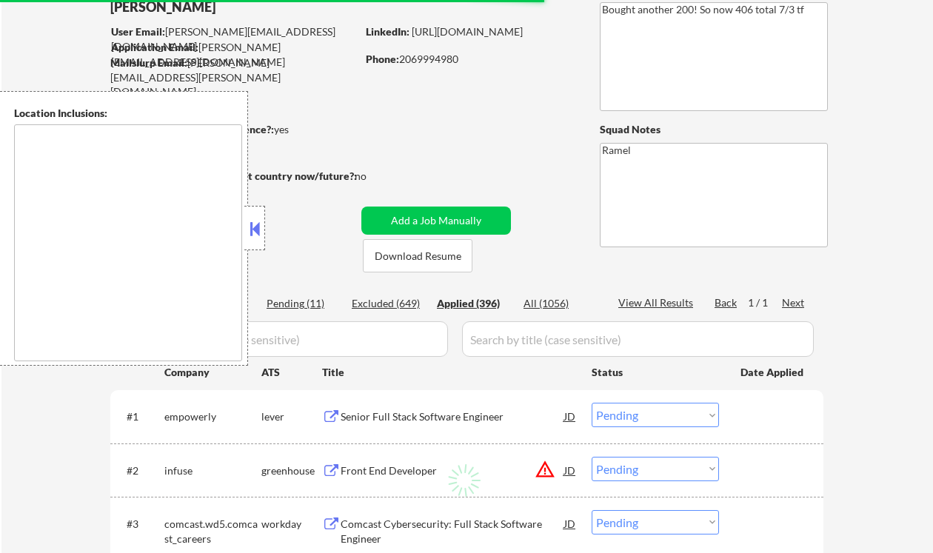
select select ""applied""
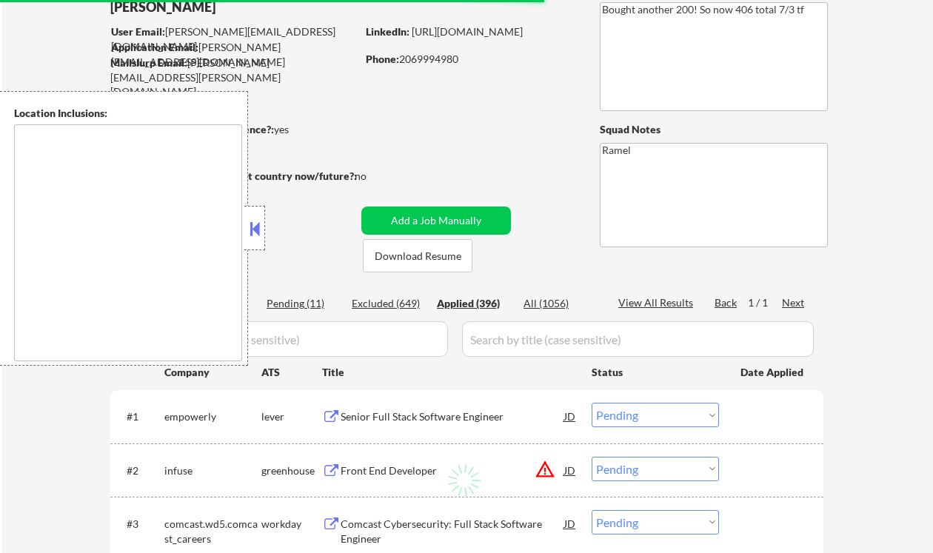
select select ""applied""
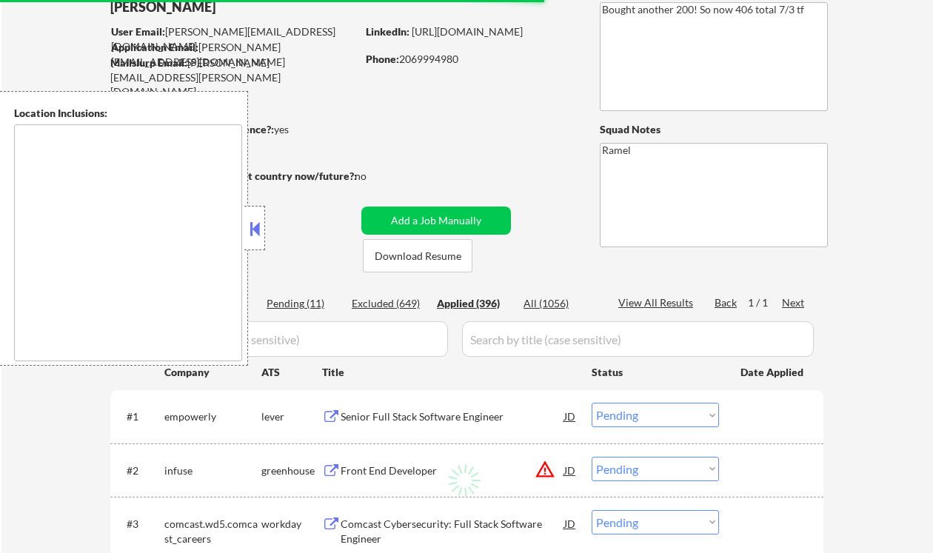
select select ""applied""
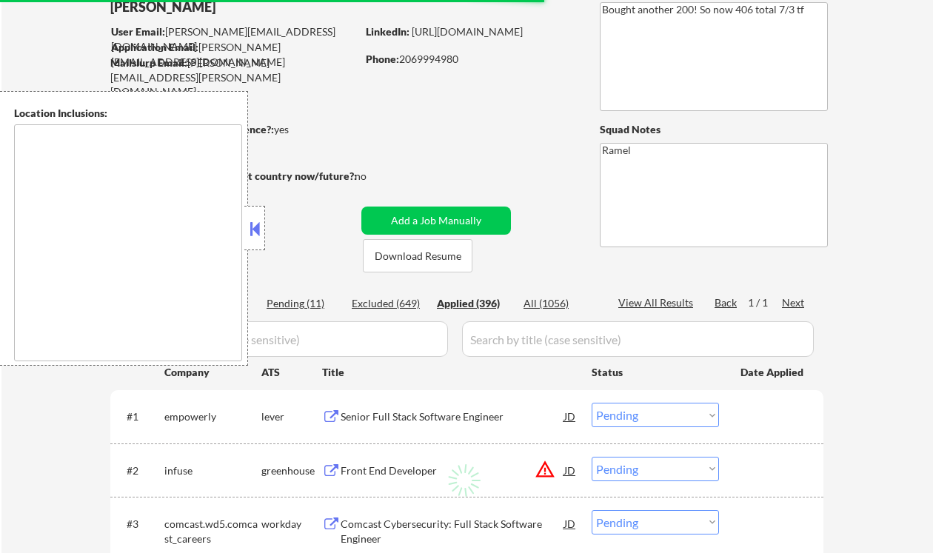
select select ""applied""
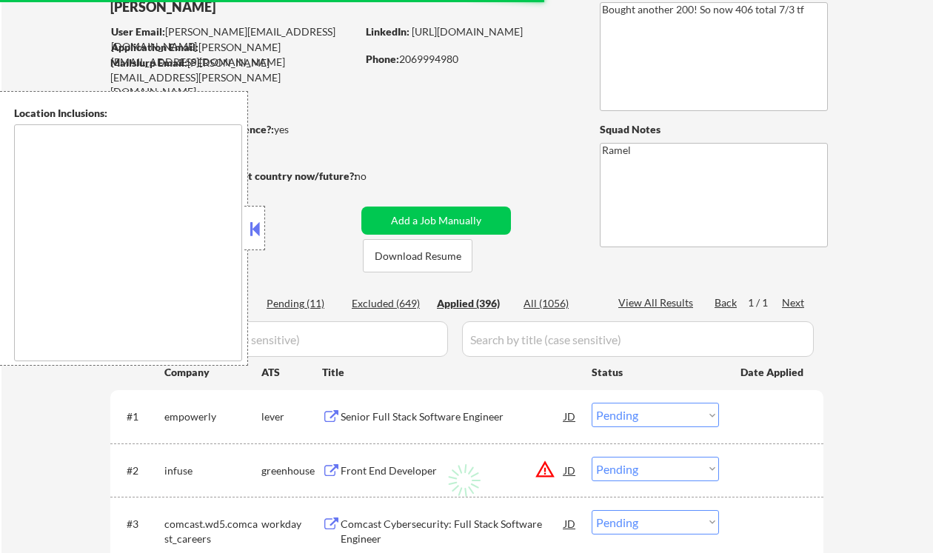
select select ""applied""
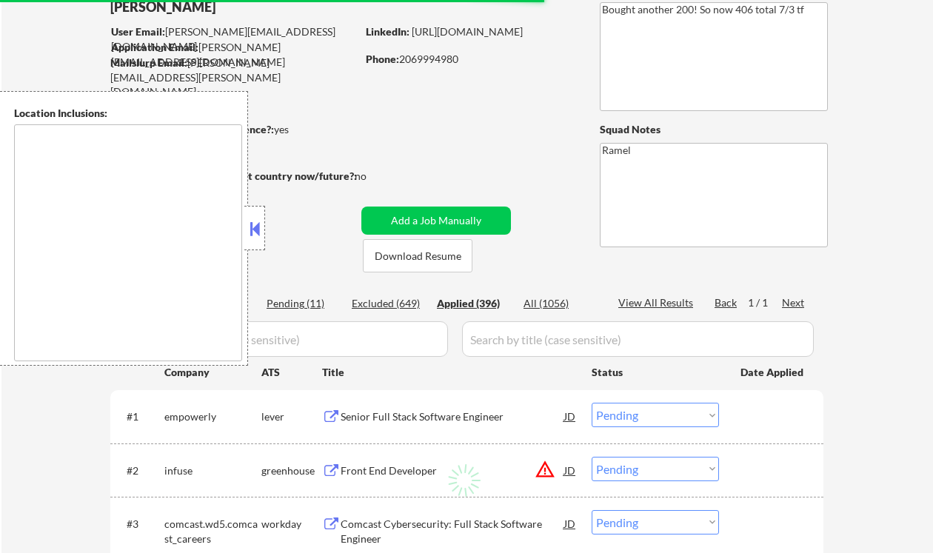
select select ""applied""
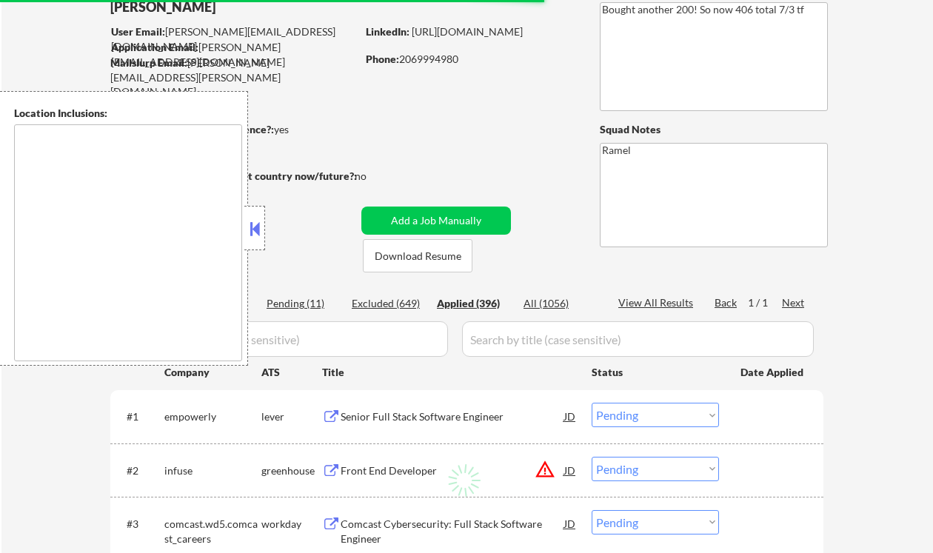
select select ""applied""
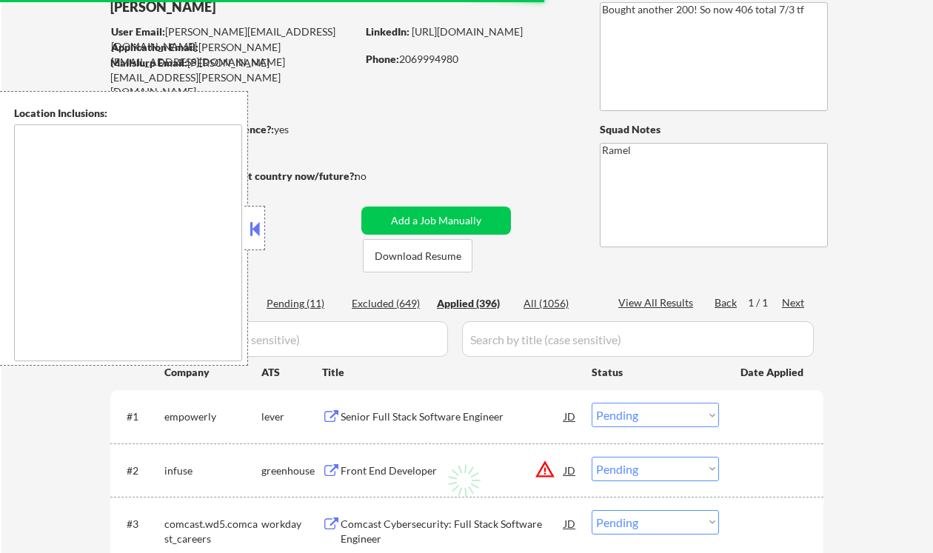
select select ""applied""
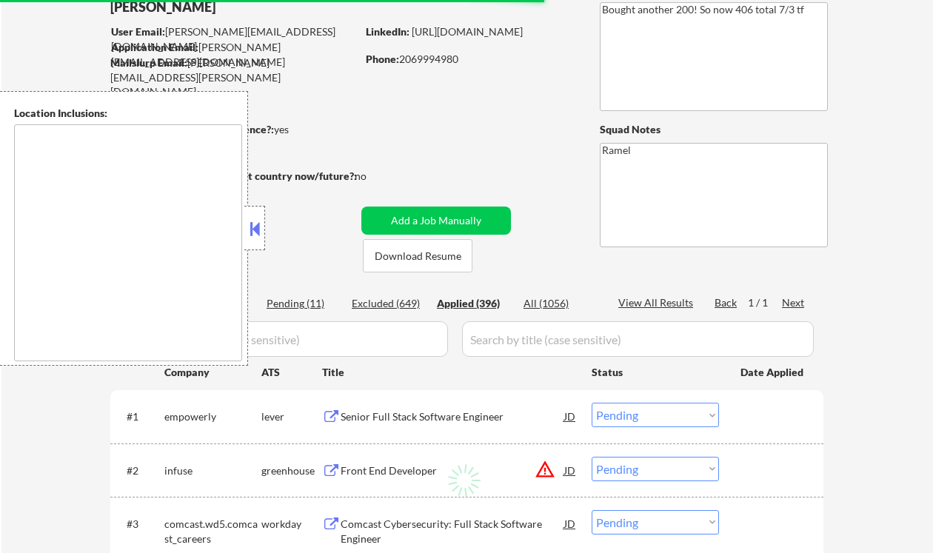
select select ""applied""
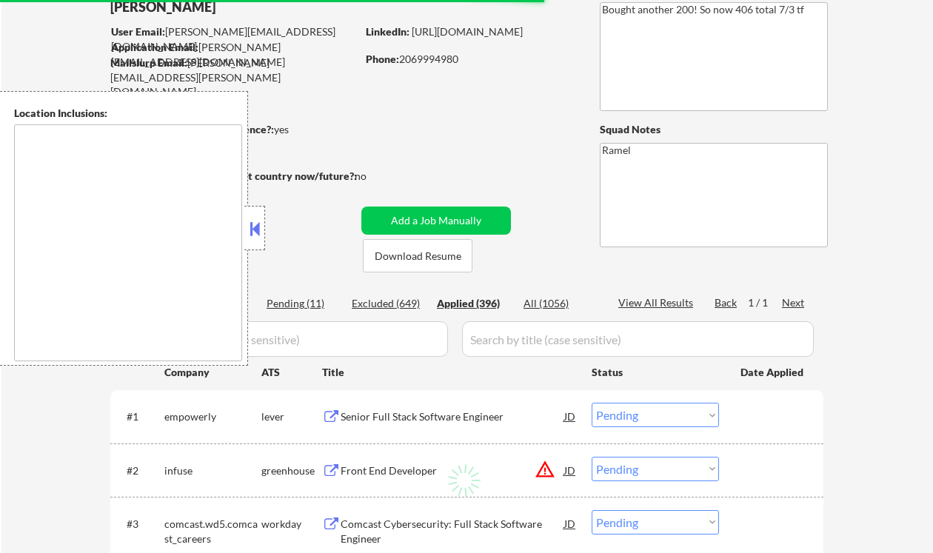
select select ""applied""
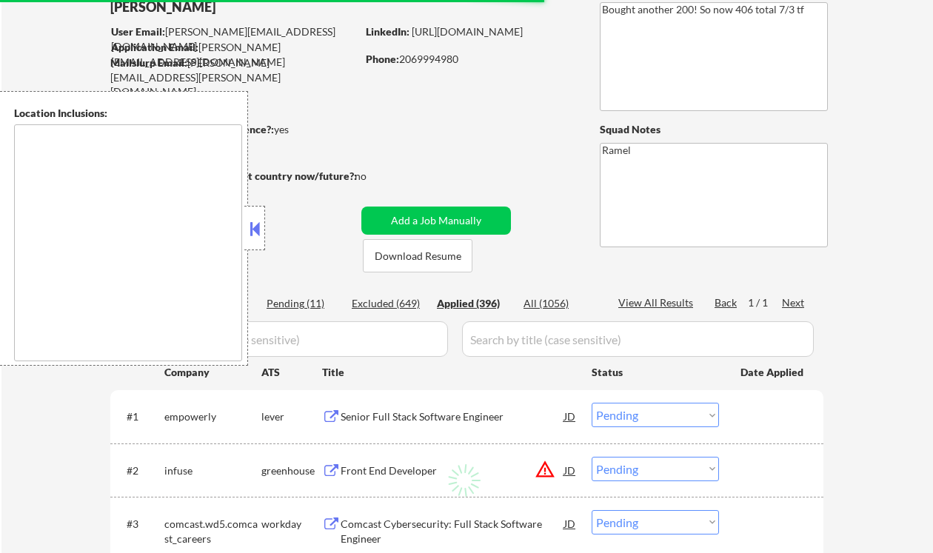
select select ""applied""
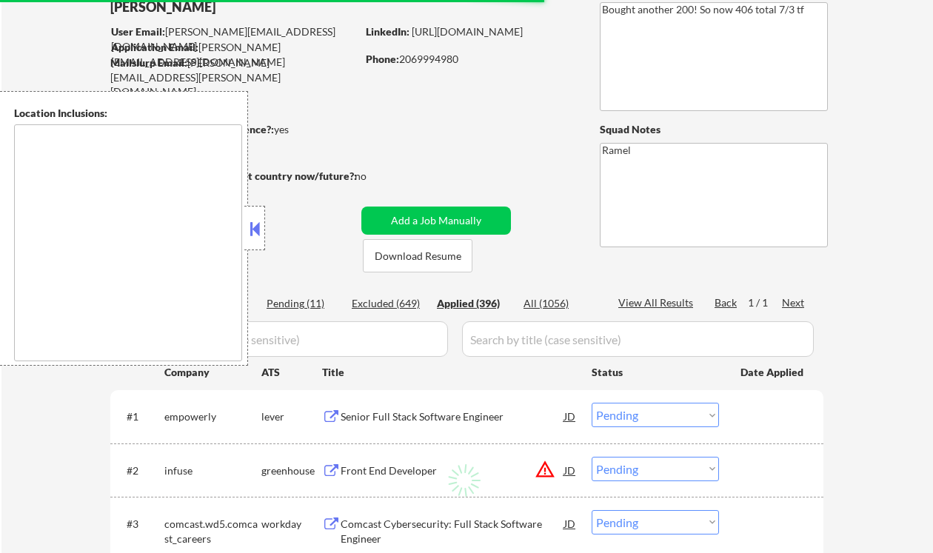
select select ""applied""
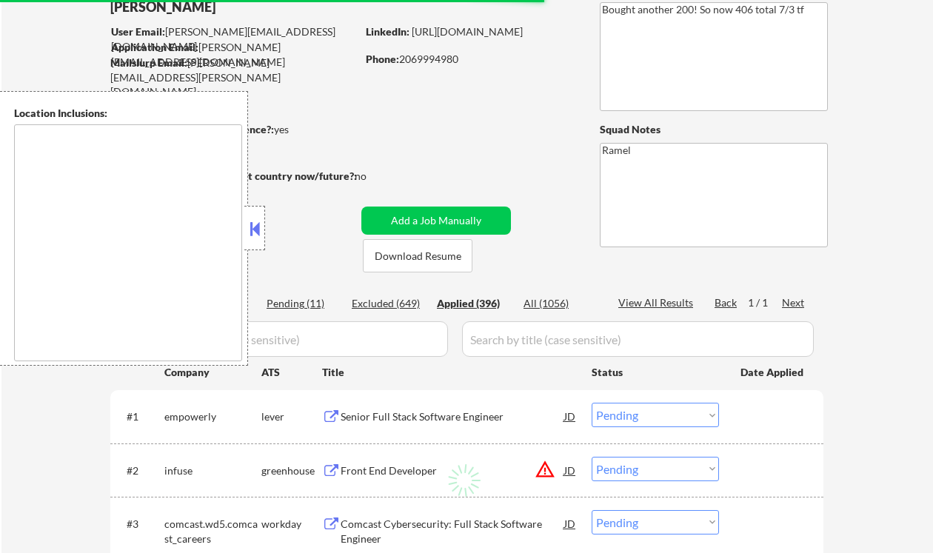
select select ""applied""
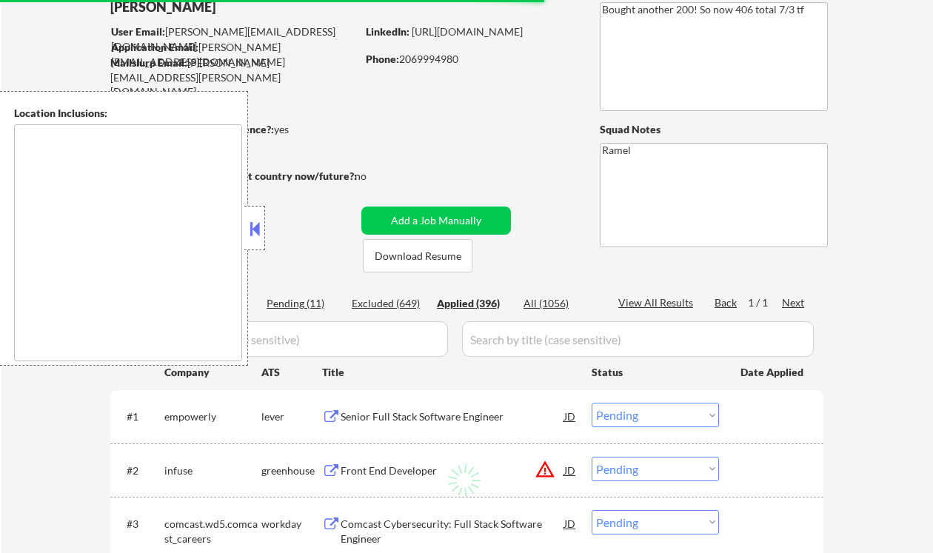
select select ""applied""
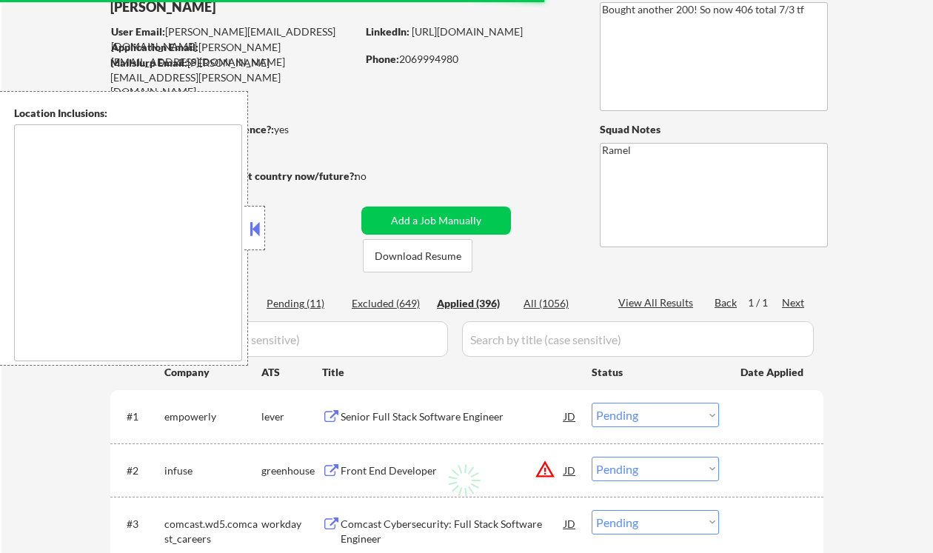
select select ""applied""
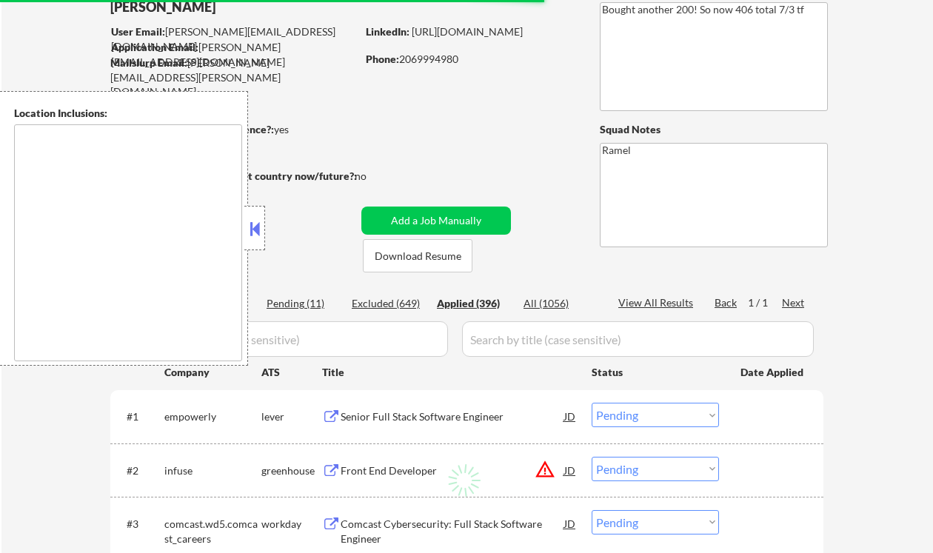
select select ""applied""
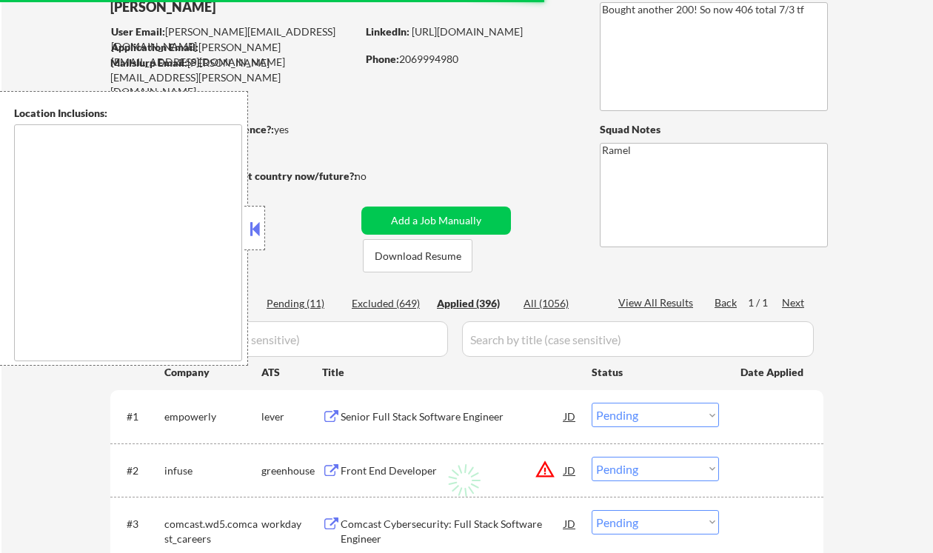
select select ""applied""
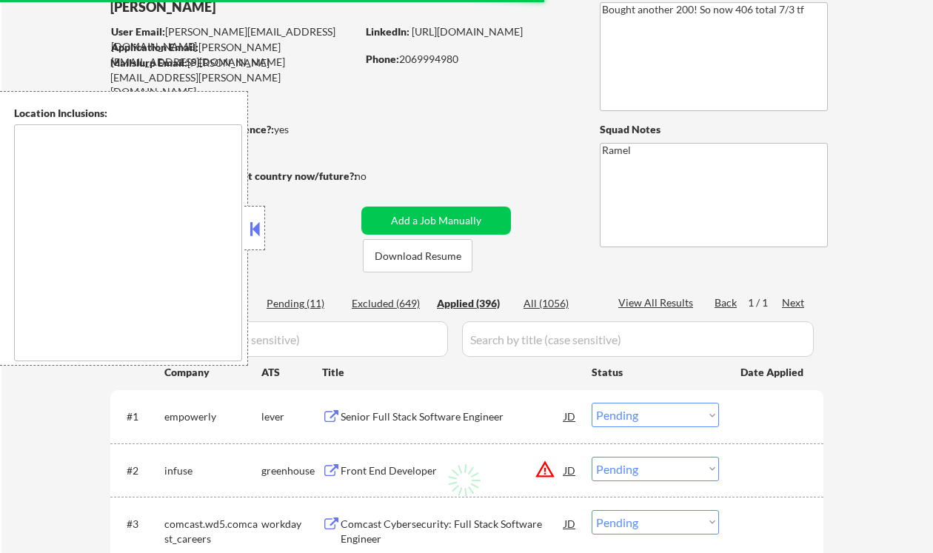
select select ""applied""
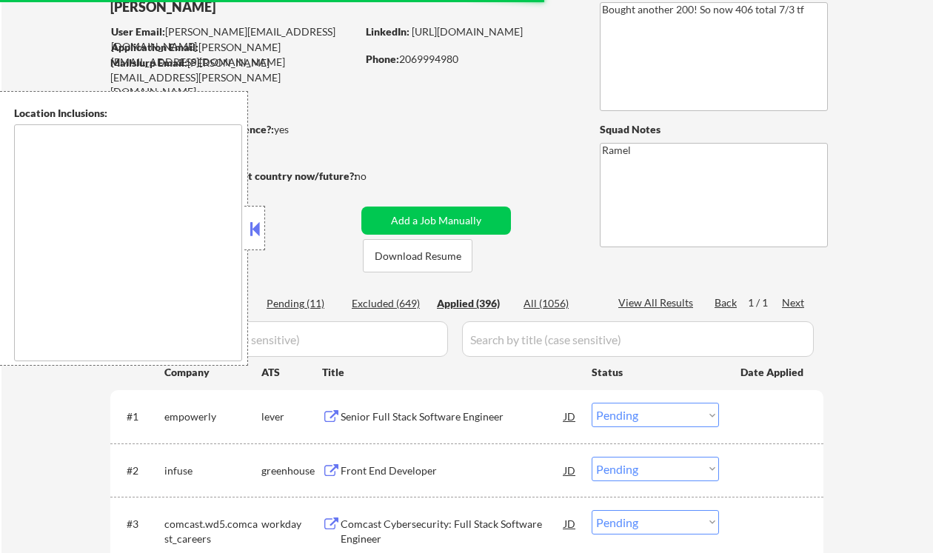
select select ""applied""
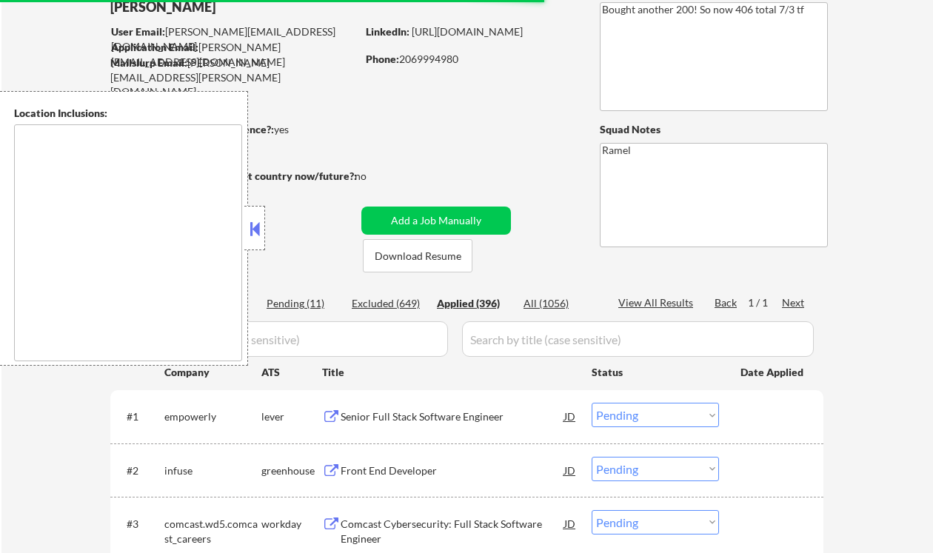
select select ""applied""
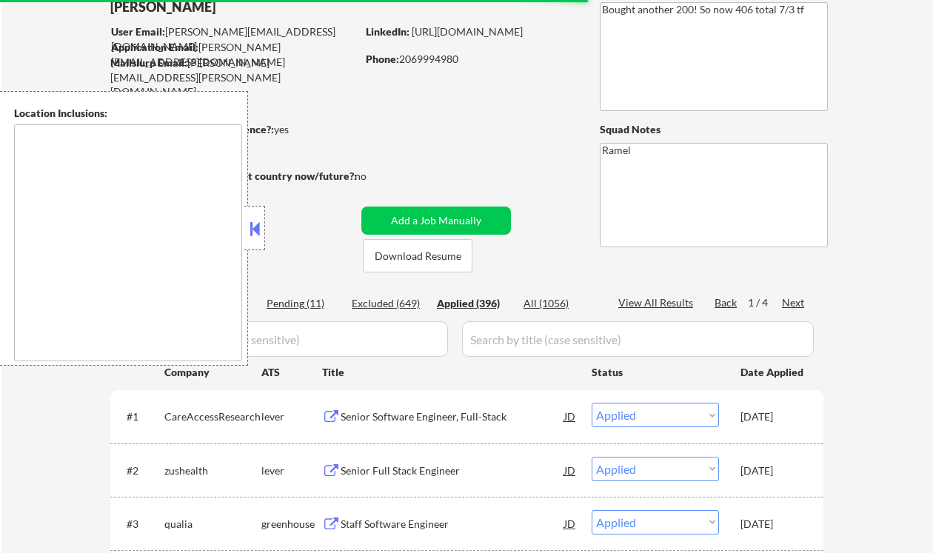
click at [253, 228] on button at bounding box center [255, 229] width 16 height 22
click at [422, 55] on div "Phone: 2069994980" at bounding box center [471, 59] width 210 height 15
click at [423, 55] on div "Phone: 2069994980" at bounding box center [471, 59] width 210 height 15
copy div "2069994980"
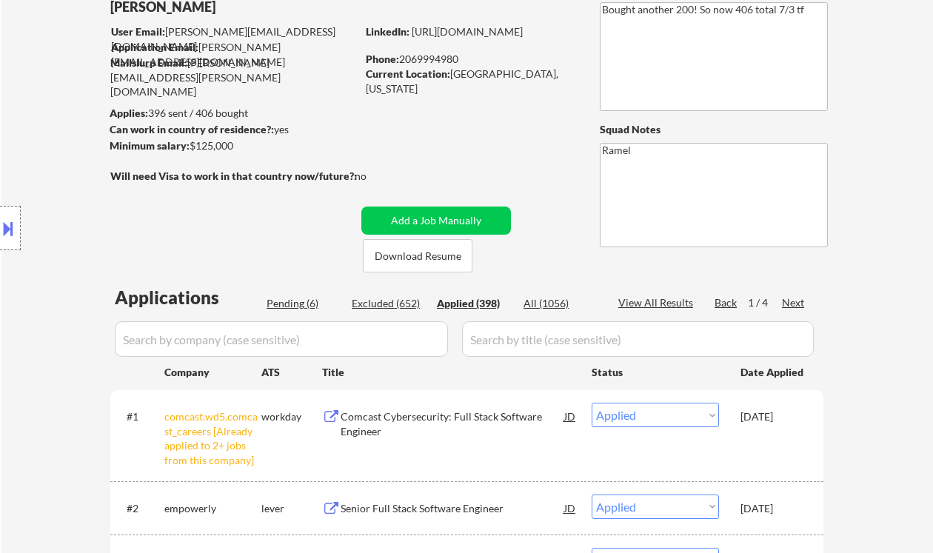
click at [672, 303] on div "View All Results" at bounding box center [658, 303] width 79 height 15
select select ""applied""
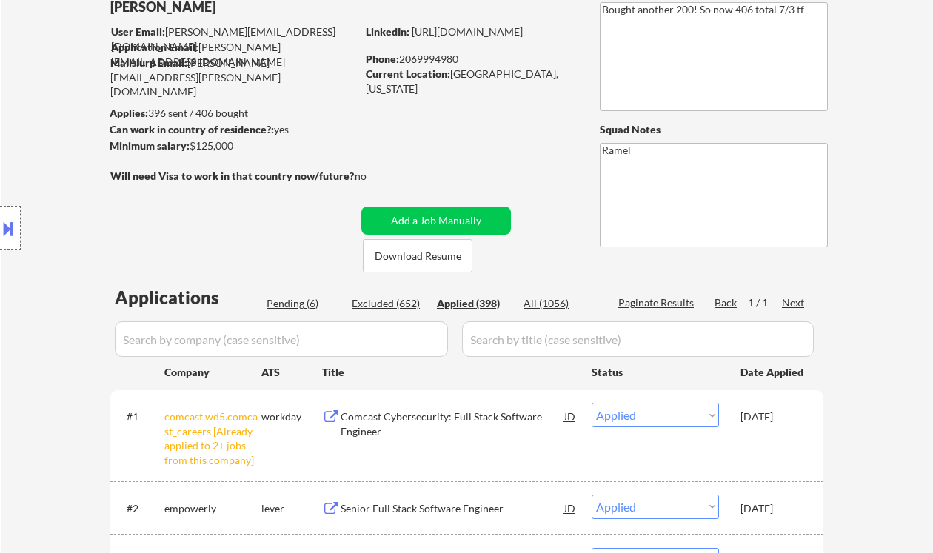
select select ""applied""
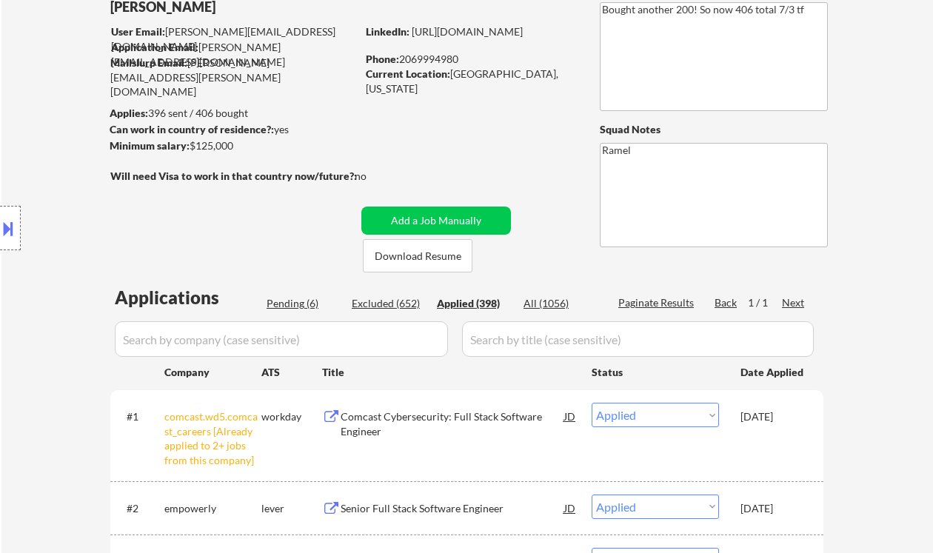
select select ""applied""
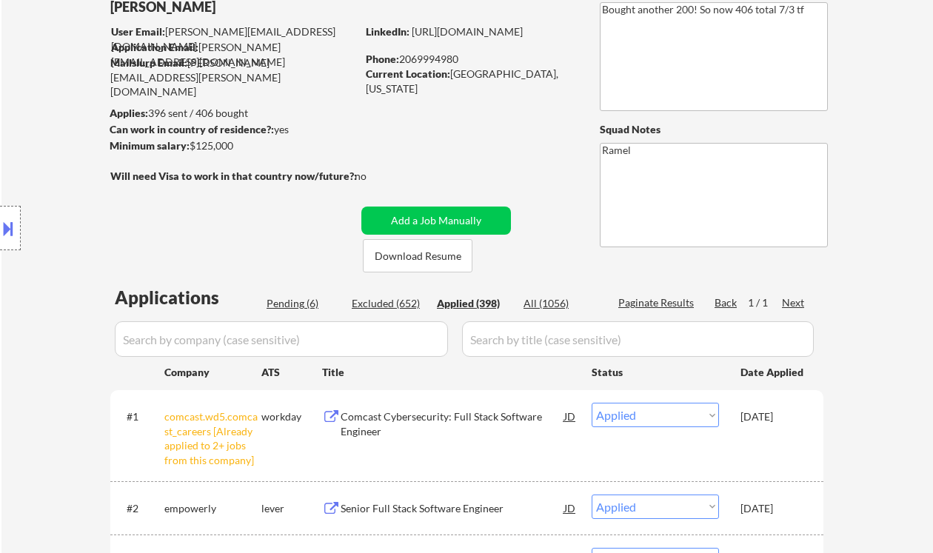
select select ""applied""
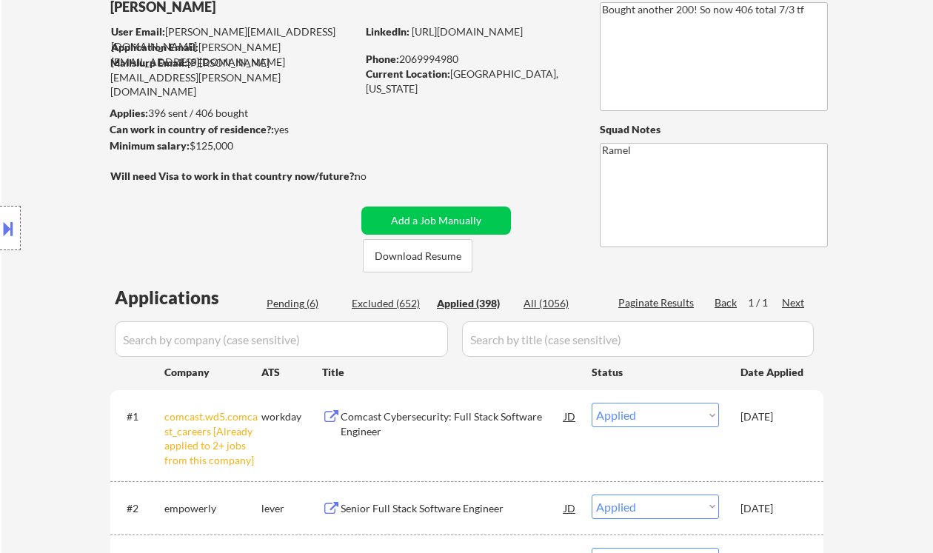
select select ""applied""
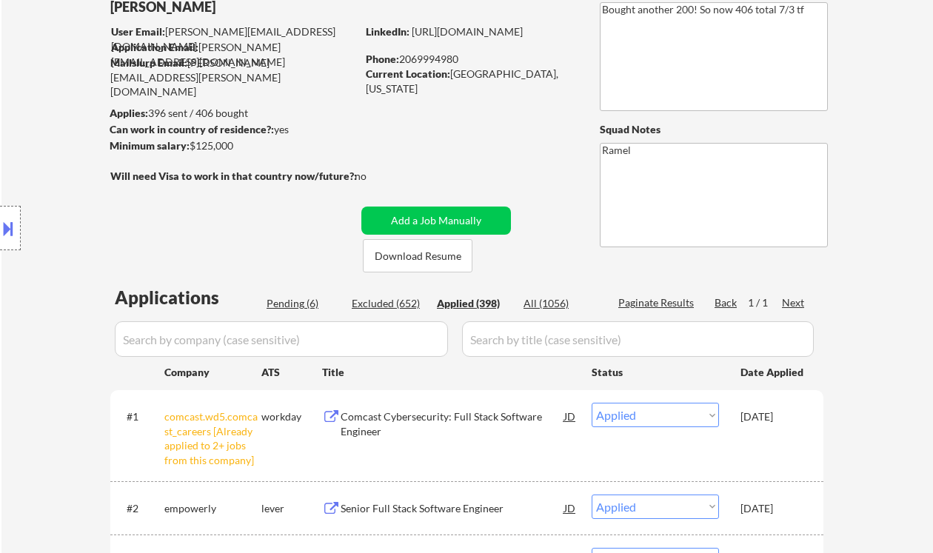
select select ""applied""
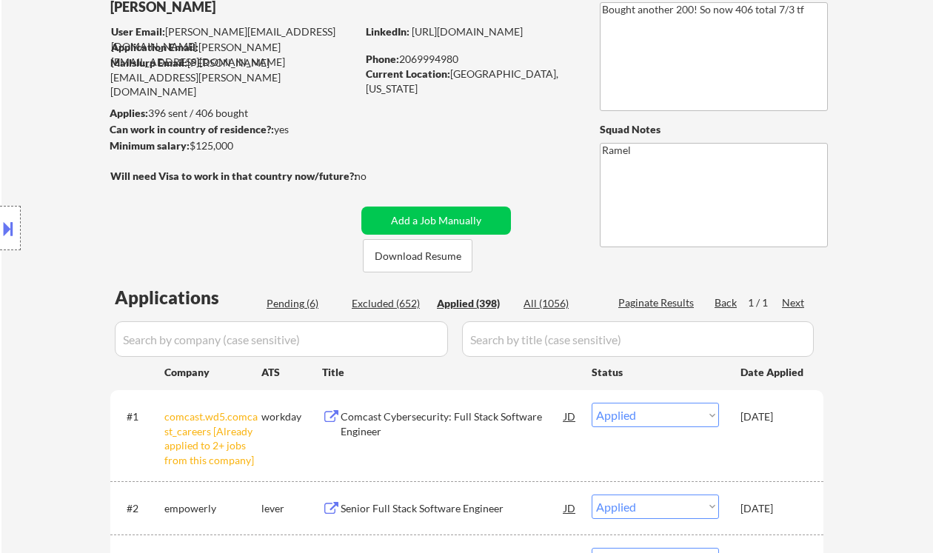
select select ""applied""
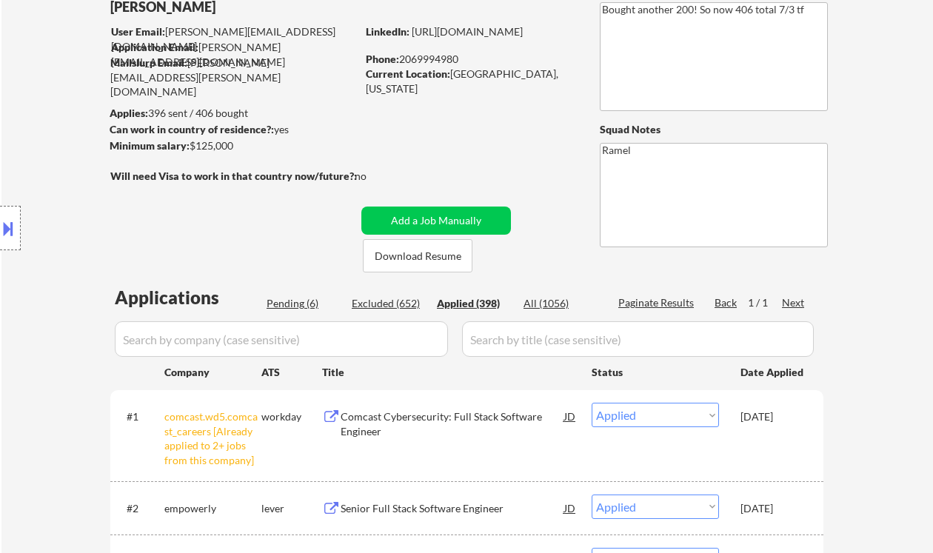
select select ""applied""
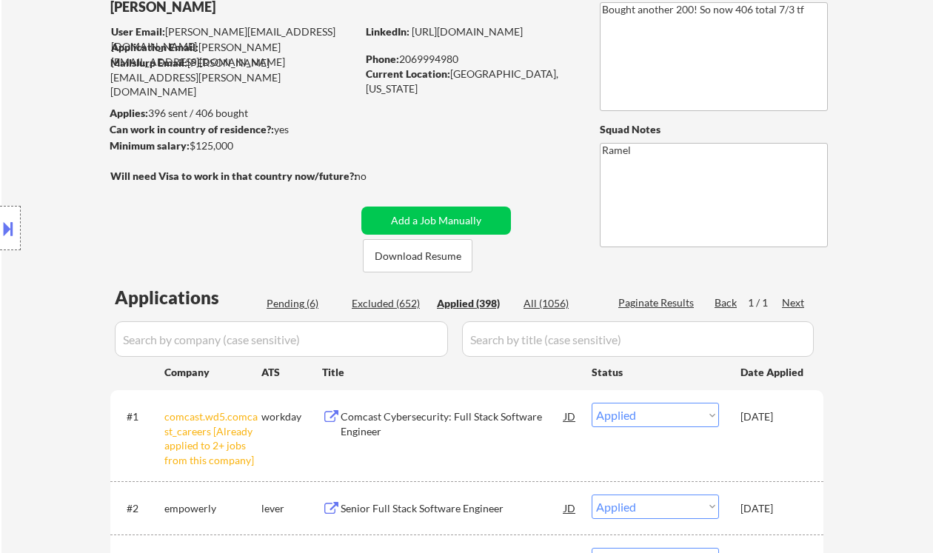
select select ""applied""
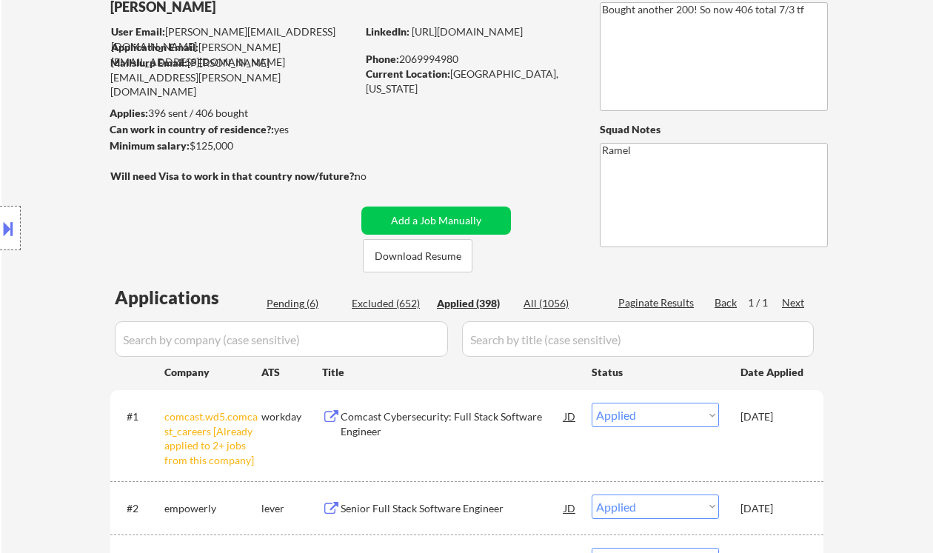
select select ""applied""
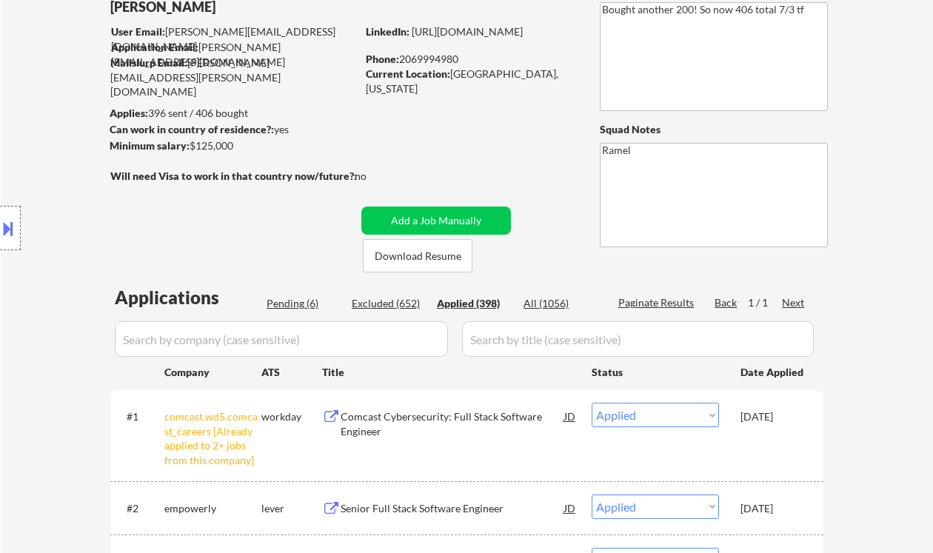
select select ""applied""
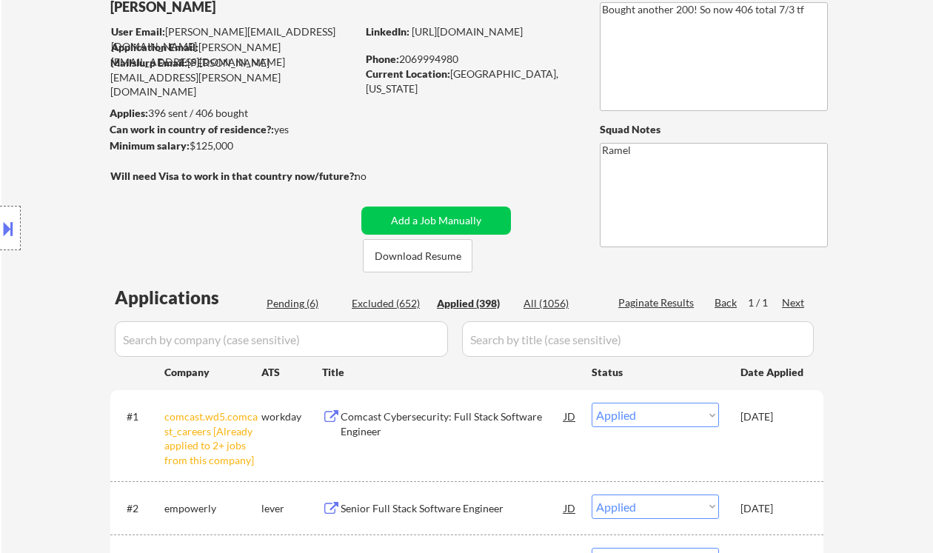
select select ""applied""
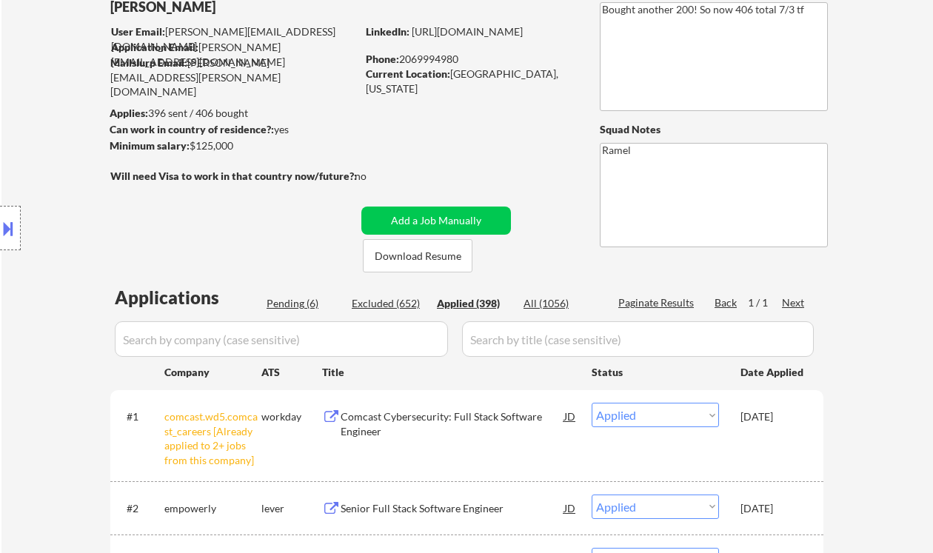
select select ""applied""
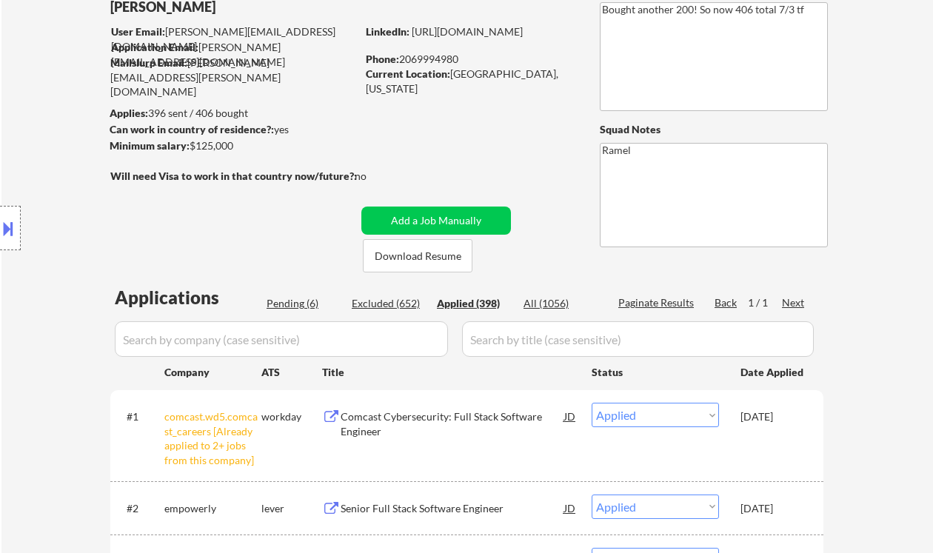
select select ""applied""
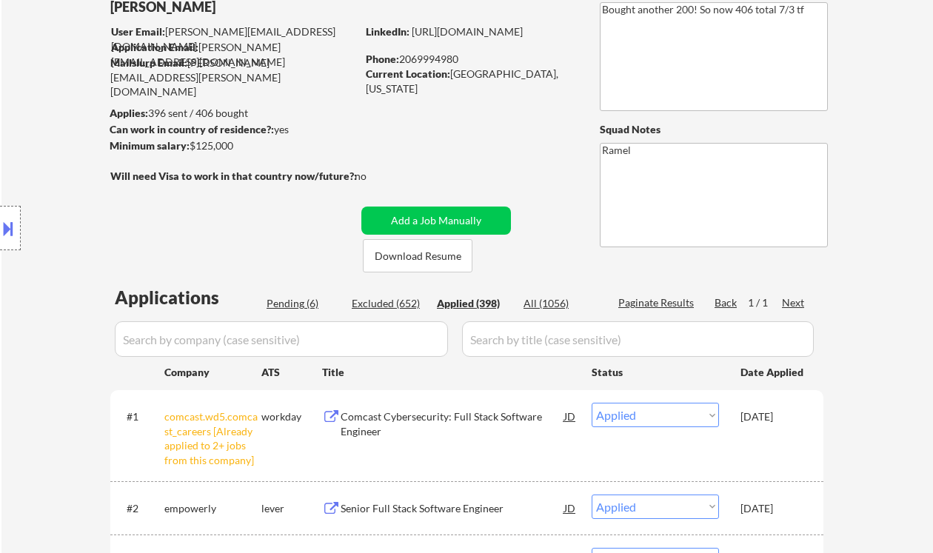
select select ""applied""
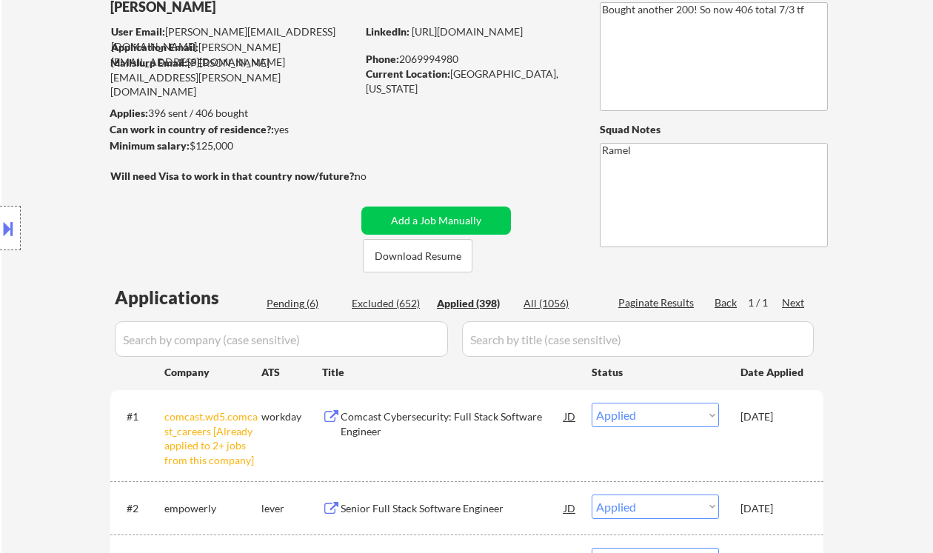
select select ""applied""
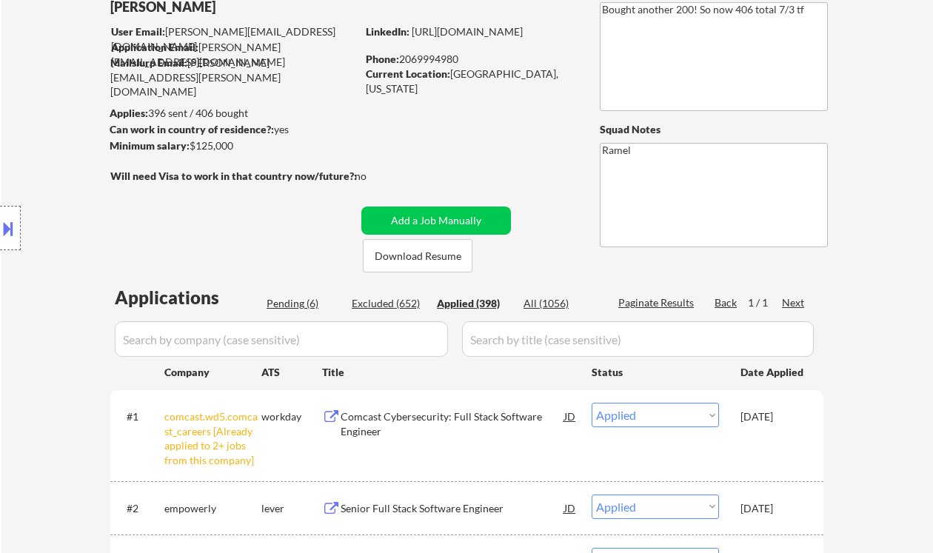
select select ""applied""
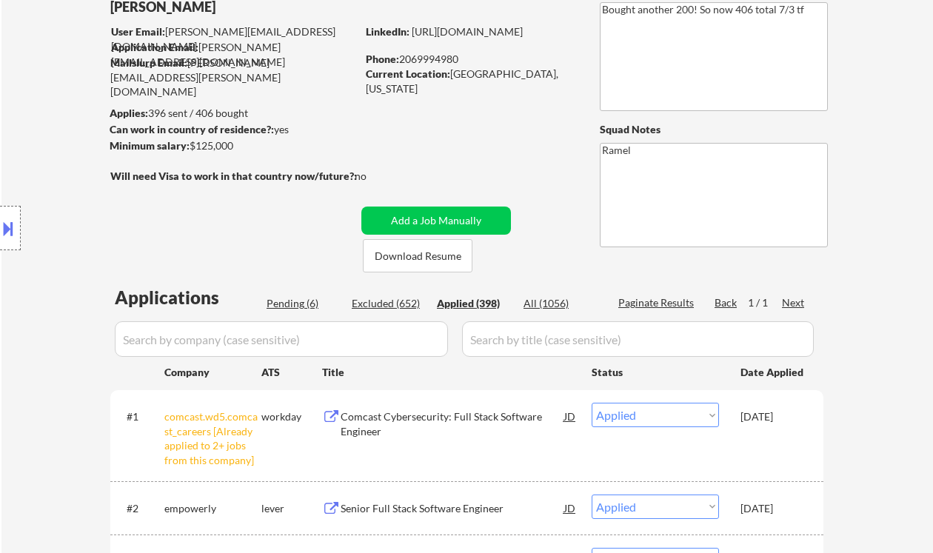
select select ""applied""
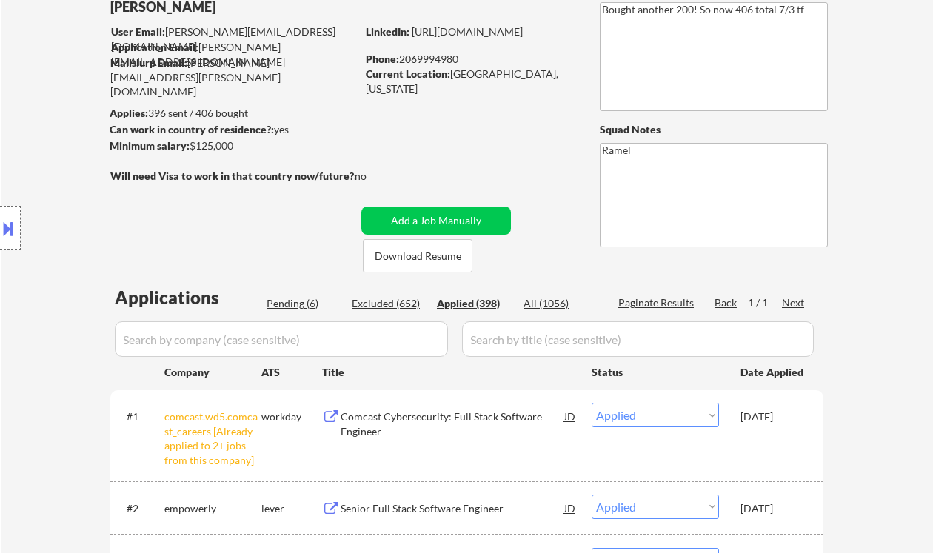
click at [446, 64] on div "Phone: 2069994980" at bounding box center [471, 59] width 210 height 15
copy div "2069994980"
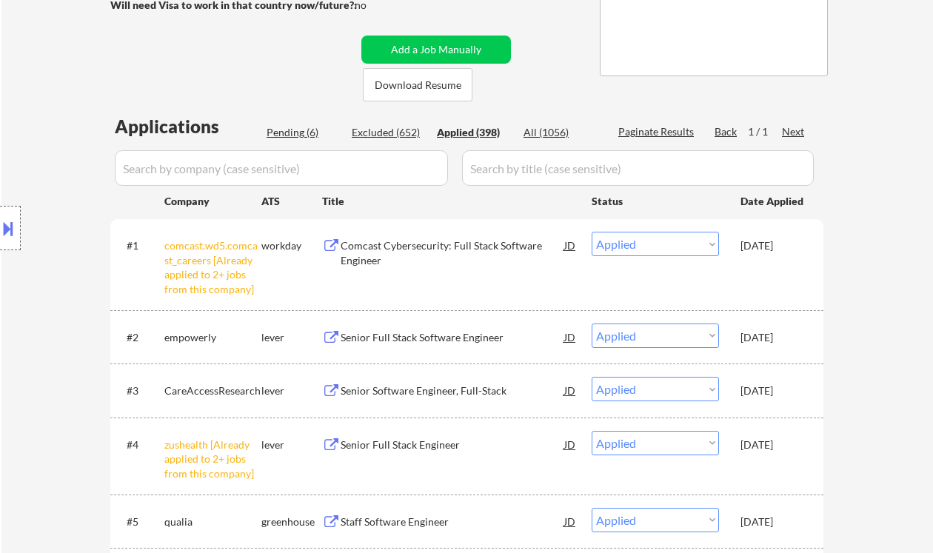
scroll to position [296, 0]
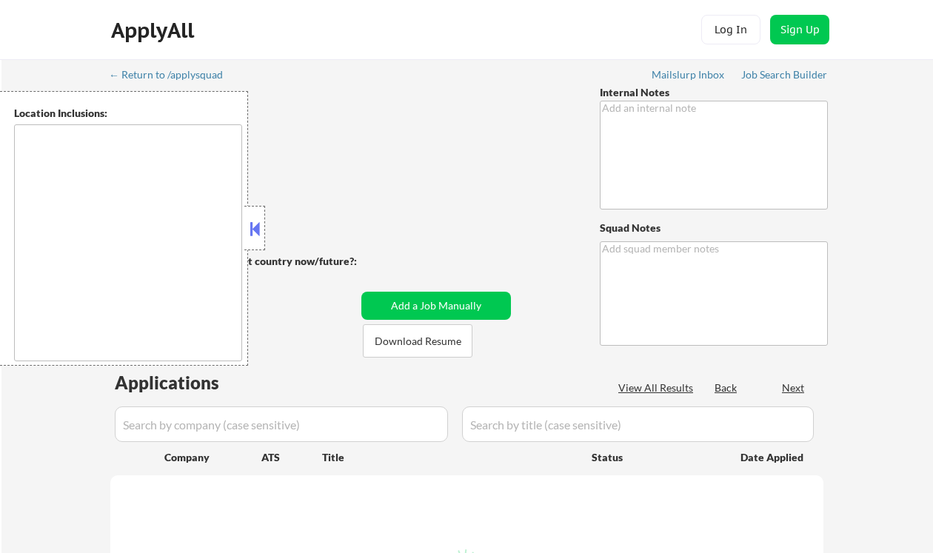
type textarea "Bought another 200! So now 406 total 7/3 tf"
type textarea "Ramel"
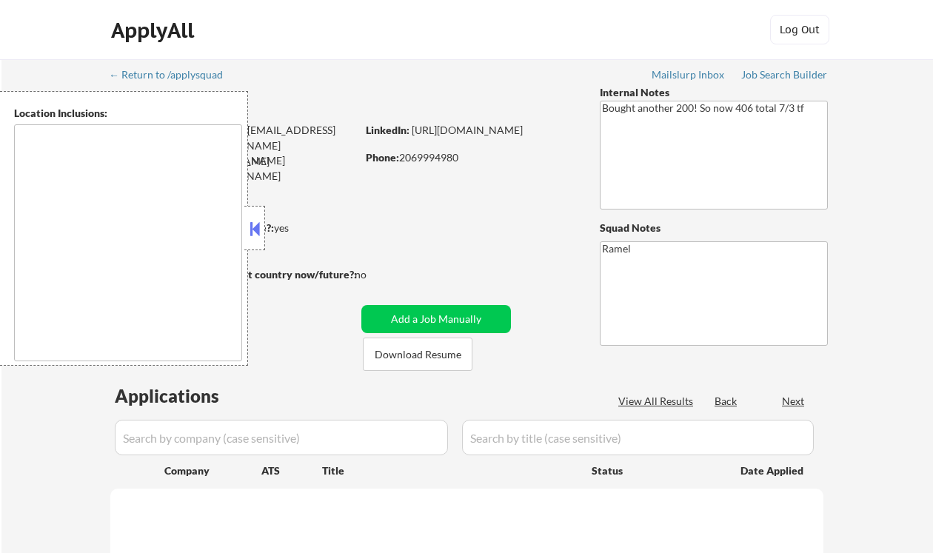
select select ""pending""
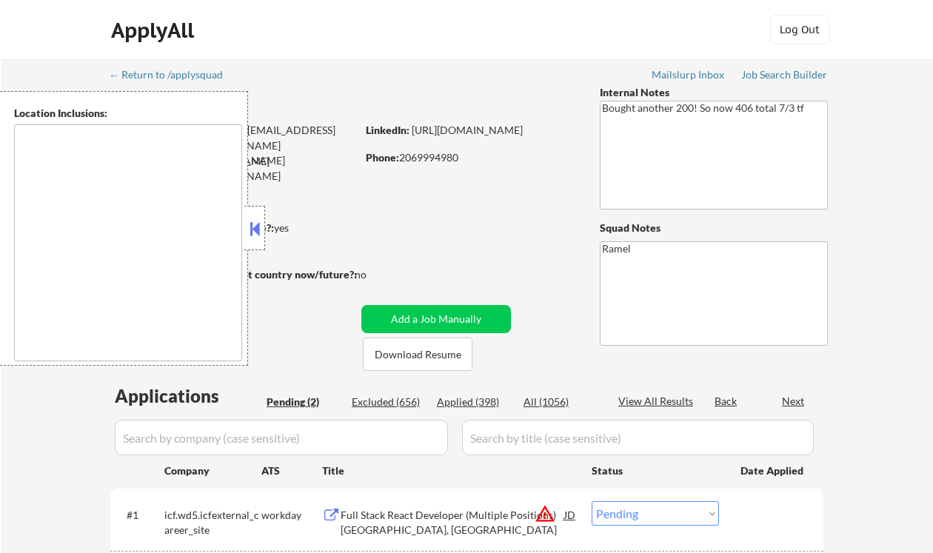
type textarea "remote"
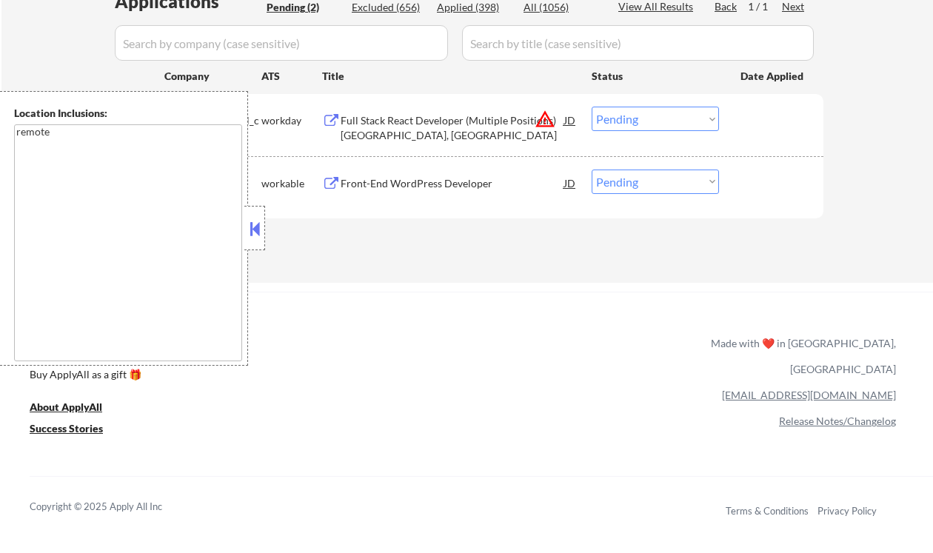
scroll to position [395, 0]
click at [241, 229] on textarea "remote" at bounding box center [128, 242] width 228 height 237
click at [265, 236] on div "Applications Pending (2) Excluded (656) Applied (398) All (1056) View All Resul…" at bounding box center [466, 122] width 713 height 266
click at [260, 230] on button at bounding box center [255, 229] width 16 height 22
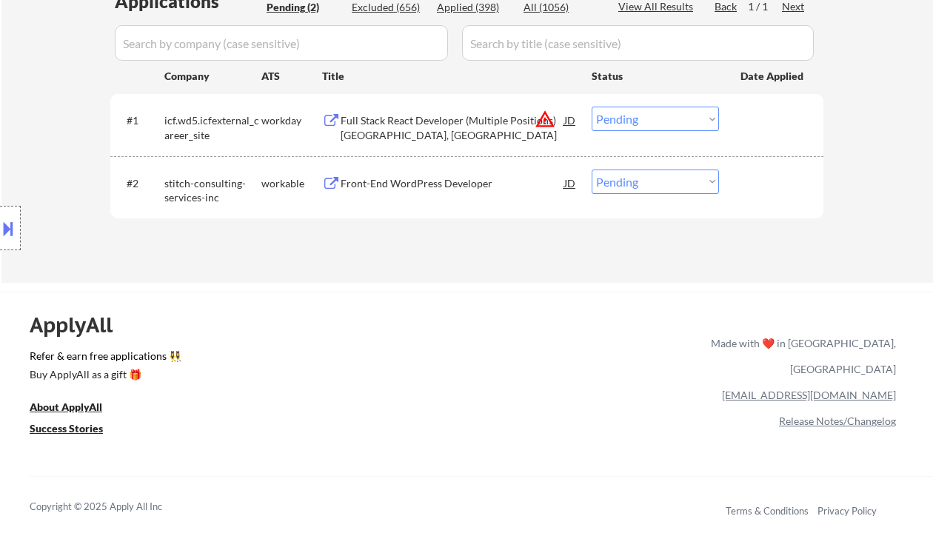
drag, startPoint x: 650, startPoint y: 115, endPoint x: 660, endPoint y: 125, distance: 14.2
click at [650, 115] on select "Choose an option... Pending Applied Excluded (Questions) Excluded (Expired) Exc…" at bounding box center [655, 119] width 127 height 24
drag, startPoint x: 392, startPoint y: 260, endPoint x: 507, endPoint y: 229, distance: 119.7
click at [636, 120] on select "Choose an option... Pending Applied Excluded (Questions) Excluded (Expired) Exc…" at bounding box center [655, 119] width 127 height 24
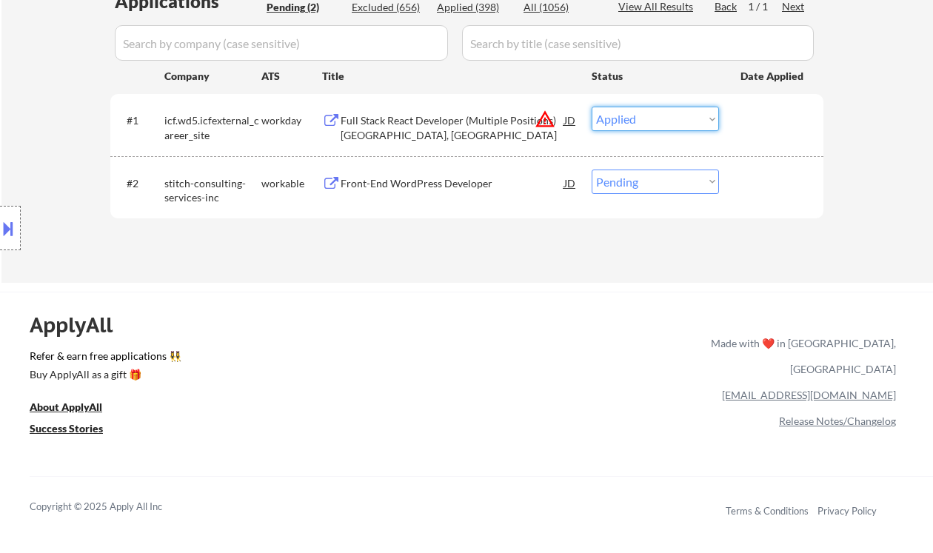
click at [592, 107] on select "Choose an option... Pending Applied Excluded (Questions) Excluded (Expired) Exc…" at bounding box center [655, 119] width 127 height 24
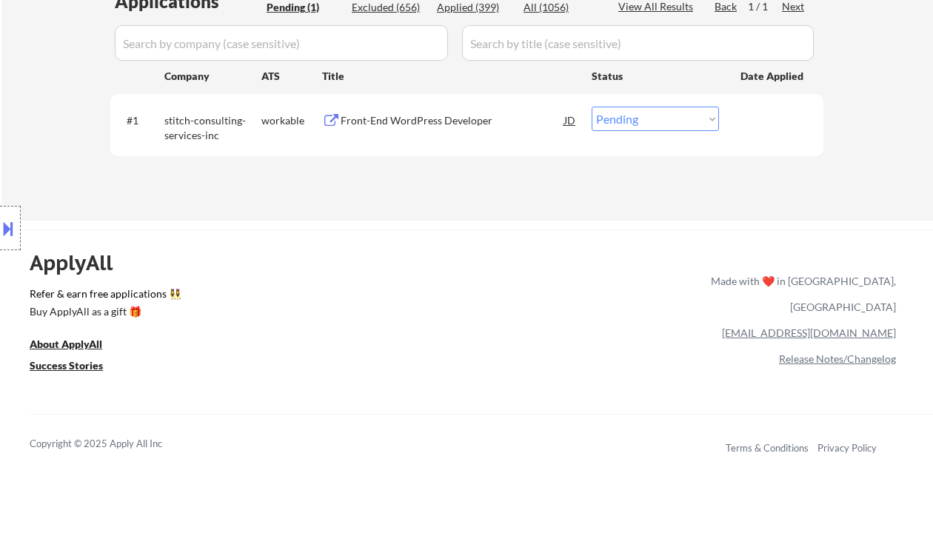
click at [681, 119] on select "Choose an option... Pending Applied Excluded (Questions) Excluded (Expired) Exc…" at bounding box center [655, 119] width 127 height 24
click at [401, 120] on div "Front-End WordPress Developer" at bounding box center [453, 120] width 224 height 15
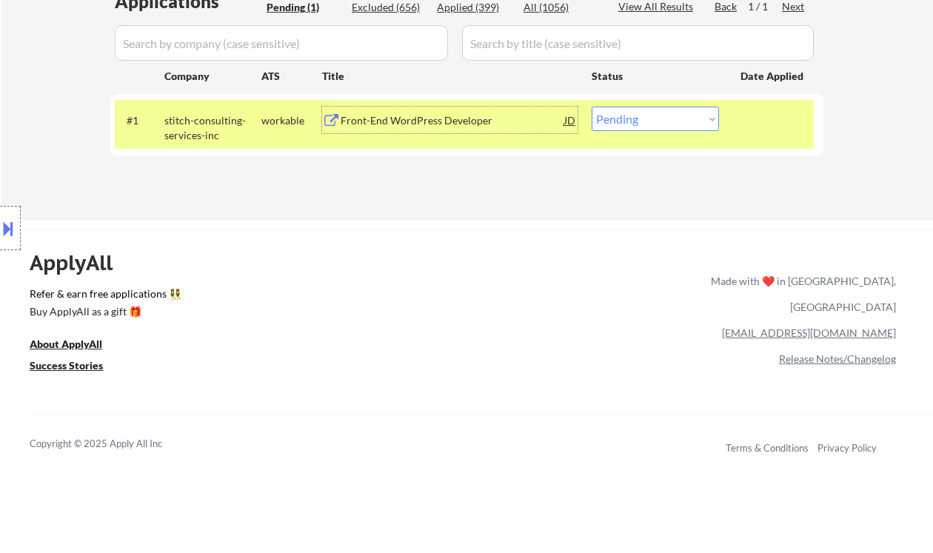
drag, startPoint x: 642, startPoint y: 113, endPoint x: 653, endPoint y: 130, distance: 20.3
click at [642, 113] on select "Choose an option... Pending Applied Excluded (Questions) Excluded (Expired) Exc…" at bounding box center [655, 119] width 127 height 24
select select ""excluded__bad_match_""
click at [592, 107] on select "Choose an option... Pending Applied Excluded (Questions) Excluded (Expired) Exc…" at bounding box center [655, 119] width 127 height 24
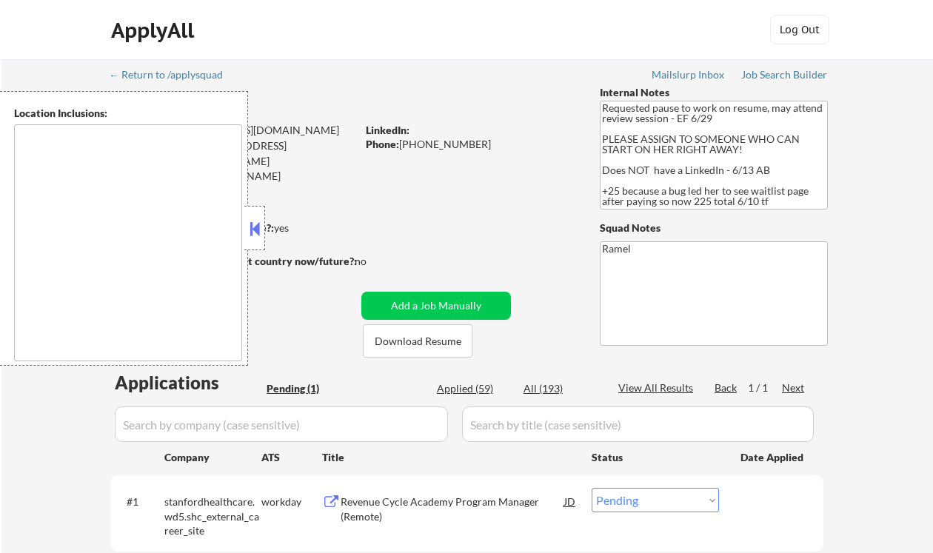
click at [249, 230] on button at bounding box center [255, 229] width 16 height 22
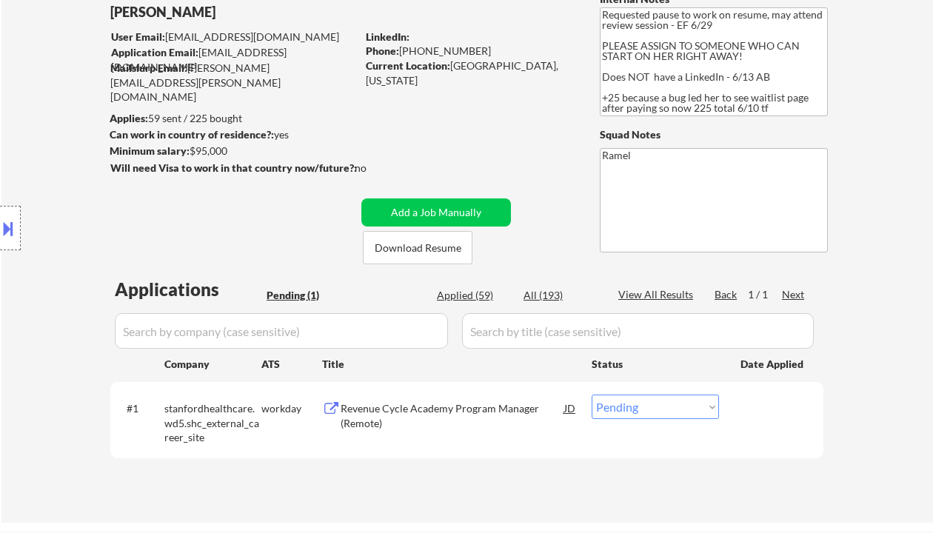
scroll to position [99, 0]
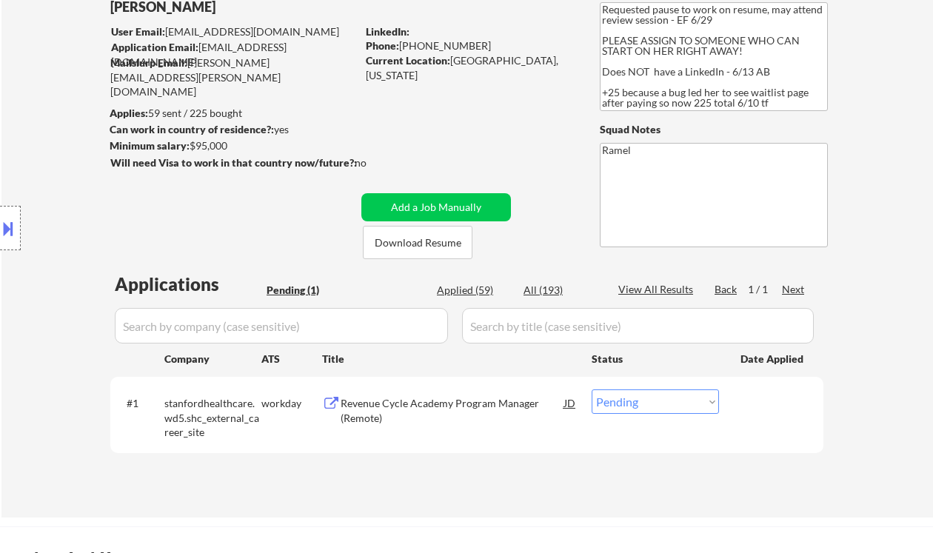
click at [47, 181] on div "Location Inclusions: Bellaire, TX West University Place, TX Southside Place, TX…" at bounding box center [132, 228] width 265 height 275
click at [410, 414] on div "Revenue Cycle Academy Program Manager (Remote)" at bounding box center [453, 410] width 224 height 29
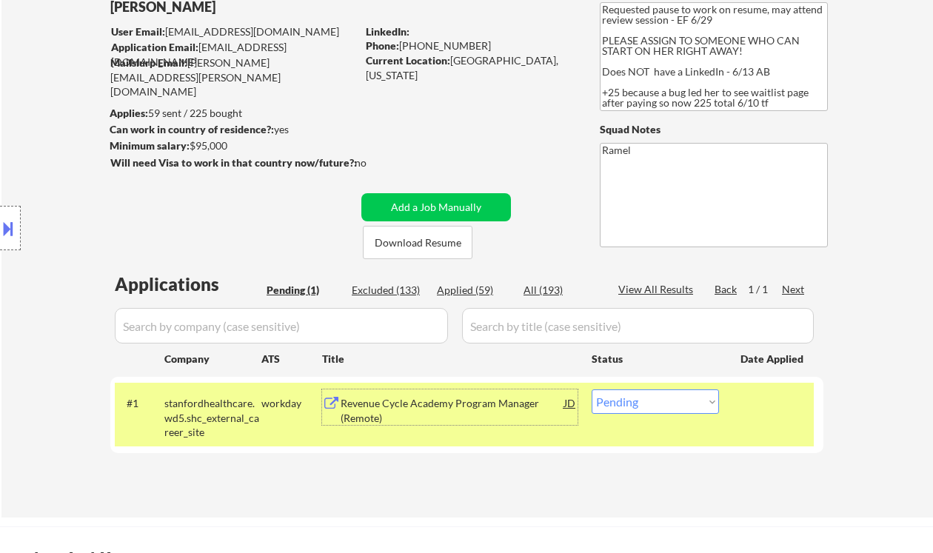
click at [705, 406] on select "Choose an option... Pending Applied Excluded (Questions) Excluded (Expired) Exc…" at bounding box center [655, 402] width 127 height 24
select select ""excluded__bad_match_""
click at [592, 390] on select "Choose an option... Pending Applied Excluded (Questions) Excluded (Expired) Exc…" at bounding box center [655, 402] width 127 height 24
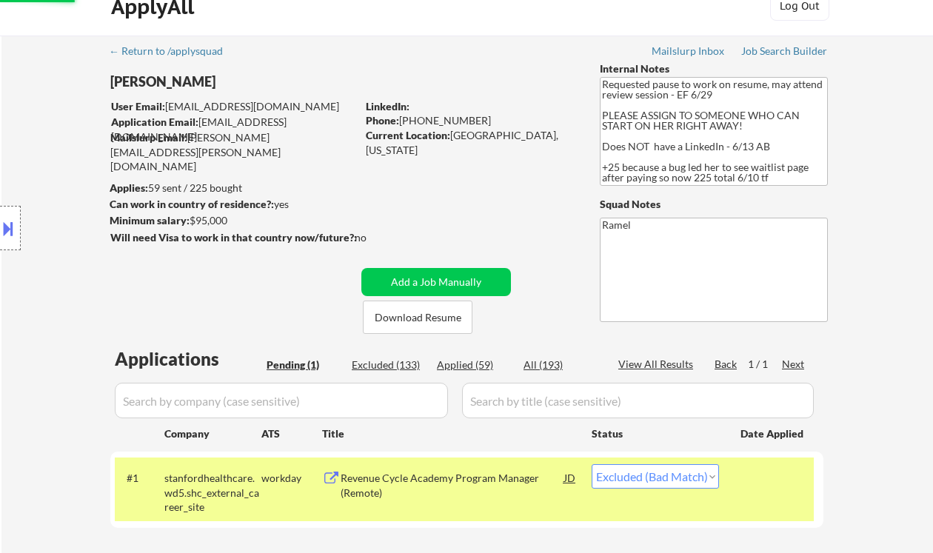
scroll to position [0, 0]
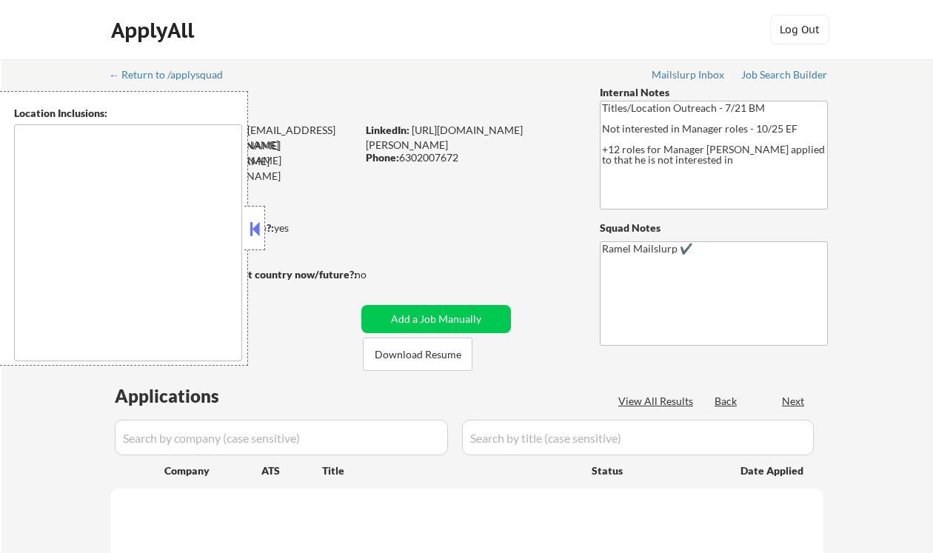
type textarea "Chicago, IL Evanston, IL Oak Park, IL Cicero, IL Berwyn, IL Skokie, IL Elmwood …"
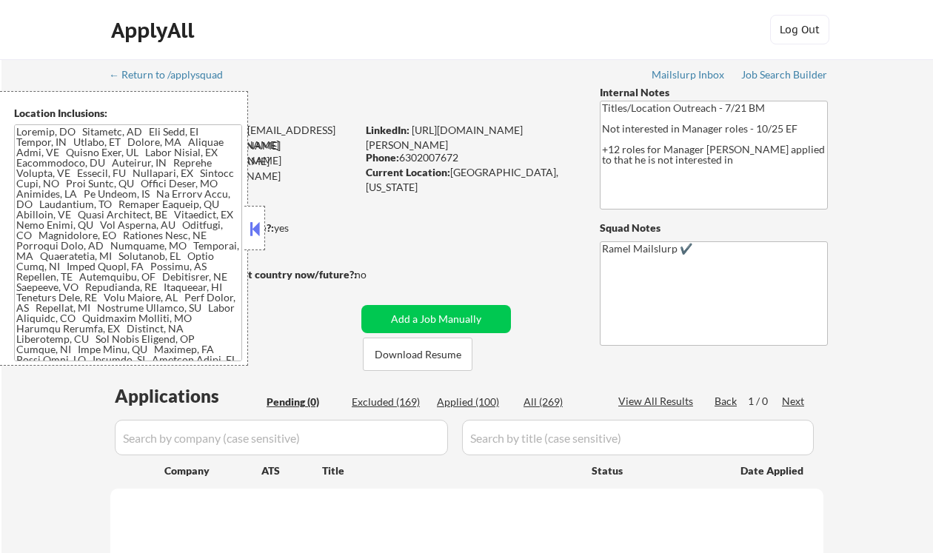
click at [254, 227] on button at bounding box center [255, 229] width 16 height 22
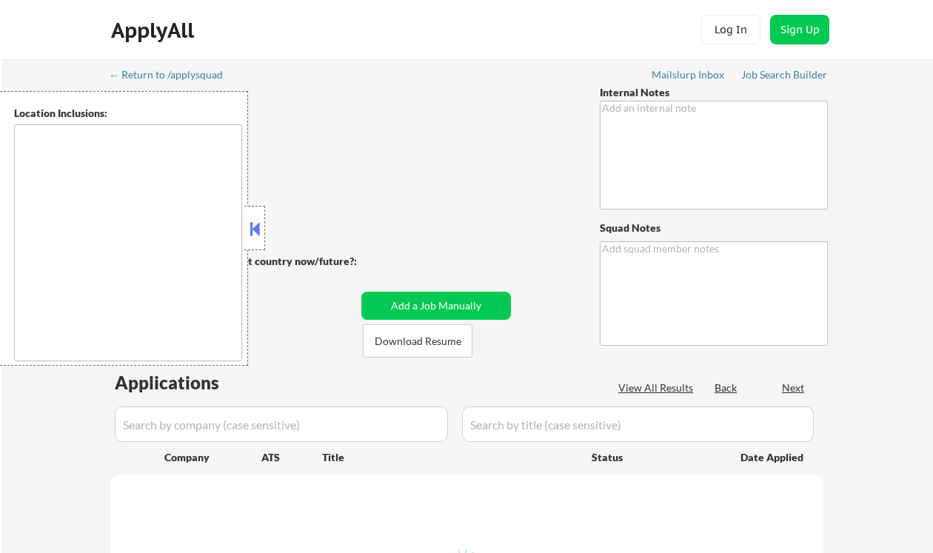
type textarea "salary outreach - 7/2 AB Lowered the salary only 10% - 7/2 AB"
type textarea "Ramel"
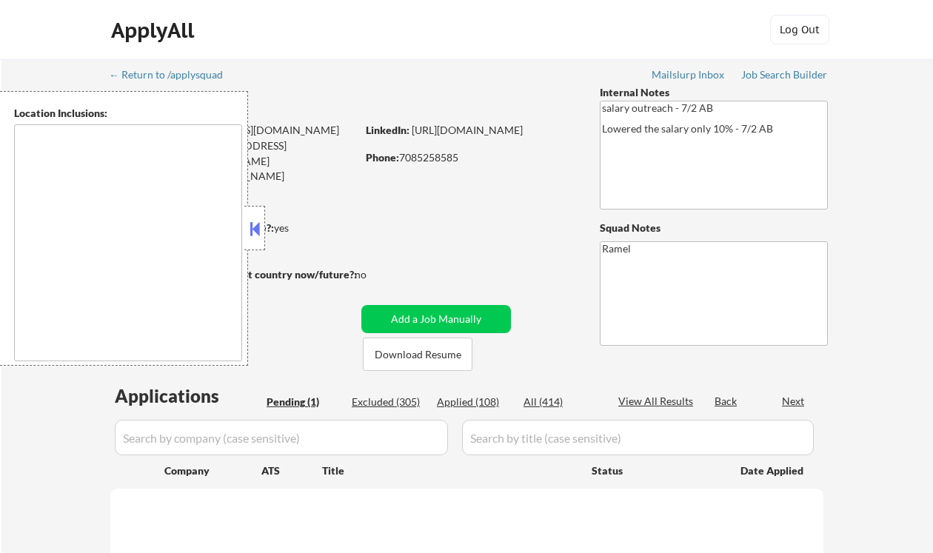
type textarea "[GEOGRAPHIC_DATA], [GEOGRAPHIC_DATA], [GEOGRAPHIC_DATA] [GEOGRAPHIC_DATA], [GEO…"
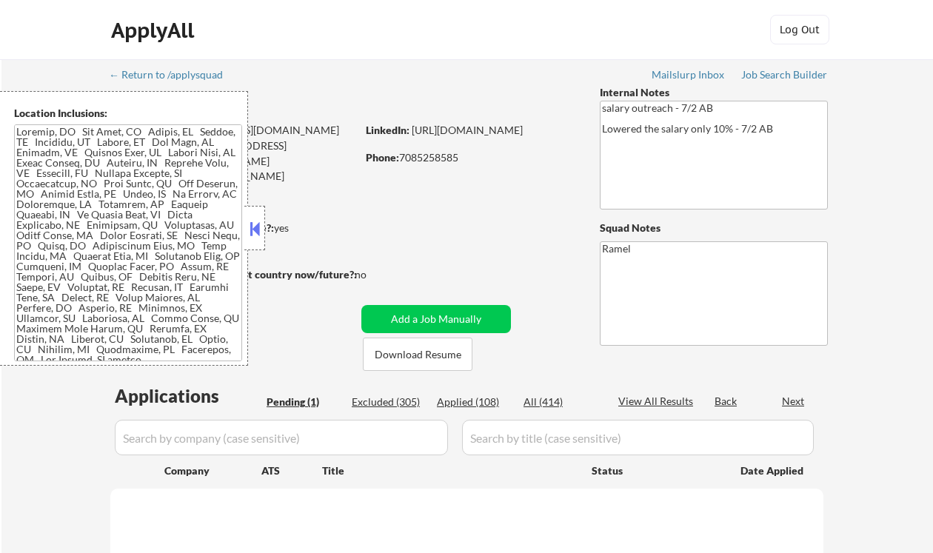
click at [255, 229] on button at bounding box center [255, 229] width 16 height 22
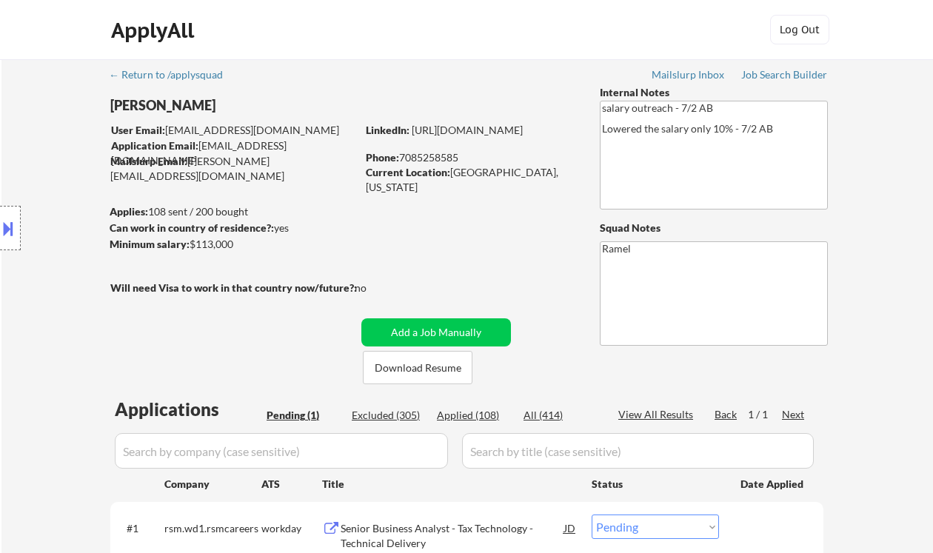
click at [36, 198] on div "Location Inclusions:" at bounding box center [132, 228] width 265 height 275
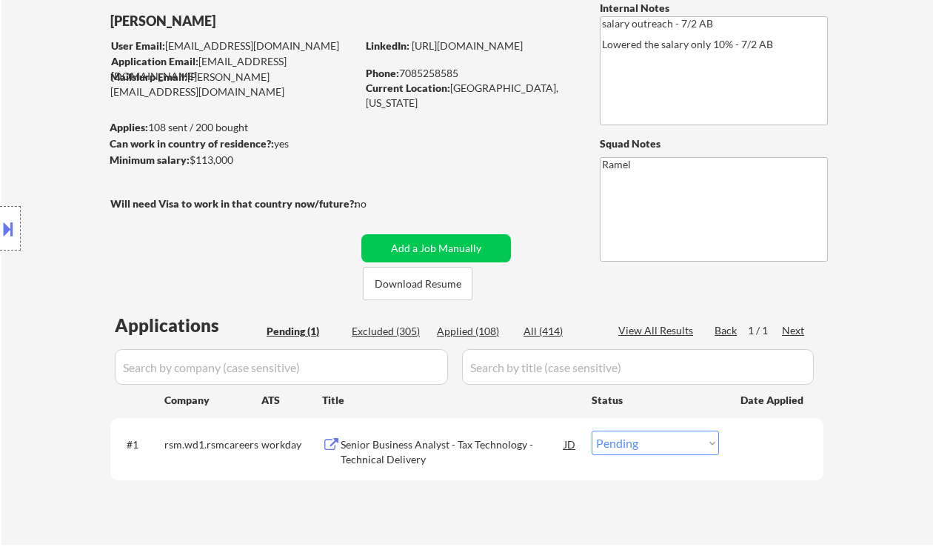
scroll to position [99, 0]
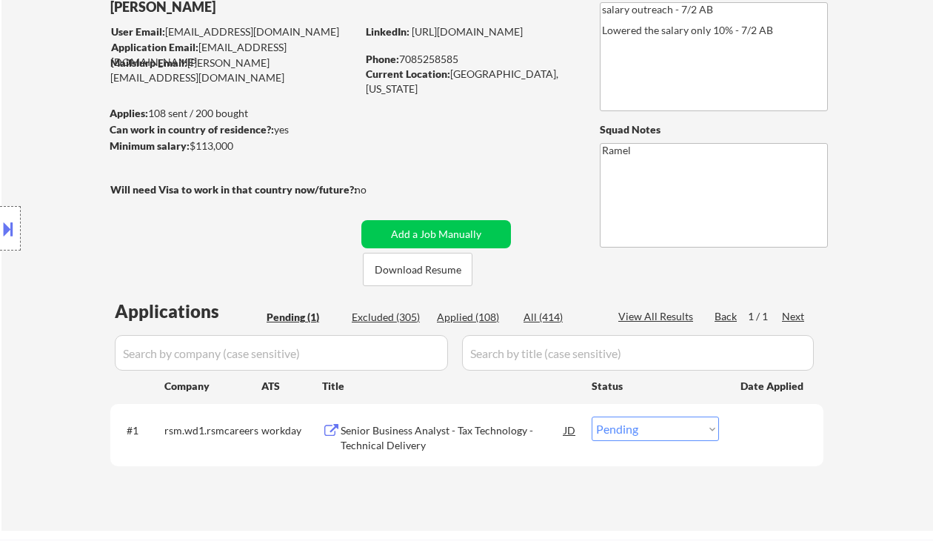
click at [446, 437] on div "Senior Business Analyst - Tax Technology - Technical Delivery" at bounding box center [453, 437] width 224 height 29
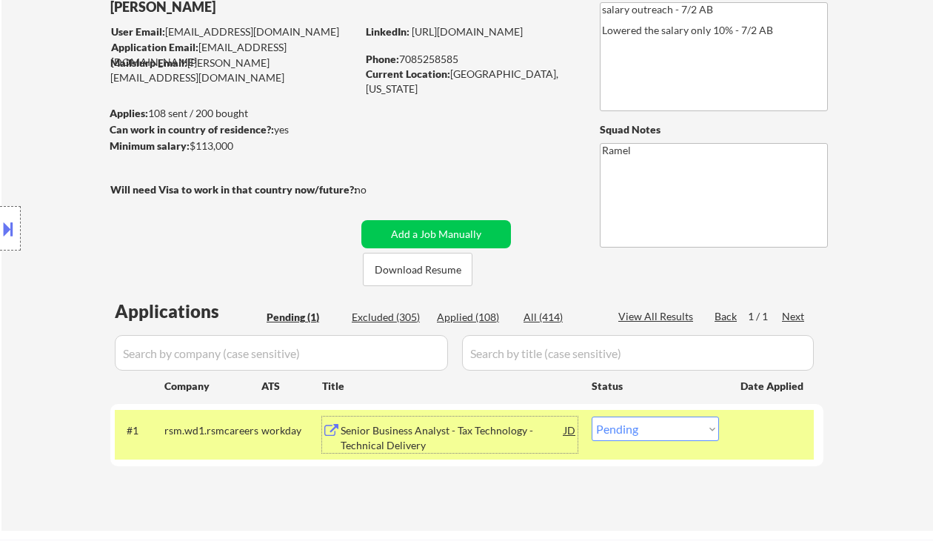
scroll to position [197, 0]
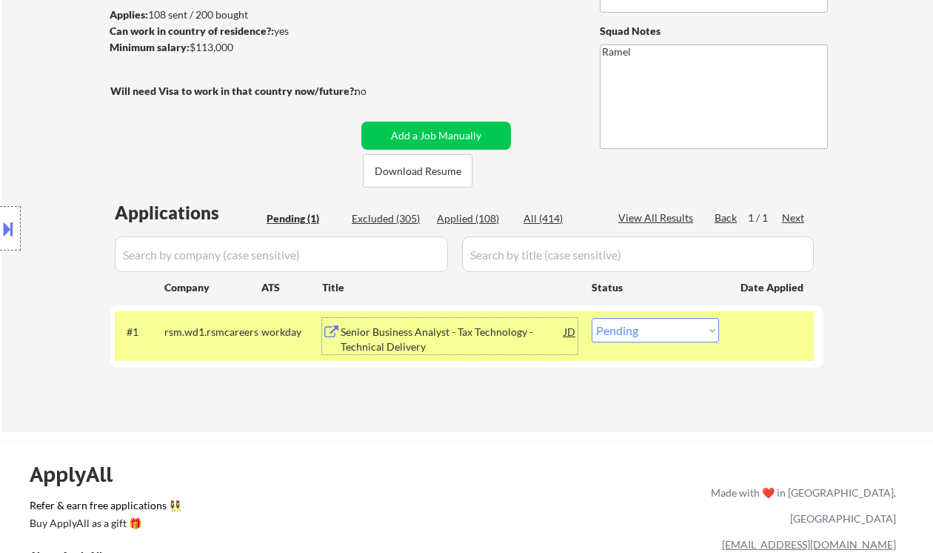
click at [666, 338] on select "Choose an option... Pending Applied Excluded (Questions) Excluded (Expired) Exc…" at bounding box center [655, 330] width 127 height 24
select select ""excluded__expired_""
click at [592, 318] on select "Choose an option... Pending Applied Excluded (Questions) Excluded (Expired) Exc…" at bounding box center [655, 330] width 127 height 24
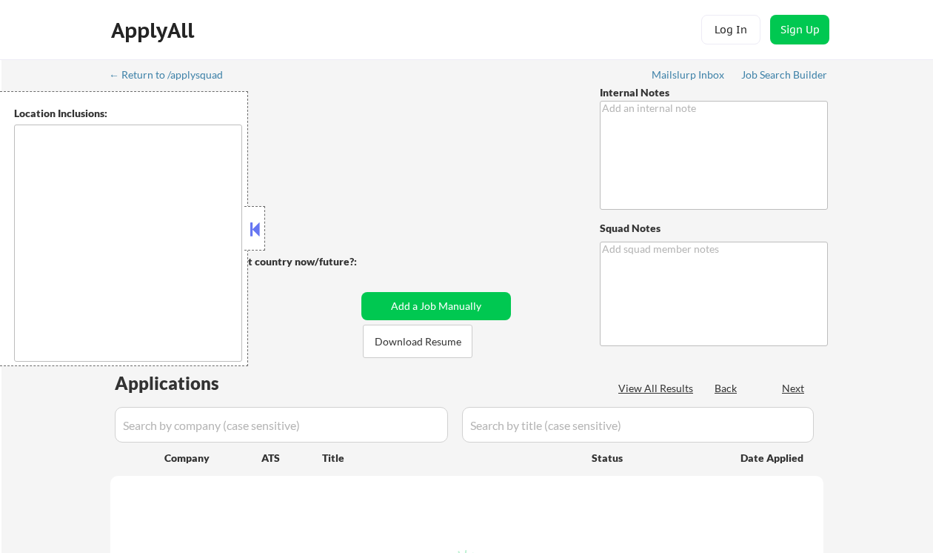
type textarea "Ramel"
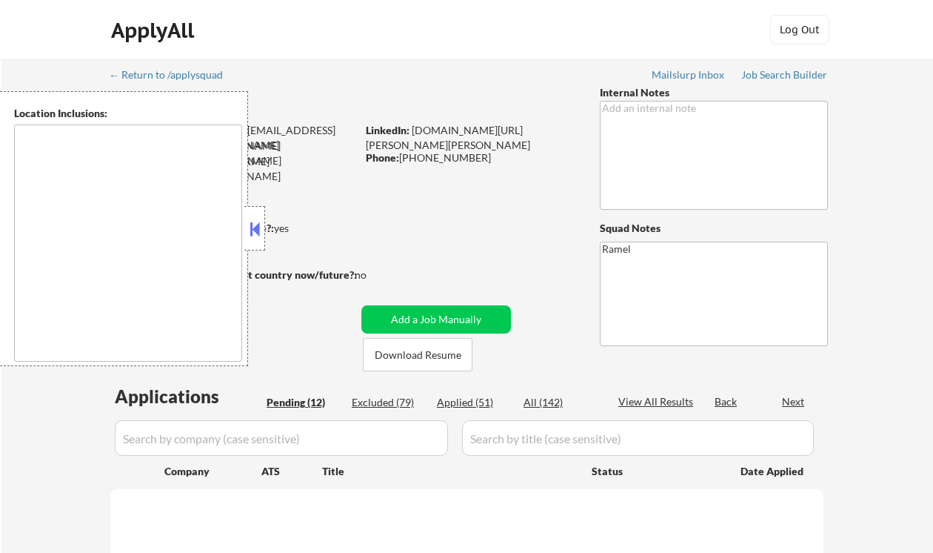
type textarea "[GEOGRAPHIC_DATA], [GEOGRAPHIC_DATA] [GEOGRAPHIC_DATA], [GEOGRAPHIC_DATA], [GEO…"
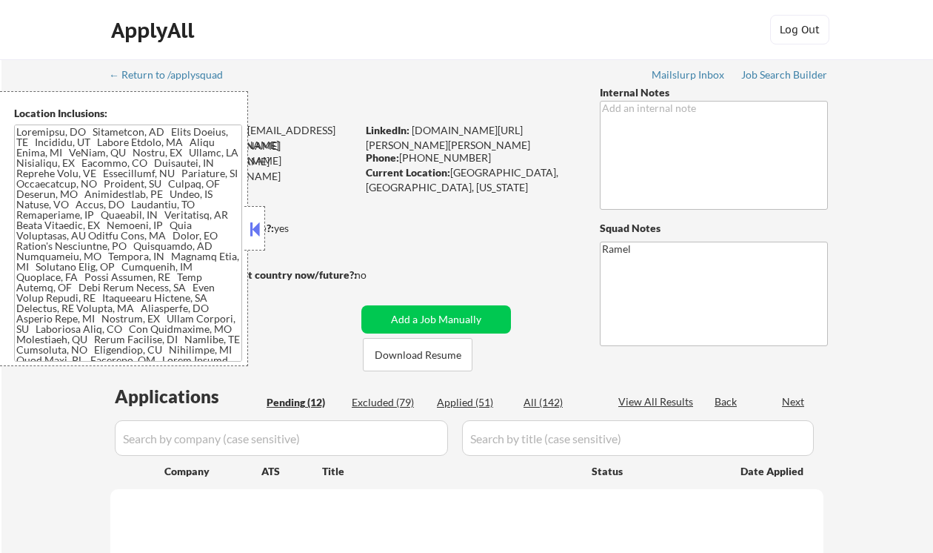
click at [253, 228] on button at bounding box center [255, 229] width 16 height 22
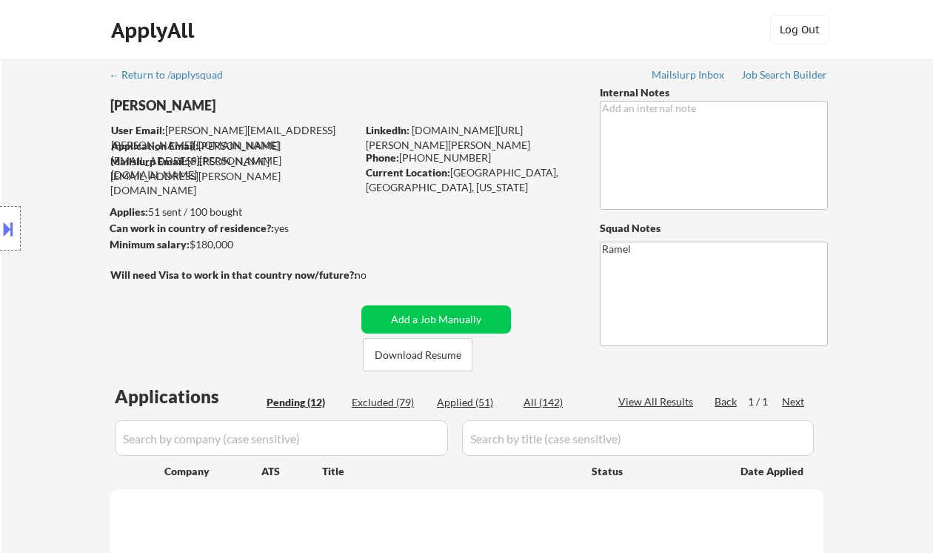
select select ""pending""
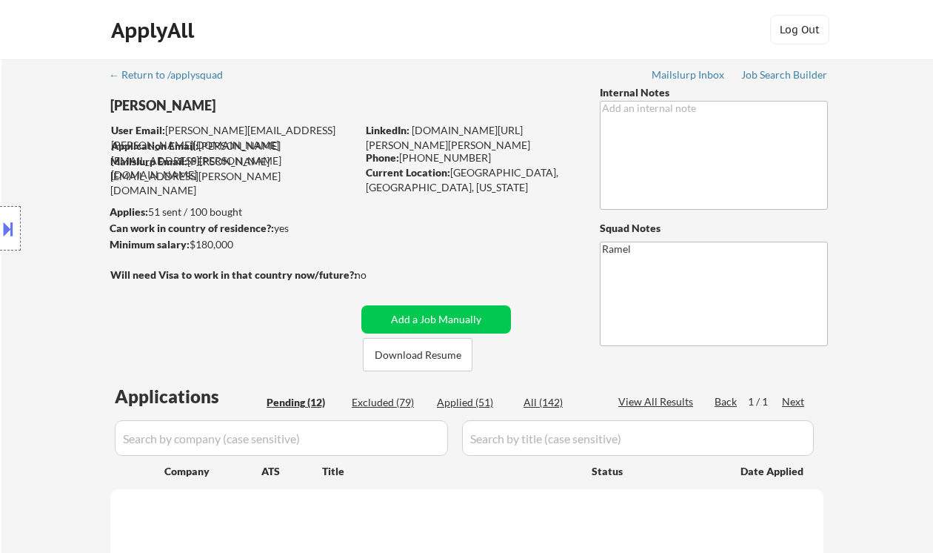
select select ""pending""
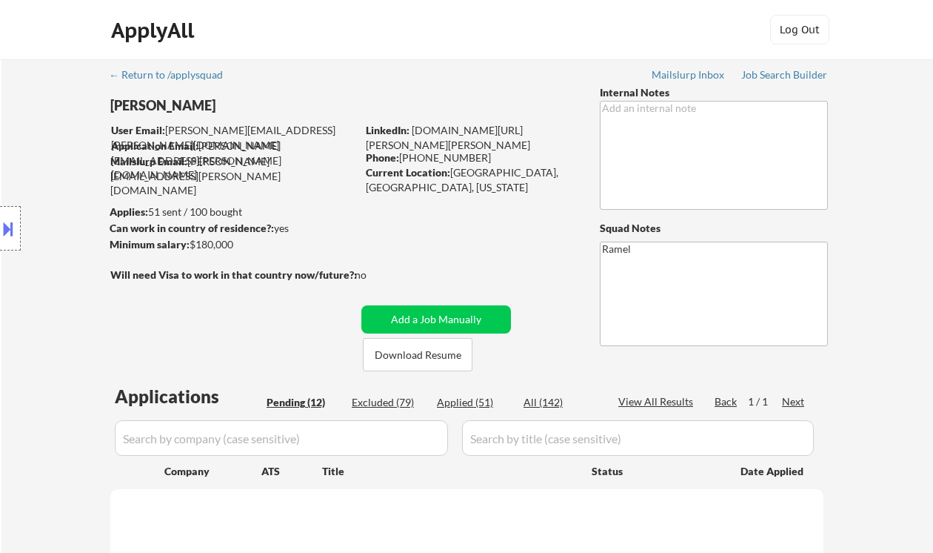
select select ""pending""
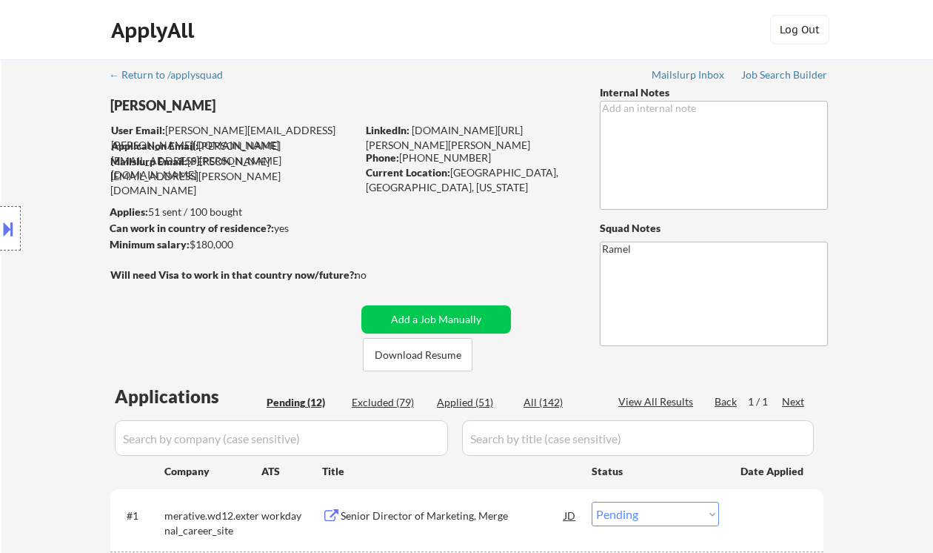
click at [47, 144] on div "Location Inclusions:" at bounding box center [132, 228] width 265 height 275
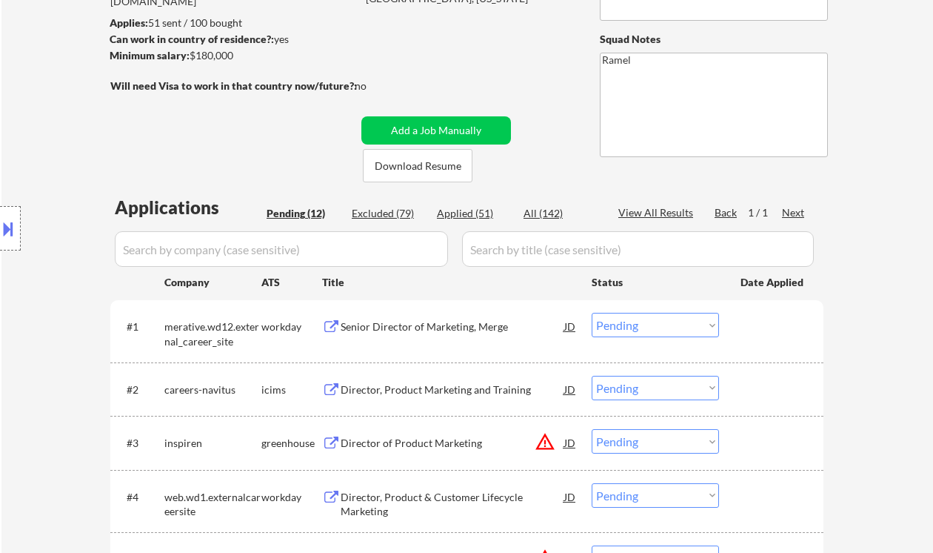
scroll to position [197, 0]
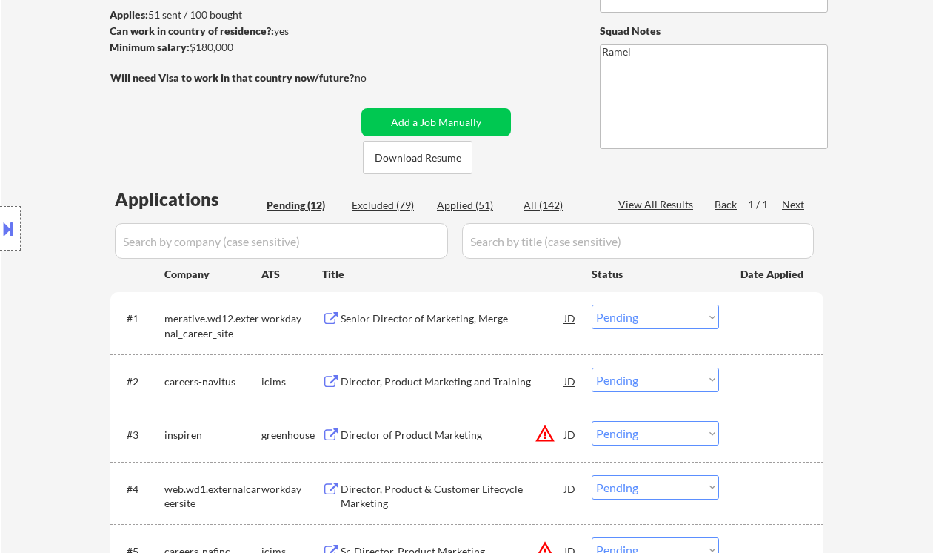
click at [444, 322] on div "Senior Director of Marketing, Merge" at bounding box center [453, 318] width 224 height 15
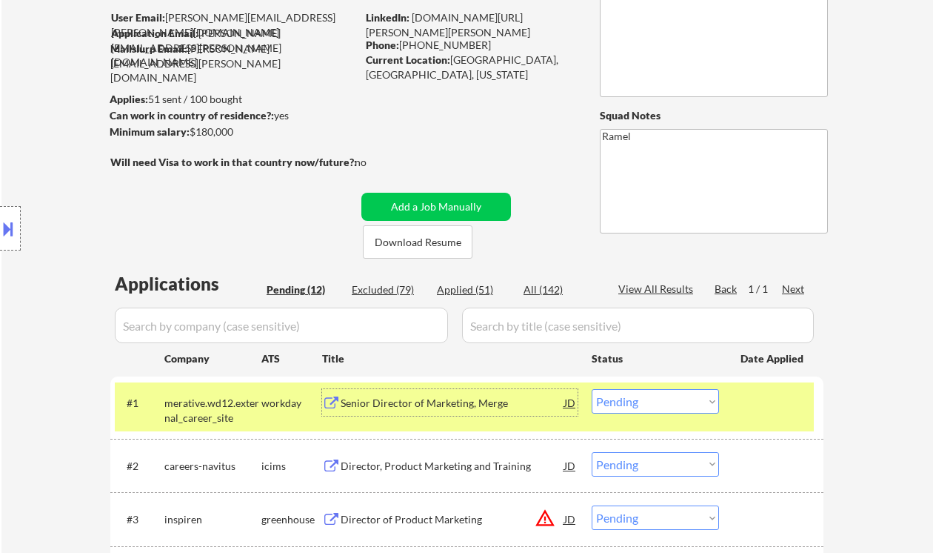
scroll to position [99, 0]
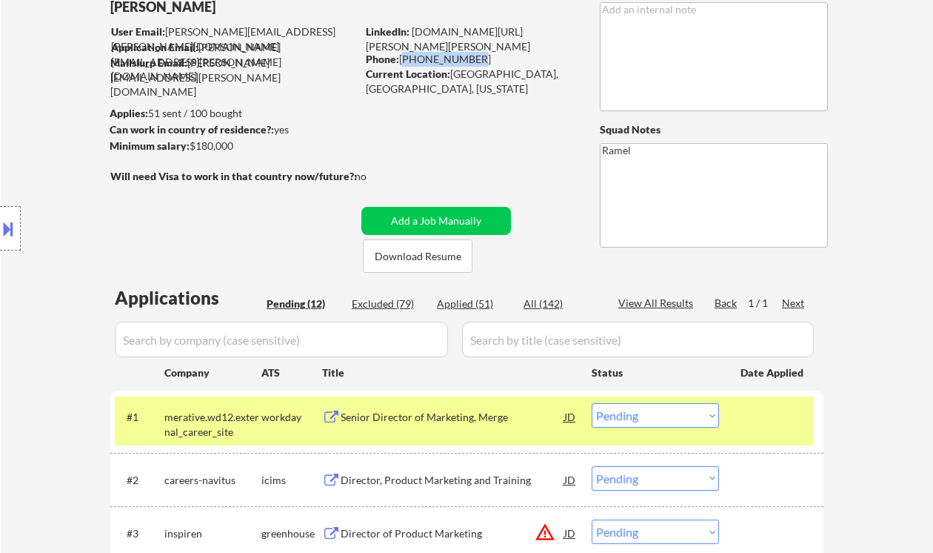
drag, startPoint x: 436, startPoint y: 51, endPoint x: 404, endPoint y: 55, distance: 32.1
click at [404, 55] on div "Phone: 571-455-0917" at bounding box center [471, 59] width 210 height 15
copy div "571-455-0917"
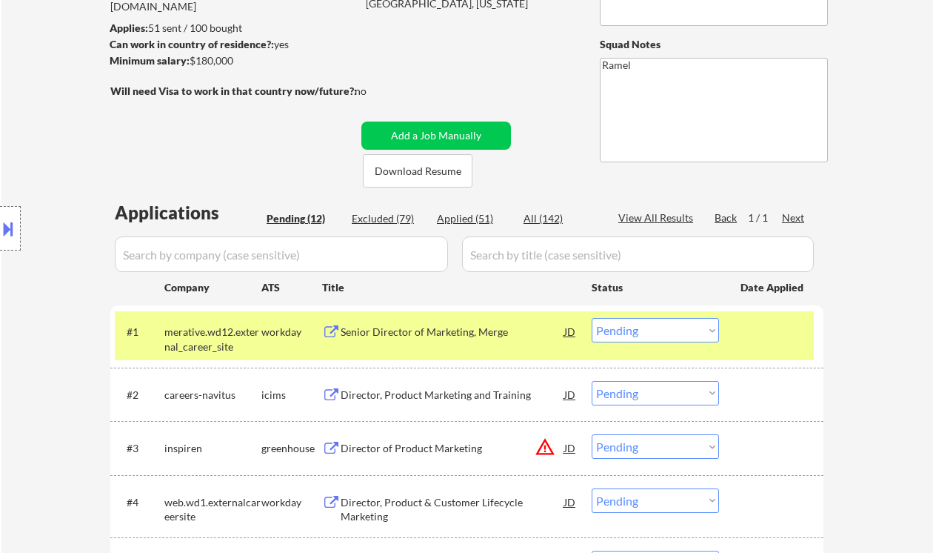
scroll to position [197, 0]
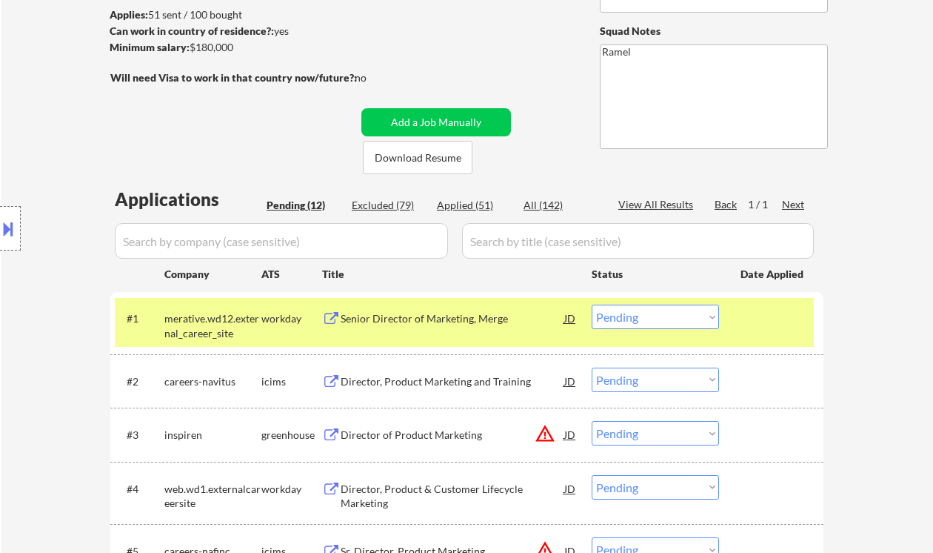
click at [633, 312] on select "Choose an option... Pending Applied Excluded (Questions) Excluded (Expired) Exc…" at bounding box center [655, 316] width 127 height 24
click at [592, 304] on select "Choose an option... Pending Applied Excluded (Questions) Excluded (Expired) Exc…" at bounding box center [655, 316] width 127 height 24
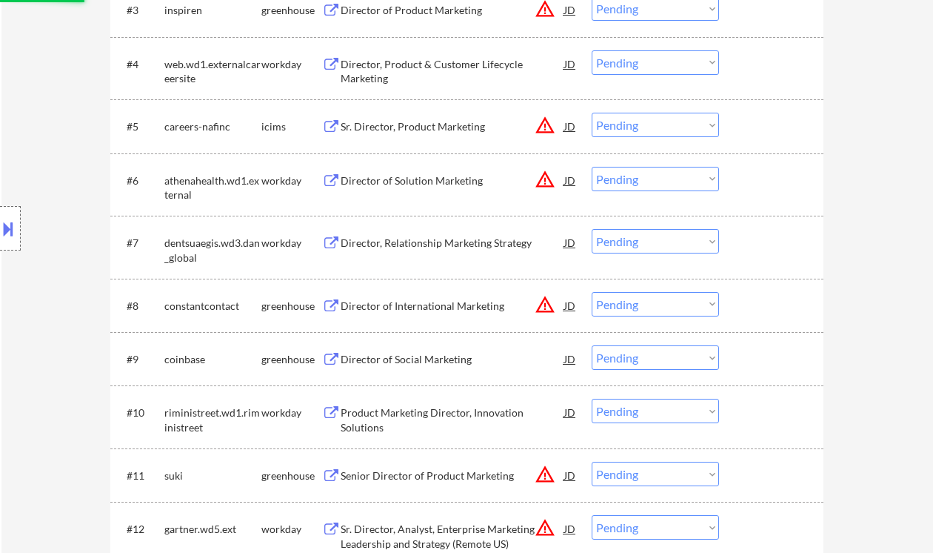
scroll to position [691, 0]
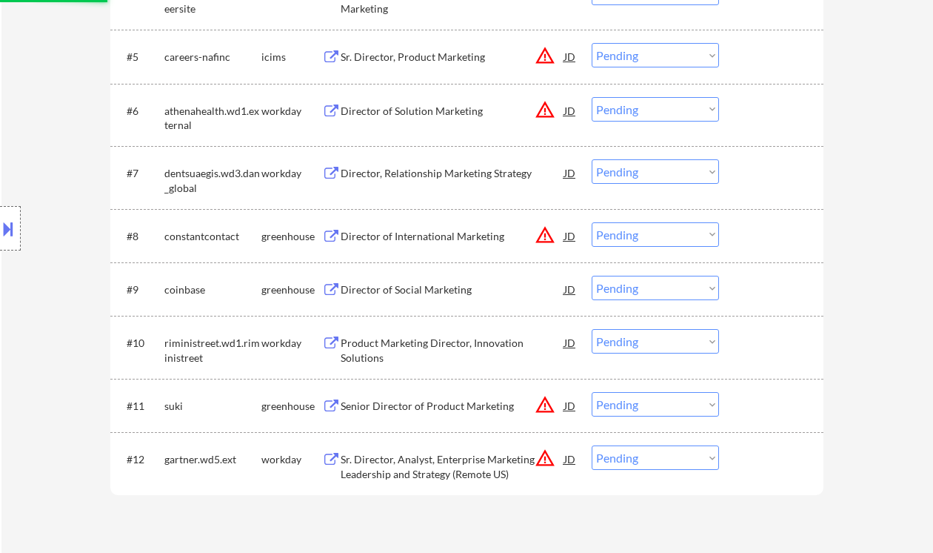
click at [459, 468] on div "Sr. Director, Analyst, Enterprise Marketing Leadership and Strategy (Remote US)" at bounding box center [453, 466] width 224 height 29
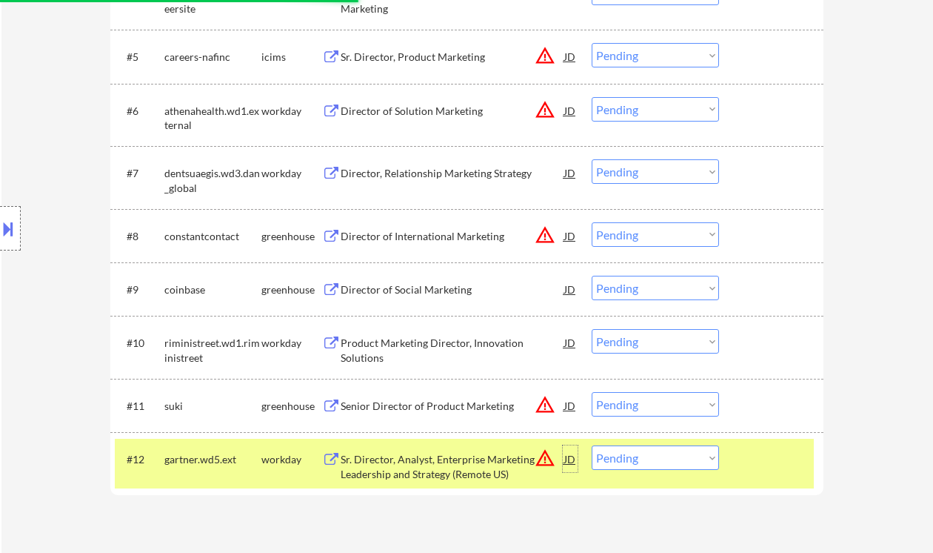
click at [576, 462] on div "JD" at bounding box center [570, 458] width 15 height 27
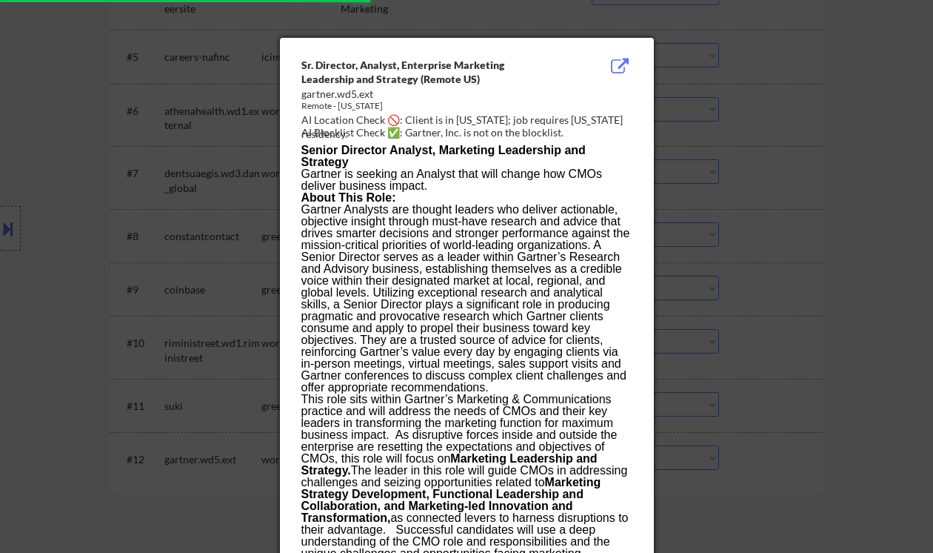
drag, startPoint x: 784, startPoint y: 324, endPoint x: 767, endPoint y: 301, distance: 28.6
click at [784, 324] on div at bounding box center [466, 276] width 933 height 553
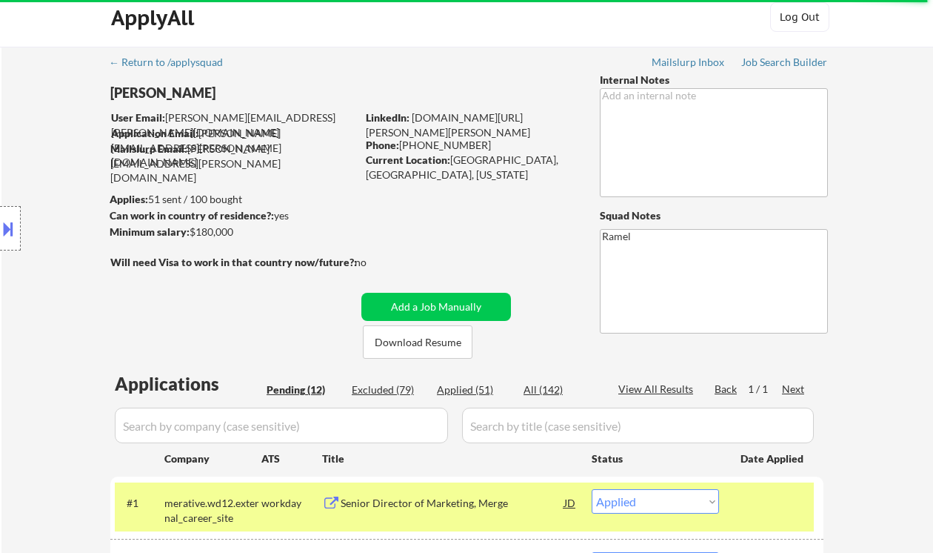
scroll to position [0, 0]
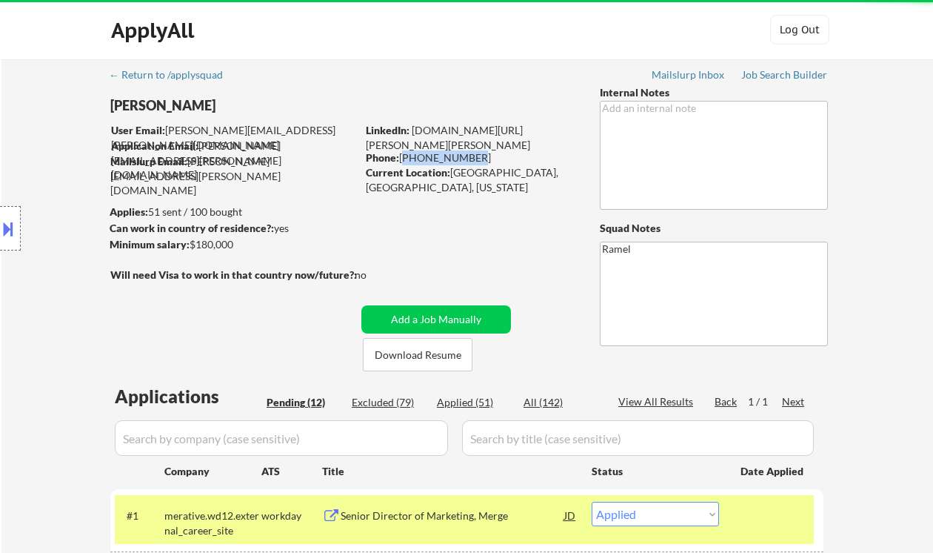
drag, startPoint x: 459, startPoint y: 158, endPoint x: 401, endPoint y: 158, distance: 57.8
click at [401, 158] on div "Phone: 571-455-0917" at bounding box center [471, 157] width 210 height 15
copy div "[PHONE_NUMBER]"
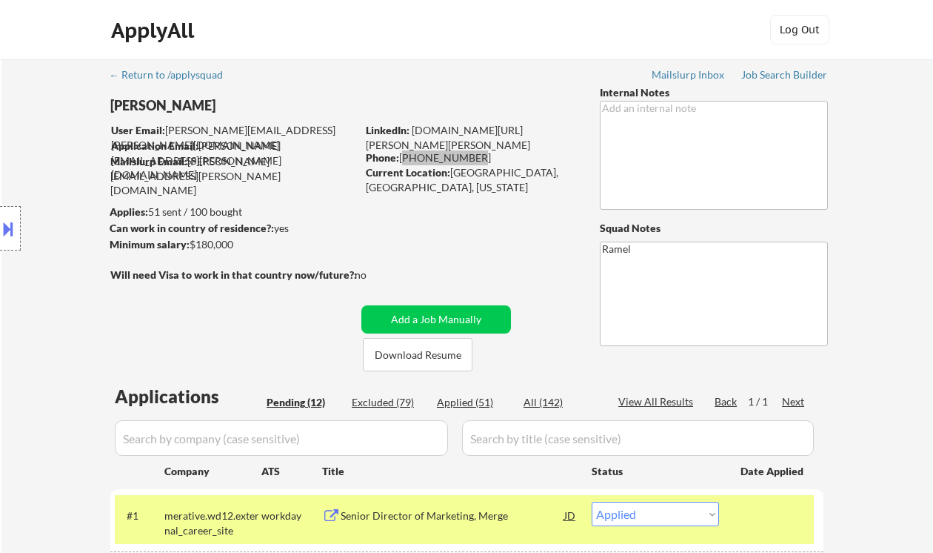
select select ""pending""
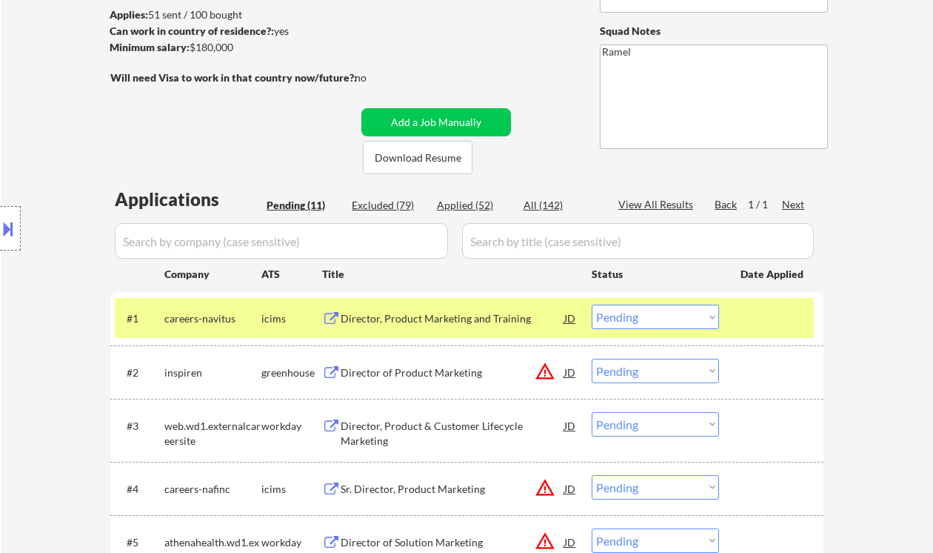
scroll to position [811, 0]
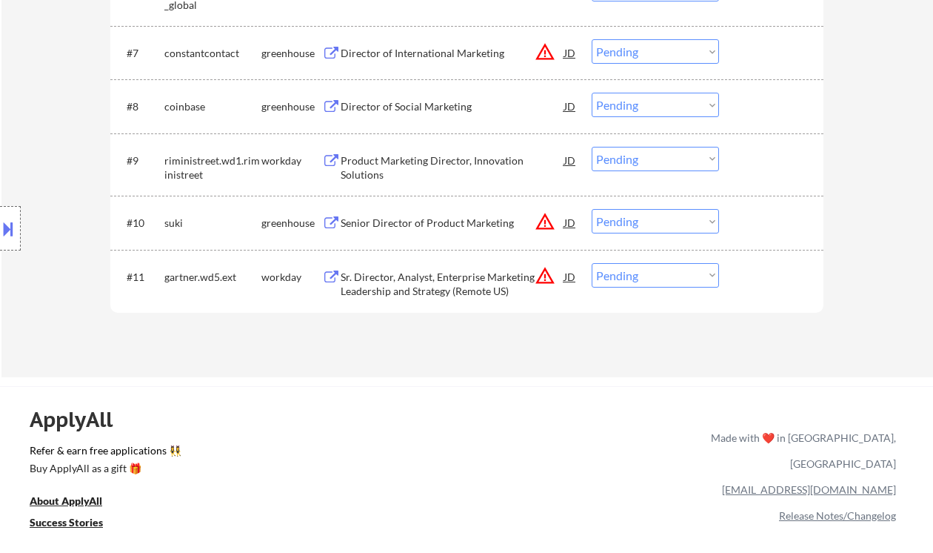
drag, startPoint x: 650, startPoint y: 276, endPoint x: 655, endPoint y: 286, distance: 10.6
click at [650, 276] on select "Choose an option... Pending Applied Excluded (Questions) Excluded (Expired) Exc…" at bounding box center [655, 275] width 127 height 24
select select ""applied""
click at [592, 263] on select "Choose an option... Pending Applied Excluded (Questions) Excluded (Expired) Exc…" at bounding box center [655, 275] width 127 height 24
click at [430, 226] on div "Senior Director of Product Marketing" at bounding box center [453, 223] width 224 height 15
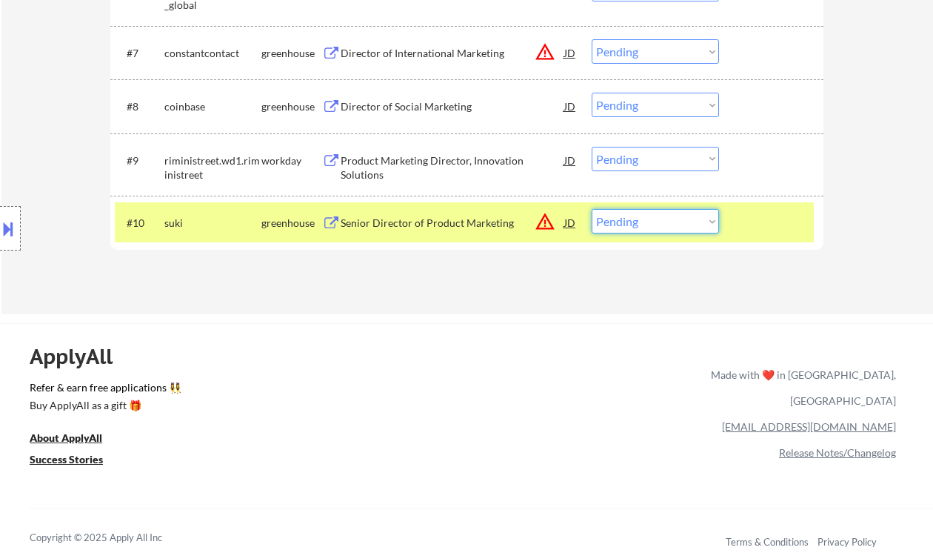
drag, startPoint x: 648, startPoint y: 222, endPoint x: 654, endPoint y: 233, distance: 11.9
click at [648, 222] on select "Choose an option... Pending Applied Excluded (Questions) Excluded (Expired) Exc…" at bounding box center [655, 221] width 127 height 24
select select ""excluded__bad_match_""
click at [592, 209] on select "Choose an option... Pending Applied Excluded (Questions) Excluded (Expired) Exc…" at bounding box center [655, 221] width 127 height 24
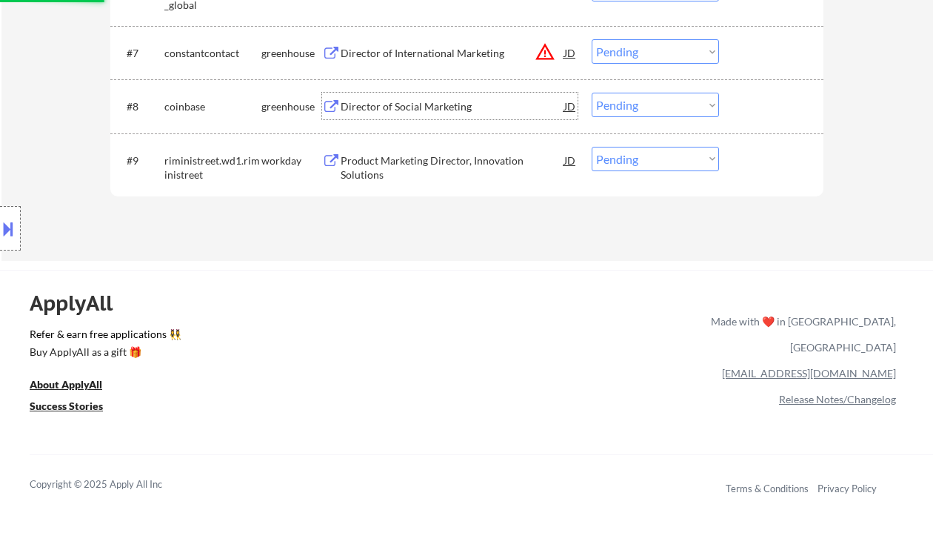
click at [401, 105] on div "Director of Social Marketing" at bounding box center [453, 106] width 224 height 15
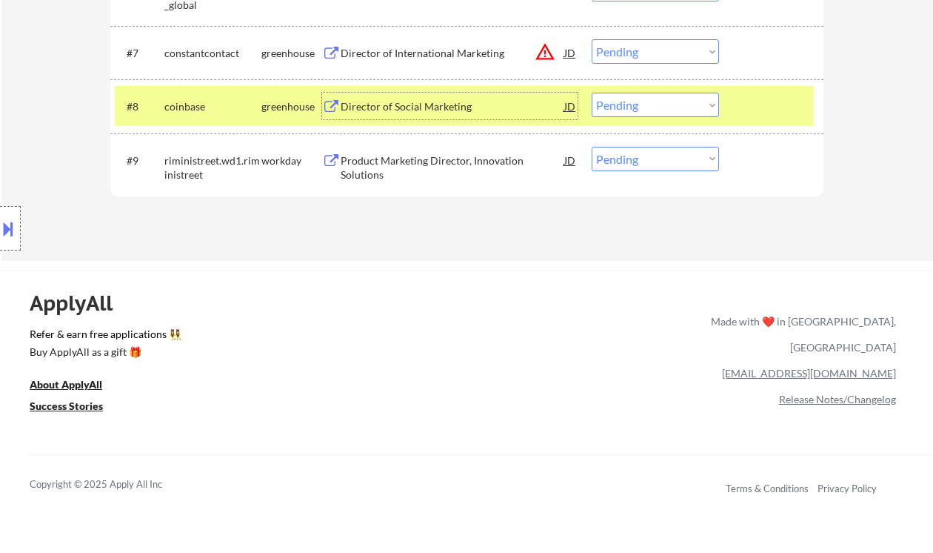
drag, startPoint x: 658, startPoint y: 94, endPoint x: 664, endPoint y: 113, distance: 19.4
click at [658, 95] on select "Choose an option... Pending Applied Excluded (Questions) Excluded (Expired) Exc…" at bounding box center [655, 105] width 127 height 24
click at [592, 93] on select "Choose an option... Pending Applied Excluded (Questions) Excluded (Expired) Exc…" at bounding box center [655, 105] width 127 height 24
click at [457, 164] on div "Product Marketing Director, Innovation Solutions" at bounding box center [453, 167] width 224 height 29
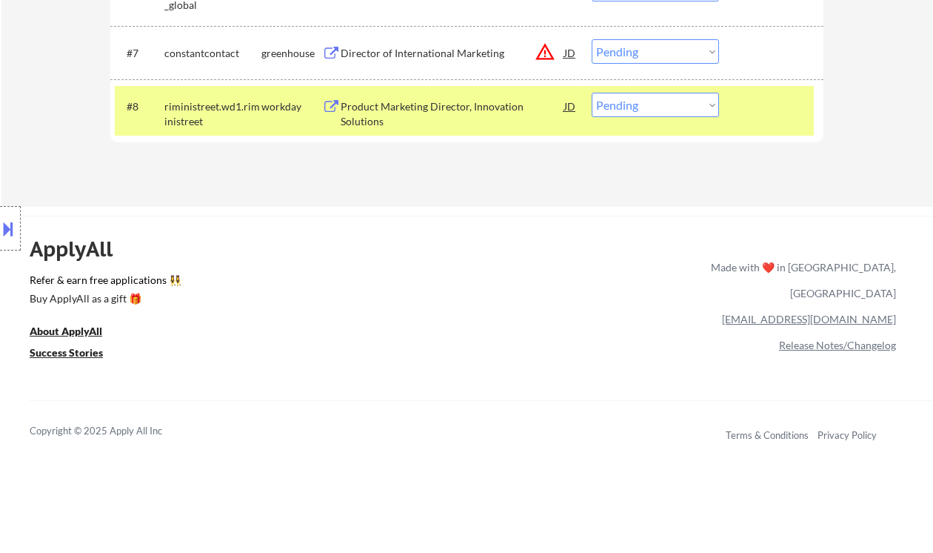
click at [654, 110] on select "Choose an option... Pending Applied Excluded (Questions) Excluded (Expired) Exc…" at bounding box center [655, 105] width 127 height 24
select select ""excluded__expired_""
click at [592, 93] on select "Choose an option... Pending Applied Excluded (Questions) Excluded (Expired) Exc…" at bounding box center [655, 105] width 127 height 24
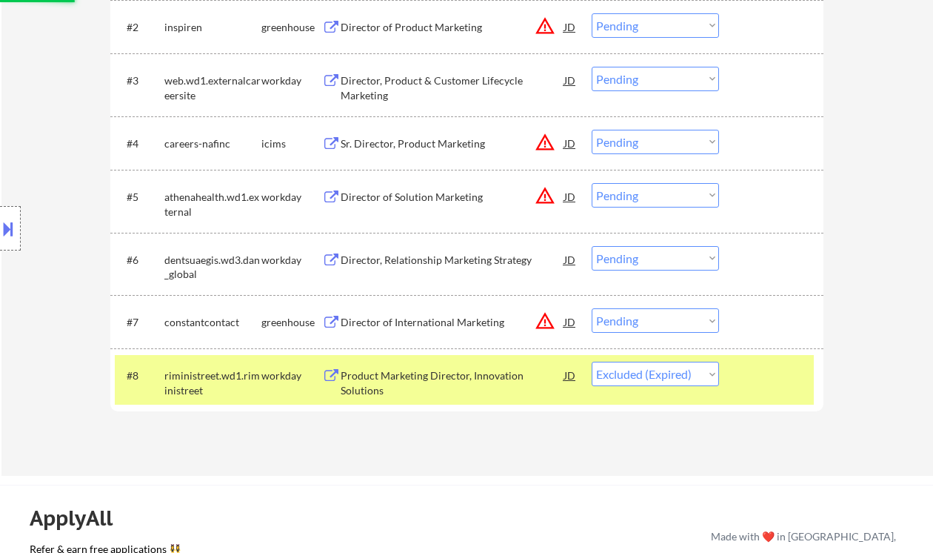
scroll to position [515, 0]
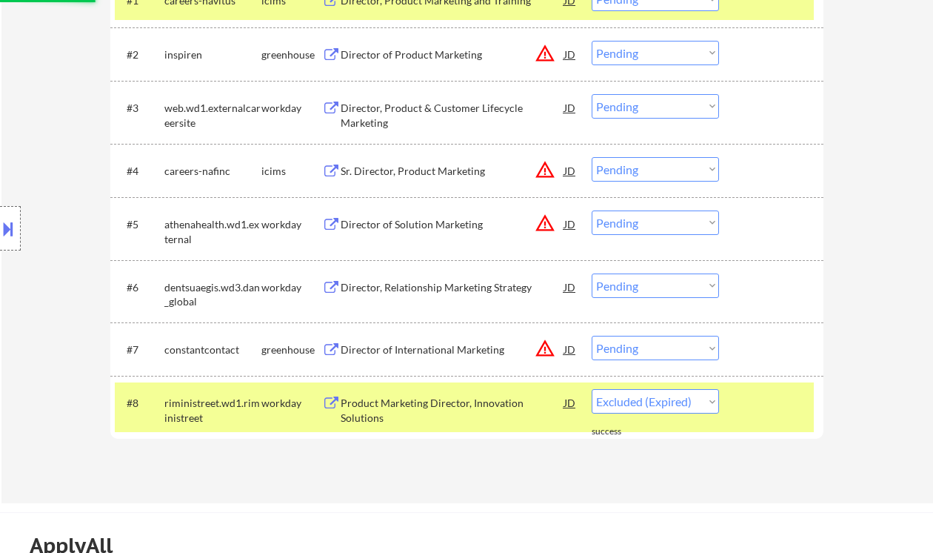
click at [427, 291] on div "Director, Relationship Marketing Strategy" at bounding box center [453, 287] width 224 height 15
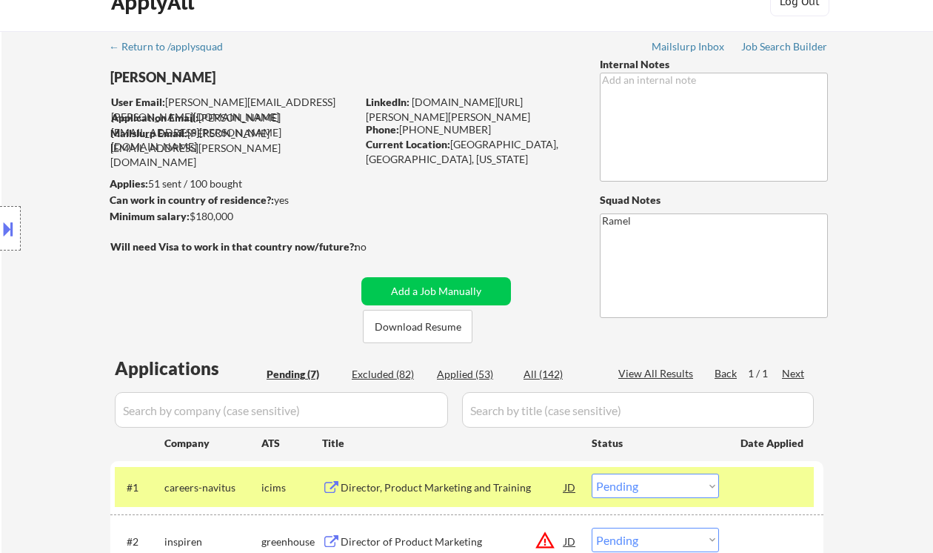
scroll to position [21, 0]
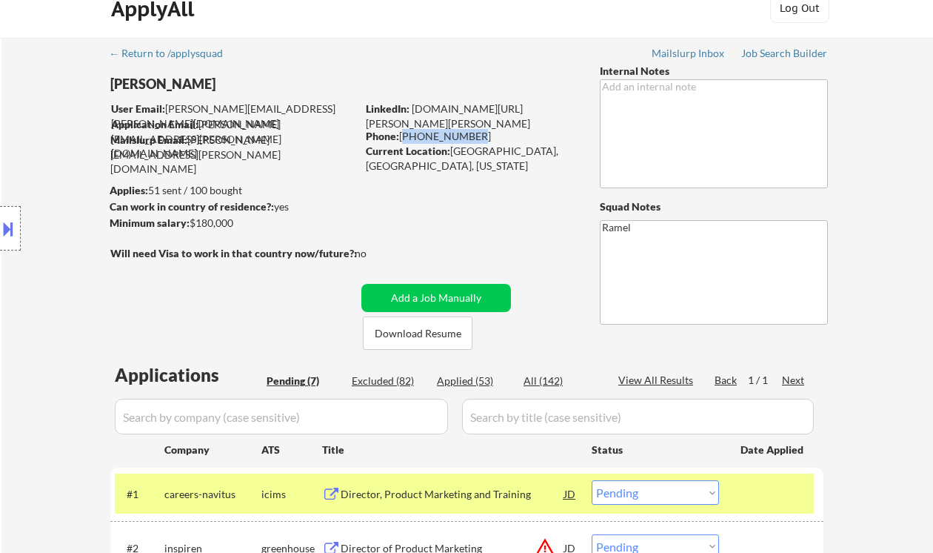
drag, startPoint x: 466, startPoint y: 133, endPoint x: 401, endPoint y: 130, distance: 64.6
click at [401, 130] on div "Phone: 571-455-0917" at bounding box center [471, 136] width 210 height 15
copy div "[PHONE_NUMBER]"
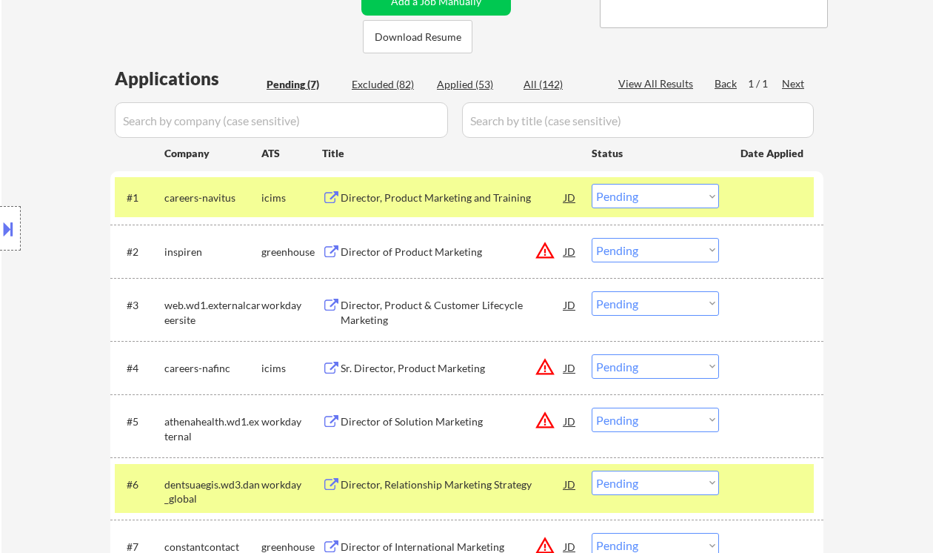
scroll to position [614, 0]
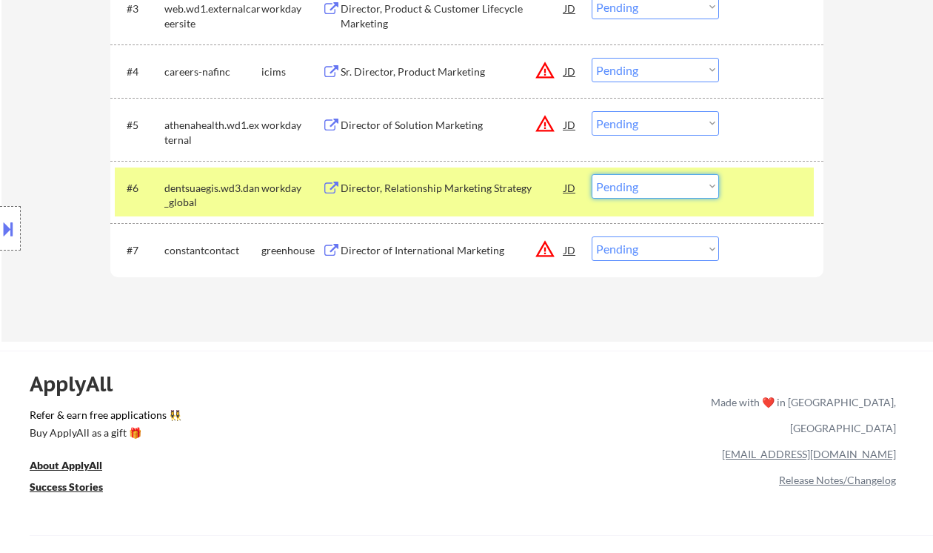
drag, startPoint x: 625, startPoint y: 185, endPoint x: 633, endPoint y: 196, distance: 13.4
click at [625, 185] on select "Choose an option... Pending Applied Excluded (Questions) Excluded (Expired) Exc…" at bounding box center [655, 186] width 127 height 24
click at [592, 174] on select "Choose an option... Pending Applied Excluded (Questions) Excluded (Expired) Exc…" at bounding box center [655, 186] width 127 height 24
select select ""pending""
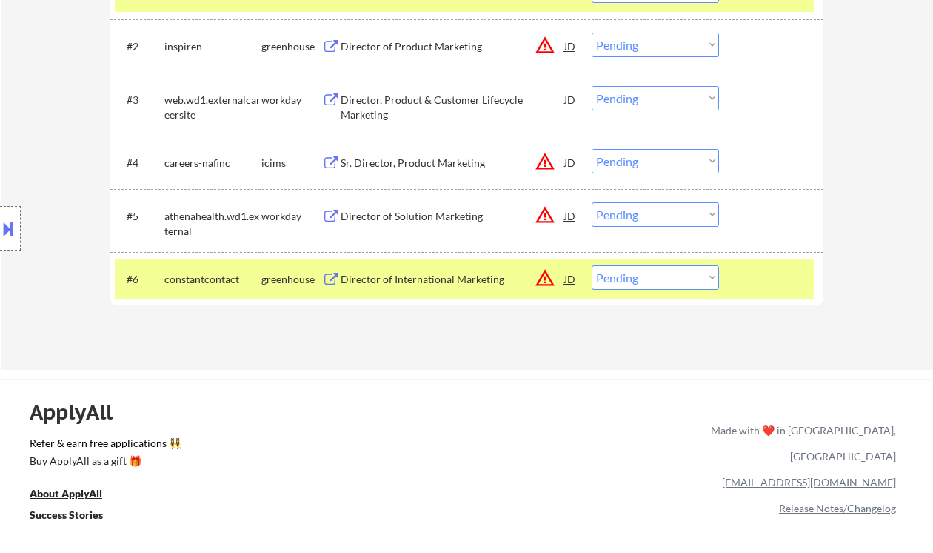
scroll to position [515, 0]
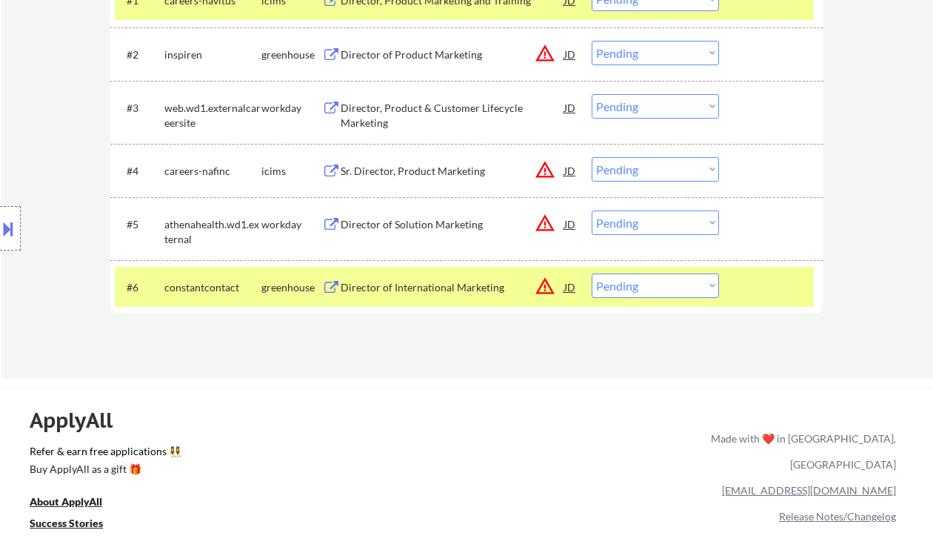
click at [416, 217] on div "Director of Solution Marketing" at bounding box center [453, 224] width 224 height 15
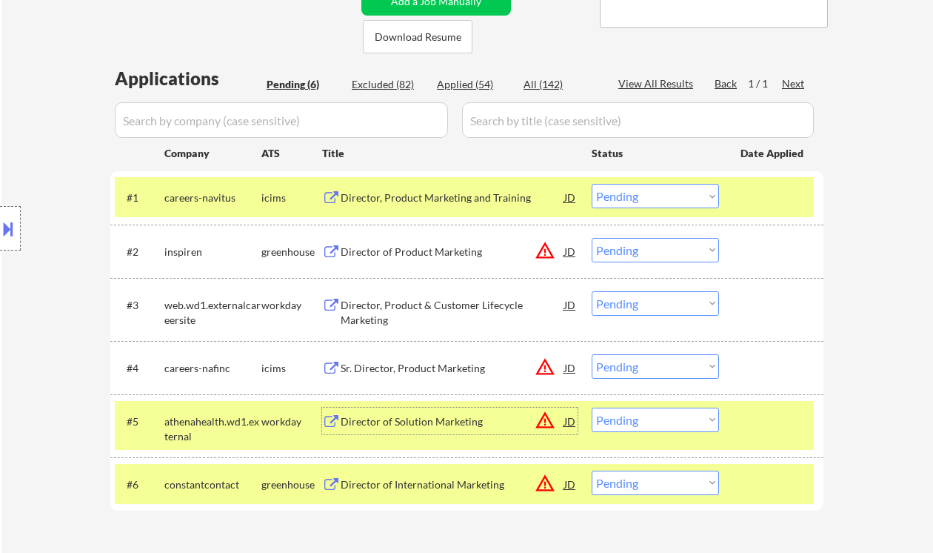
scroll to position [120, 0]
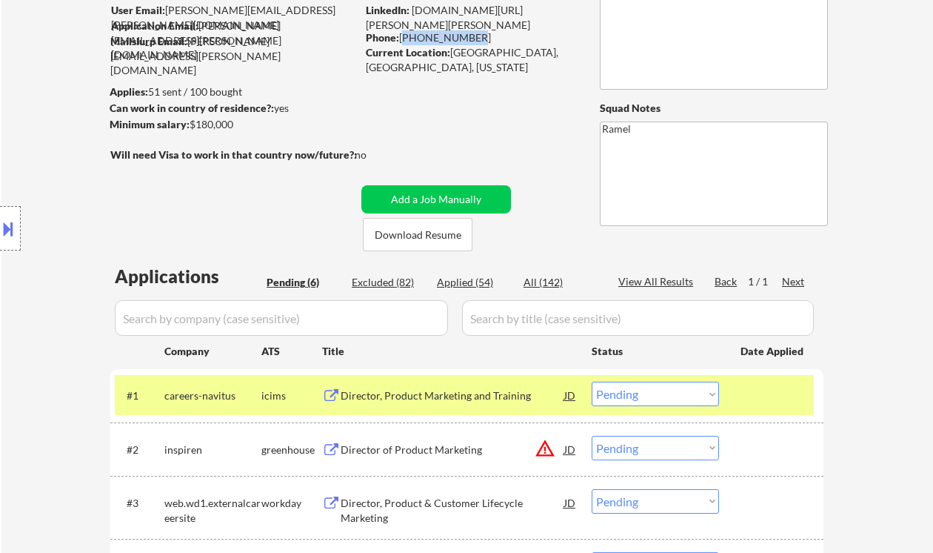
drag, startPoint x: 469, startPoint y: 33, endPoint x: 404, endPoint y: 36, distance: 65.2
click at [404, 36] on div "Phone: 571-455-0917" at bounding box center [471, 37] width 210 height 15
copy div "[PHONE_NUMBER]"
click at [16, 233] on button at bounding box center [8, 228] width 16 height 24
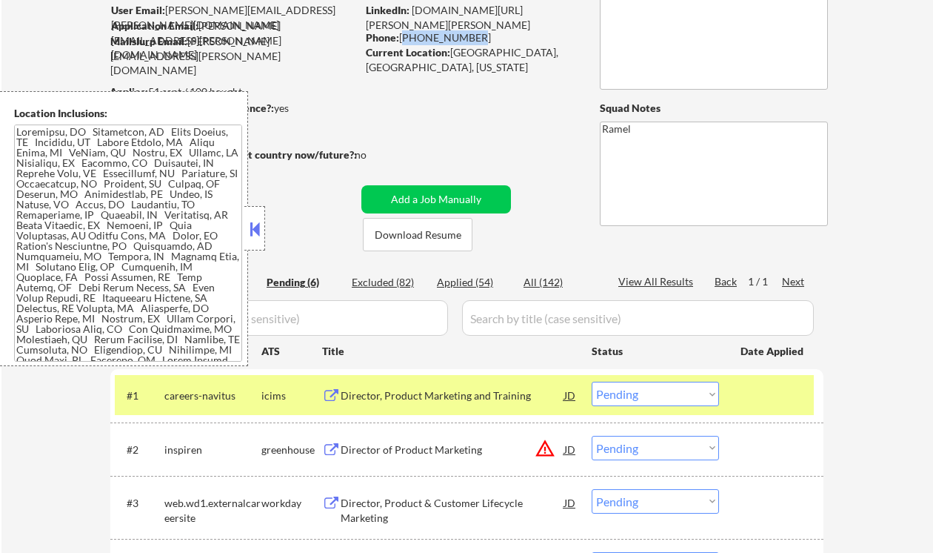
click at [253, 228] on button at bounding box center [255, 229] width 16 height 22
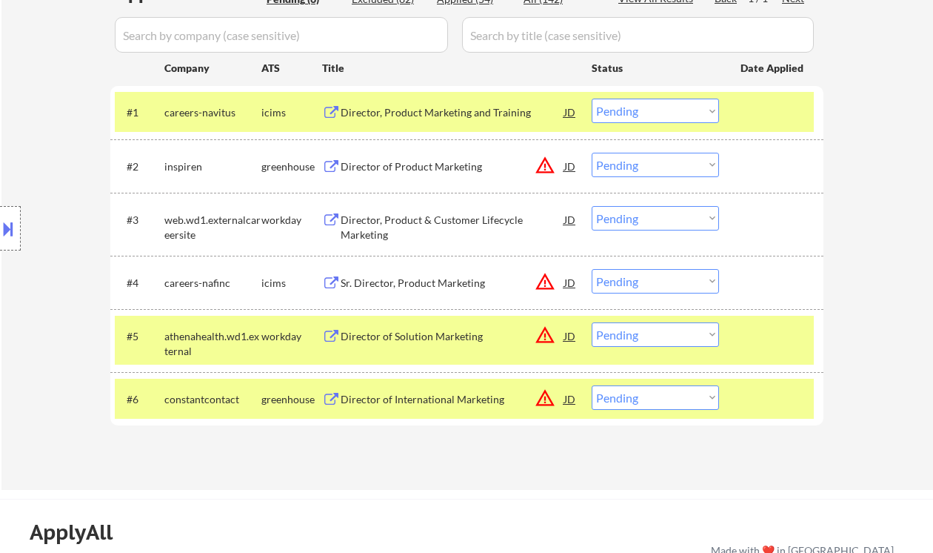
scroll to position [416, 0]
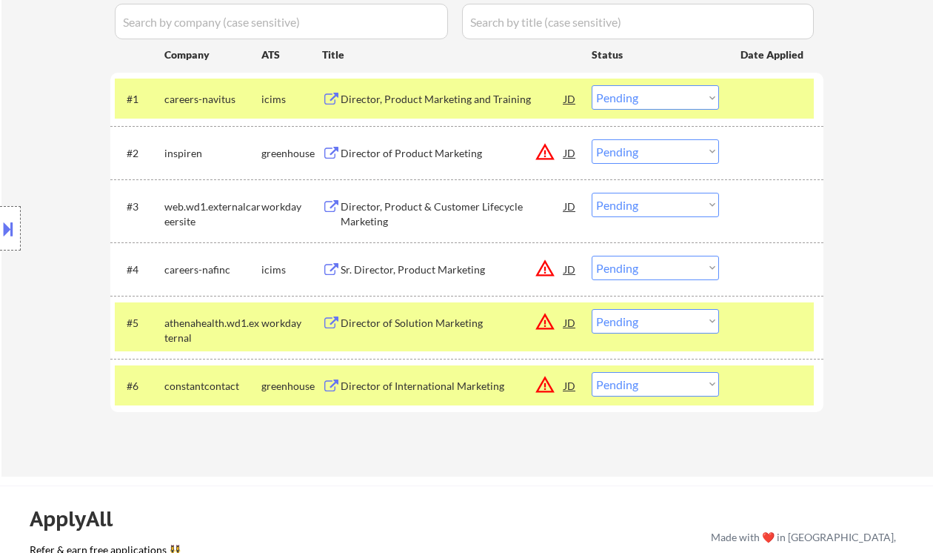
click at [647, 326] on select "Choose an option... Pending Applied Excluded (Questions) Excluded (Expired) Exc…" at bounding box center [655, 321] width 127 height 24
click at [592, 309] on select "Choose an option... Pending Applied Excluded (Questions) Excluded (Expired) Exc…" at bounding box center [655, 321] width 127 height 24
click at [444, 199] on div "Director, Product & Customer Lifecycle Marketing" at bounding box center [453, 213] width 224 height 29
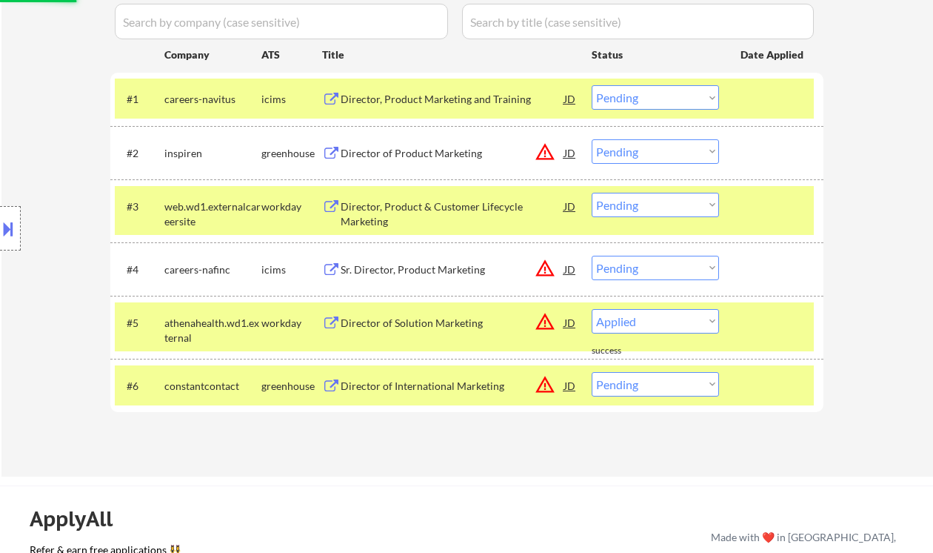
select select ""pending""
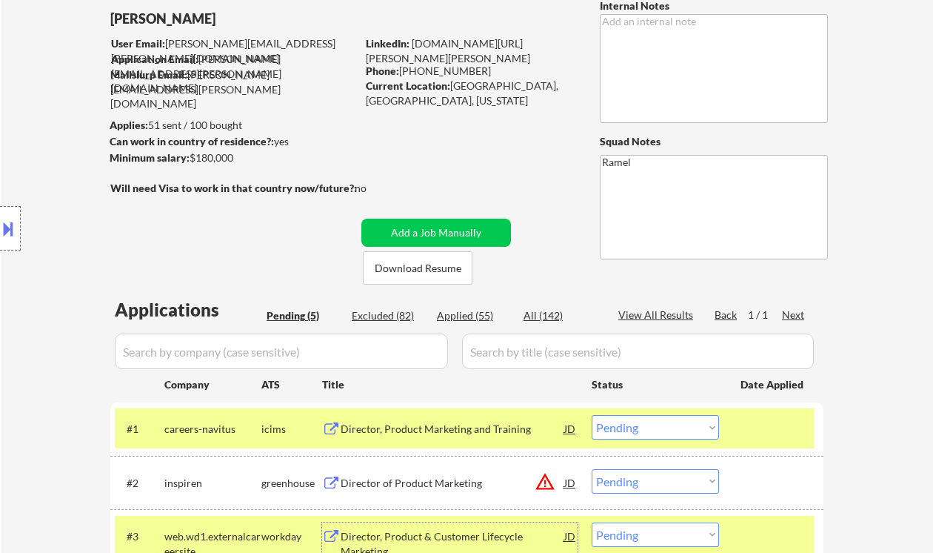
scroll to position [21, 0]
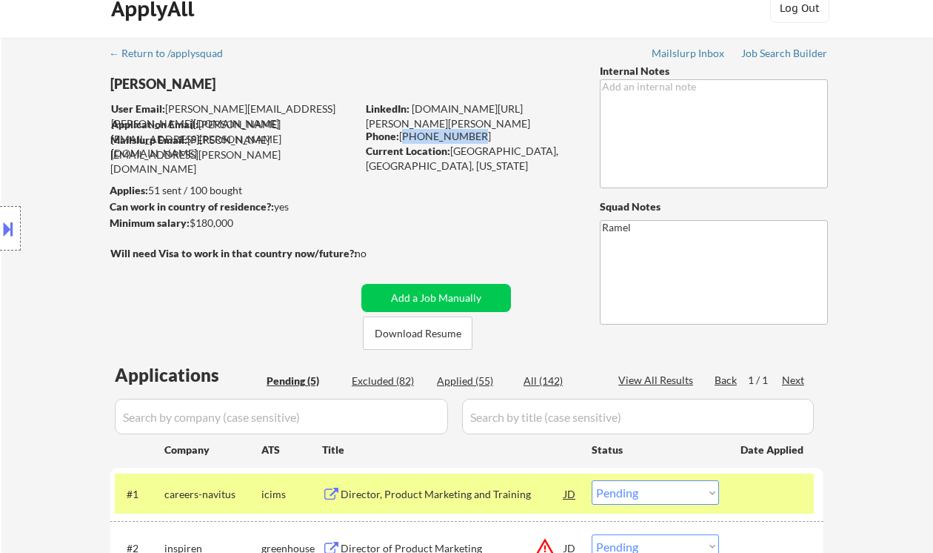
drag, startPoint x: 474, startPoint y: 137, endPoint x: 403, endPoint y: 133, distance: 71.2
click at [403, 133] on div "Phone: 571-455-0917" at bounding box center [471, 136] width 210 height 15
copy div "[PHONE_NUMBER]"
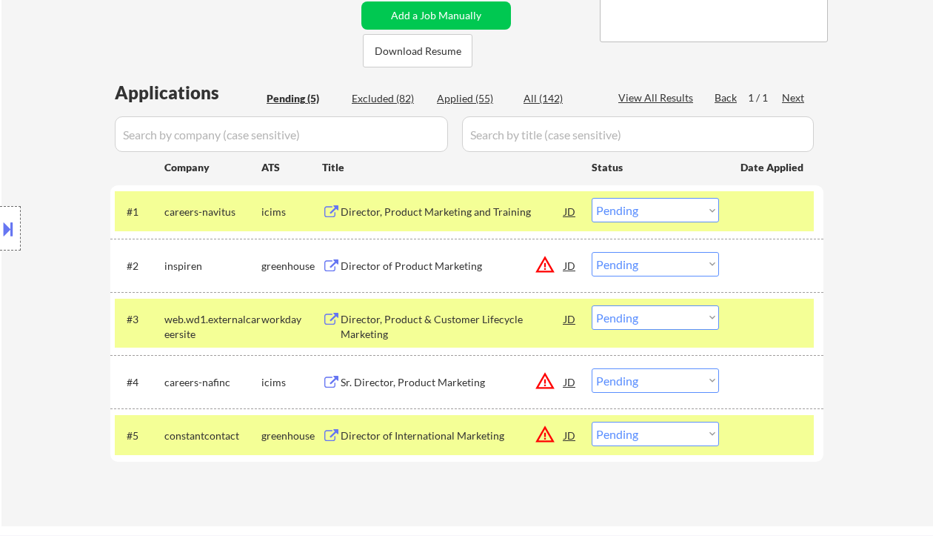
scroll to position [318, 0]
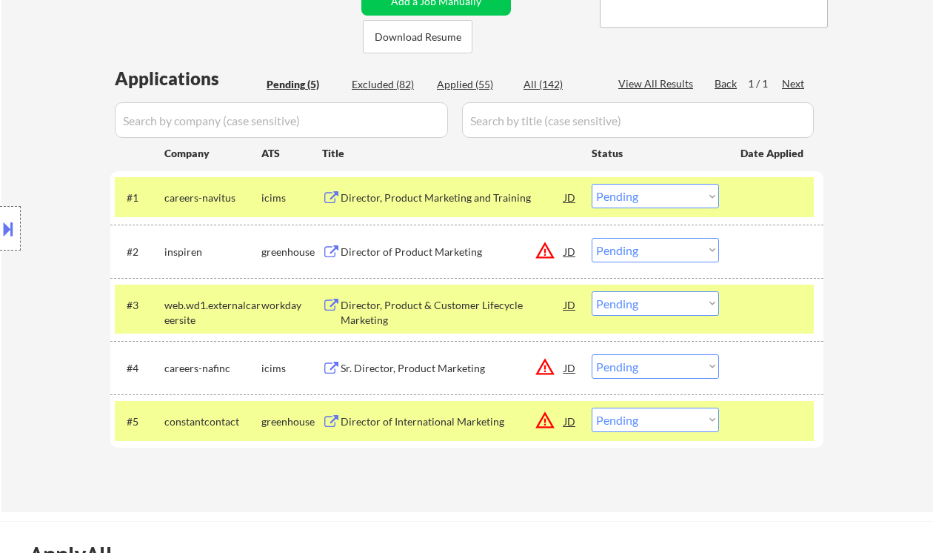
click at [633, 312] on select "Choose an option... Pending Applied Excluded (Questions) Excluded (Expired) Exc…" at bounding box center [655, 303] width 127 height 24
click at [592, 291] on select "Choose an option... Pending Applied Excluded (Questions) Excluded (Expired) Exc…" at bounding box center [655, 303] width 127 height 24
click at [436, 250] on div "Director of Product Marketing" at bounding box center [453, 251] width 224 height 15
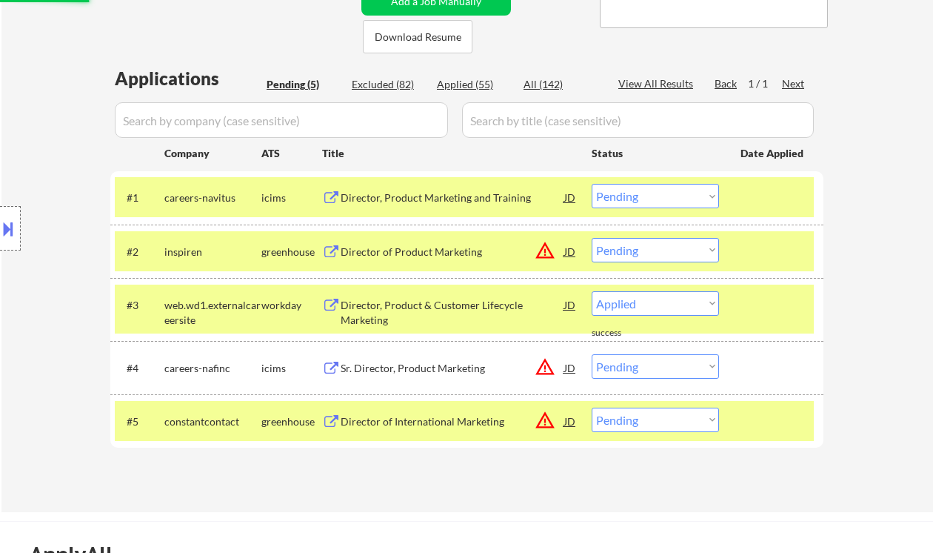
select select ""pending""
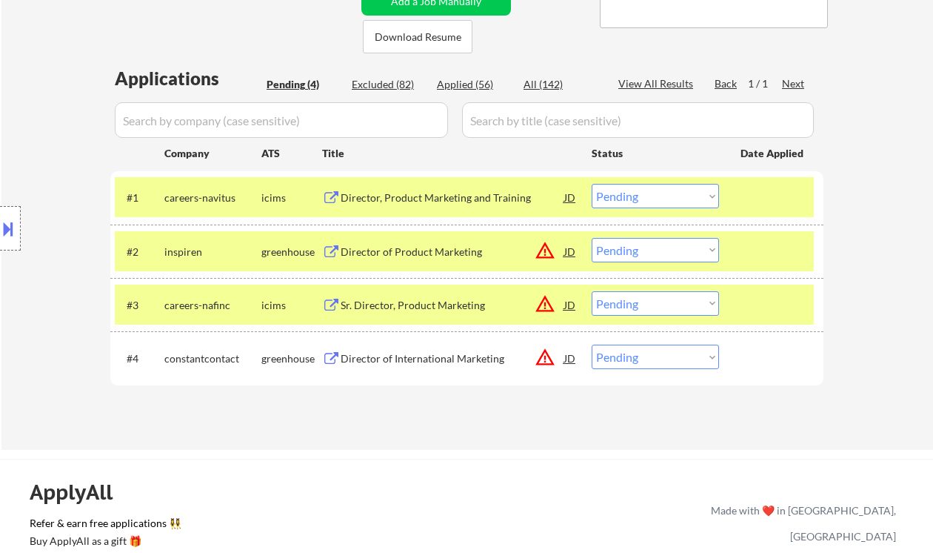
click at [651, 258] on select "Choose an option... Pending Applied Excluded (Questions) Excluded (Expired) Exc…" at bounding box center [655, 250] width 127 height 24
click at [592, 238] on select "Choose an option... Pending Applied Excluded (Questions) Excluded (Expired) Exc…" at bounding box center [655, 250] width 127 height 24
select select ""pending""
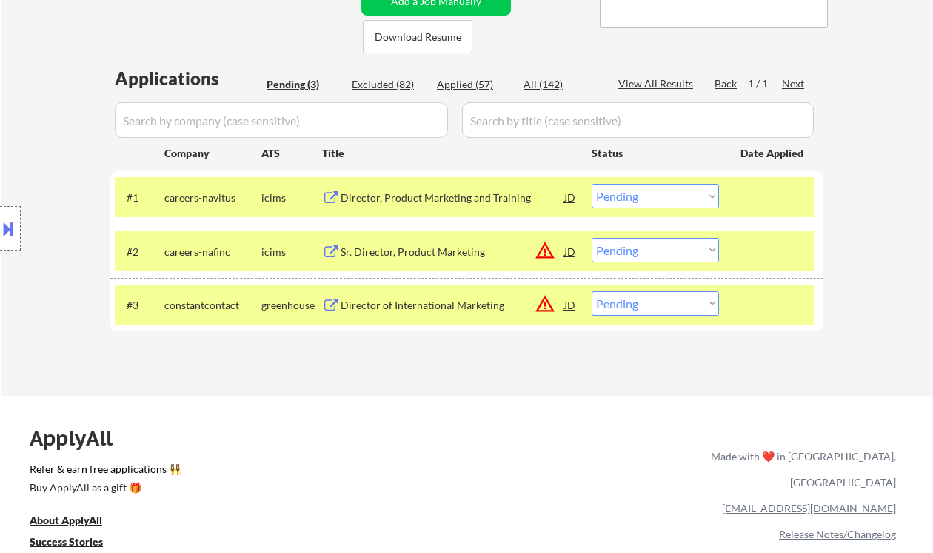
click at [416, 409] on div "ApplyAll Refer & earn free applications 👯‍♀️ Buy ApplyAll as a gift 🎁 About App…" at bounding box center [466, 519] width 933 height 230
click at [461, 195] on div "Director, Product Marketing and Training" at bounding box center [453, 197] width 224 height 15
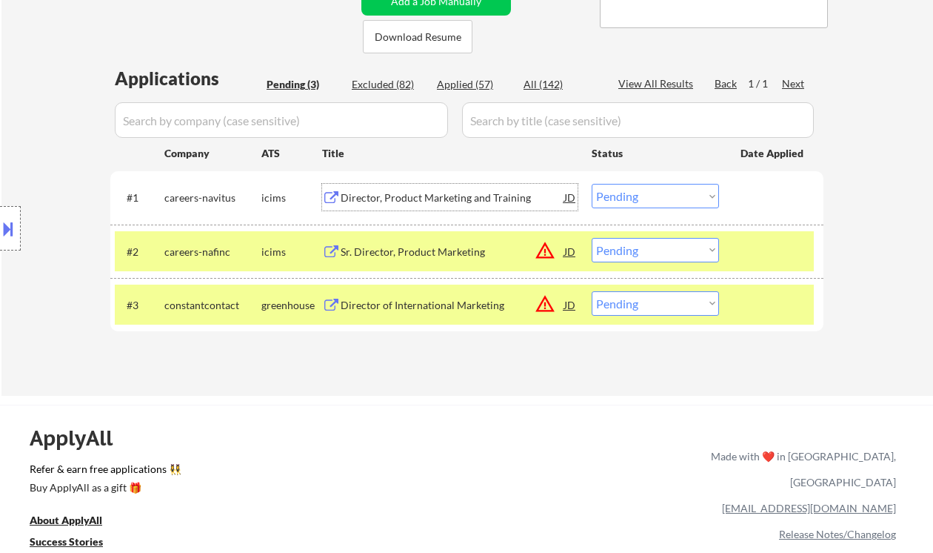
drag, startPoint x: 631, startPoint y: 199, endPoint x: 638, endPoint y: 207, distance: 11.1
click at [633, 201] on select "Choose an option... Pending Applied Excluded (Questions) Excluded (Expired) Exc…" at bounding box center [655, 196] width 127 height 24
click at [592, 184] on select "Choose an option... Pending Applied Excluded (Questions) Excluded (Expired) Exc…" at bounding box center [655, 196] width 127 height 24
click at [427, 257] on div "Sr. Director, Product Marketing" at bounding box center [453, 251] width 224 height 15
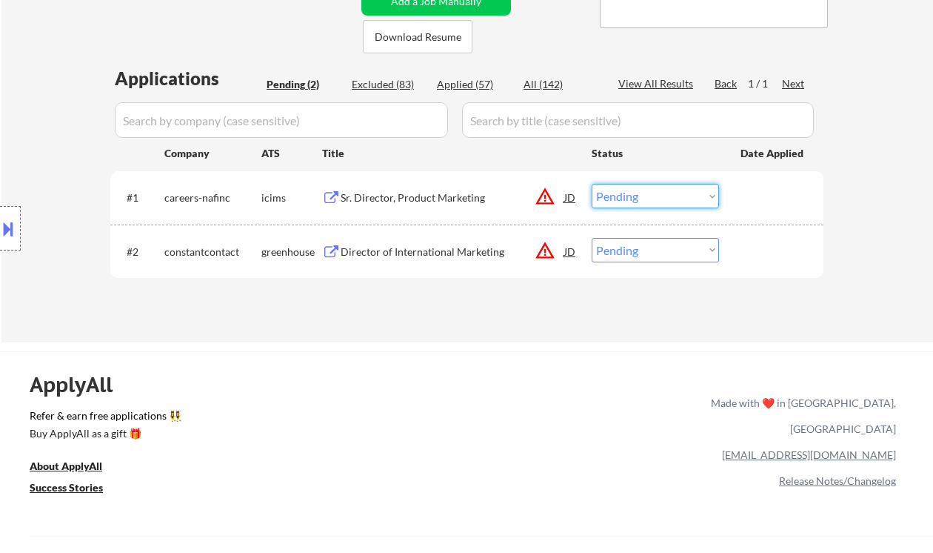
click at [639, 196] on select "Choose an option... Pending Applied Excluded (Questions) Excluded (Expired) Exc…" at bounding box center [655, 196] width 127 height 24
click at [592, 184] on select "Choose an option... Pending Applied Excluded (Questions) Excluded (Expired) Exc…" at bounding box center [655, 196] width 127 height 24
click at [484, 253] on div "Director of International Marketing" at bounding box center [453, 251] width 224 height 15
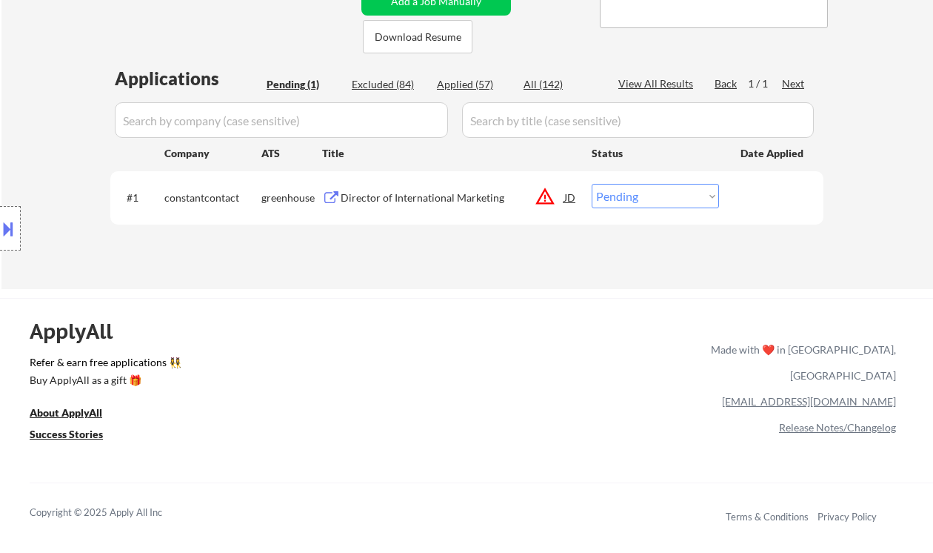
click at [641, 199] on select "Choose an option... Pending Applied Excluded (Questions) Excluded (Expired) Exc…" at bounding box center [655, 196] width 127 height 24
select select ""applied""
click at [592, 184] on select "Choose an option... Pending Applied Excluded (Questions) Excluded (Expired) Exc…" at bounding box center [655, 196] width 127 height 24
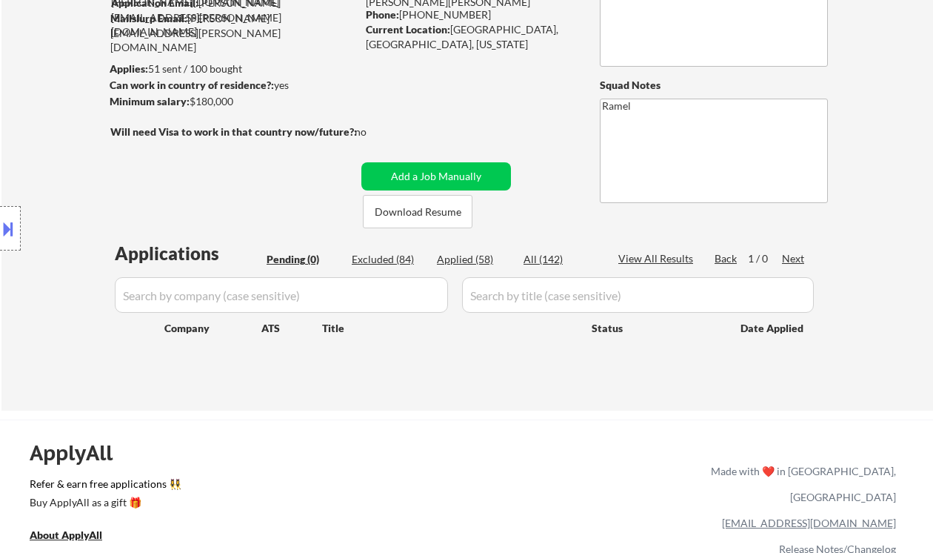
scroll to position [120, 0]
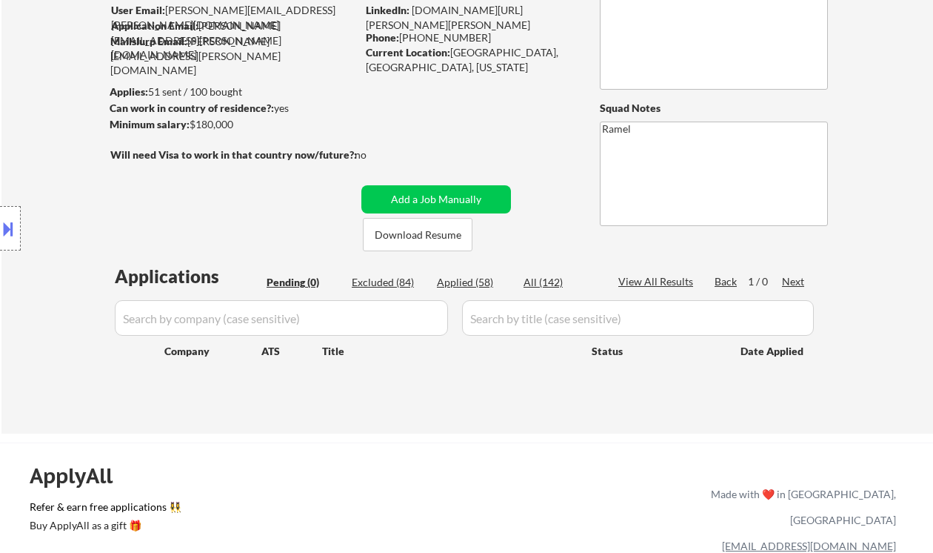
click at [19, 141] on div "Location Inclusions:" at bounding box center [132, 228] width 265 height 275
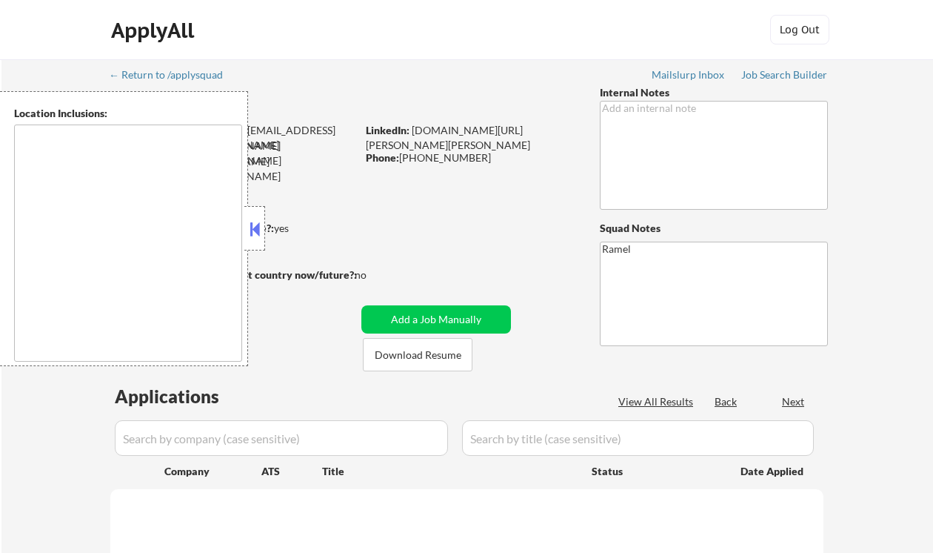
type textarea "[GEOGRAPHIC_DATA], [GEOGRAPHIC_DATA] [GEOGRAPHIC_DATA], [GEOGRAPHIC_DATA], [GEO…"
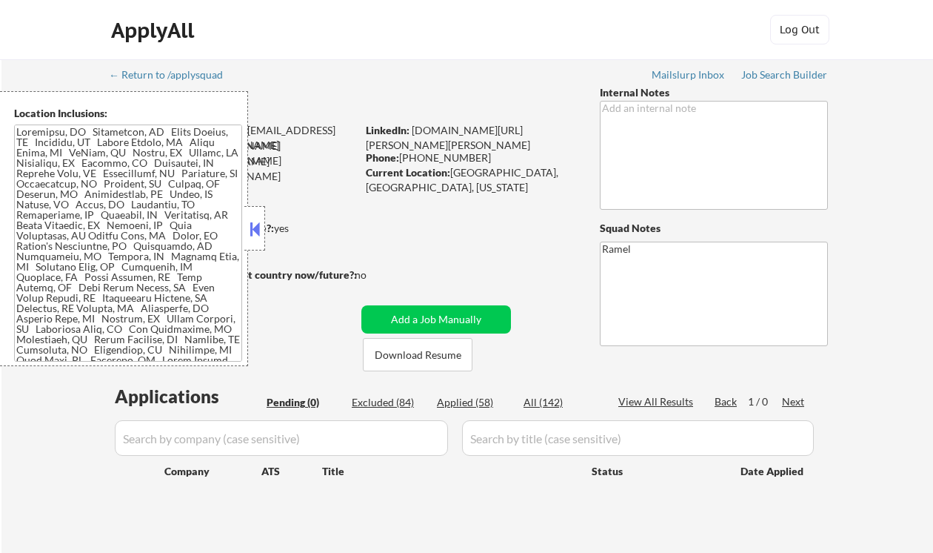
click at [259, 224] on button at bounding box center [255, 229] width 16 height 22
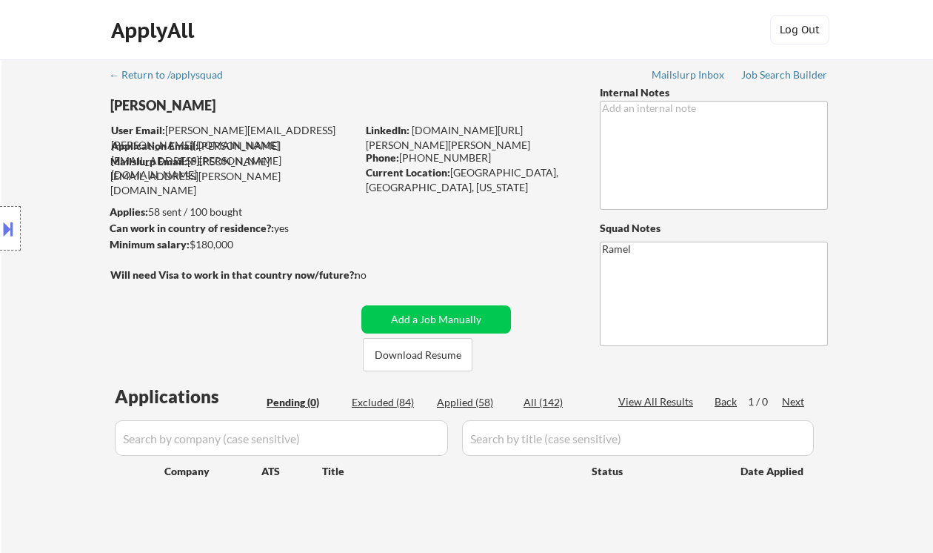
drag, startPoint x: 27, startPoint y: 93, endPoint x: 121, endPoint y: 19, distance: 119.7
click at [27, 93] on div "Location Inclusions:" at bounding box center [132, 228] width 265 height 275
click at [476, 401] on div "Applied (58)" at bounding box center [474, 402] width 74 height 15
select select ""applied""
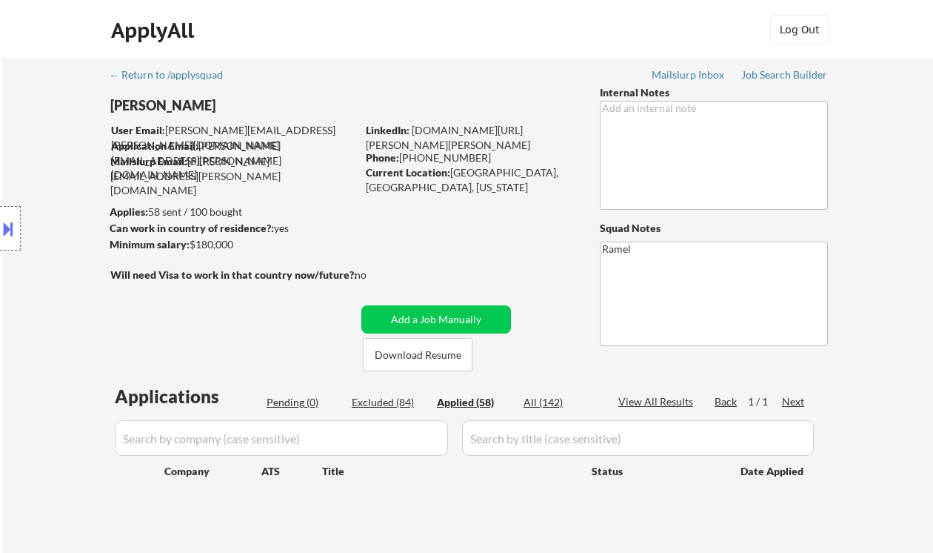
select select ""applied""
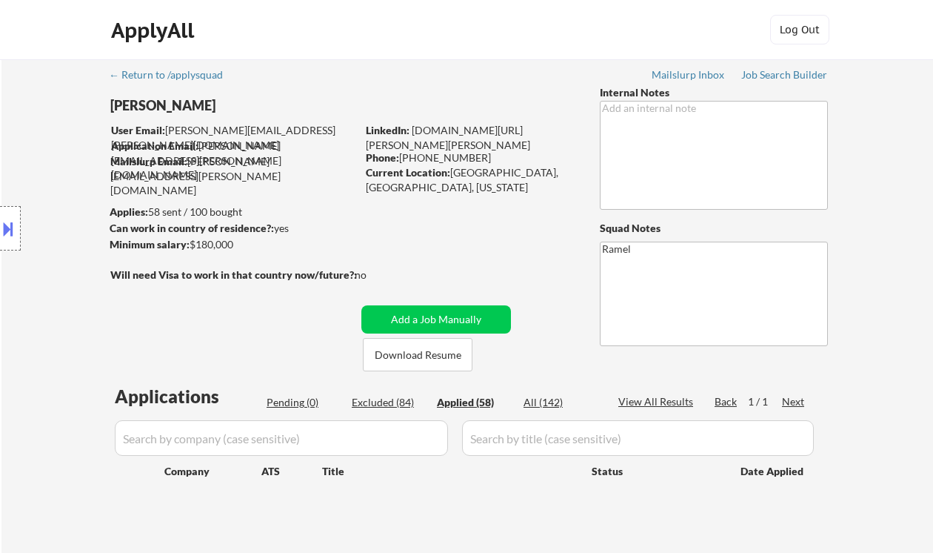
select select ""applied""
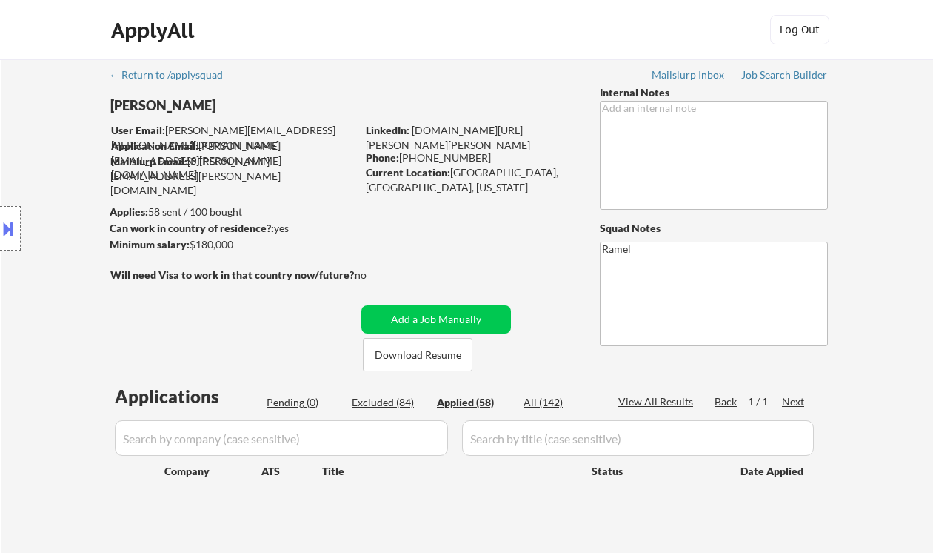
select select ""applied""
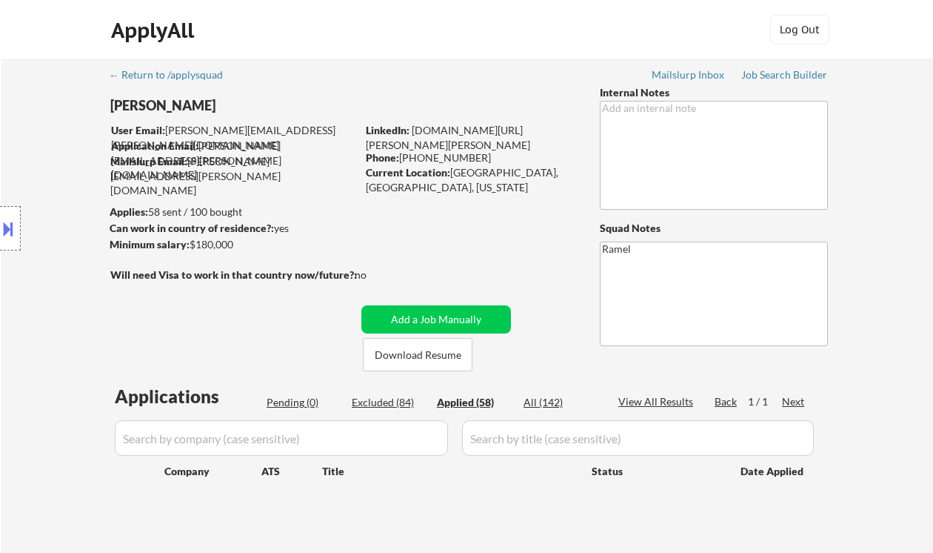
select select ""applied""
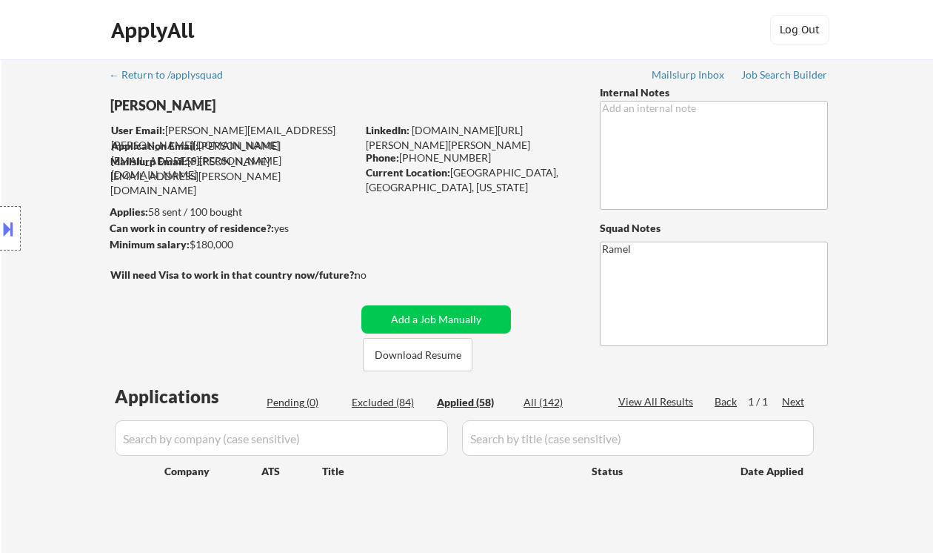
select select ""applied""
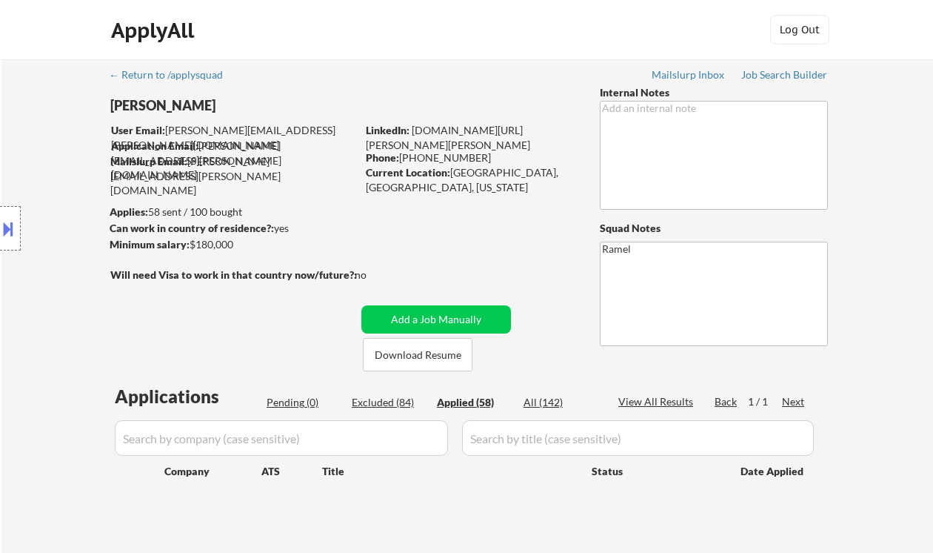
select select ""applied""
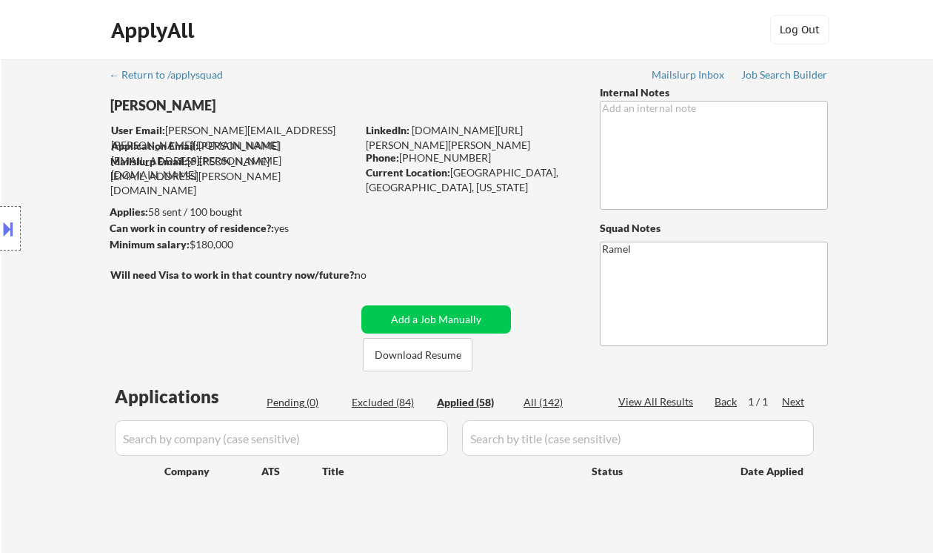
select select ""applied""
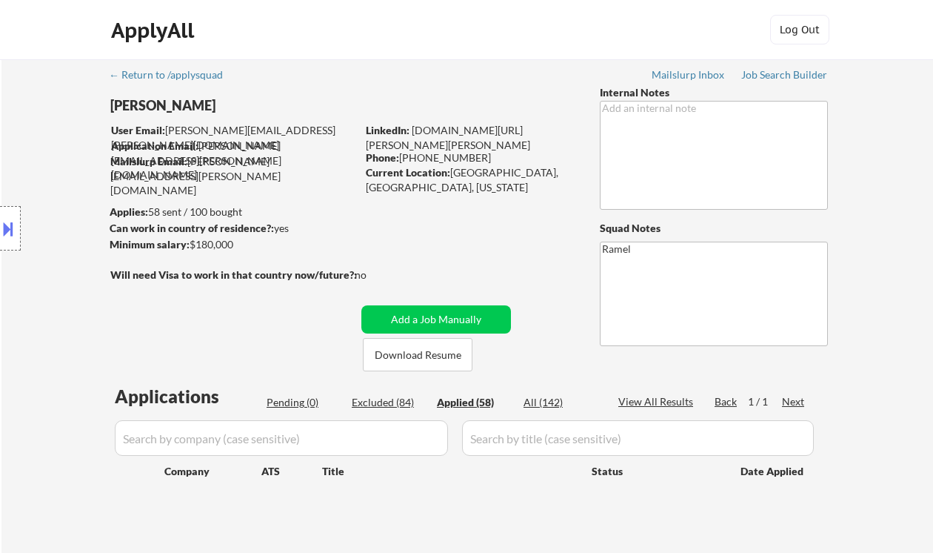
select select ""applied""
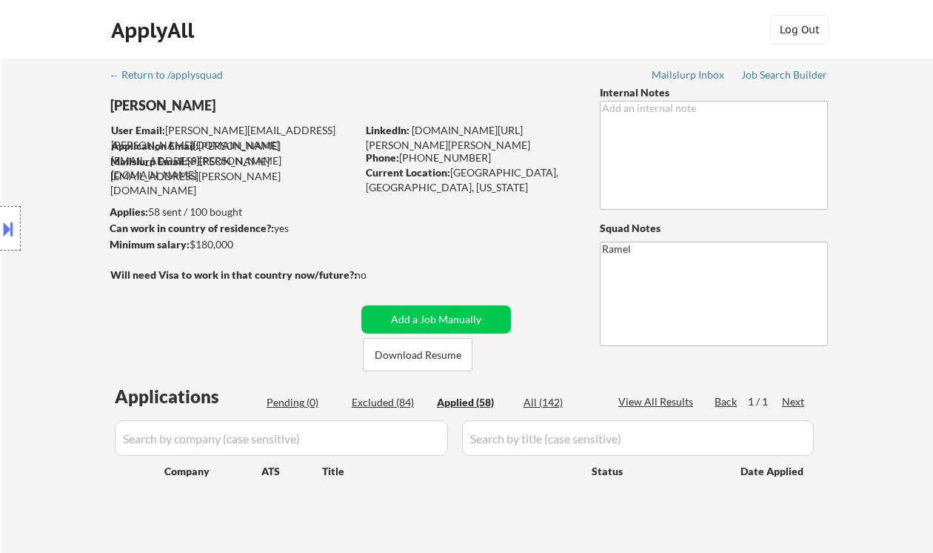
select select ""applied""
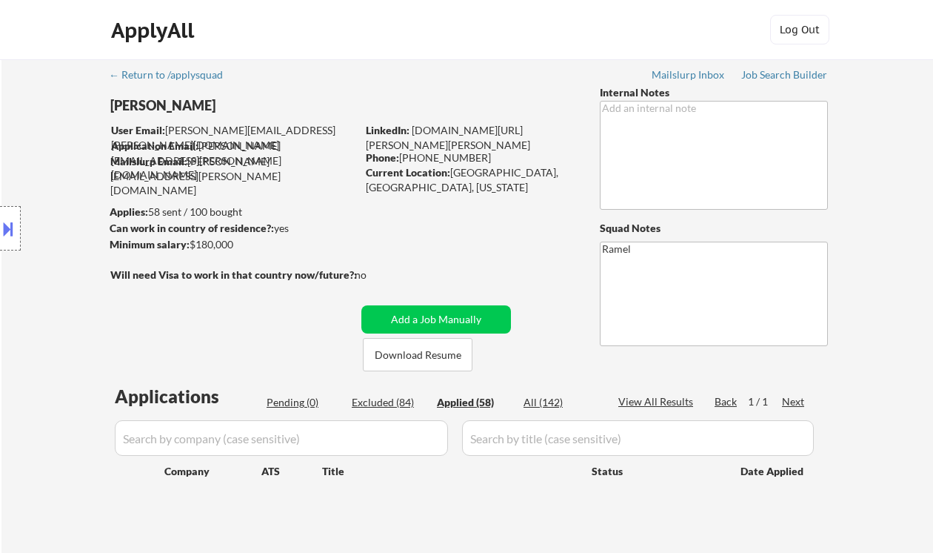
select select ""applied""
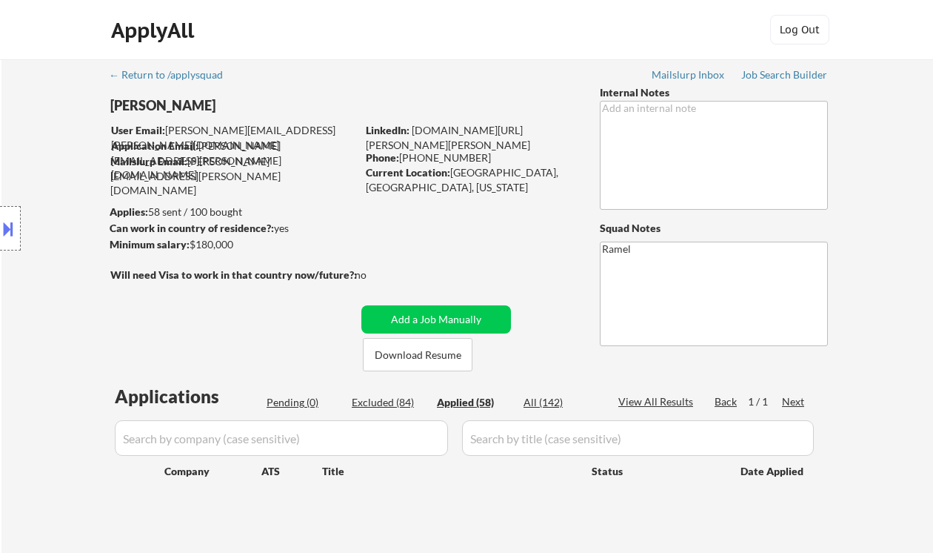
select select ""applied""
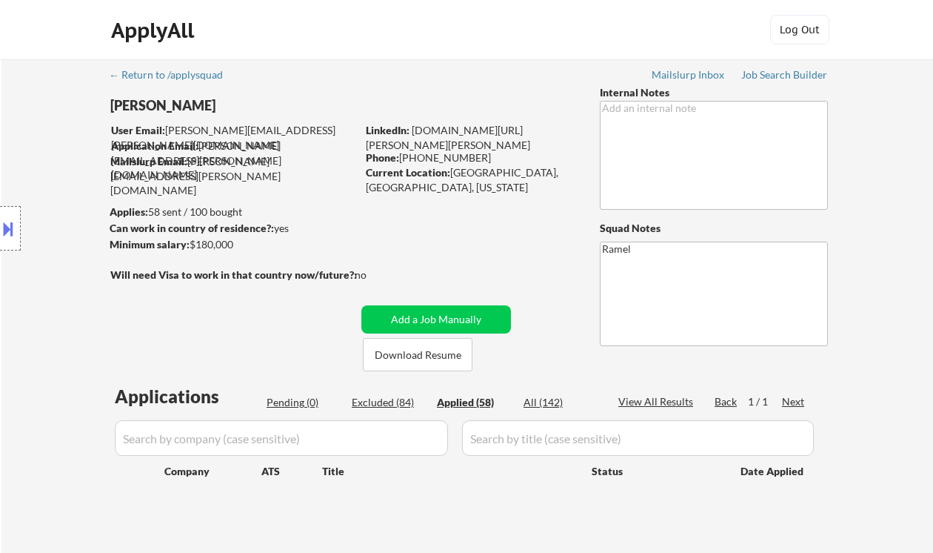
select select ""applied""
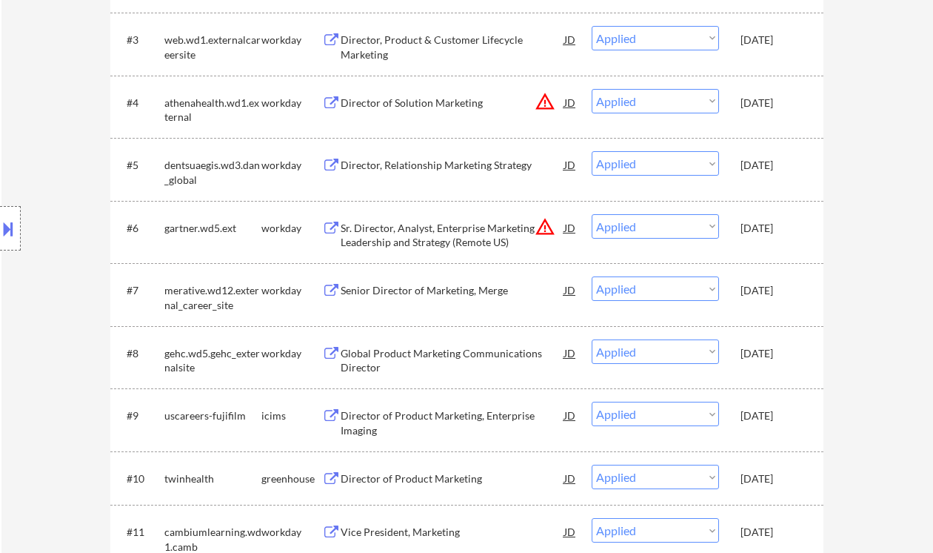
scroll to position [593, 0]
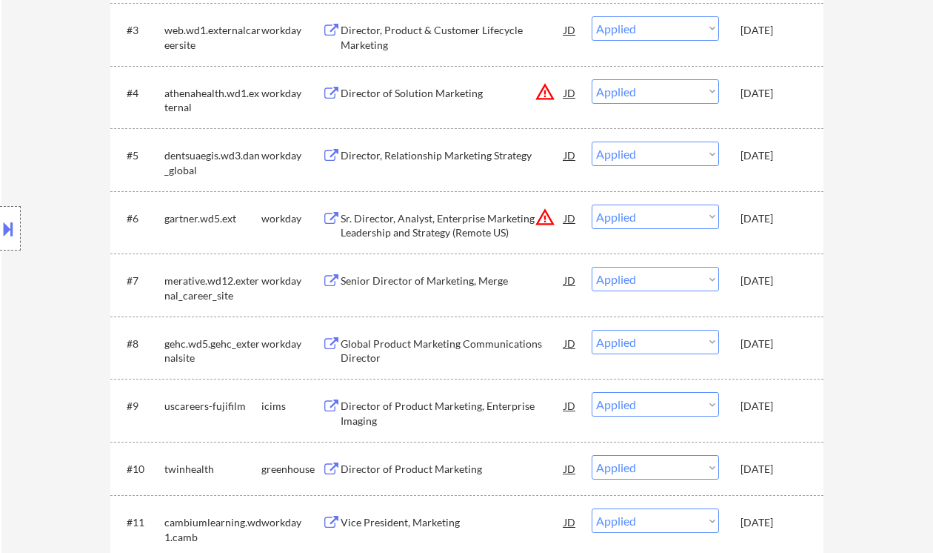
drag, startPoint x: 32, startPoint y: 324, endPoint x: 165, endPoint y: 360, distance: 138.2
click at [32, 324] on div "Location Inclusions:" at bounding box center [132, 228] width 265 height 275
